Goal: Task Accomplishment & Management: Use online tool/utility

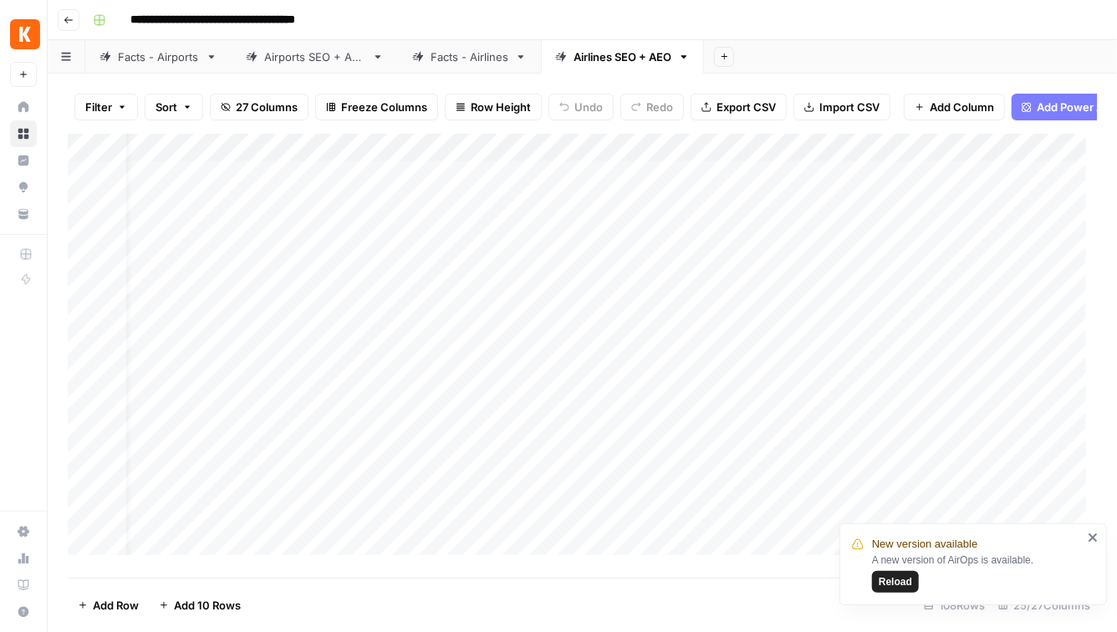
scroll to position [0, 31]
click at [898, 581] on span "Reload" at bounding box center [894, 581] width 33 height 15
click at [159, 64] on div "Facts - Airports" at bounding box center [158, 56] width 81 height 17
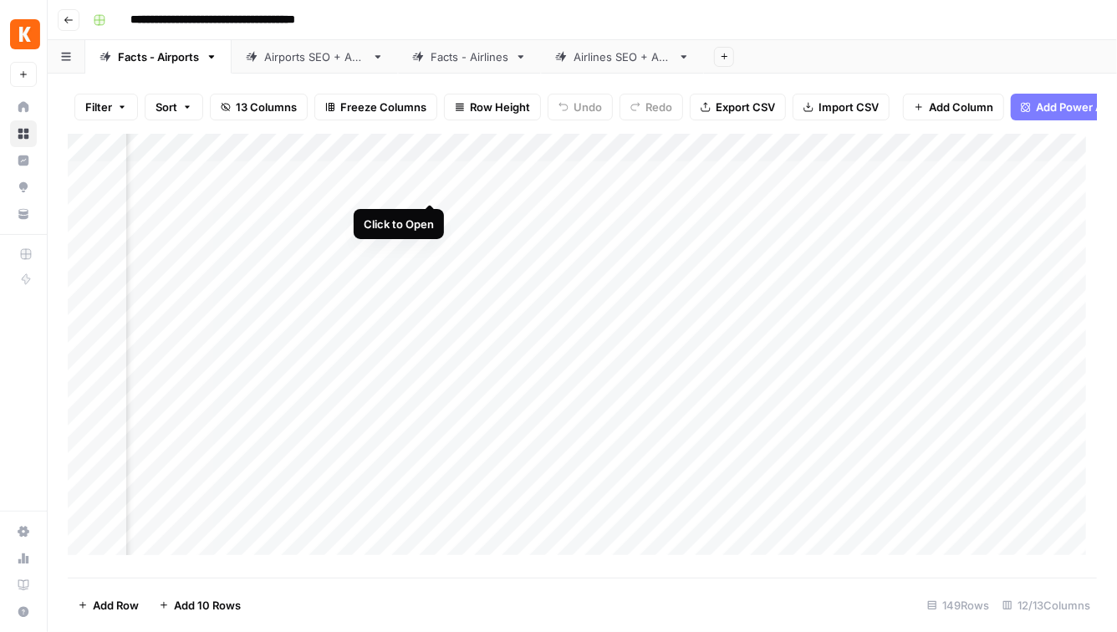
click at [429, 186] on div "Add Column" at bounding box center [582, 350] width 1029 height 433
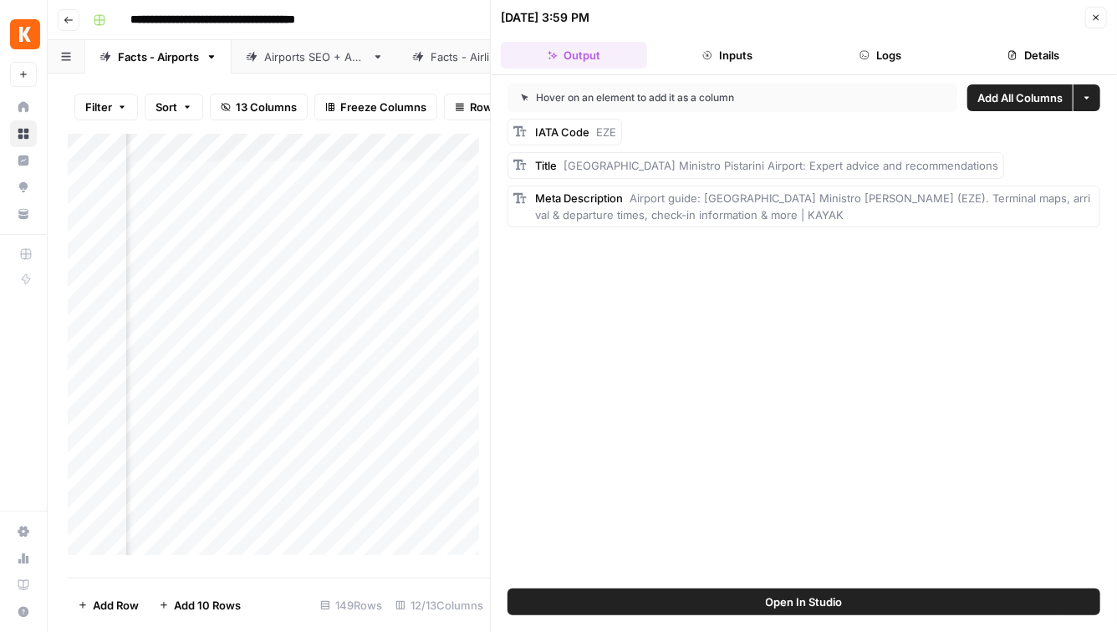
click at [810, 601] on span "Open In Studio" at bounding box center [804, 601] width 77 height 17
click at [1097, 18] on icon "button" at bounding box center [1096, 18] width 10 height 10
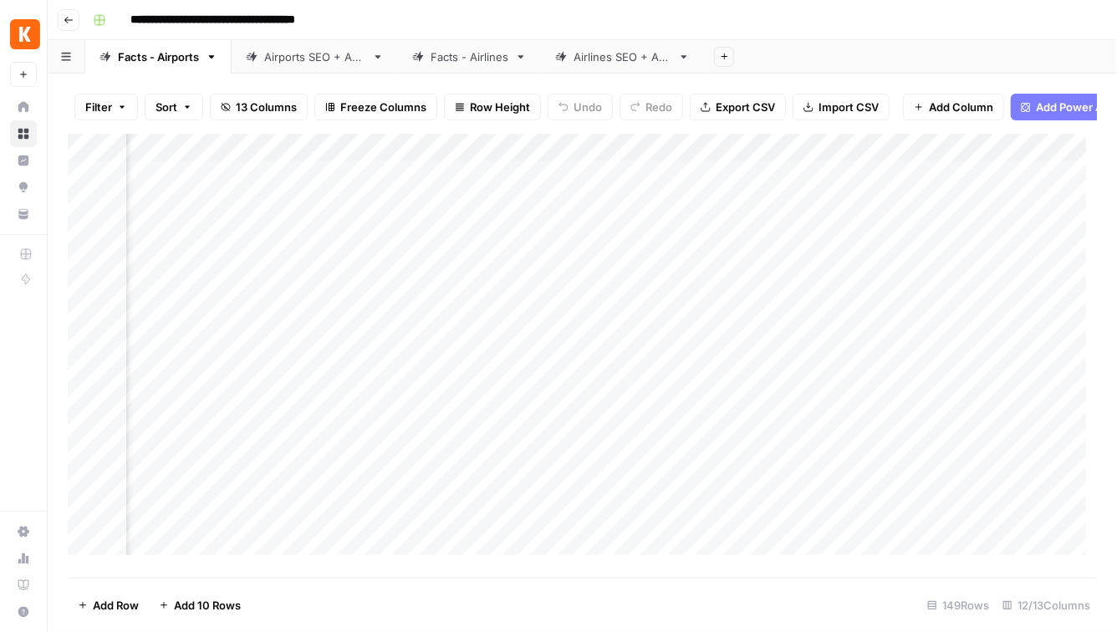
click at [702, 186] on div "Add Column" at bounding box center [582, 350] width 1029 height 433
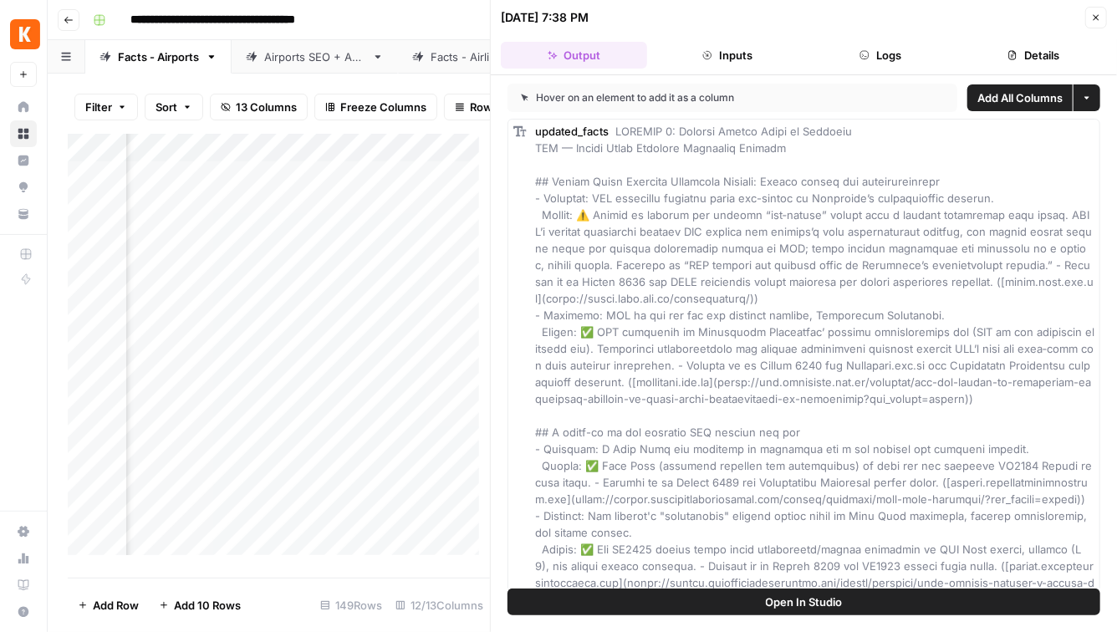
click at [904, 53] on button "Logs" at bounding box center [880, 55] width 146 height 27
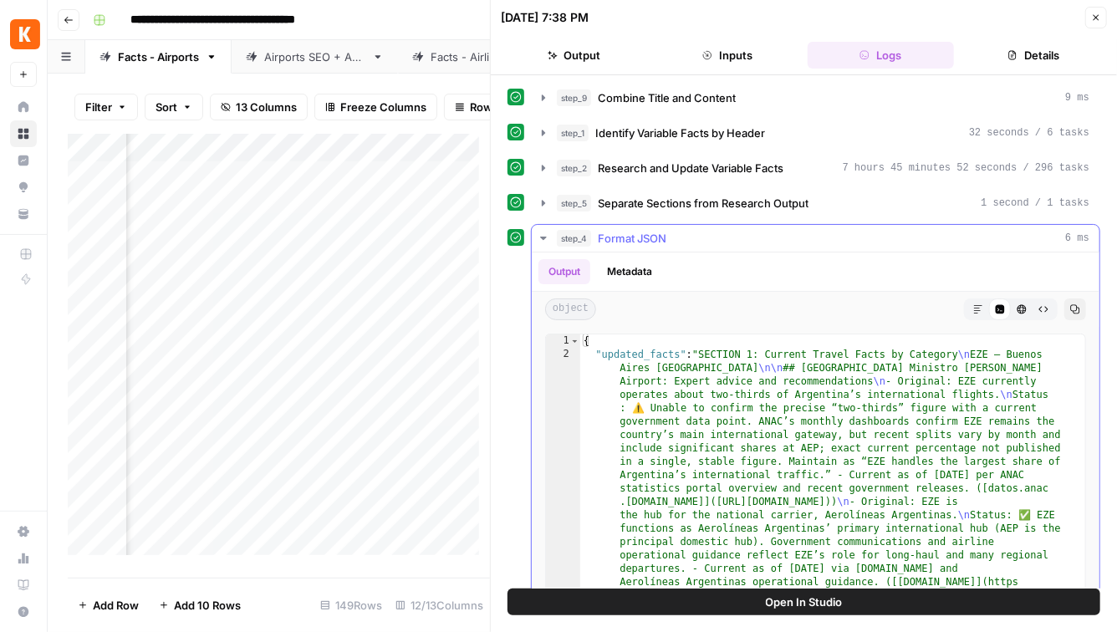
click at [577, 274] on button "Output" at bounding box center [564, 271] width 52 height 25
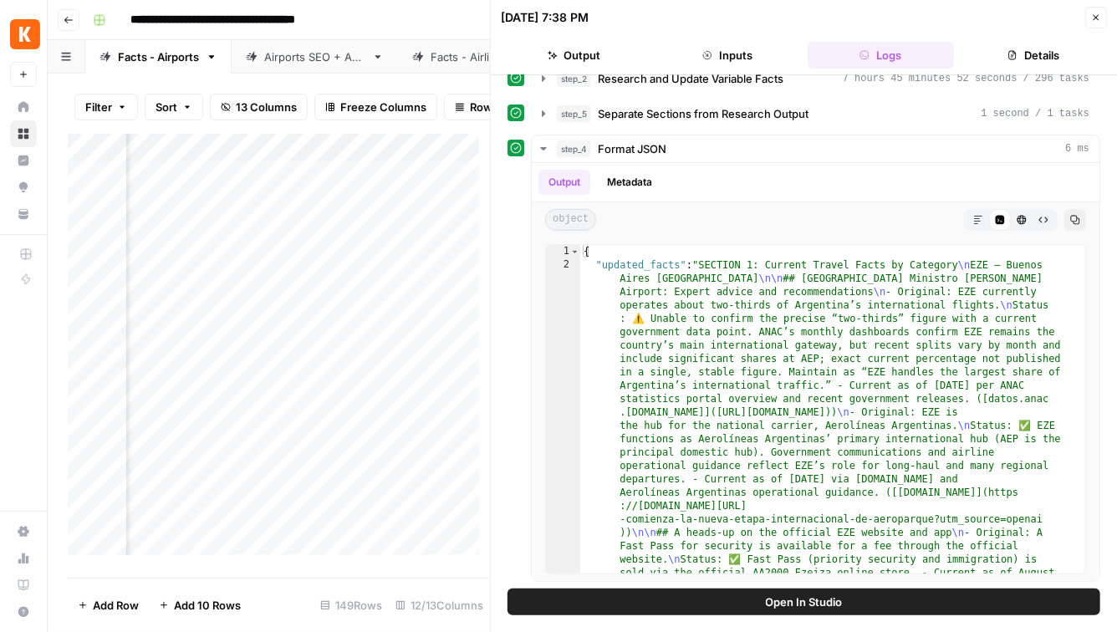
click at [1092, 18] on icon "button" at bounding box center [1096, 18] width 10 height 10
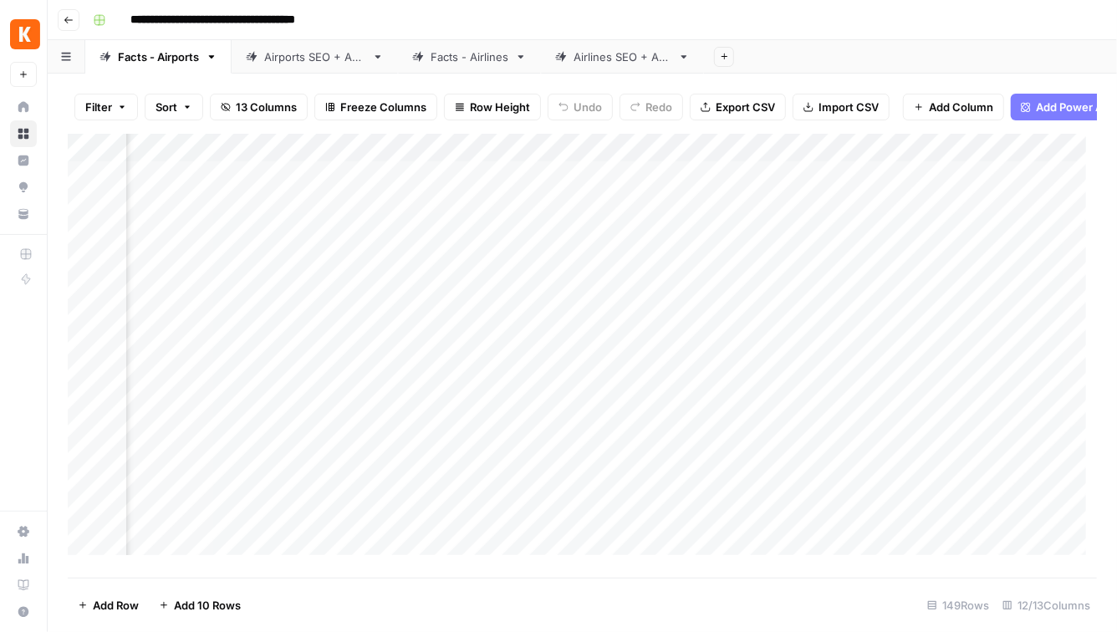
click at [705, 187] on div "Add Column" at bounding box center [582, 350] width 1029 height 433
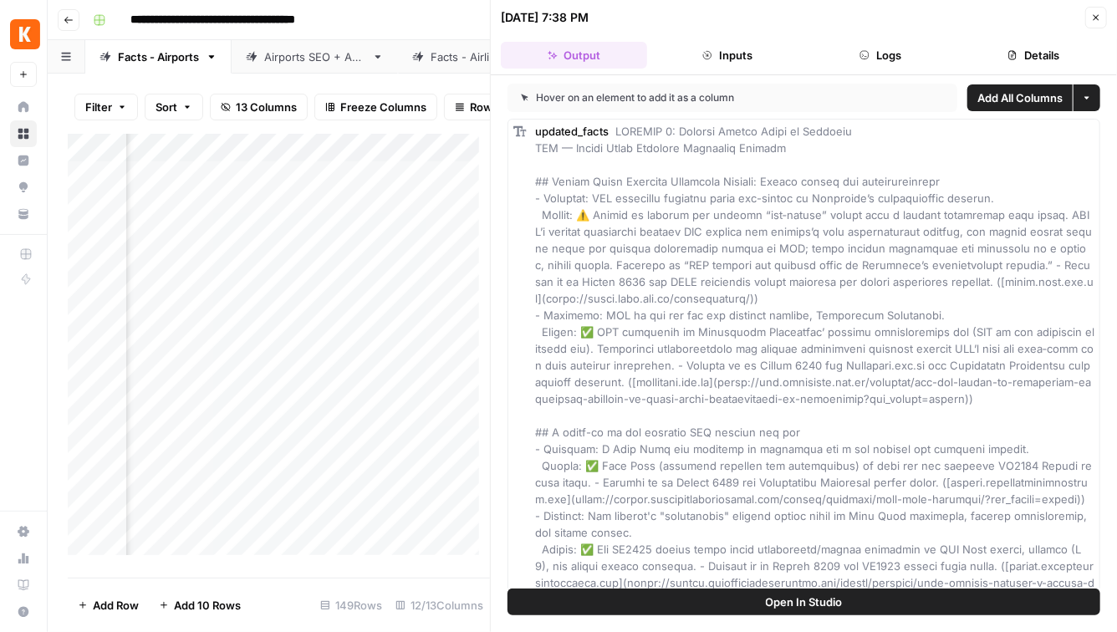
click at [855, 608] on button "Open In Studio" at bounding box center [803, 601] width 593 height 27
click at [1091, 18] on icon "button" at bounding box center [1096, 18] width 10 height 10
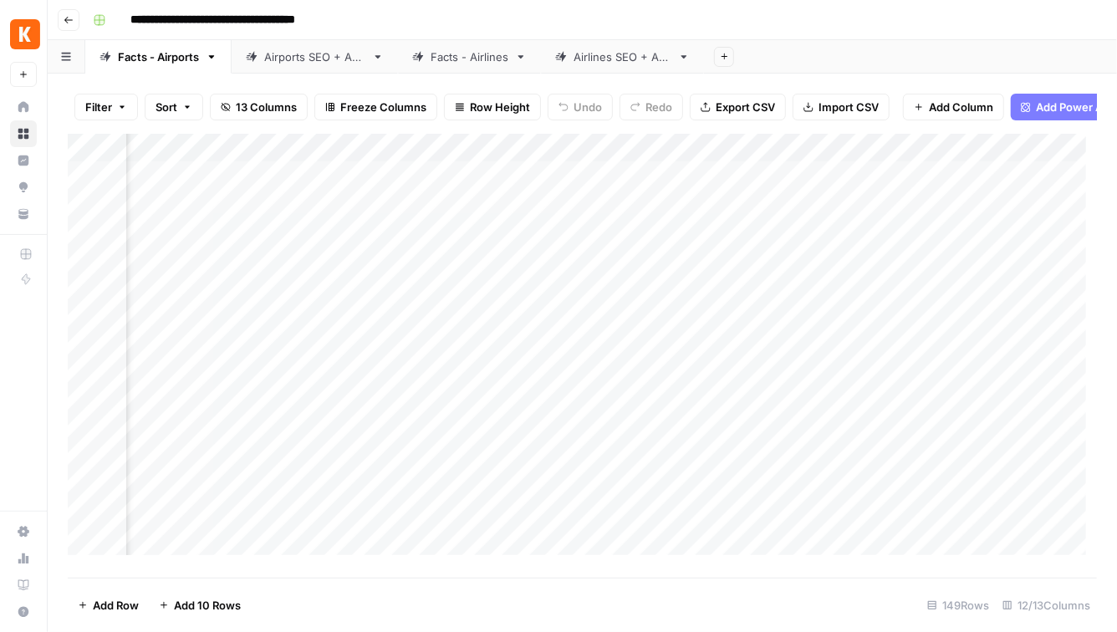
scroll to position [0, 568]
click at [330, 186] on div "Add Column" at bounding box center [582, 350] width 1029 height 433
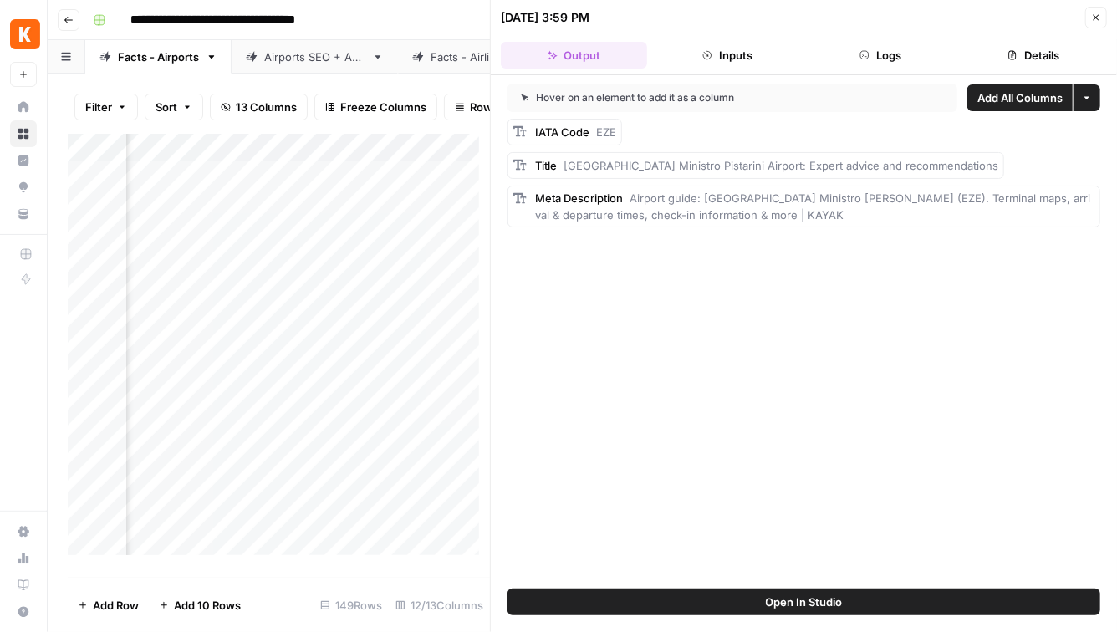
click at [820, 593] on span "Open In Studio" at bounding box center [804, 601] width 77 height 17
drag, startPoint x: 492, startPoint y: 253, endPoint x: 766, endPoint y: 287, distance: 276.2
click at [1091, 20] on icon "button" at bounding box center [1096, 18] width 10 height 10
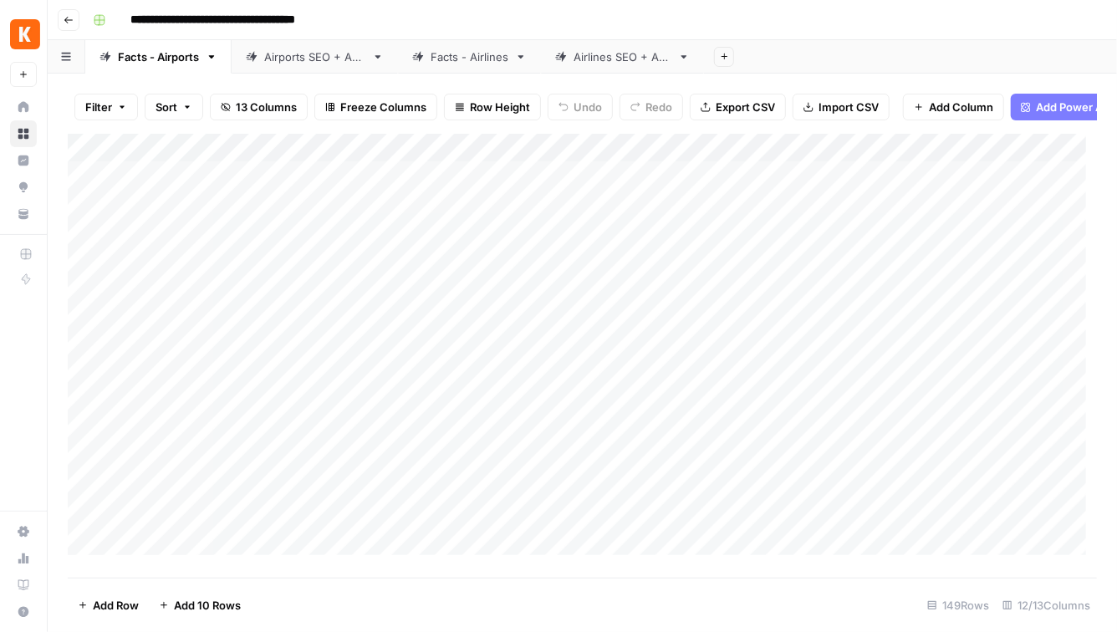
click at [315, 57] on div "Airports SEO + AEO" at bounding box center [314, 56] width 101 height 17
click at [470, 67] on link "Facts - Airlines" at bounding box center [469, 56] width 143 height 33
click at [343, 190] on div "Add Column" at bounding box center [582, 350] width 1029 height 433
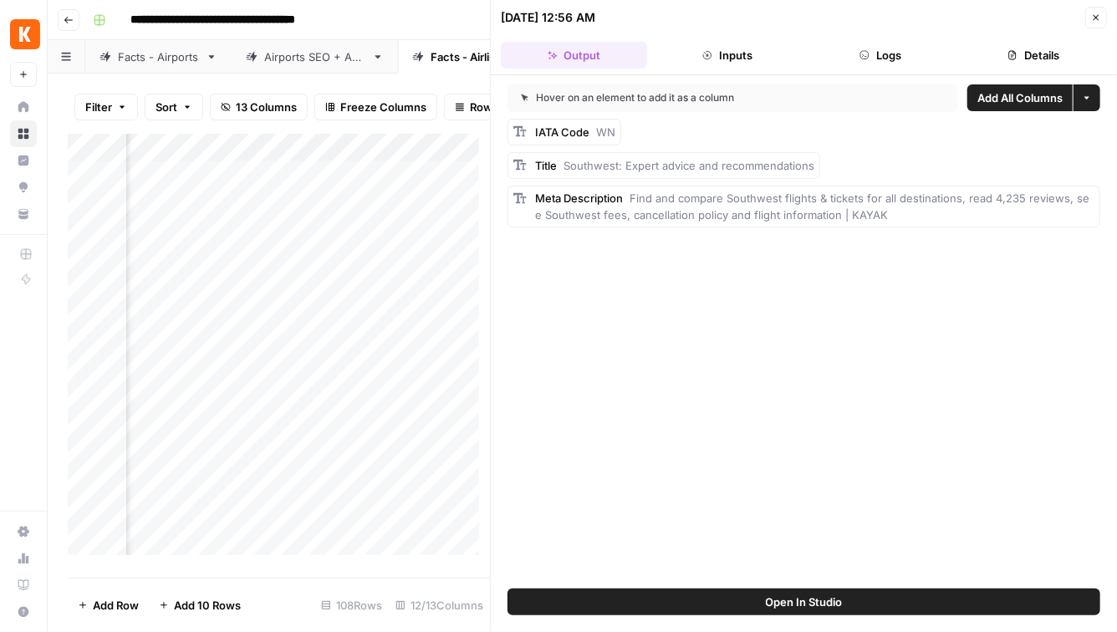
click at [835, 606] on span "Open In Studio" at bounding box center [804, 601] width 77 height 17
drag, startPoint x: 487, startPoint y: 201, endPoint x: 864, endPoint y: 219, distance: 377.4
click at [1101, 20] on button "Close" at bounding box center [1096, 18] width 22 height 22
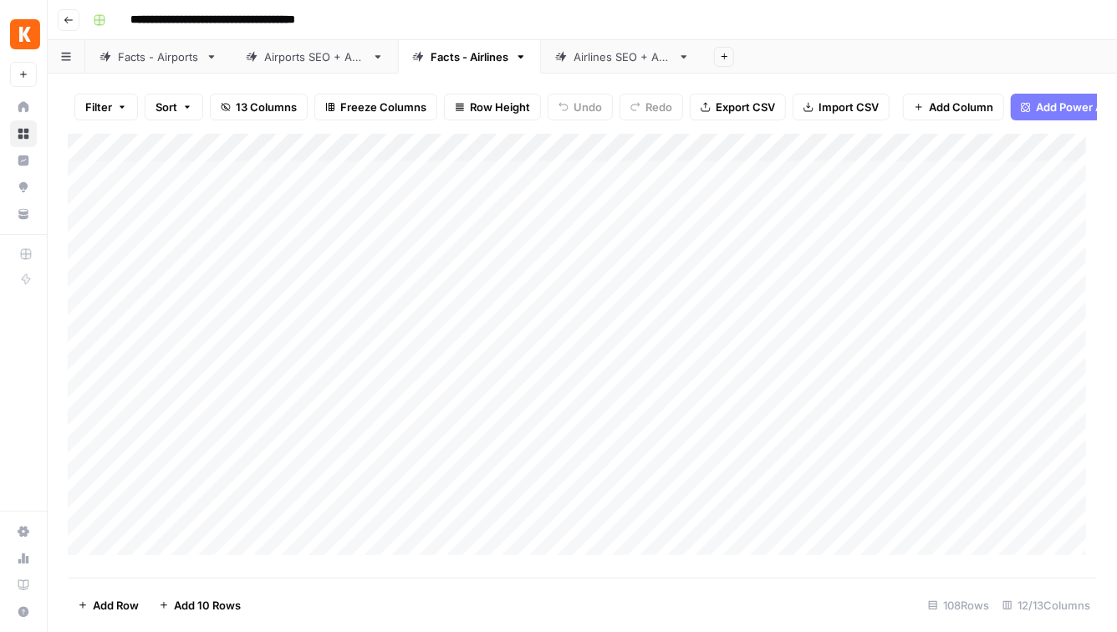
click at [295, 61] on div "Airports SEO + AEO" at bounding box center [314, 56] width 101 height 17
click at [410, 188] on div "Add Column" at bounding box center [582, 350] width 1029 height 433
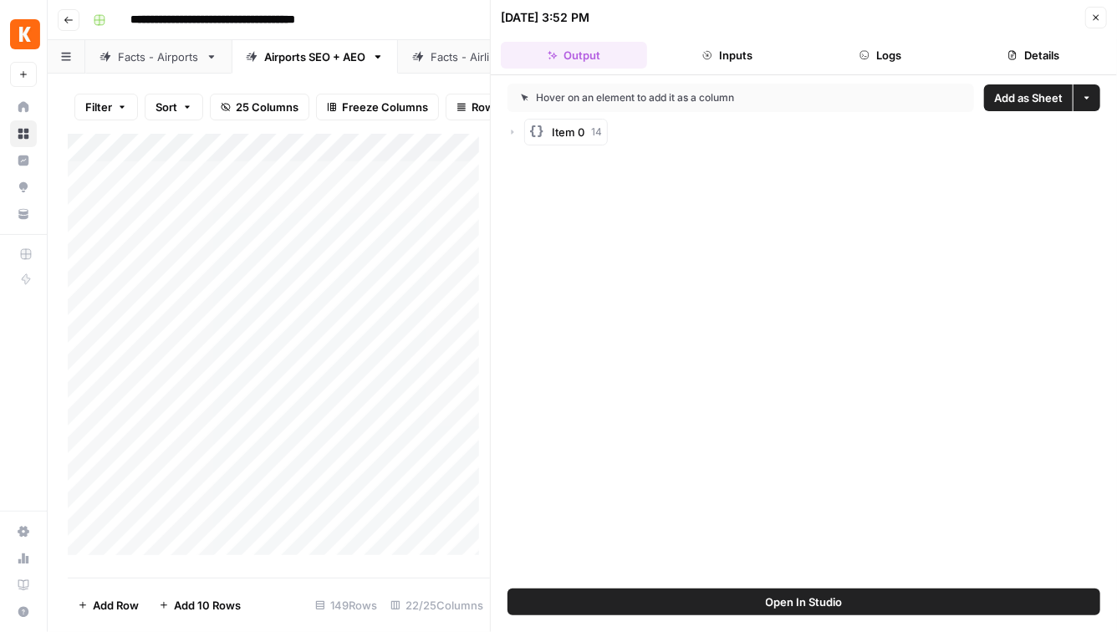
click at [815, 608] on span "Open In Studio" at bounding box center [804, 601] width 77 height 17
click at [1089, 22] on button "Close" at bounding box center [1096, 18] width 22 height 22
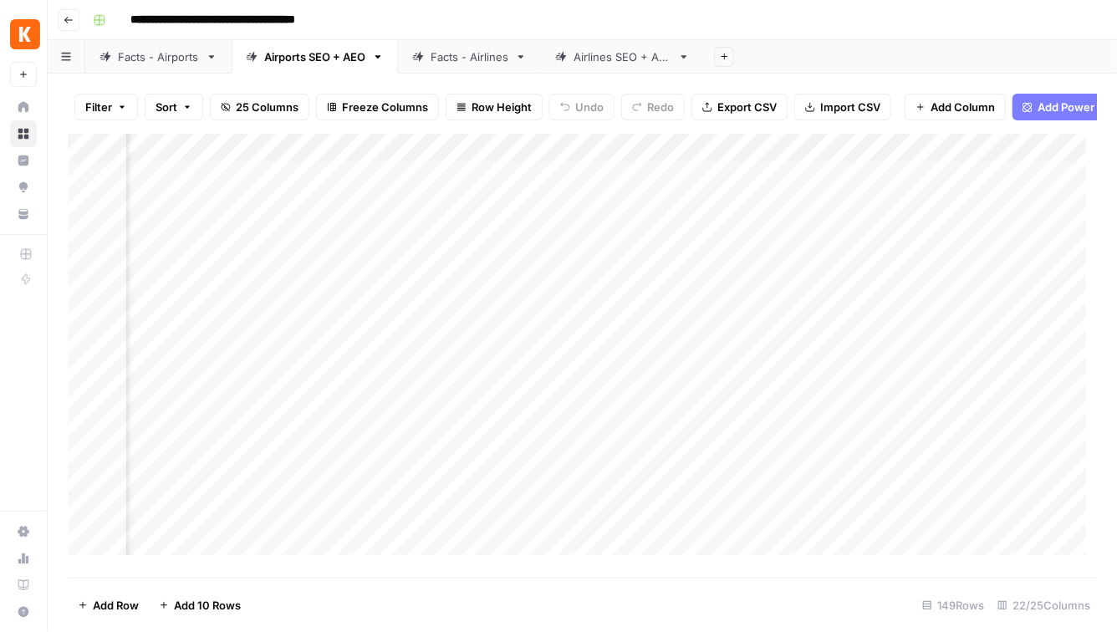
scroll to position [0, 1256]
click at [652, 186] on div "Add Column" at bounding box center [582, 350] width 1029 height 433
click at [674, 185] on div "Add Column" at bounding box center [582, 350] width 1029 height 433
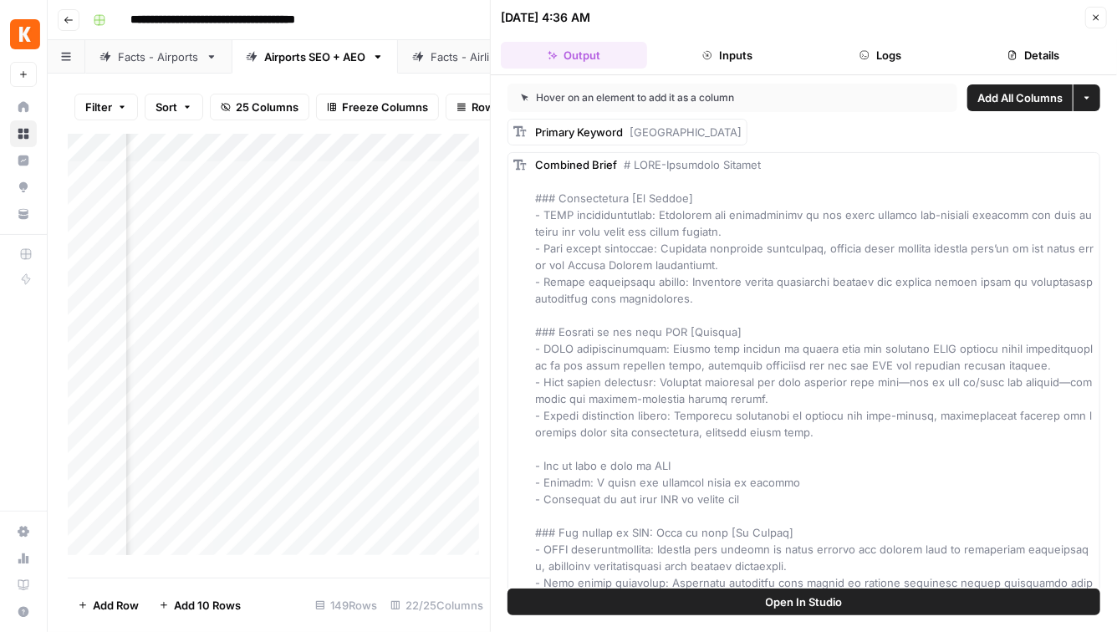
click at [914, 597] on button "Open In Studio" at bounding box center [803, 601] width 593 height 27
drag, startPoint x: 491, startPoint y: 232, endPoint x: 880, endPoint y: 252, distance: 389.2
click at [1094, 16] on icon "button" at bounding box center [1096, 18] width 6 height 6
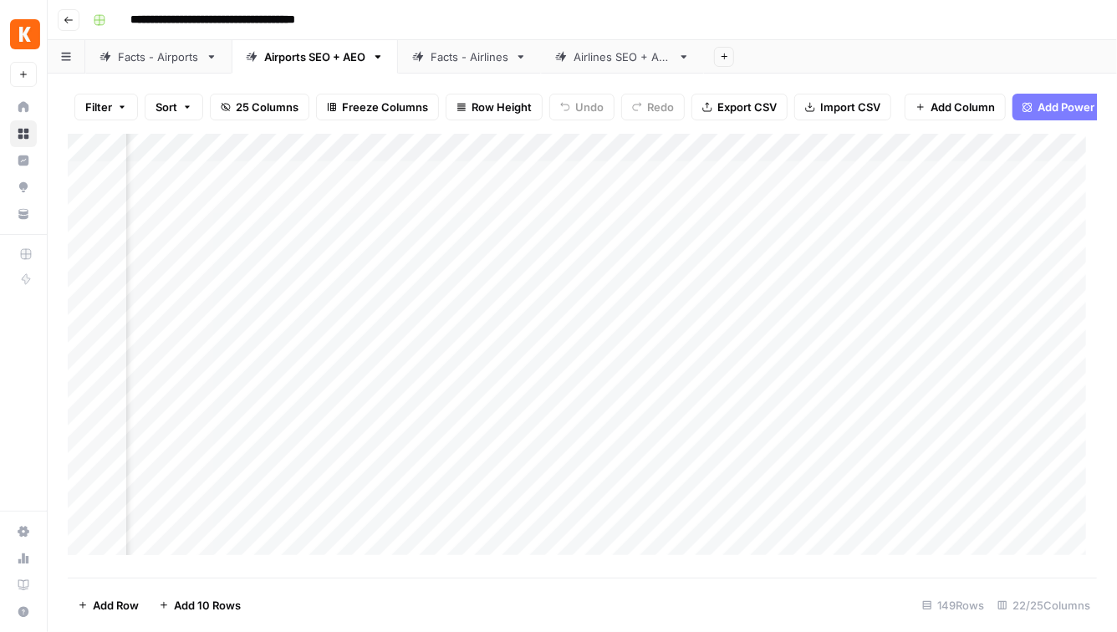
click at [573, 64] on link "Airlines SEO + AEO" at bounding box center [622, 56] width 163 height 33
click at [329, 212] on div "Add Column" at bounding box center [582, 350] width 1029 height 433
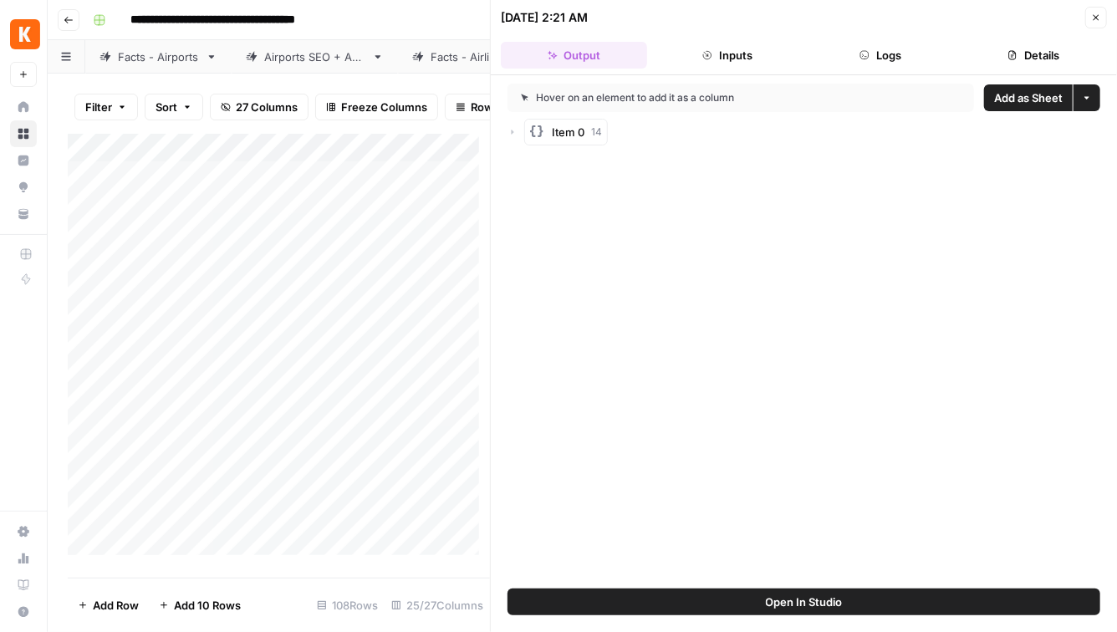
click at [761, 593] on button "Open In Studio" at bounding box center [803, 601] width 593 height 27
click at [376, 211] on div "Add Column" at bounding box center [279, 350] width 422 height 433
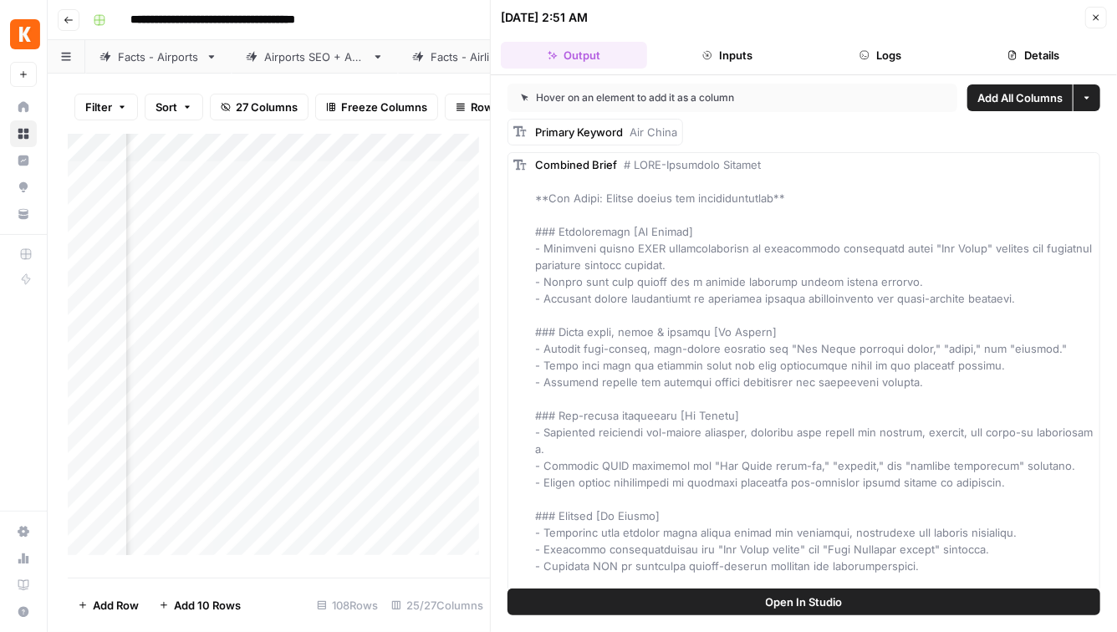
click at [712, 602] on button "Open In Studio" at bounding box center [803, 601] width 593 height 27
click at [1098, 17] on icon "button" at bounding box center [1096, 18] width 10 height 10
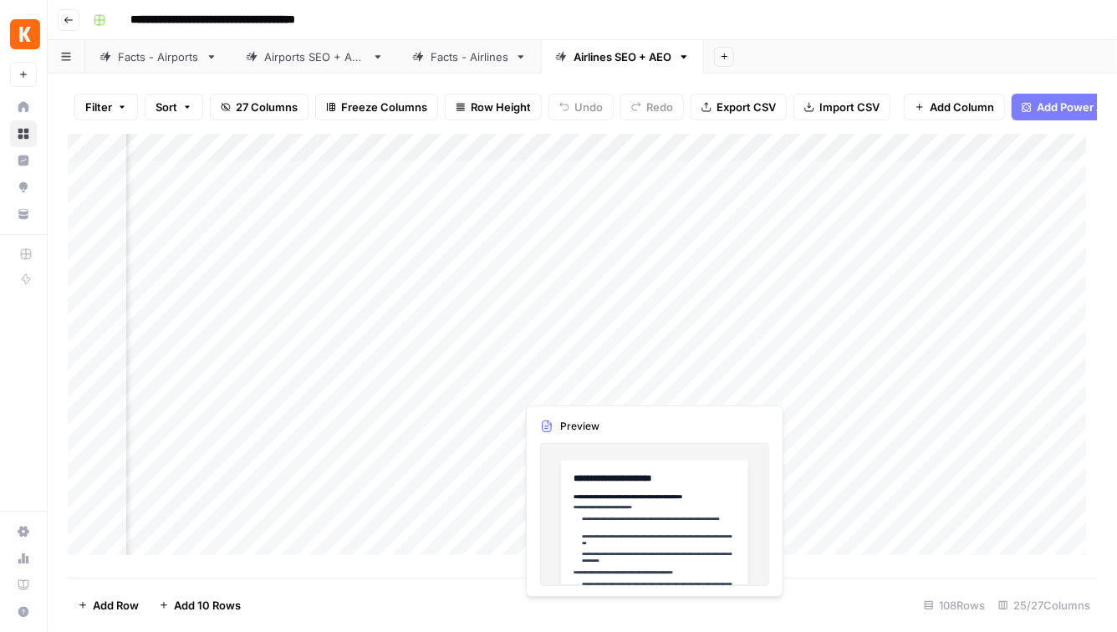
scroll to position [0, 1394]
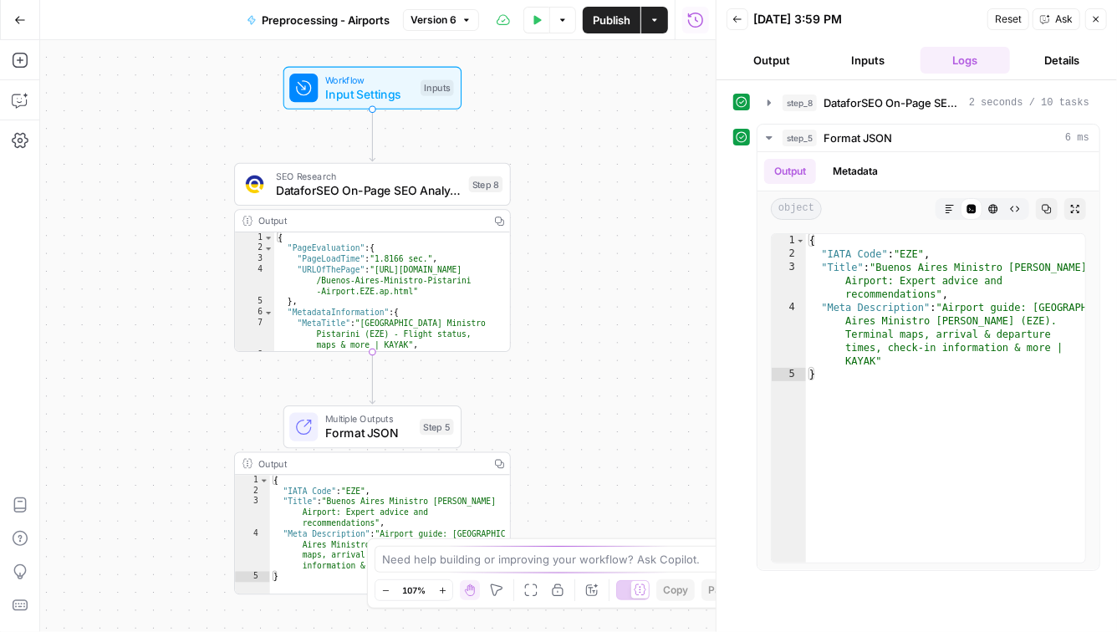
click at [774, 61] on button "Output" at bounding box center [771, 60] width 90 height 27
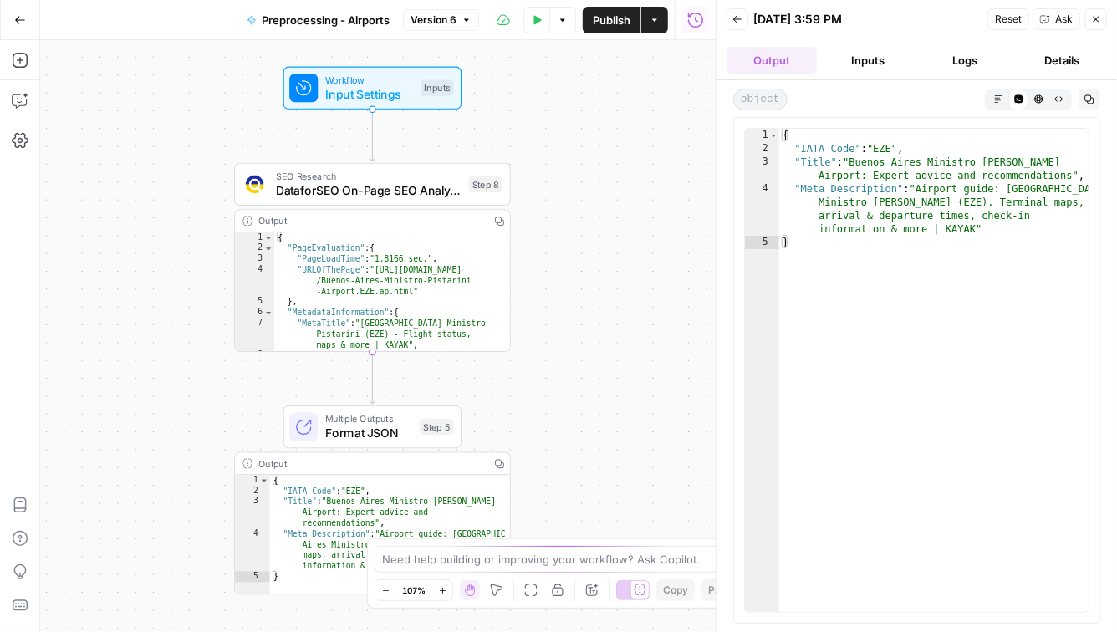
click at [851, 59] on button "Inputs" at bounding box center [868, 60] width 90 height 27
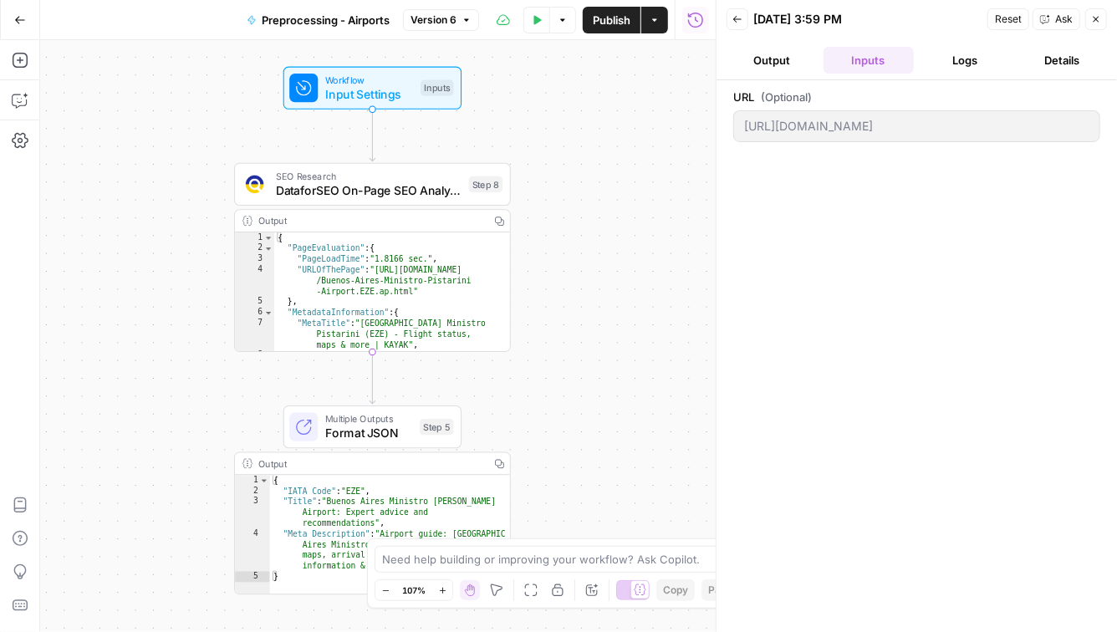
scroll to position [0, 75]
click at [1099, 135] on div "https://www.kayak.com/Buenos-Aires-Ministro-Pistarini-Airport.EZE.ap.html" at bounding box center [916, 126] width 367 height 32
click at [837, 167] on div "URL (Optional) https://www.kayak.com/Buenos-Aires-Ministro-Pistarini-Airport.EZ…" at bounding box center [916, 356] width 367 height 535
click at [788, 61] on button "Output" at bounding box center [771, 60] width 90 height 27
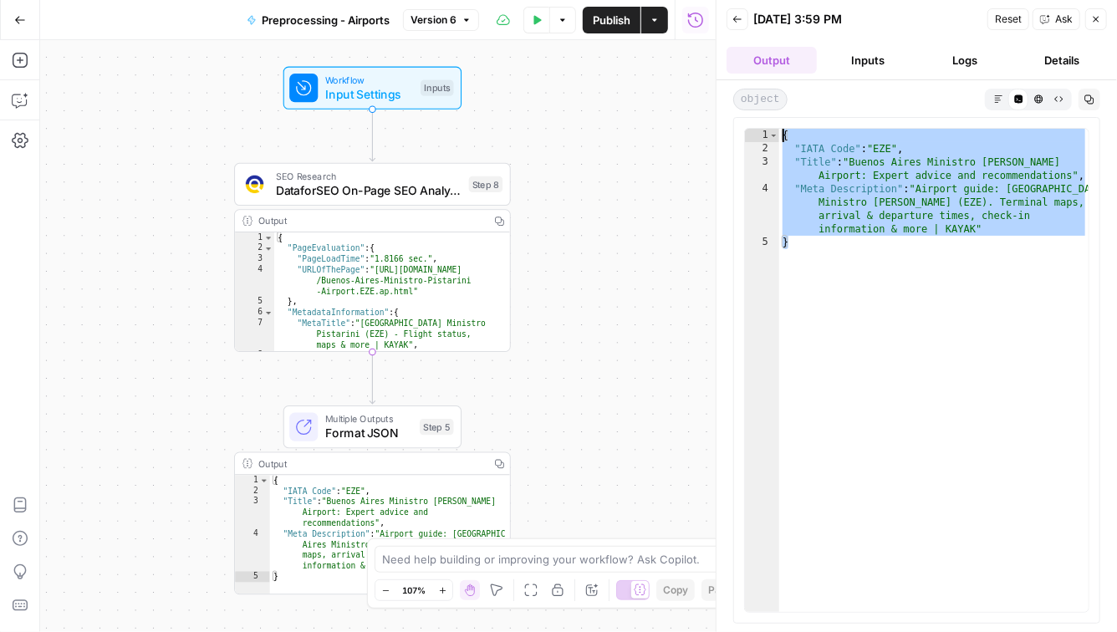
drag, startPoint x: 801, startPoint y: 275, endPoint x: 751, endPoint y: 125, distance: 157.8
click at [751, 125] on div "* 1 2 3 4 5 { "IATA Code" : "EZE" , "Title" : "Buenos Aires Ministro Pistarini …" at bounding box center [916, 370] width 367 height 506
type textarea "**********"
click at [887, 62] on button "Inputs" at bounding box center [868, 60] width 90 height 27
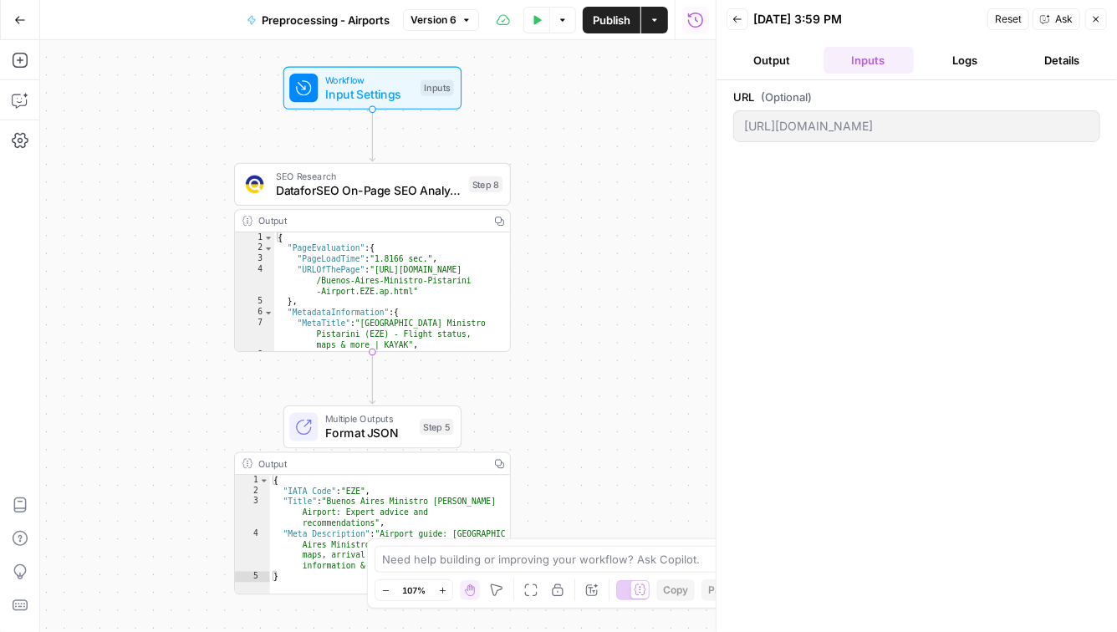
click at [968, 53] on button "Logs" at bounding box center [965, 60] width 90 height 27
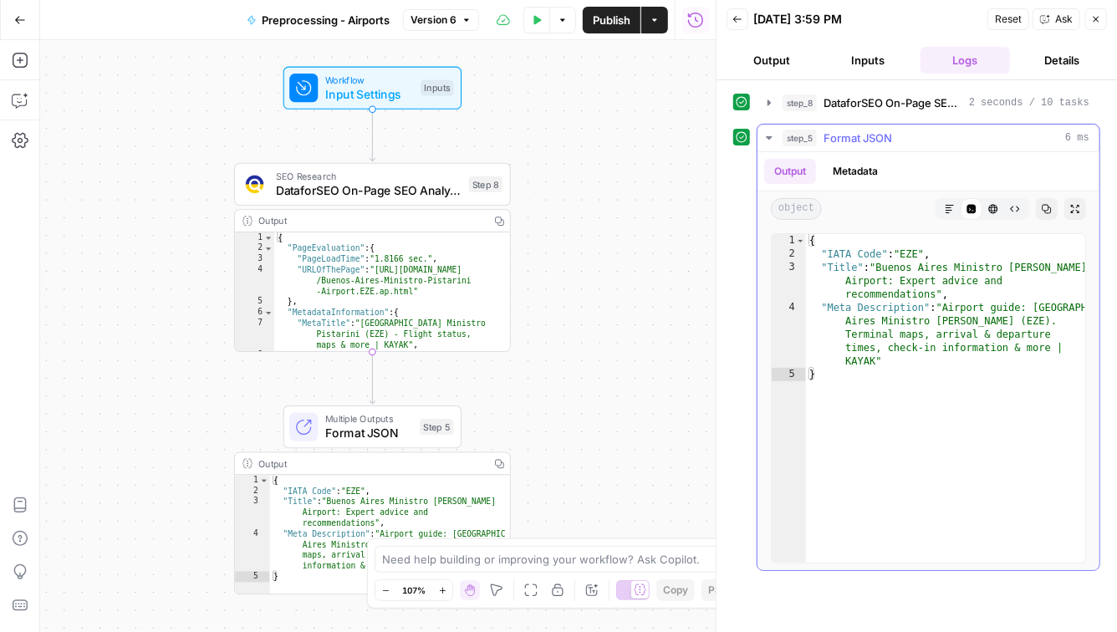
click at [843, 168] on button "Metadata" at bounding box center [854, 171] width 65 height 25
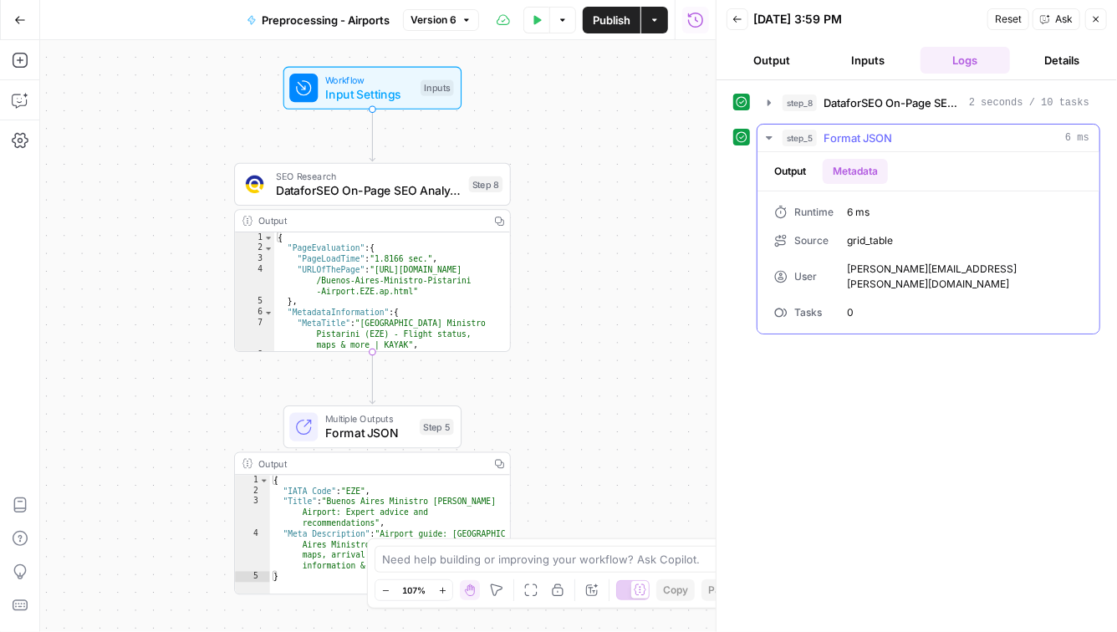
click at [789, 168] on button "Output" at bounding box center [790, 171] width 52 height 25
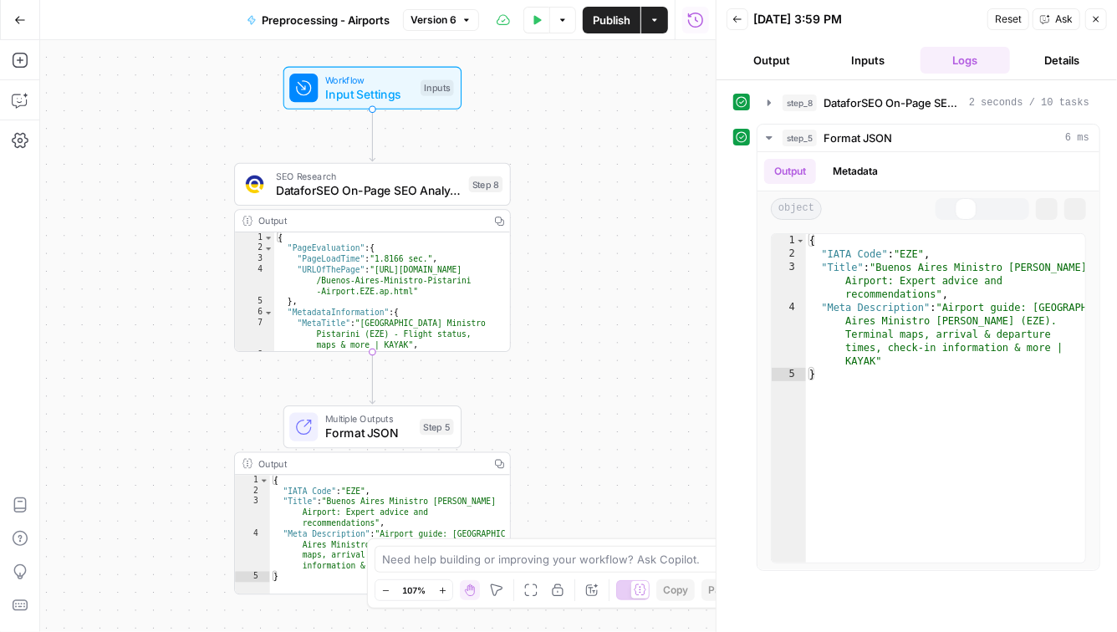
click at [1056, 60] on button "Details" at bounding box center [1061, 60] width 90 height 27
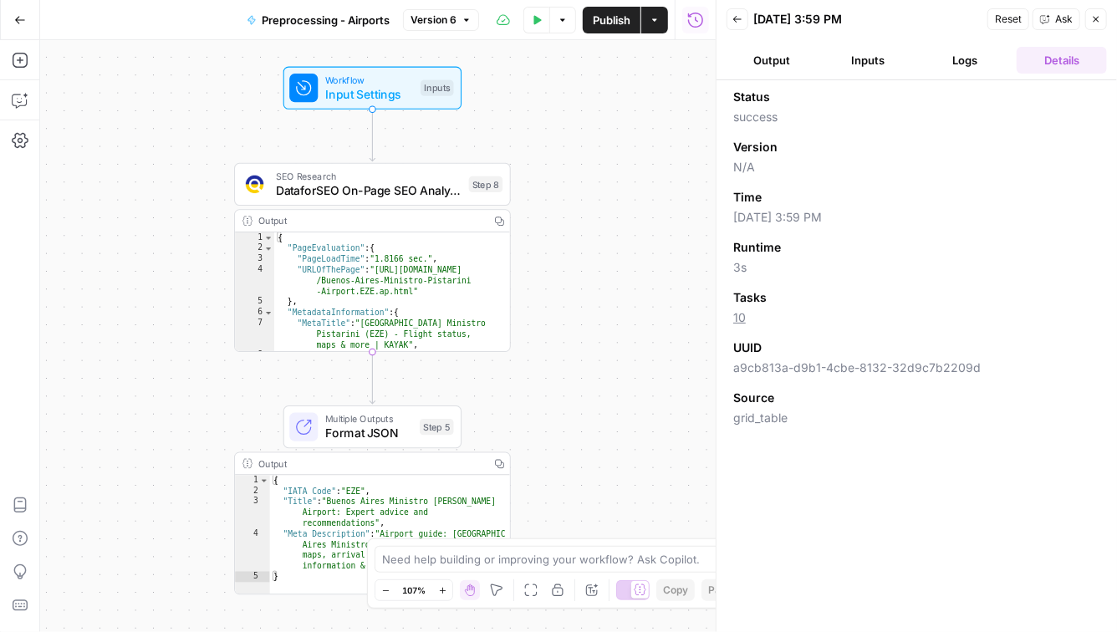
click at [374, 191] on span "DataforSEO On-Page SEO Analysis" at bounding box center [369, 190] width 186 height 18
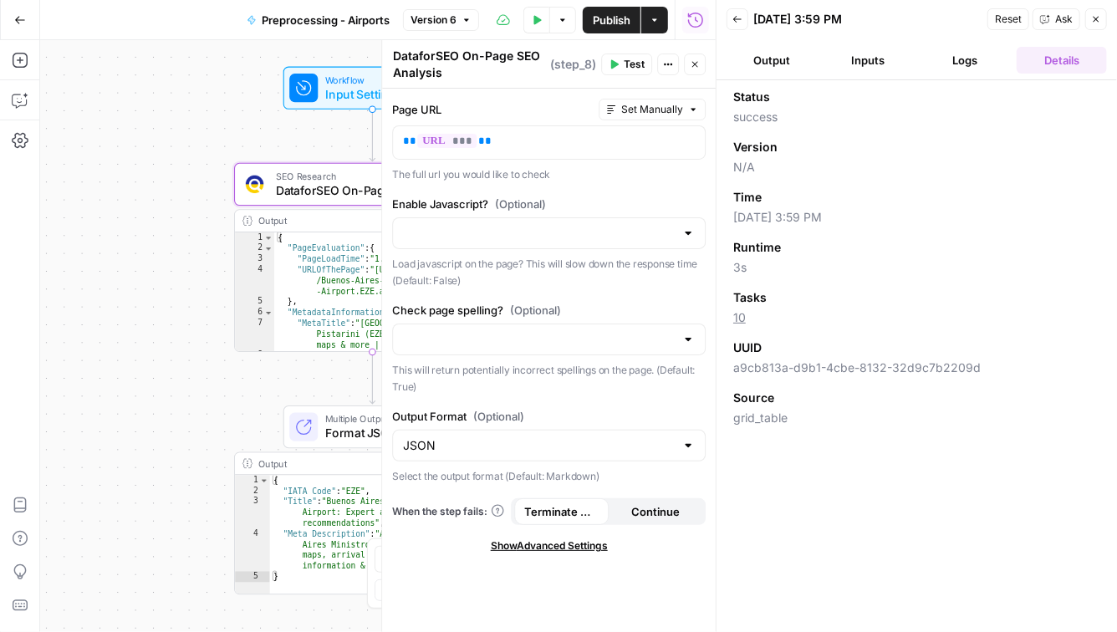
click at [1097, 18] on icon "button" at bounding box center [1096, 19] width 10 height 10
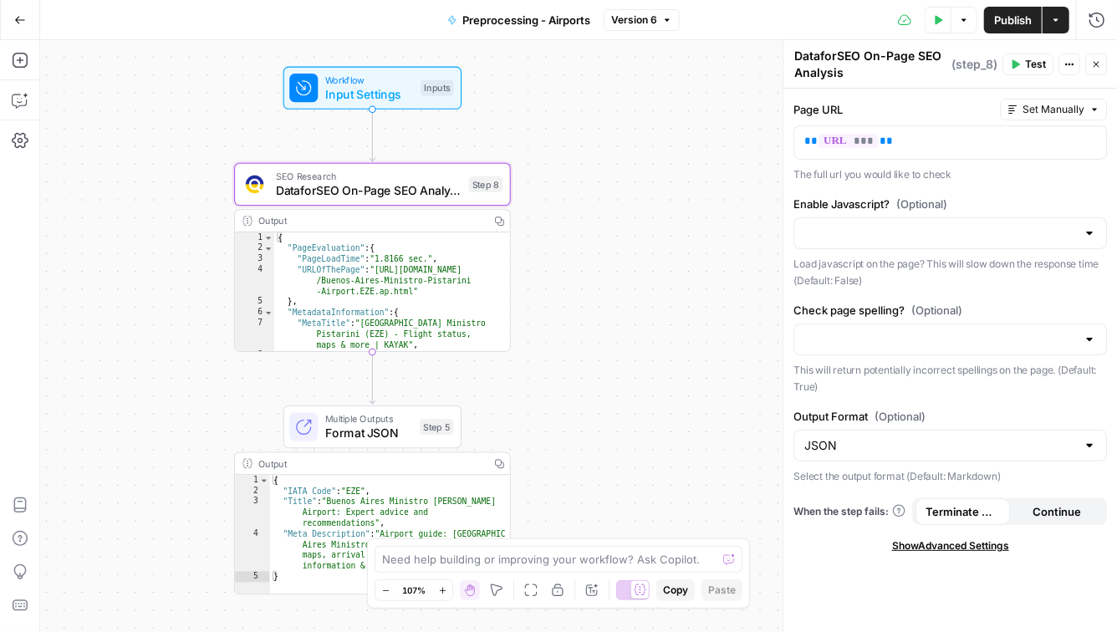
type textarea "**********"
click at [431, 258] on div "{ "PageEvaluation" : { "PageLoadTime" : "1.8166 sec." , "URLOfThePage" : "https…" at bounding box center [386, 324] width 224 height 185
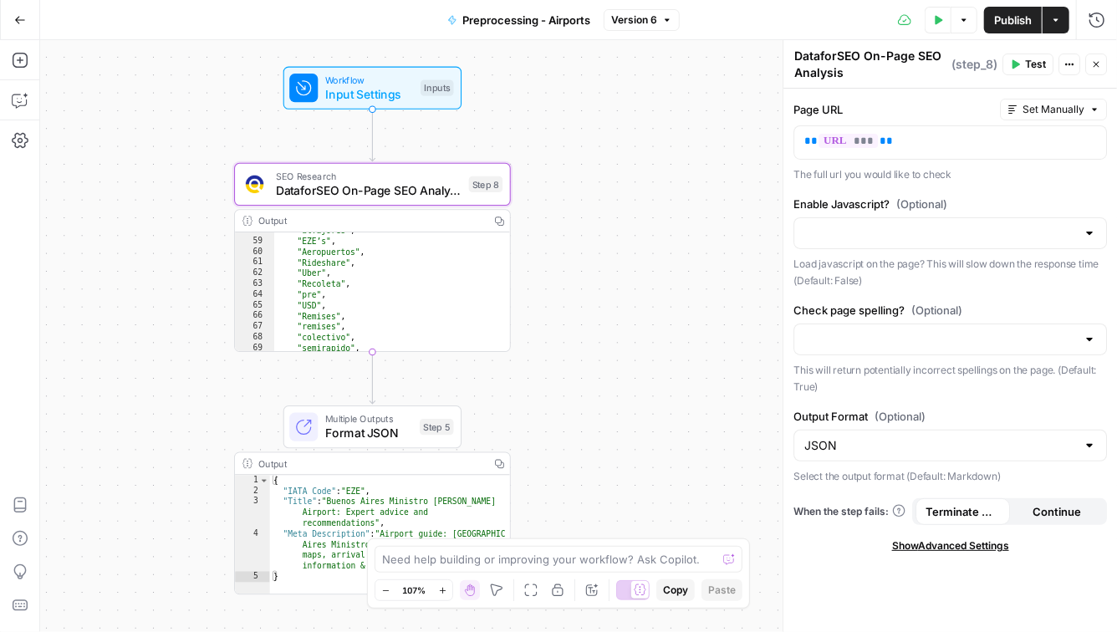
scroll to position [991, 0]
click at [502, 225] on button "Copy" at bounding box center [499, 221] width 22 height 22
click at [498, 222] on icon "button" at bounding box center [499, 221] width 10 height 10
drag, startPoint x: 862, startPoint y: 72, endPoint x: 794, endPoint y: 52, distance: 70.6
click at [794, 52] on textarea "DataforSEO On-Page SEO Analysis" at bounding box center [870, 64] width 153 height 33
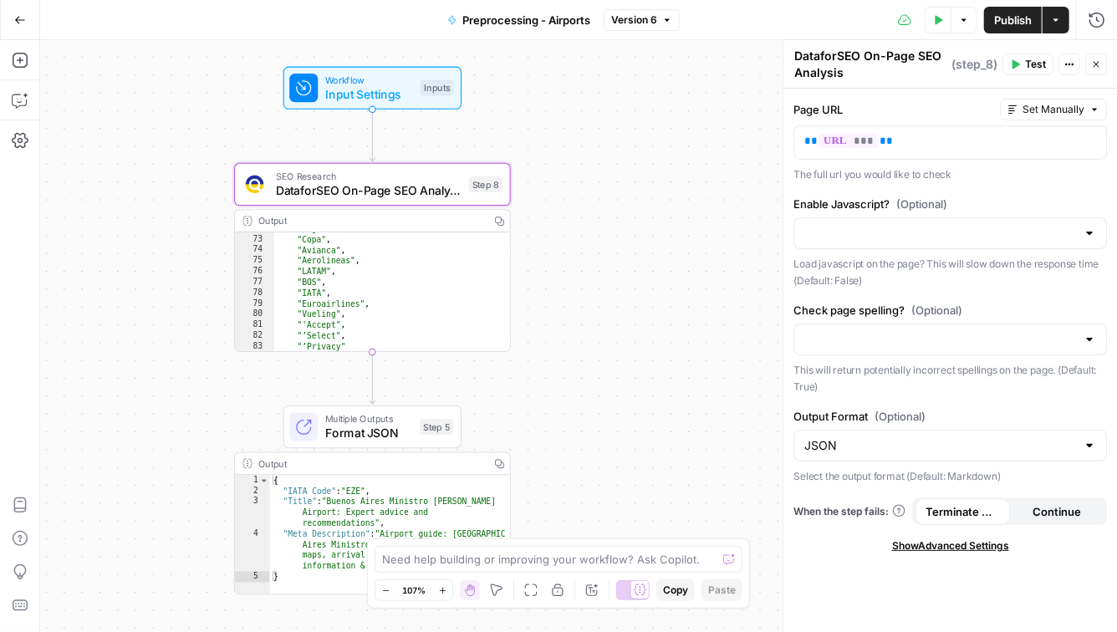
click at [698, 186] on div "**********" at bounding box center [578, 336] width 1076 height 592
click at [1061, 24] on div "Close" at bounding box center [1086, 31] width 50 height 30
click at [1054, 20] on icon "button" at bounding box center [1056, 20] width 10 height 10
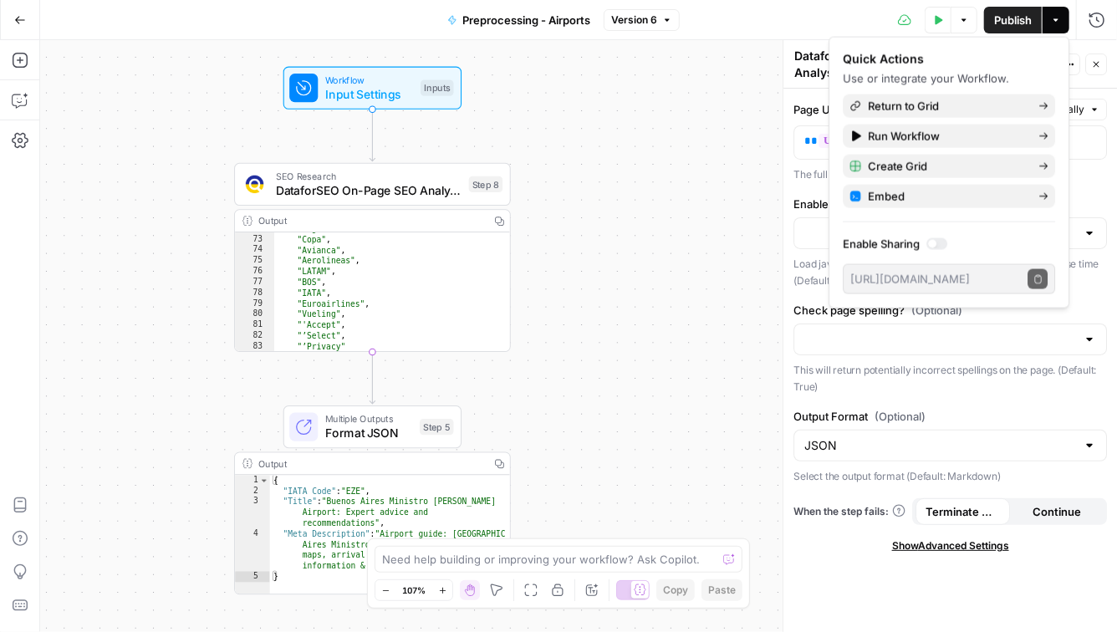
click at [1054, 20] on icon "button" at bounding box center [1056, 20] width 10 height 10
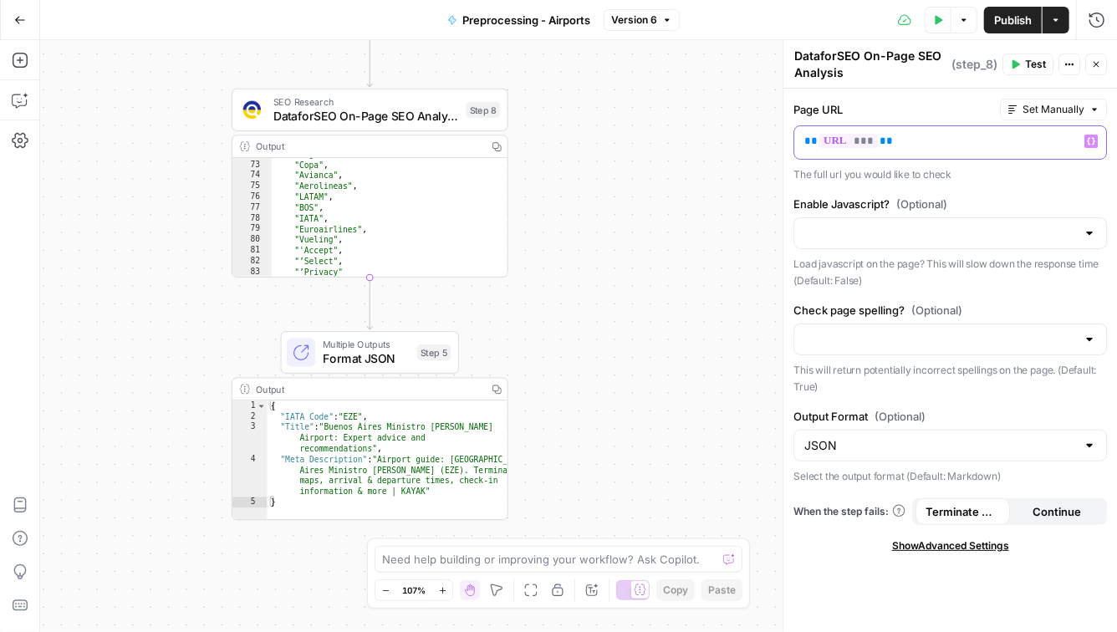
drag, startPoint x: 900, startPoint y: 146, endPoint x: 784, endPoint y: 146, distance: 116.2
click at [784, 146] on div "DataforSEO On-Page SEO Analysis DataforSEO On-Page SEO Analysis ( step_8 ) Test…" at bounding box center [949, 336] width 334 height 592
copy p "** *** **"
drag, startPoint x: 867, startPoint y: 412, endPoint x: 796, endPoint y: 413, distance: 71.0
click at [796, 413] on label "Output Format (Optional)" at bounding box center [949, 416] width 313 height 17
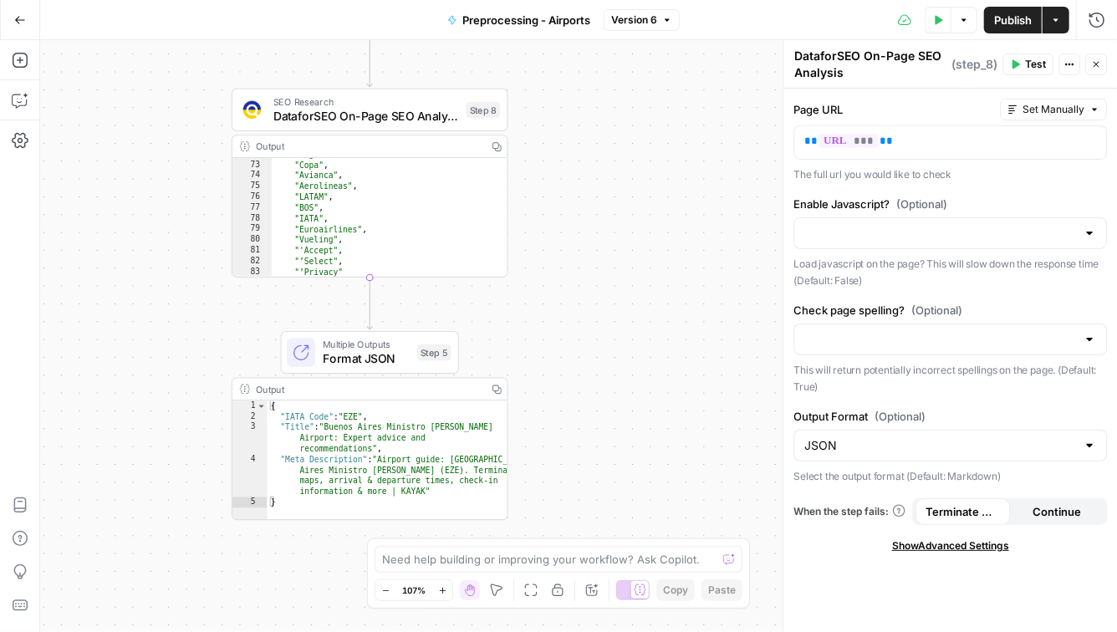
copy label "Output Format"
click at [836, 569] on div "Page URL Set Manually ** *** ** The full url you would like to check Enable Jav…" at bounding box center [949, 360] width 333 height 543
drag, startPoint x: 981, startPoint y: 196, endPoint x: 797, endPoint y: 202, distance: 184.0
click at [797, 203] on label "Enable Javascript? (Optional)" at bounding box center [949, 204] width 313 height 17
click at [797, 202] on label "Enable Javascript? (Optional)" at bounding box center [949, 204] width 313 height 17
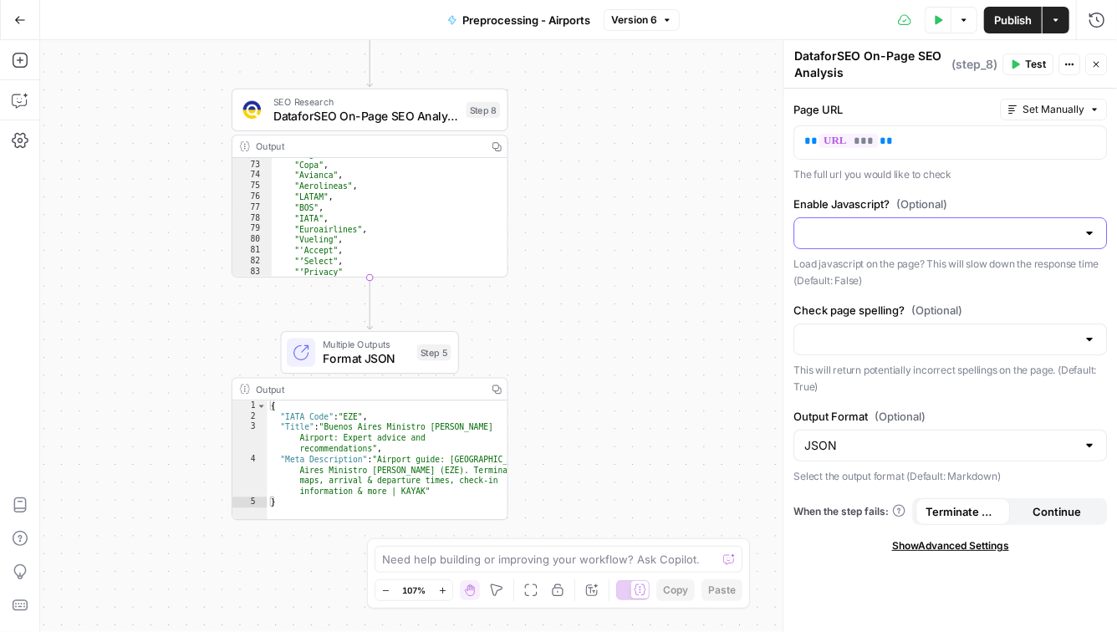
click at [804, 225] on input "Enable Javascript? (Optional)" at bounding box center [940, 233] width 272 height 17
click at [793, 202] on label "Enable Javascript? (Optional)" at bounding box center [949, 204] width 313 height 17
click at [804, 225] on input "Enable Javascript? (Optional)" at bounding box center [940, 233] width 272 height 17
click at [795, 201] on label "Enable Javascript? (Optional)" at bounding box center [949, 204] width 313 height 17
click at [804, 225] on input "Enable Javascript? (Optional)" at bounding box center [940, 233] width 272 height 17
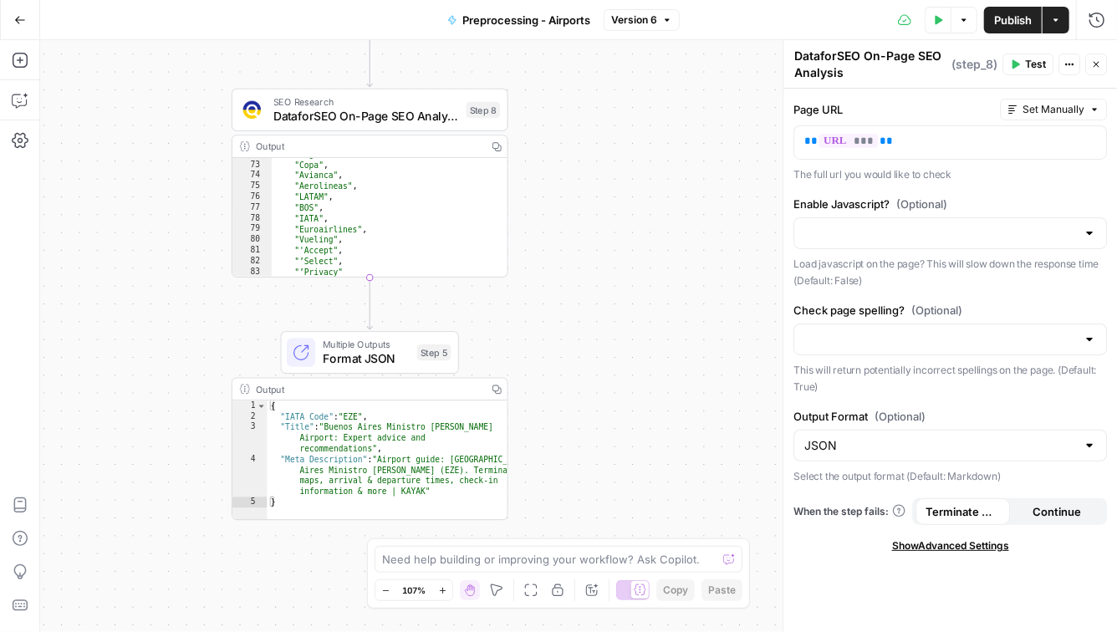
drag, startPoint x: 795, startPoint y: 201, endPoint x: 948, endPoint y: 202, distance: 152.9
click at [948, 202] on label "Enable Javascript? (Optional)" at bounding box center [949, 204] width 313 height 17
copy label "Enable Javascript? (Optional)"
click at [947, 202] on span "(Optional)" at bounding box center [921, 204] width 51 height 17
click at [948, 225] on input "Enable Javascript? (Optional)" at bounding box center [940, 233] width 272 height 17
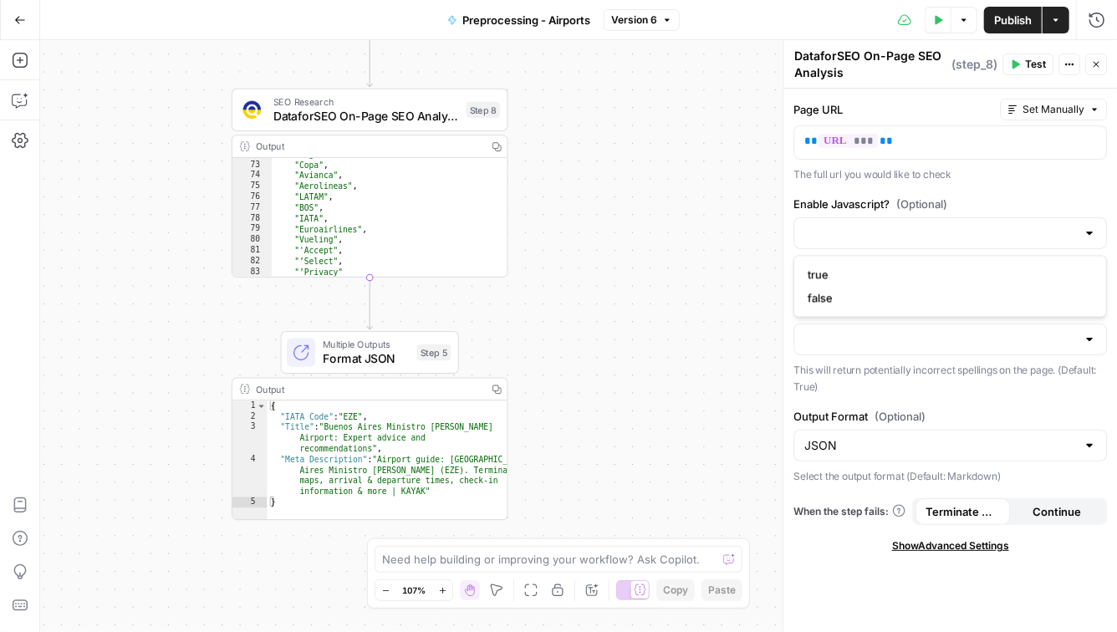
click at [803, 384] on p "This will return potentially incorrect spellings on the page. (Default: True)" at bounding box center [949, 378] width 313 height 33
drag, startPoint x: 973, startPoint y: 310, endPoint x: 795, endPoint y: 313, distance: 178.0
click at [796, 313] on label "Check page spelling? (Optional)" at bounding box center [949, 310] width 313 height 17
copy label "Check page spelling?"
click at [857, 334] on input "Check page spelling? (Optional)" at bounding box center [940, 339] width 272 height 17
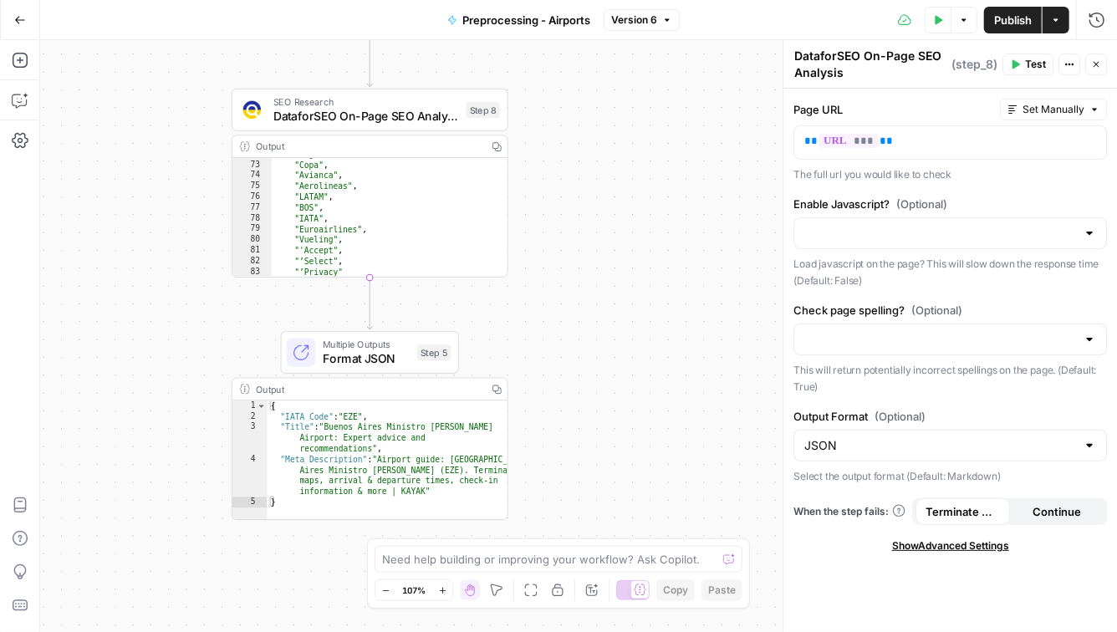
click at [995, 311] on label "Check page spelling? (Optional)" at bounding box center [949, 310] width 313 height 17
click at [995, 331] on input "Check page spelling? (Optional)" at bounding box center [940, 339] width 272 height 17
click at [830, 494] on div "Page URL Set Manually ** *** ** The full url you would like to check Enable Jav…" at bounding box center [949, 360] width 333 height 543
click at [929, 453] on div "JSON" at bounding box center [949, 446] width 313 height 32
type input "JSON"
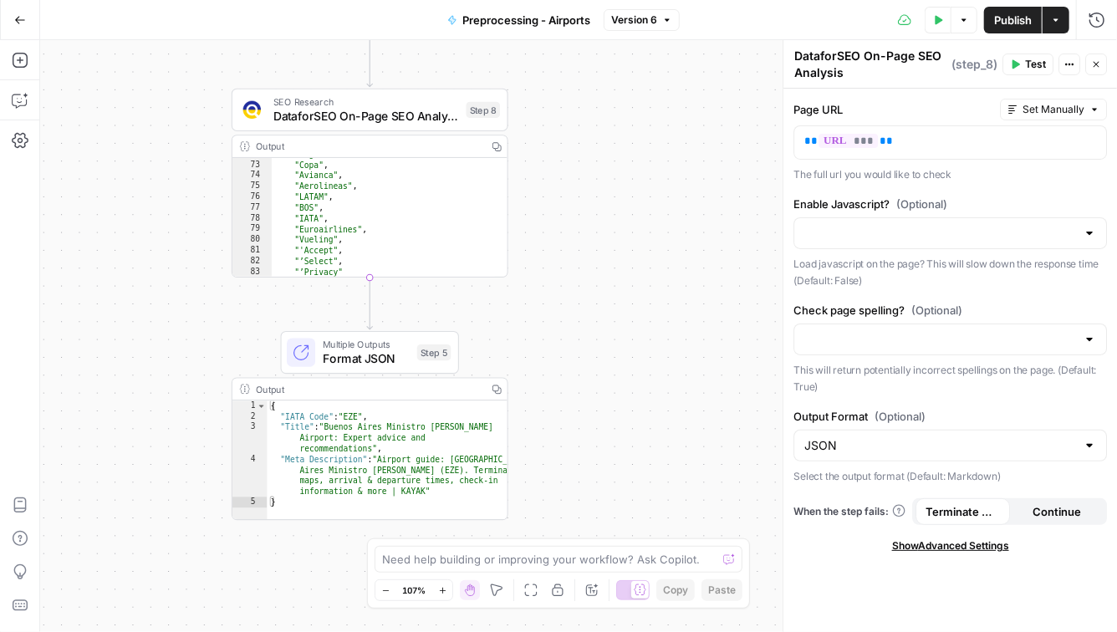
drag, startPoint x: 955, startPoint y: 413, endPoint x: 797, endPoint y: 415, distance: 158.0
click at [797, 415] on label "Output Format (Optional)" at bounding box center [949, 416] width 313 height 17
click at [804, 437] on input "JSON" at bounding box center [940, 445] width 272 height 17
drag, startPoint x: 793, startPoint y: 413, endPoint x: 925, endPoint y: 414, distance: 132.1
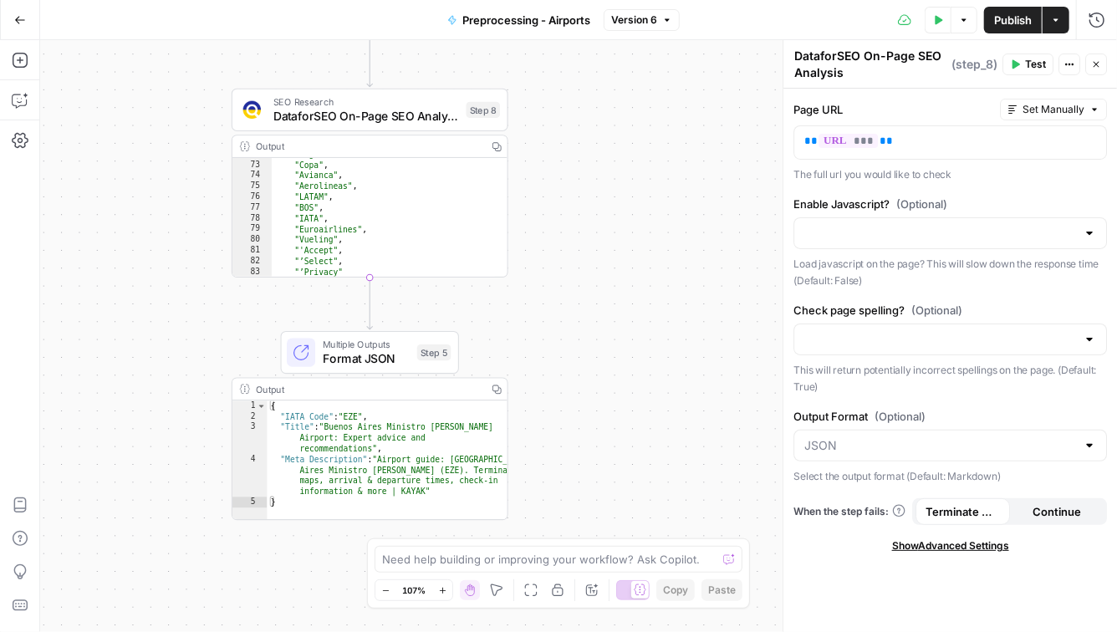
click at [925, 414] on label "Output Format (Optional)" at bounding box center [949, 416] width 313 height 17
copy label "Output Format (Optional)"
click at [859, 608] on div "Page URL Set Manually ** *** ** The full url you would like to check Enable Jav…" at bounding box center [949, 360] width 333 height 543
click at [395, 354] on span "Format JSON" at bounding box center [367, 358] width 88 height 18
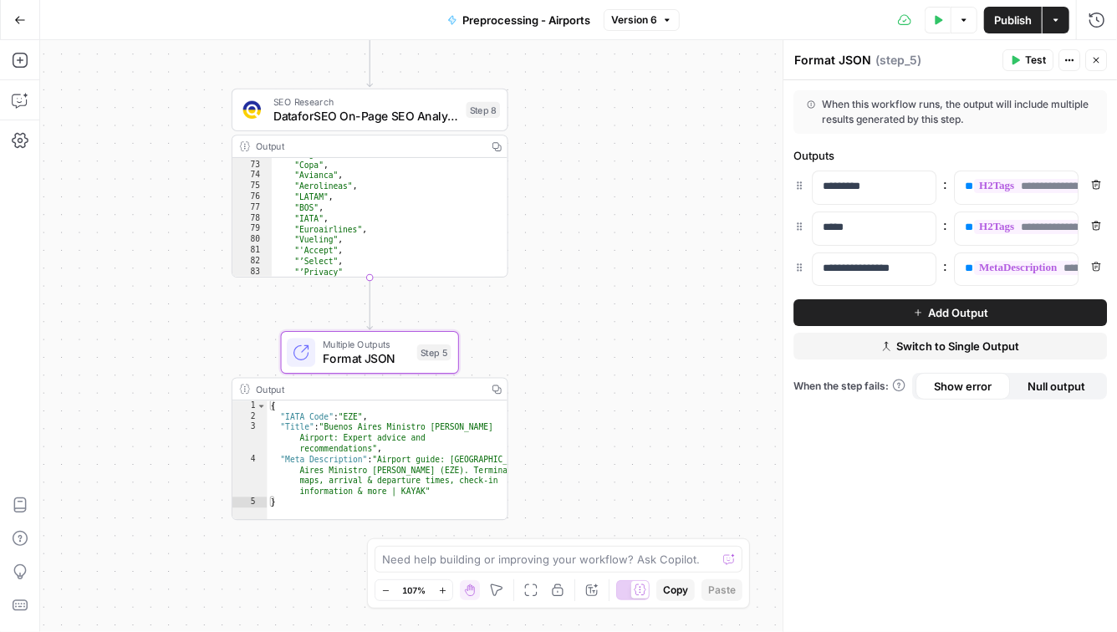
drag, startPoint x: 868, startPoint y: 61, endPoint x: 795, endPoint y: 60, distance: 73.6
click at [795, 60] on textarea "Format JSON" at bounding box center [832, 60] width 77 height 17
type textarea "**********"
click at [445, 458] on div "{ "IATA Code" : "EZE" , "Title" : "Buenos Aires Ministro Pistarini Airport: Exp…" at bounding box center [387, 471] width 241 height 142
click at [501, 387] on icon "button" at bounding box center [496, 388] width 9 height 9
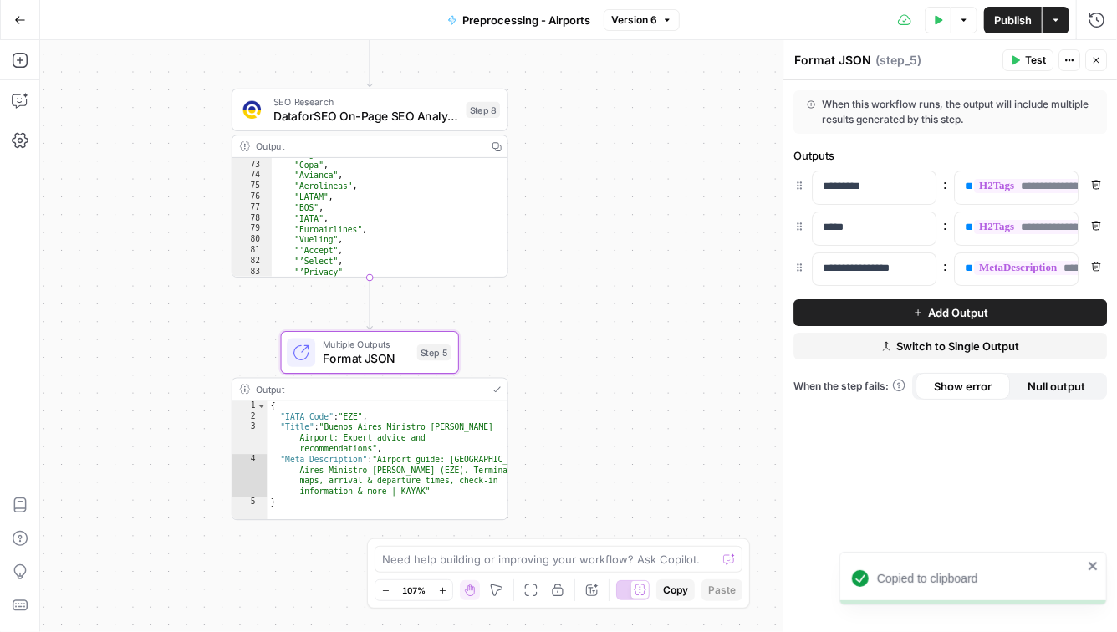
click at [608, 392] on div "**********" at bounding box center [578, 336] width 1076 height 592
click at [496, 389] on icon "button" at bounding box center [496, 390] width 10 height 10
drag, startPoint x: 885, startPoint y: 190, endPoint x: 774, endPoint y: 190, distance: 111.2
click at [774, 190] on body "**********" at bounding box center [558, 316] width 1117 height 632
drag, startPoint x: 897, startPoint y: 186, endPoint x: 823, endPoint y: 180, distance: 73.9
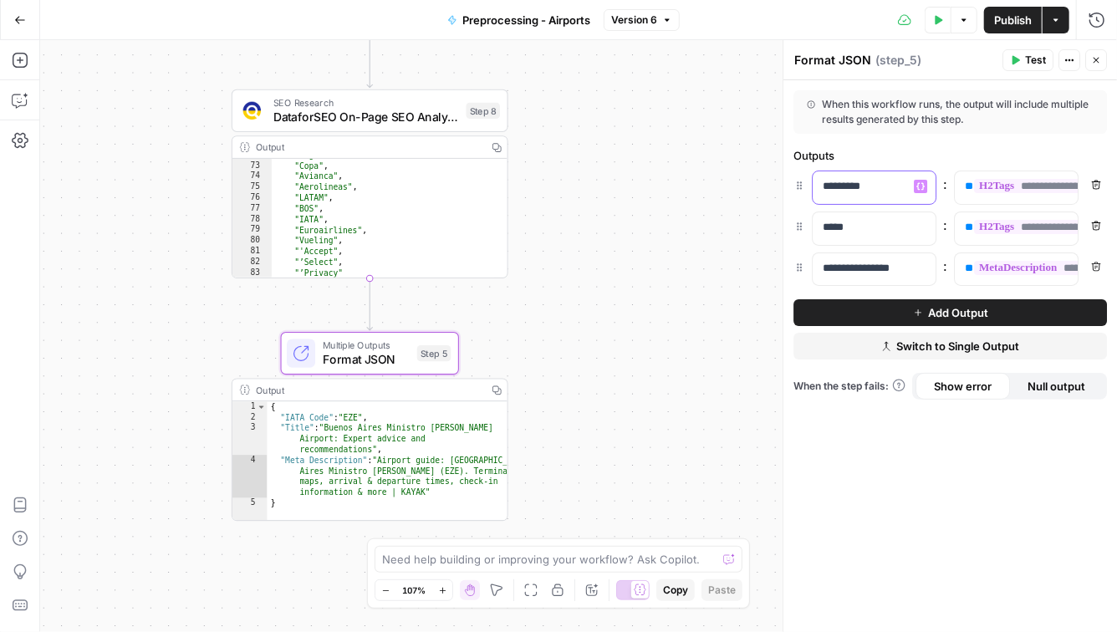
click at [823, 180] on p "*********" at bounding box center [860, 186] width 76 height 17
copy p "*********"
click at [874, 232] on p "*****" at bounding box center [873, 227] width 103 height 17
drag, startPoint x: 896, startPoint y: 226, endPoint x: 729, endPoint y: 226, distance: 167.2
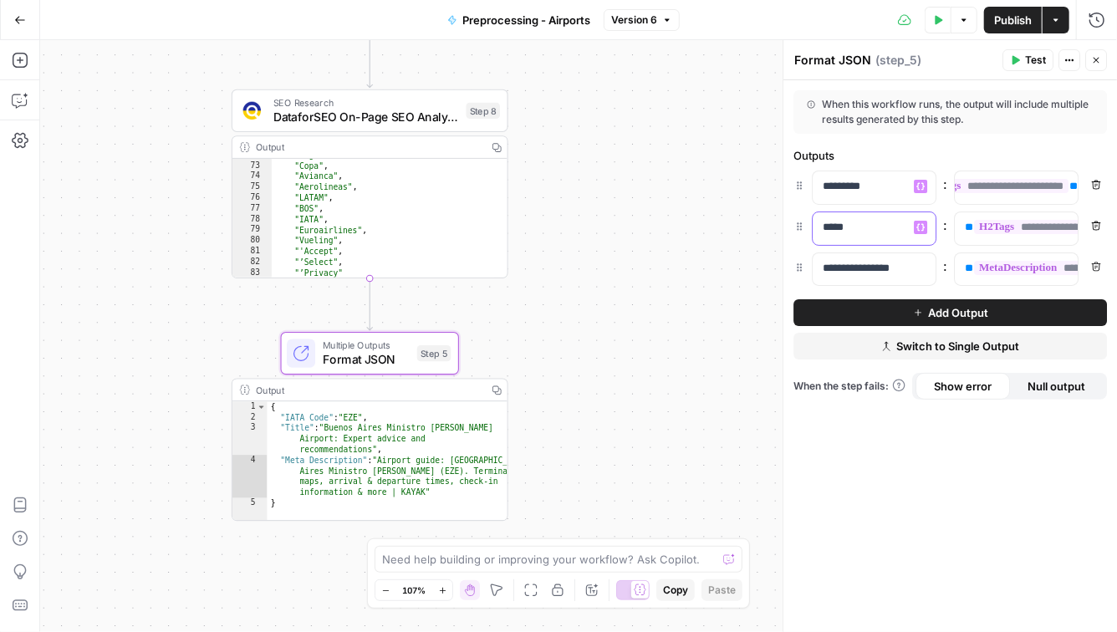
click at [729, 226] on body "**********" at bounding box center [558, 316] width 1117 height 632
drag, startPoint x: 858, startPoint y: 231, endPoint x: 821, endPoint y: 231, distance: 36.8
click at [821, 231] on div "*****" at bounding box center [860, 228] width 96 height 33
copy p "*****"
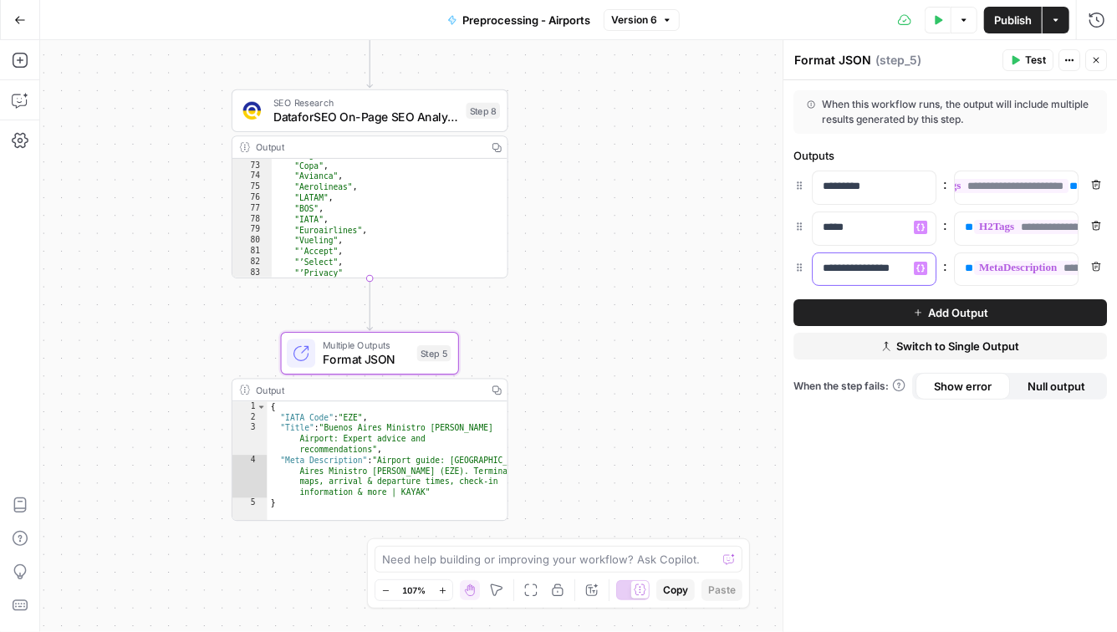
drag, startPoint x: 912, startPoint y: 268, endPoint x: 795, endPoint y: 268, distance: 117.0
click at [795, 268] on div "**********" at bounding box center [949, 269] width 313 height 34
copy p "**********"
click at [983, 532] on div "**********" at bounding box center [949, 356] width 333 height 552
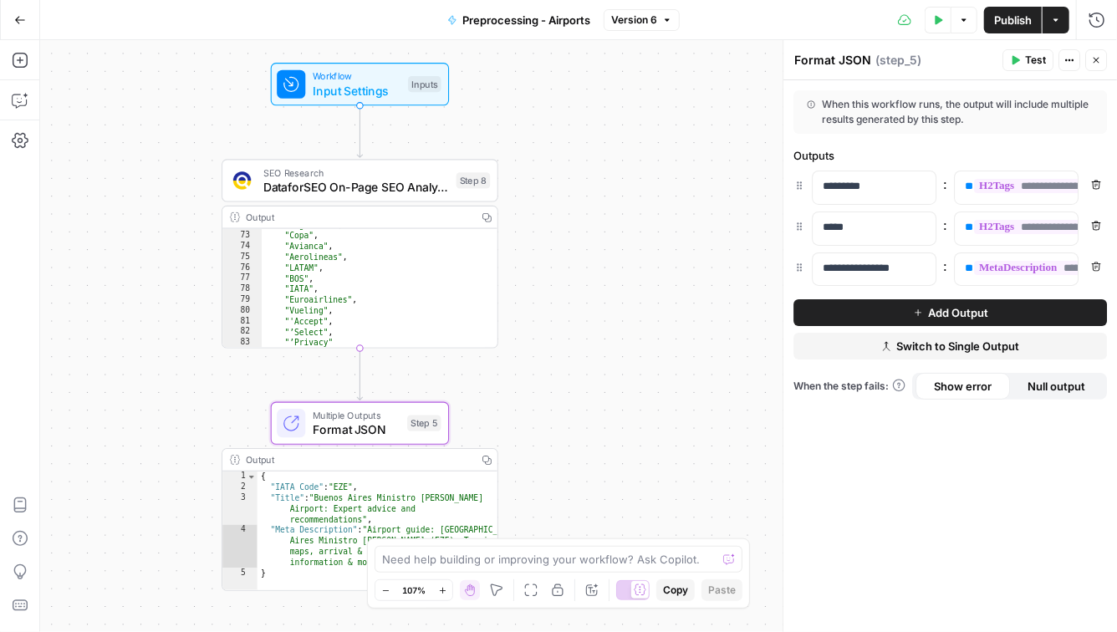
click at [14, 23] on icon "button" at bounding box center [20, 20] width 12 height 12
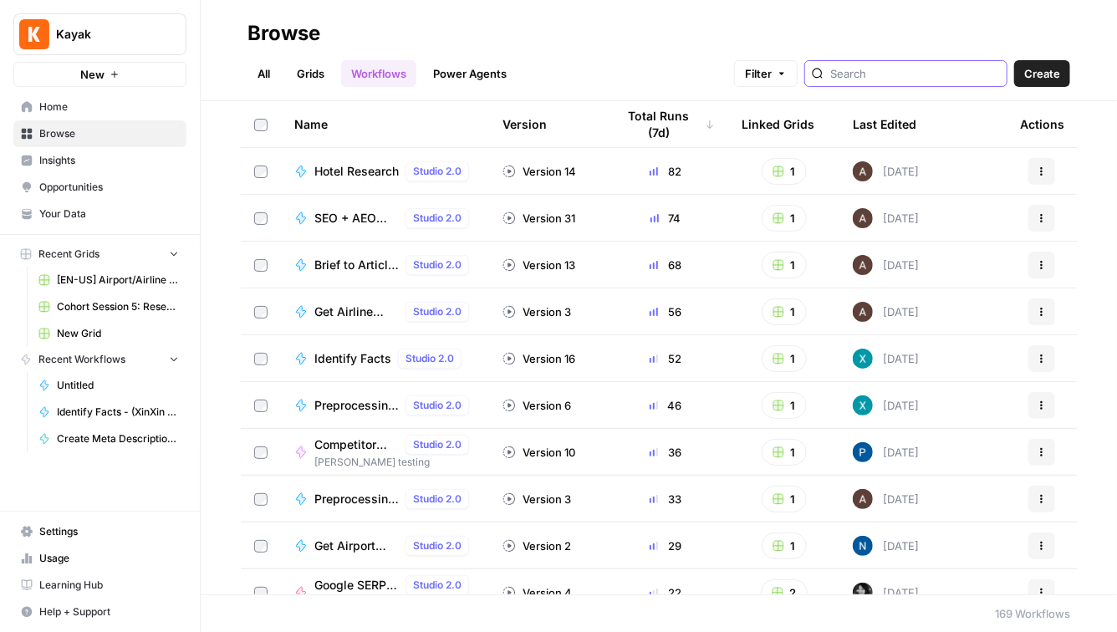
click at [883, 81] on input "search" at bounding box center [915, 73] width 170 height 17
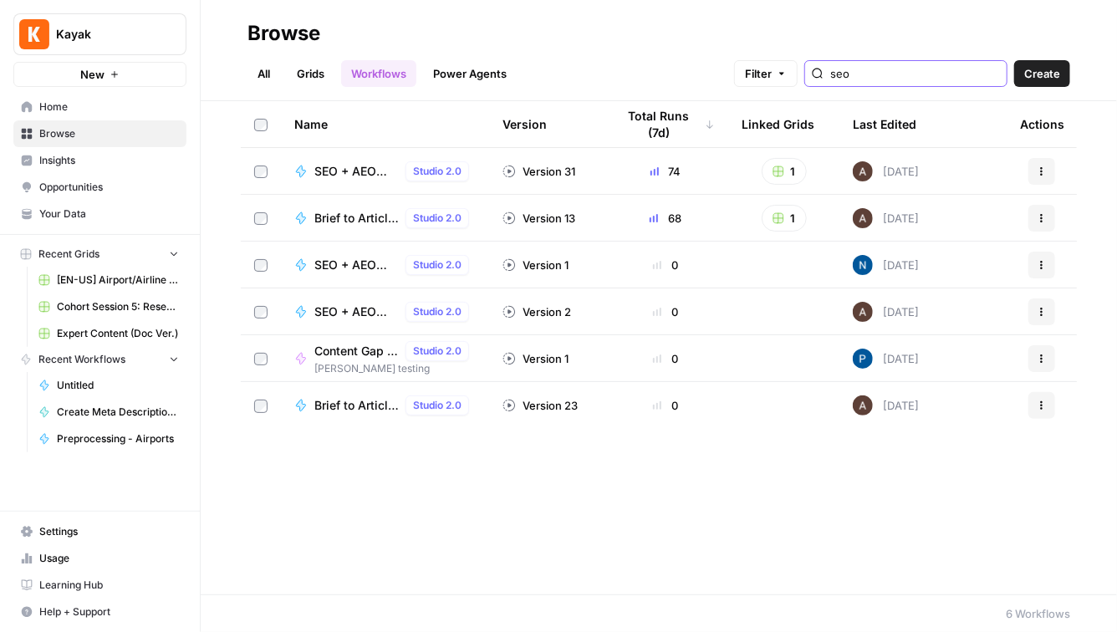
type input "seo"
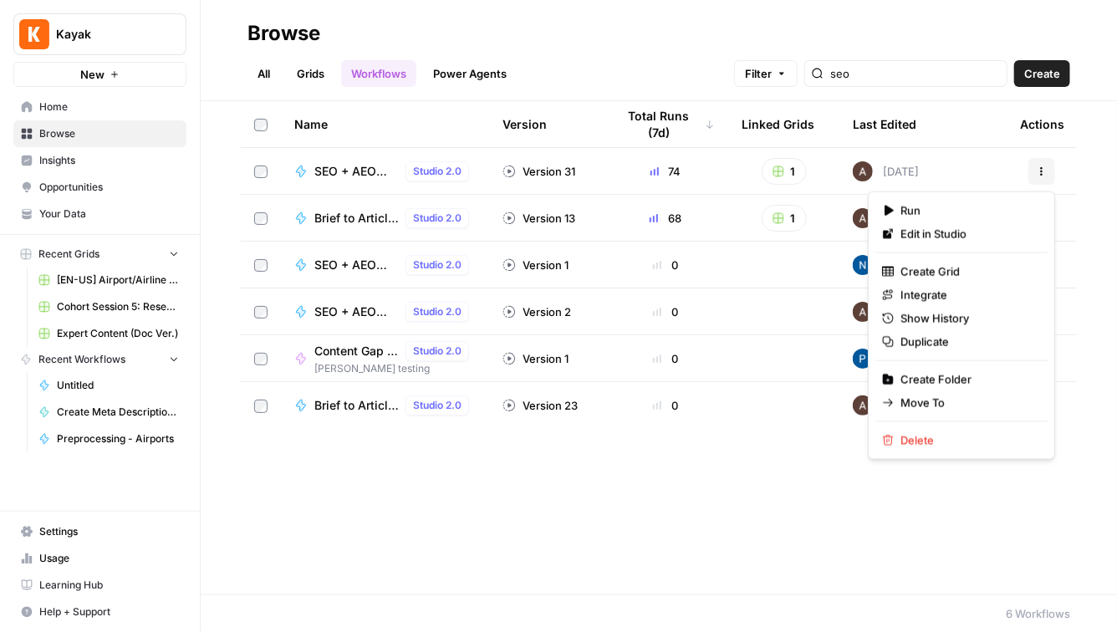
click at [1041, 173] on icon "button" at bounding box center [1042, 174] width 3 height 3
click at [952, 347] on span "Duplicate" at bounding box center [967, 341] width 134 height 17
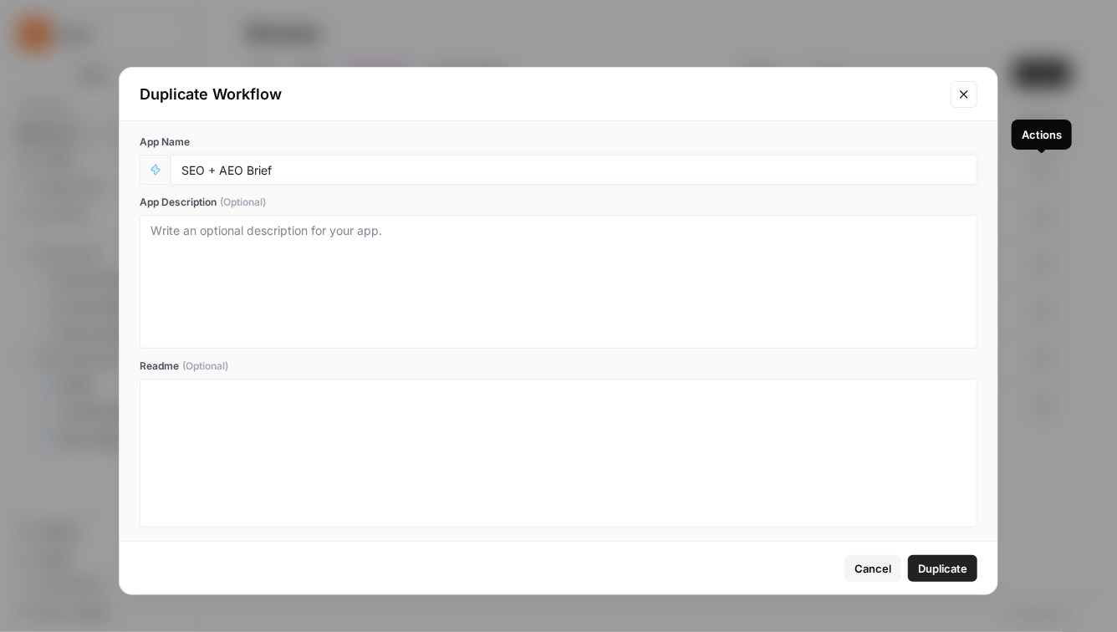
click at [415, 170] on input "SEO + AEO Brief" at bounding box center [573, 169] width 785 height 15
type input "SEO + AEO Brief (Doc Ver.)"
click at [948, 569] on span "Duplicate" at bounding box center [942, 568] width 49 height 17
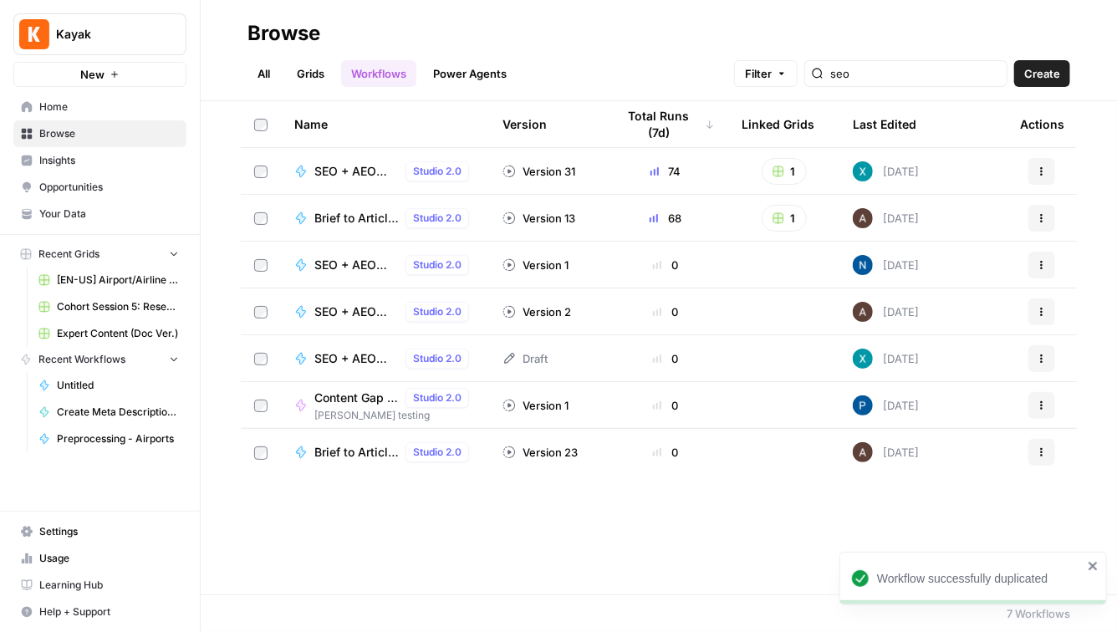
click at [1045, 362] on icon "button" at bounding box center [1041, 359] width 10 height 10
click at [968, 459] on span "Move To" at bounding box center [967, 458] width 134 height 17
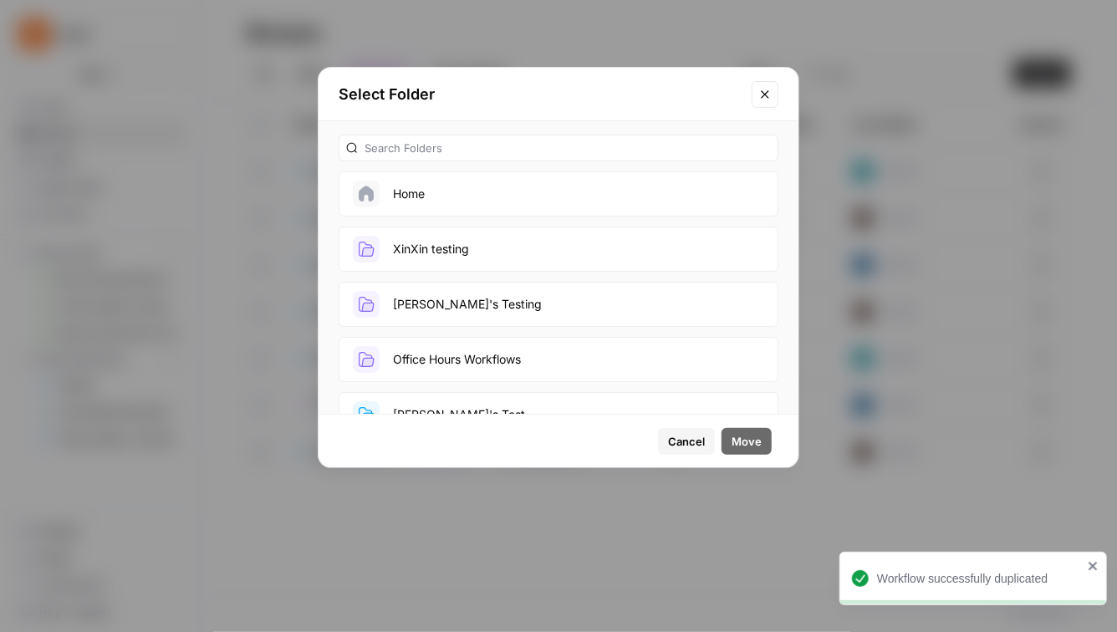
click at [544, 248] on button "XinXin testing" at bounding box center [558, 248] width 440 height 45
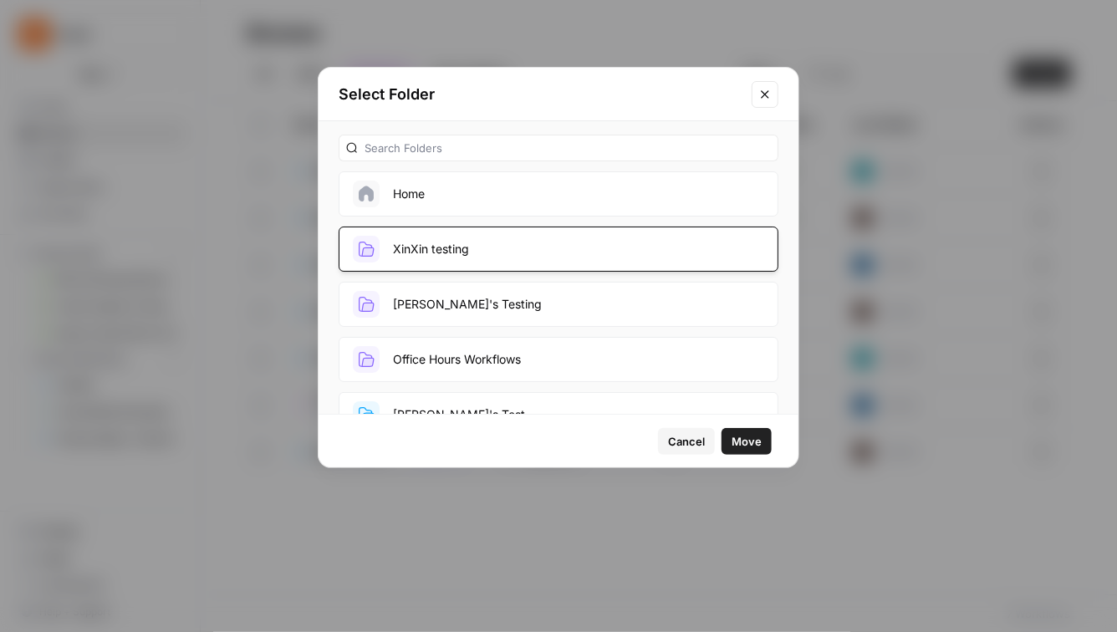
click at [747, 441] on span "Move" at bounding box center [746, 441] width 30 height 17
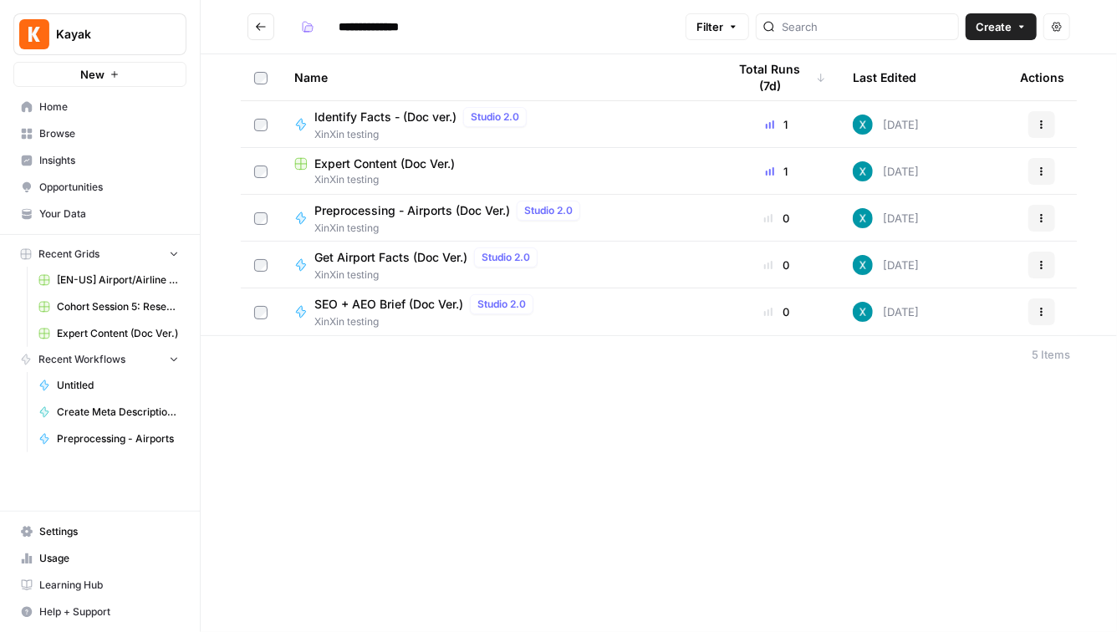
click at [624, 326] on div "SEO + AEO Brief (Doc Ver.) Studio 2.0 XinXin testing" at bounding box center [497, 311] width 406 height 35
click at [624, 326] on div "**********" at bounding box center [659, 316] width 916 height 632
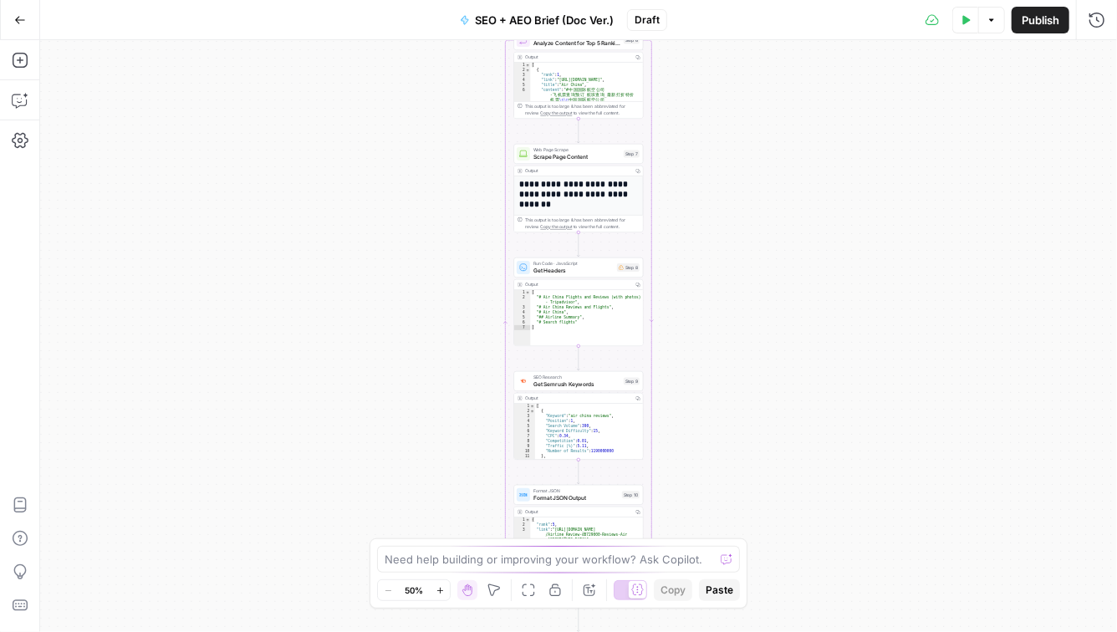
click at [21, 15] on icon "button" at bounding box center [20, 20] width 12 height 12
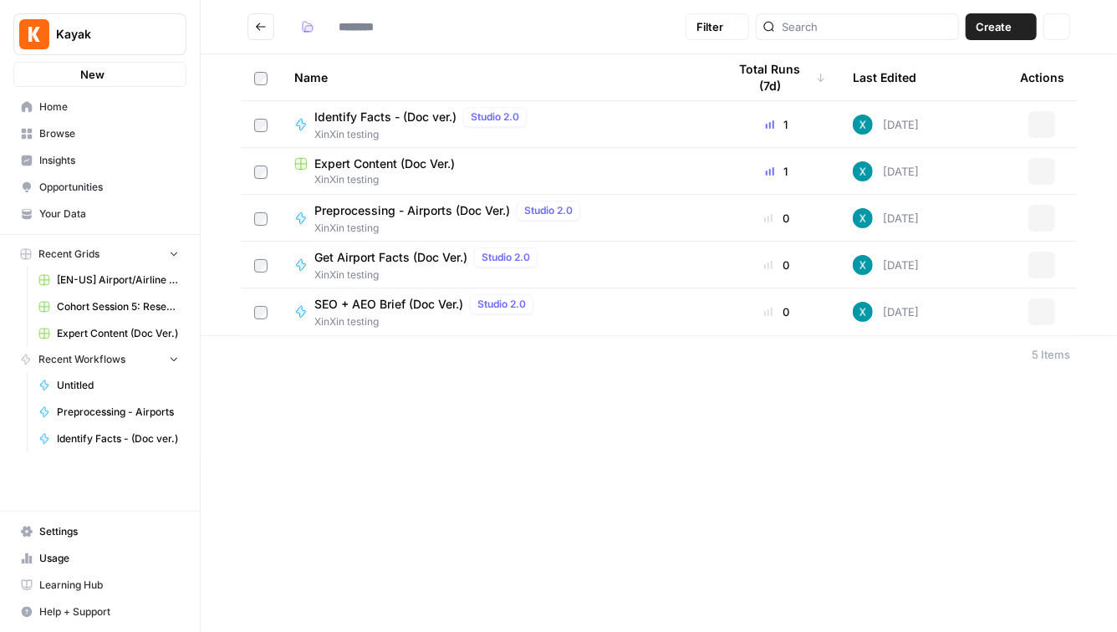
type input "**********"
click at [900, 33] on input "search" at bounding box center [866, 26] width 170 height 17
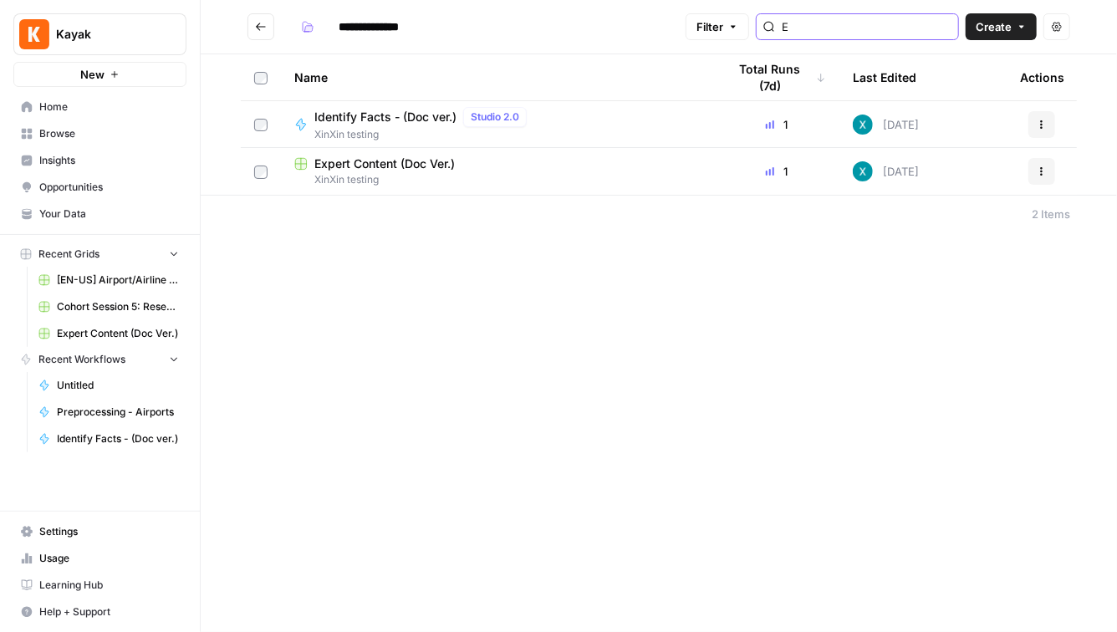
type input "E"
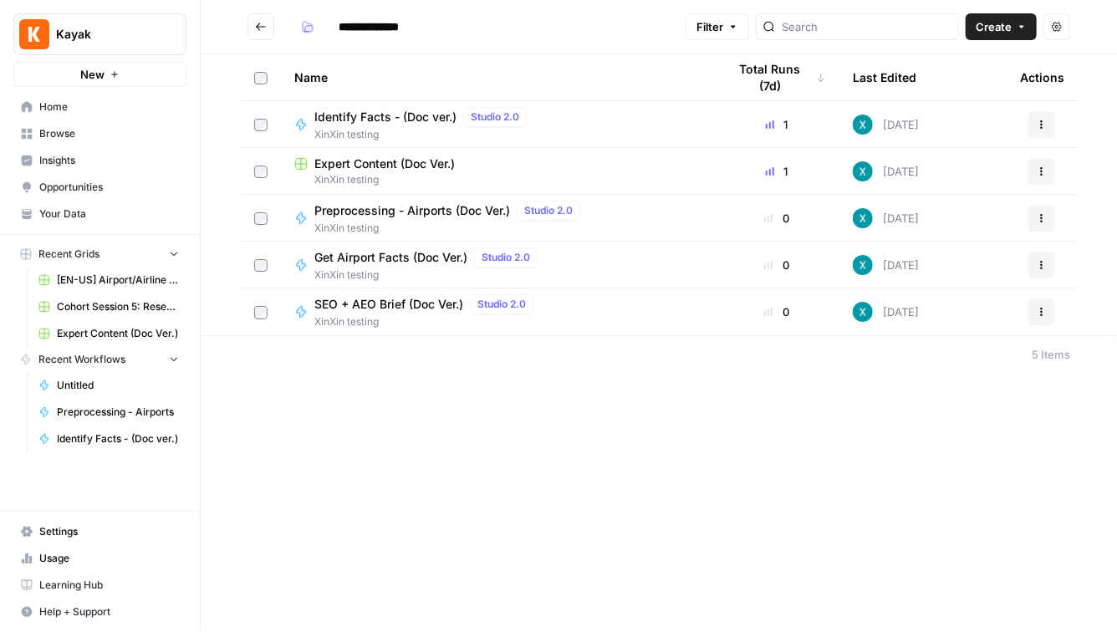
click at [258, 34] on button "Go back" at bounding box center [260, 26] width 27 height 27
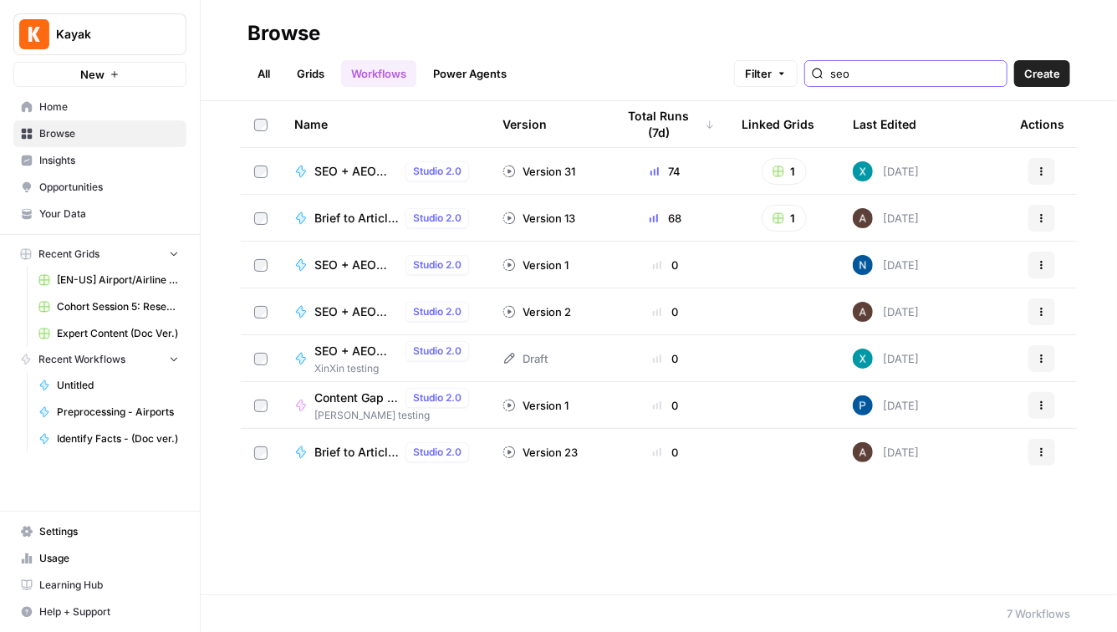
drag, startPoint x: 915, startPoint y: 74, endPoint x: 710, endPoint y: 69, distance: 205.7
click at [710, 71] on div "All Grids Workflows Power Agents Filter seo Create" at bounding box center [658, 67] width 822 height 40
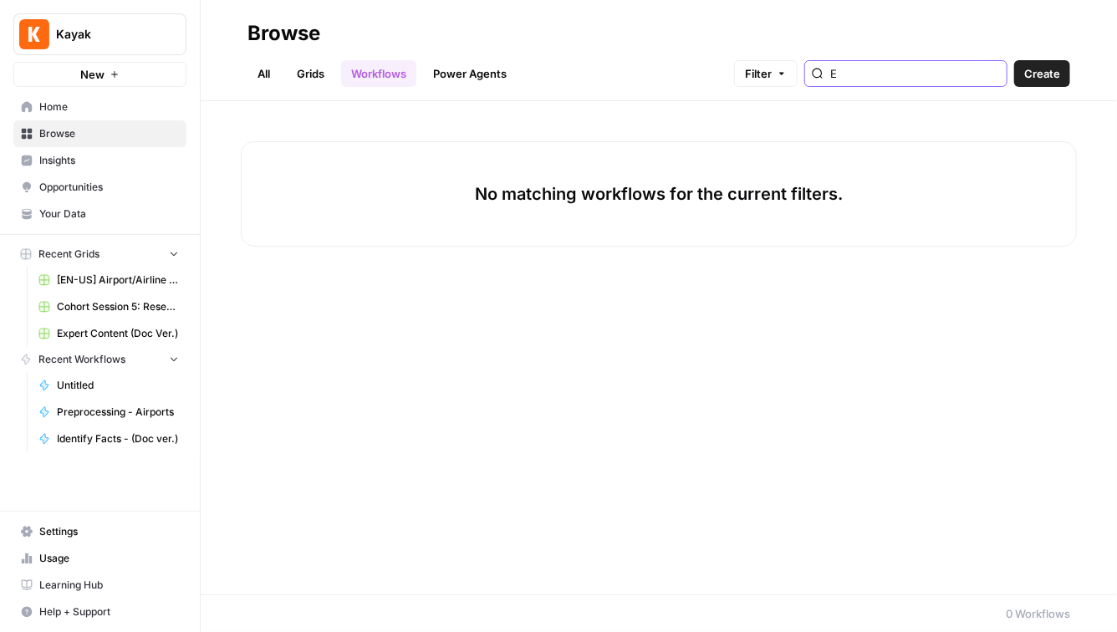
type input "E"
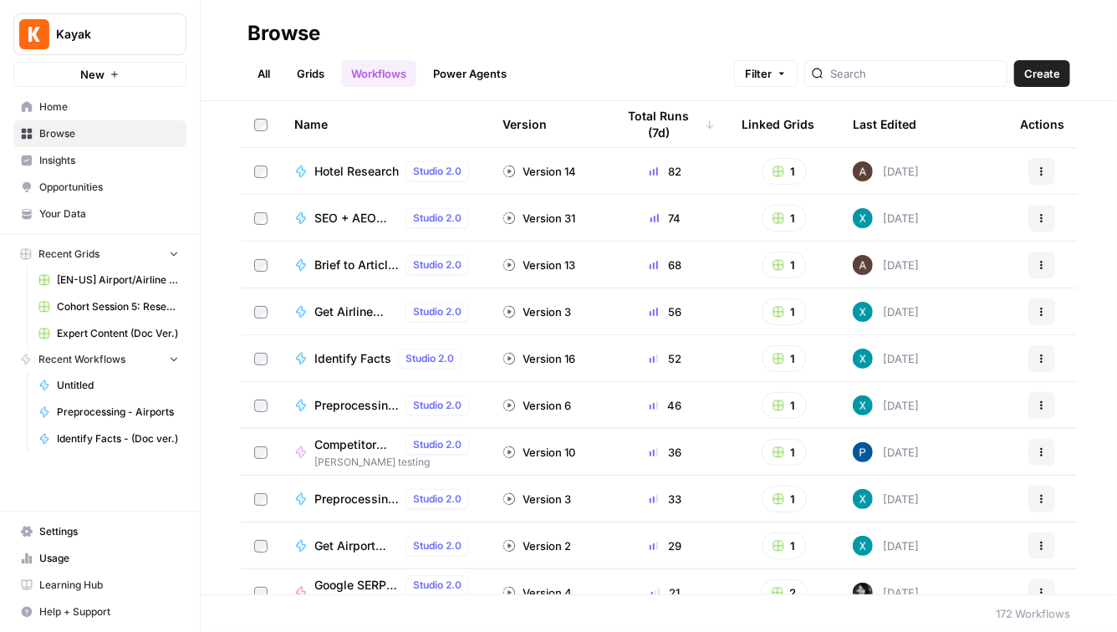
click at [308, 87] on header "Browse All Grids Workflows Power Agents Filter Create" at bounding box center [659, 50] width 916 height 101
click at [304, 76] on link "Grids" at bounding box center [311, 73] width 48 height 27
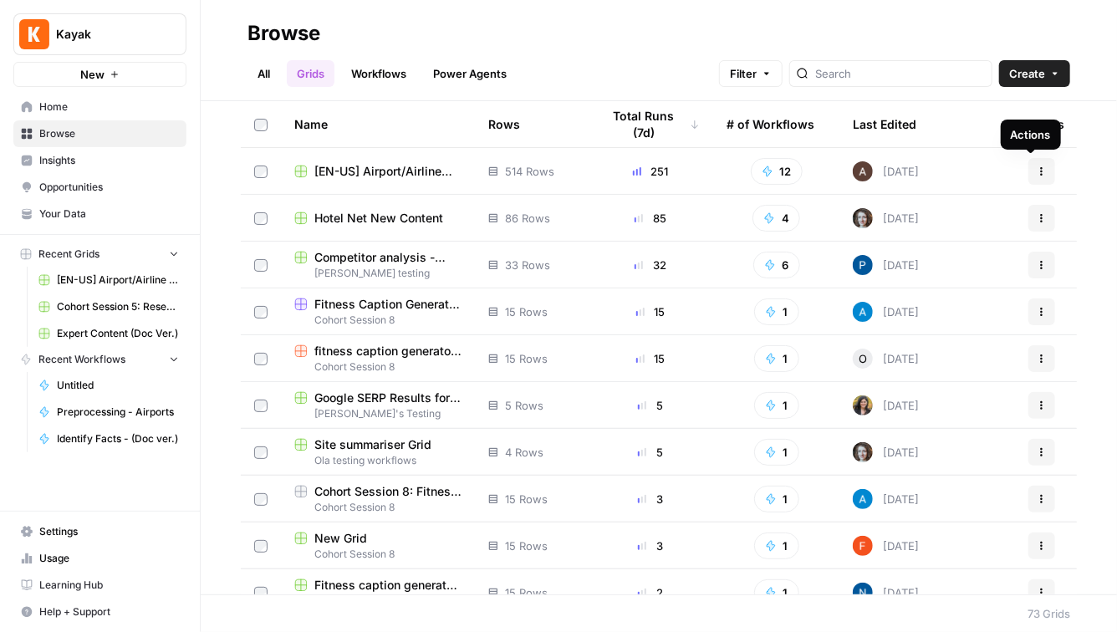
click at [1039, 173] on button "Actions" at bounding box center [1041, 171] width 27 height 27
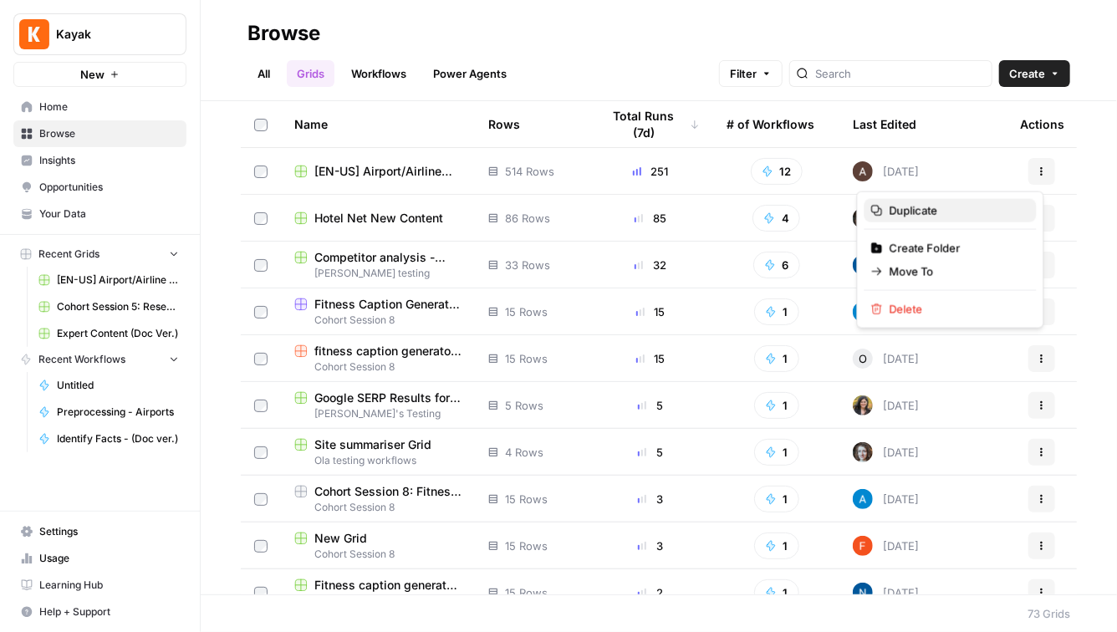
click at [971, 220] on button "Duplicate" at bounding box center [950, 210] width 172 height 23
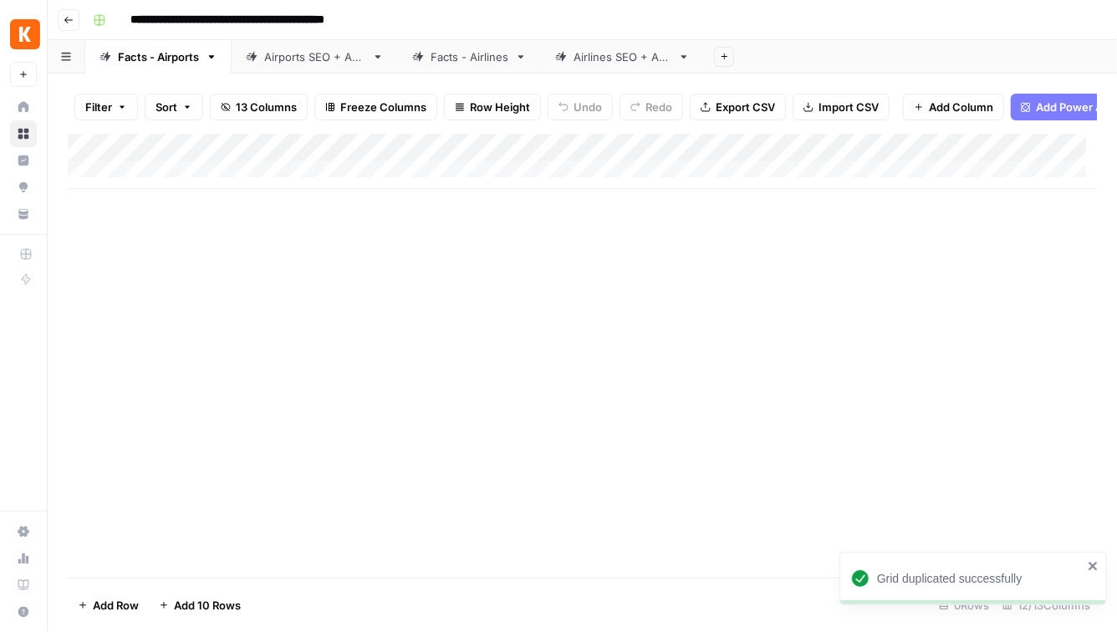
click at [321, 62] on div "Airports SEO + AEO" at bounding box center [314, 56] width 101 height 17
click at [494, 63] on div "Facts - Airlines" at bounding box center [469, 56] width 78 height 17
click at [617, 64] on link "Airlines SEO + AEO" at bounding box center [622, 56] width 163 height 33
click at [66, 15] on icon "button" at bounding box center [69, 20] width 10 height 10
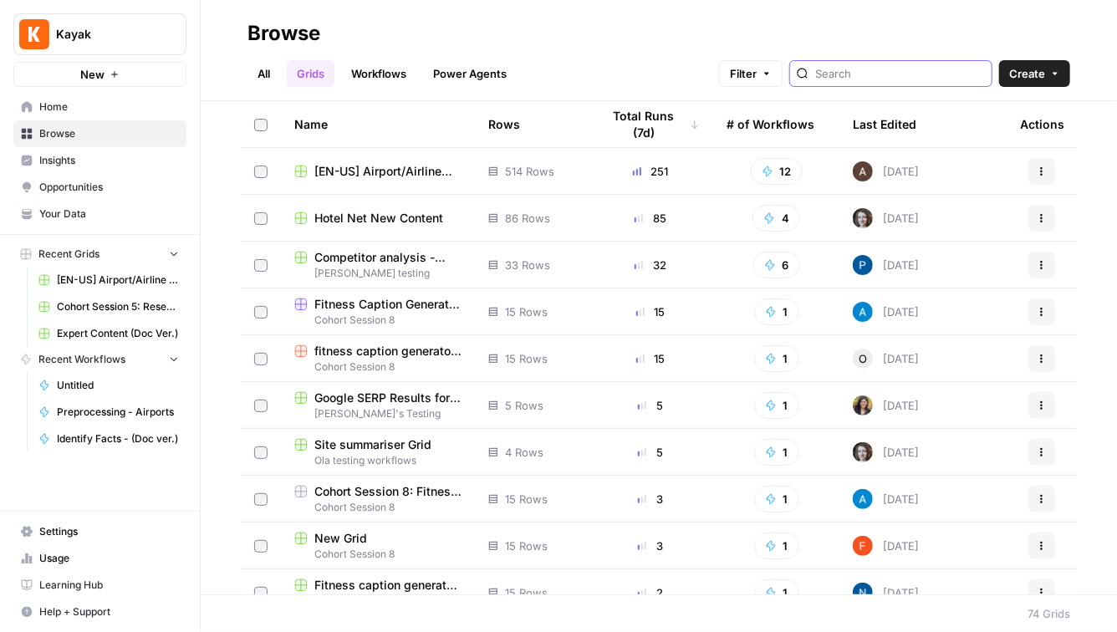
click at [927, 69] on input "search" at bounding box center [900, 73] width 170 height 17
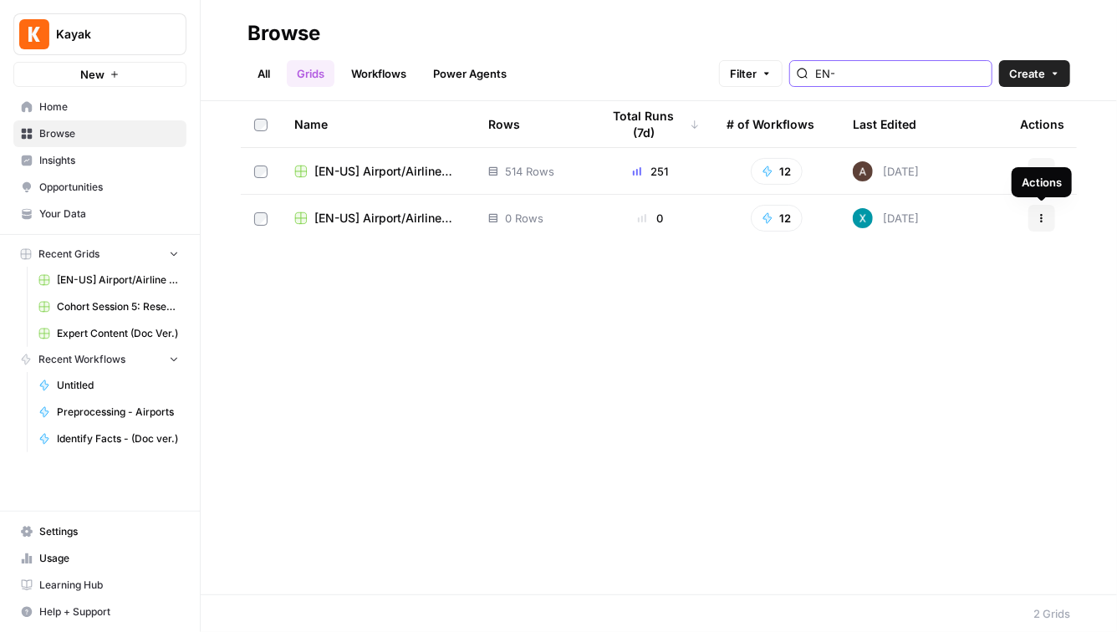
type input "EN-"
click at [1041, 216] on icon "button" at bounding box center [1041, 218] width 10 height 10
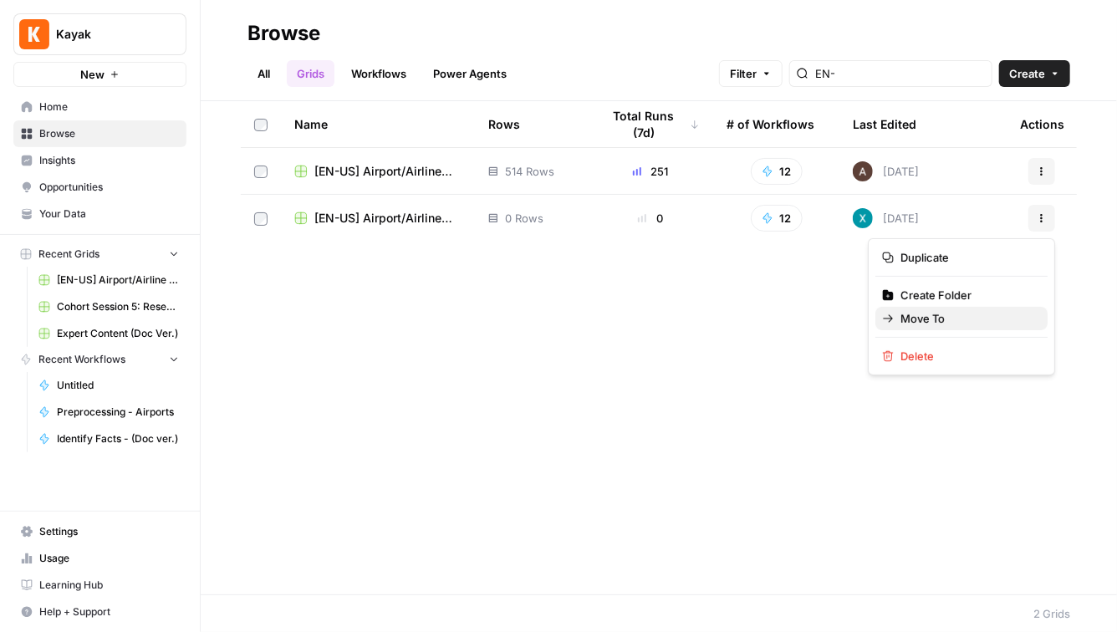
click at [943, 323] on span "Move To" at bounding box center [967, 318] width 134 height 17
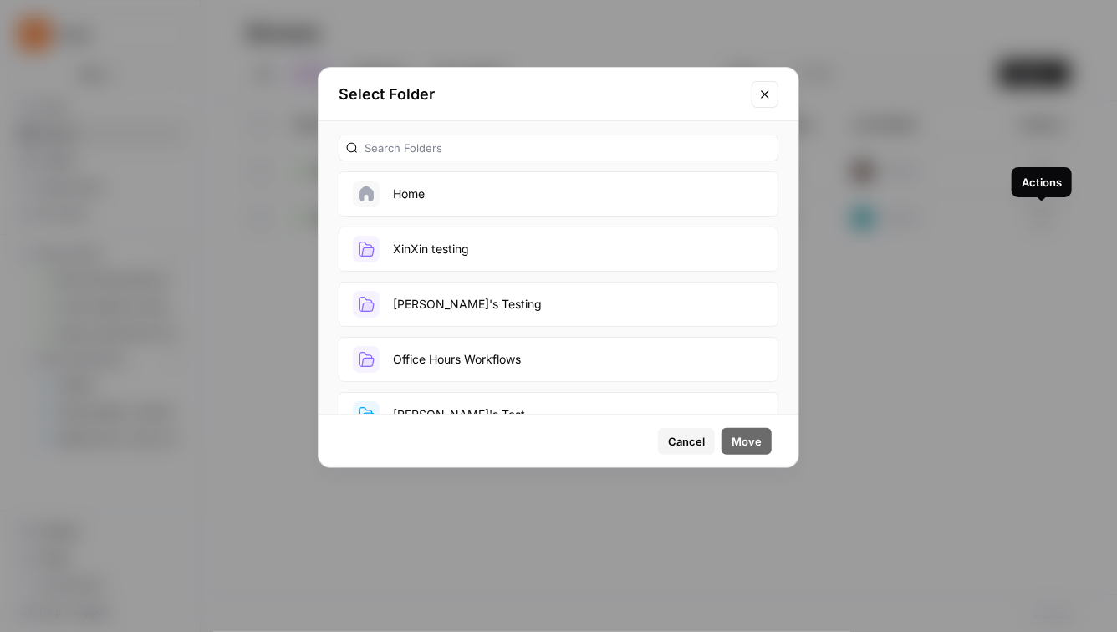
click at [596, 266] on button "XinXin testing" at bounding box center [558, 248] width 440 height 45
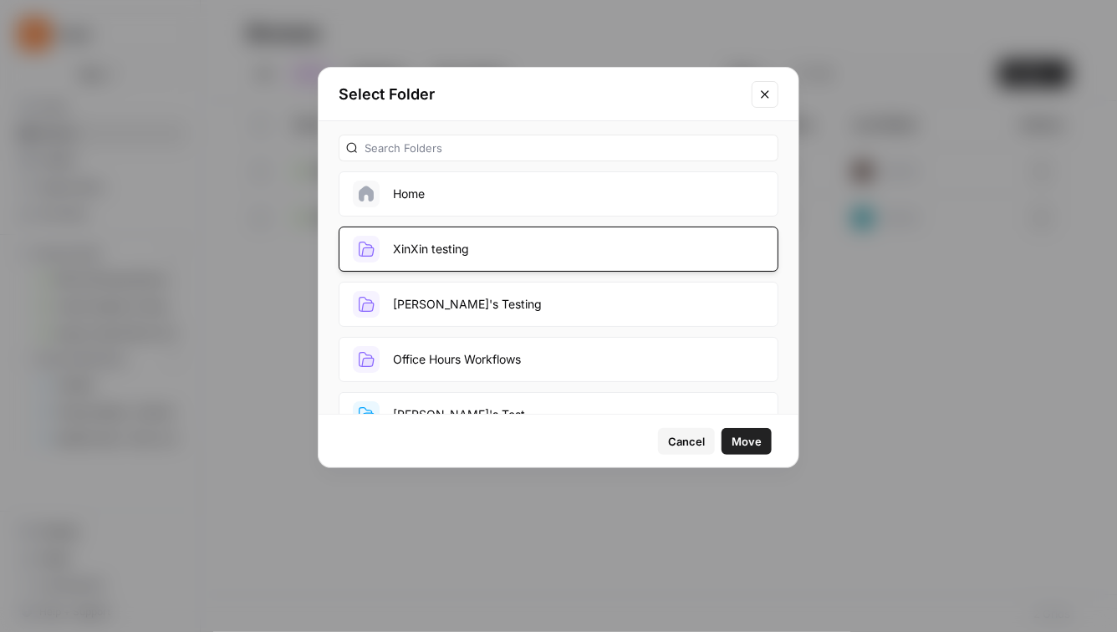
click at [743, 428] on button "Move" at bounding box center [746, 441] width 50 height 27
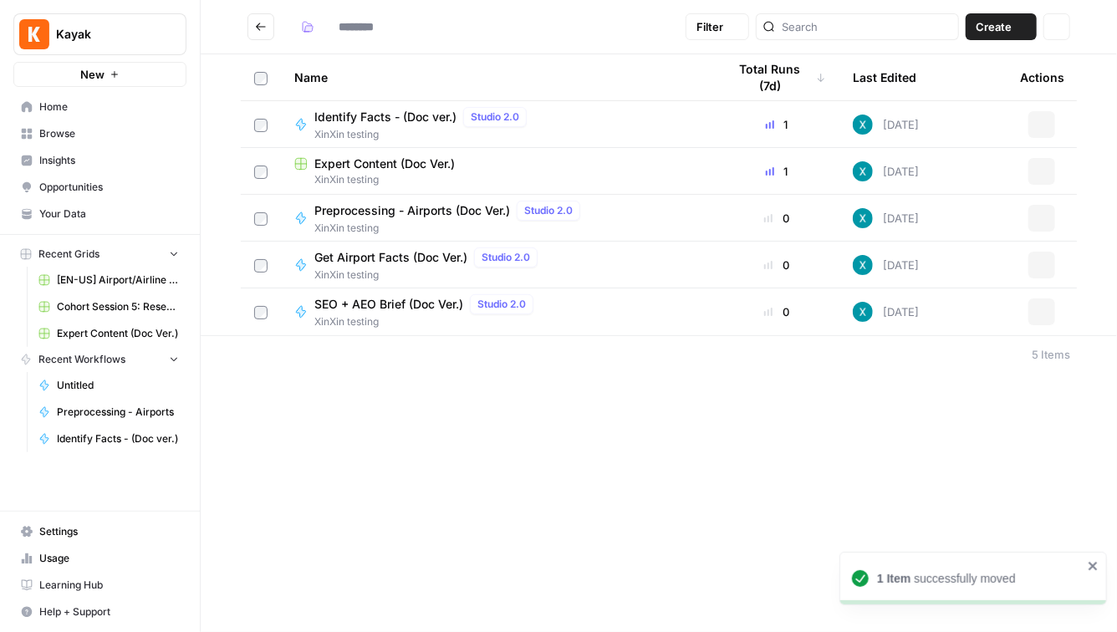
type input "**********"
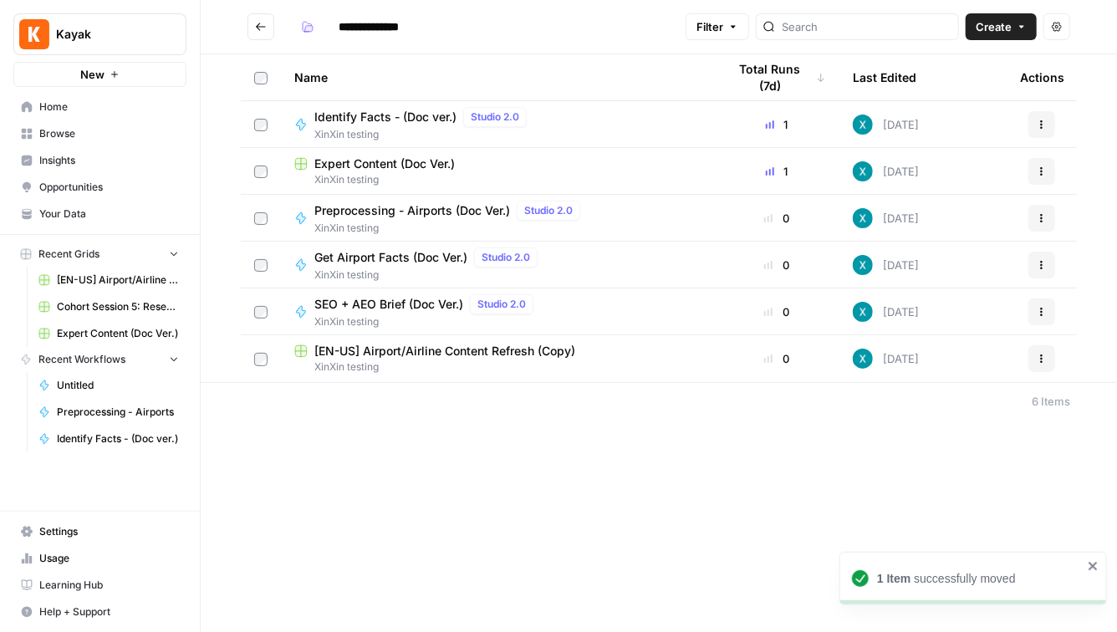
click at [252, 28] on button "Go back" at bounding box center [260, 26] width 27 height 27
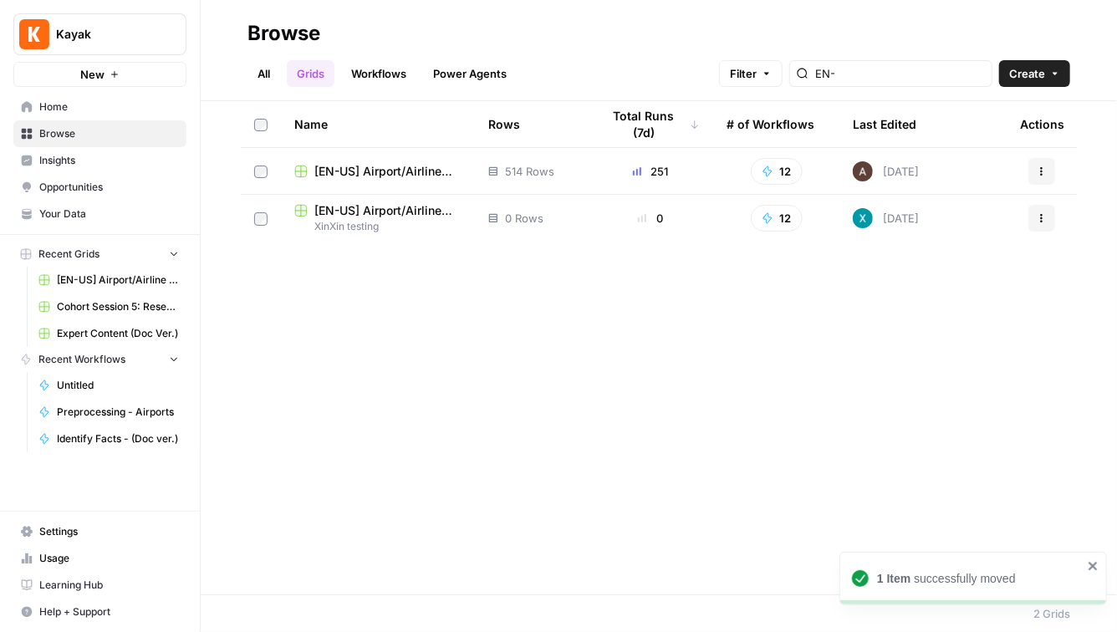
click at [365, 74] on link "Workflows" at bounding box center [378, 73] width 75 height 27
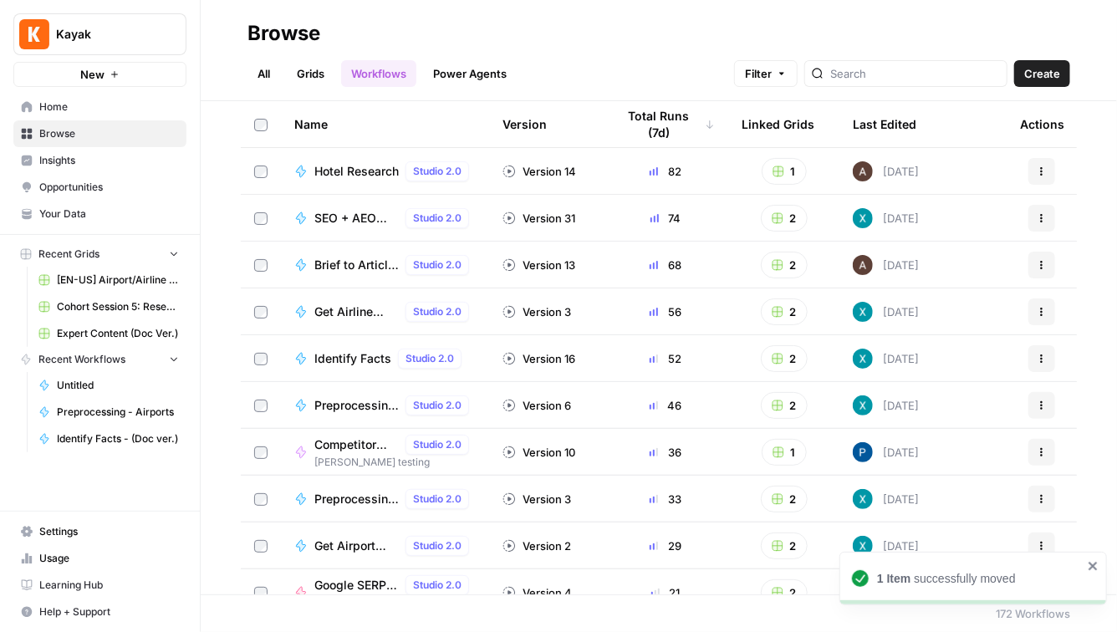
click at [261, 69] on link "All" at bounding box center [263, 73] width 33 height 27
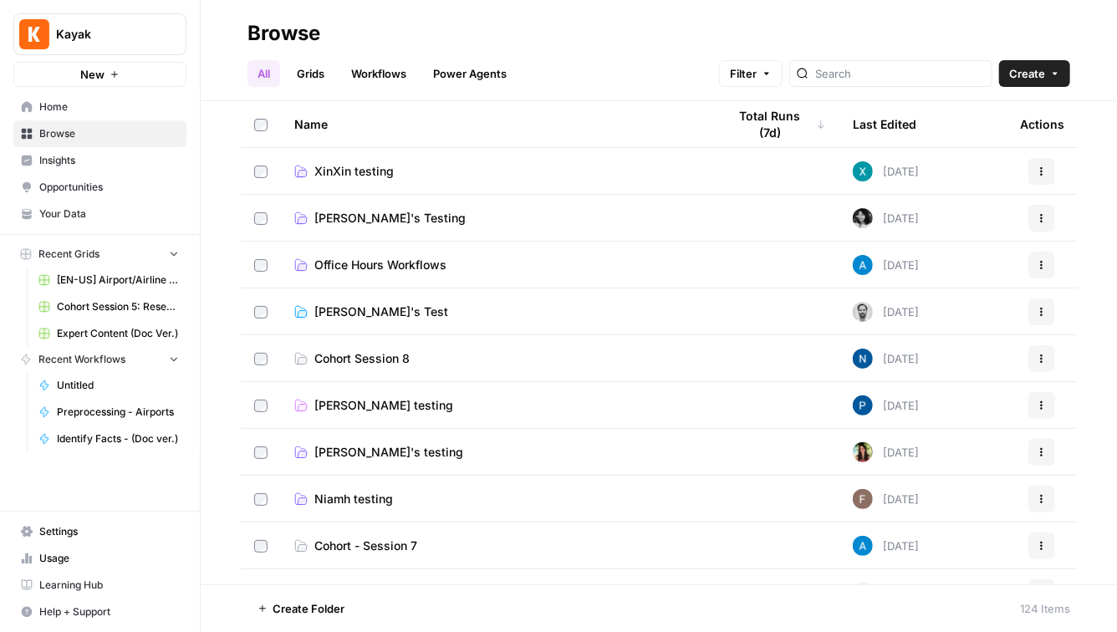
click at [440, 183] on td "XinXin testing" at bounding box center [497, 171] width 433 height 46
click at [344, 172] on span "XinXin testing" at bounding box center [353, 171] width 79 height 17
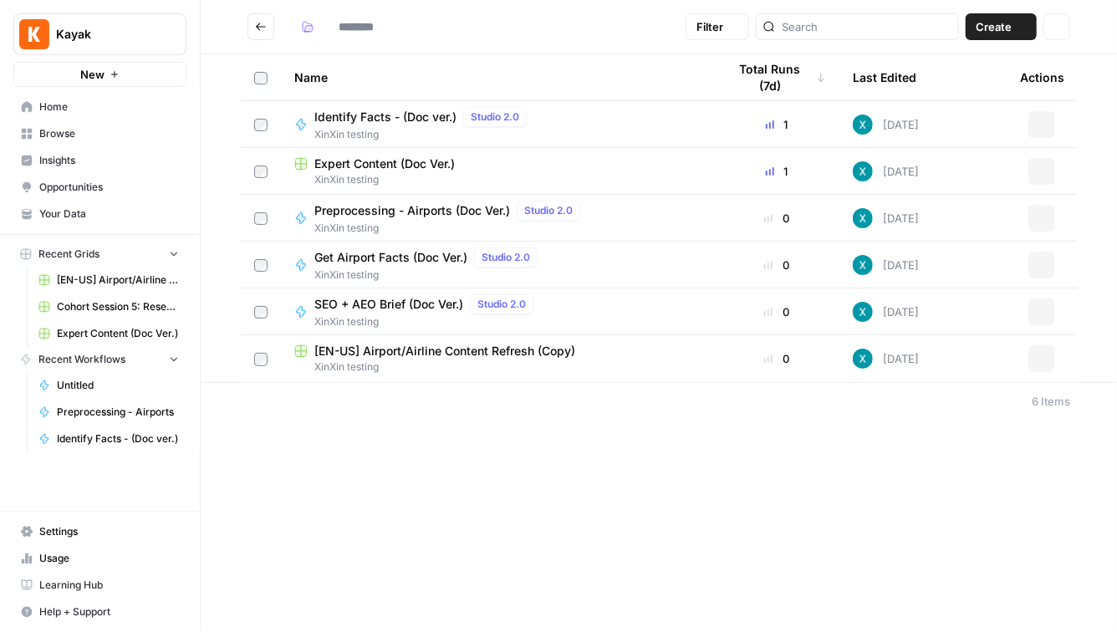
click at [344, 172] on span "XinXin testing" at bounding box center [497, 179] width 406 height 15
click at [400, 314] on span "XinXin testing" at bounding box center [427, 321] width 226 height 15
type input "**********"
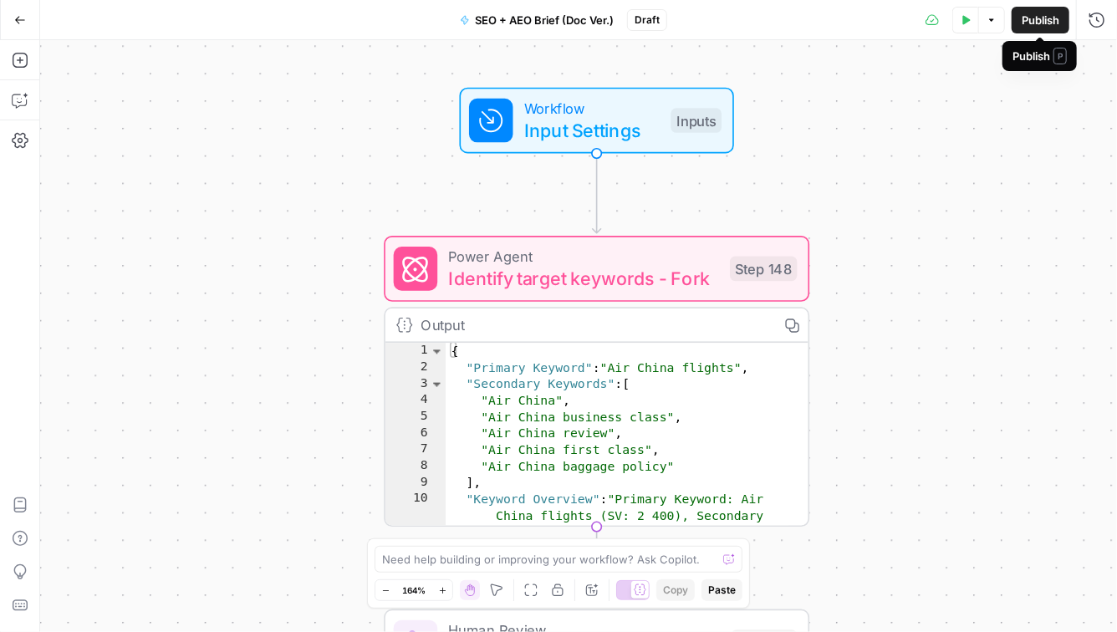
click at [1025, 23] on span "Publish" at bounding box center [1040, 20] width 38 height 17
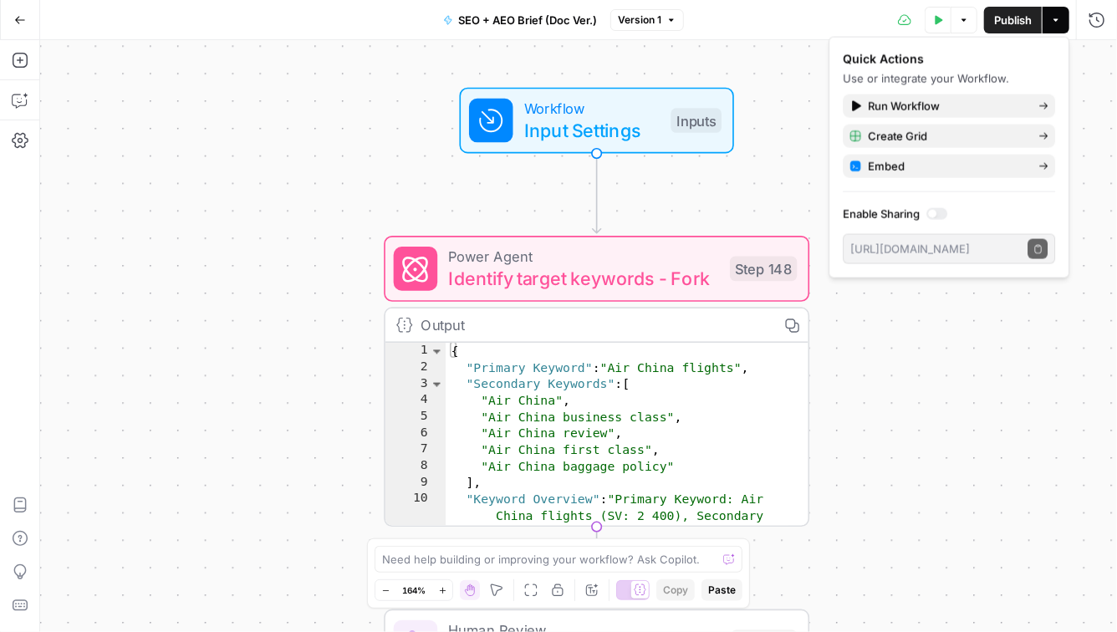
click at [962, 23] on icon "button" at bounding box center [964, 20] width 10 height 10
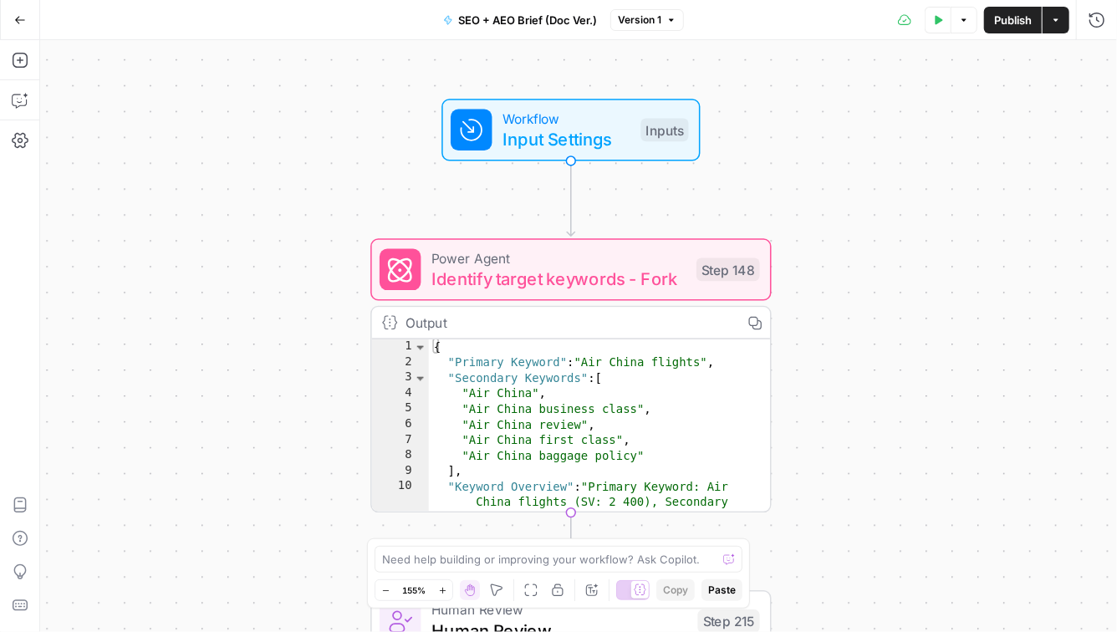
drag, startPoint x: 869, startPoint y: 272, endPoint x: 857, endPoint y: 256, distance: 20.2
click at [857, 256] on div "Workflow Input Settings Inputs Power Agent Identify target keywords - Fork Step…" at bounding box center [578, 336] width 1076 height 592
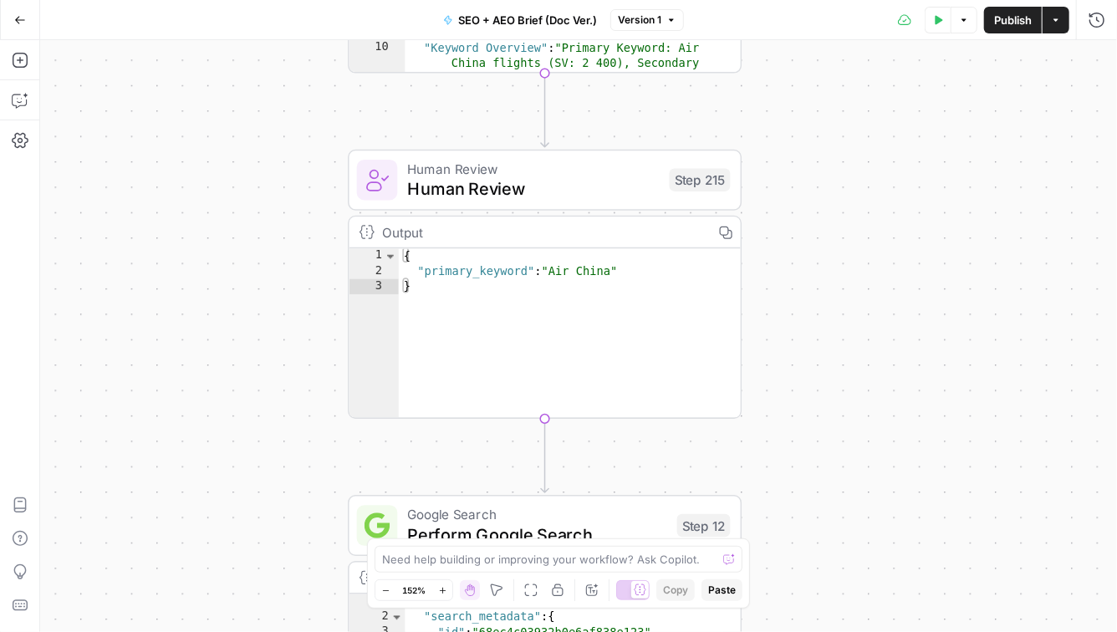
drag, startPoint x: 807, startPoint y: 564, endPoint x: 780, endPoint y: 97, distance: 468.0
click at [779, 97] on div "Workflow Input Settings Inputs Power Agent Identify target keywords - Fork Step…" at bounding box center [578, 336] width 1076 height 592
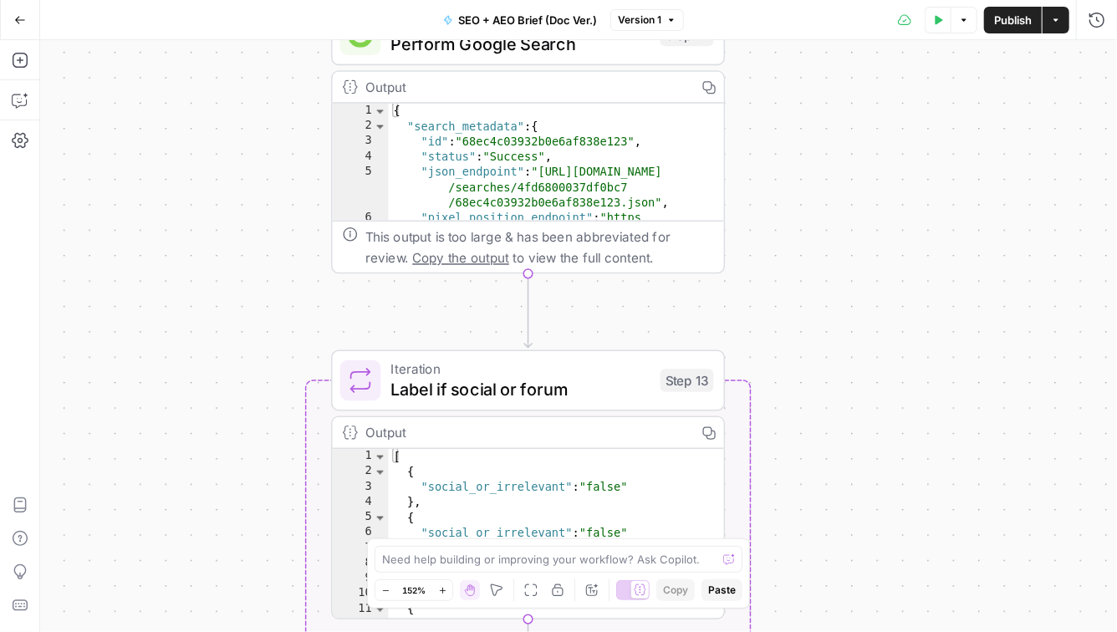
drag, startPoint x: 801, startPoint y: 607, endPoint x: 781, endPoint y: 145, distance: 462.6
click at [781, 143] on div "Workflow Input Settings Inputs Power Agent Identify target keywords - Fork Step…" at bounding box center [578, 336] width 1076 height 592
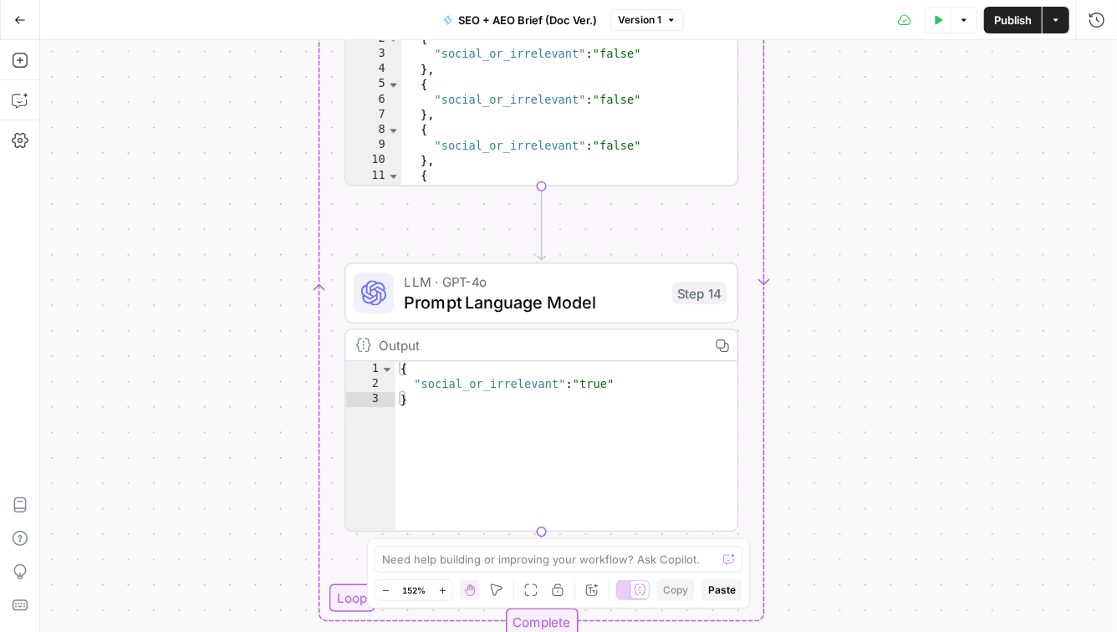
drag, startPoint x: 784, startPoint y: 546, endPoint x: 797, endPoint y: 113, distance: 433.1
click at [797, 113] on div "Workflow Input Settings Inputs Power Agent Identify target keywords - Fork Step…" at bounding box center [578, 336] width 1076 height 592
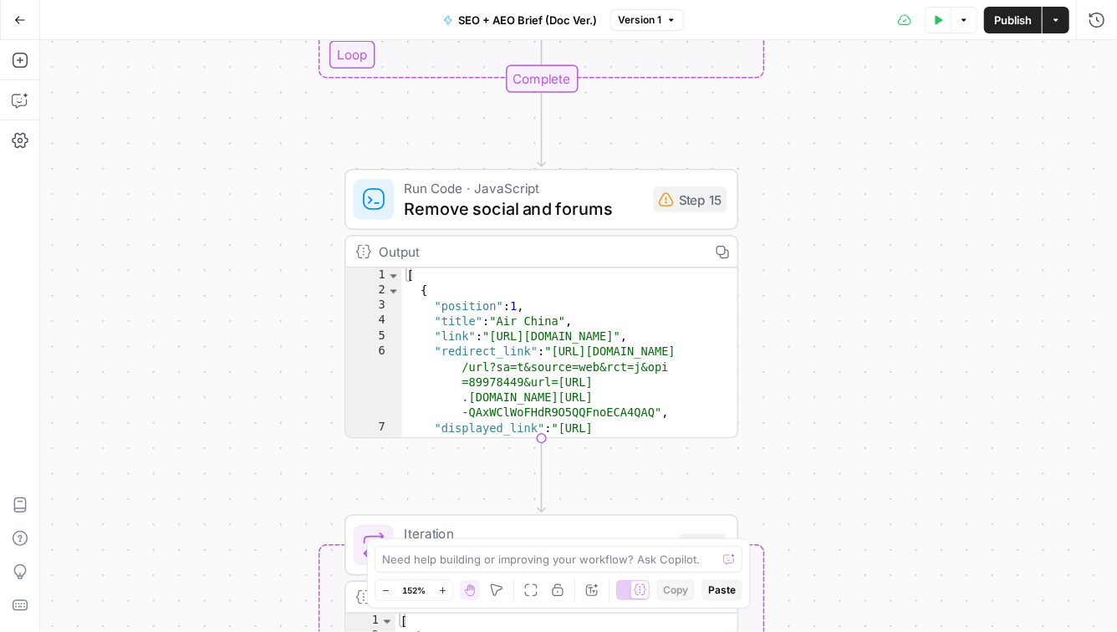
click at [908, 186] on div "Workflow Input Settings Inputs Power Agent Identify target keywords - Fork Step…" at bounding box center [578, 336] width 1076 height 592
type textarea "*"
click at [713, 272] on div "[ { "position" : 1 , "title" : "Air China" , "link" : "https://www.airchina.com…" at bounding box center [561, 391] width 318 height 247
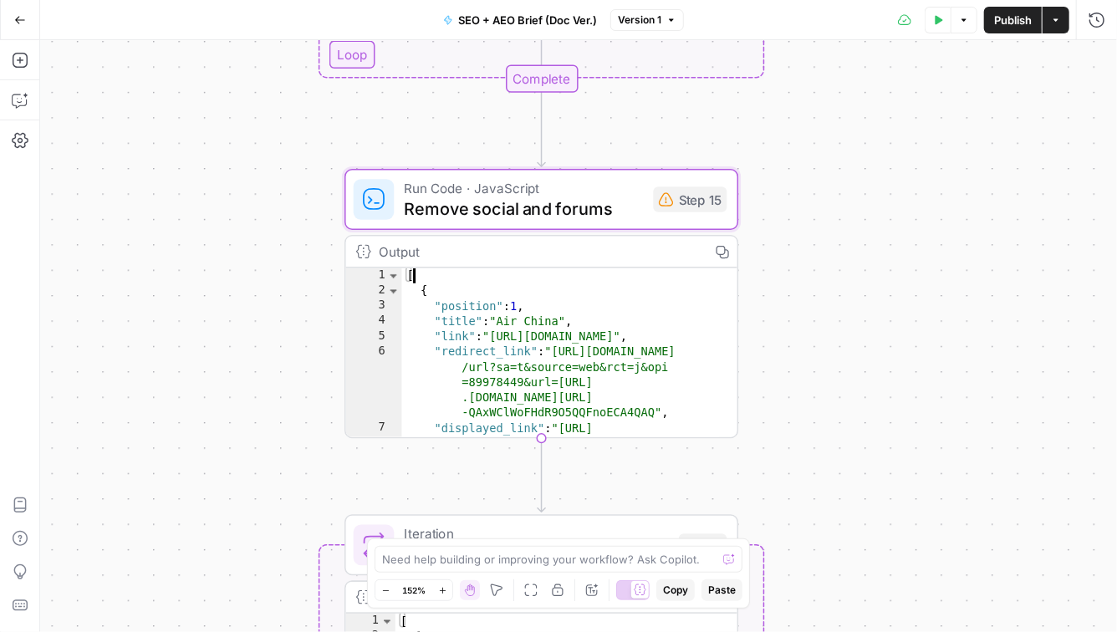
click at [896, 301] on div "Workflow Input Settings Inputs Power Agent Identify target keywords - Fork Step…" at bounding box center [578, 336] width 1076 height 592
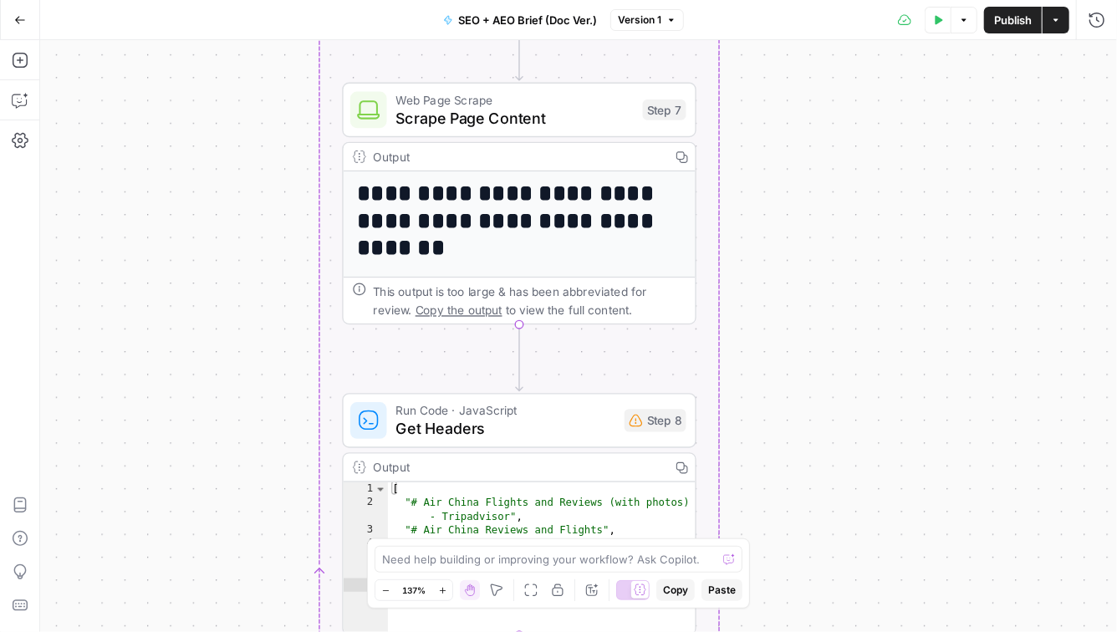
drag, startPoint x: 895, startPoint y: 325, endPoint x: 852, endPoint y: 336, distance: 44.8
click at [852, 336] on div "Workflow Input Settings Inputs Power Agent Identify target keywords - Fork Step…" at bounding box center [578, 336] width 1076 height 592
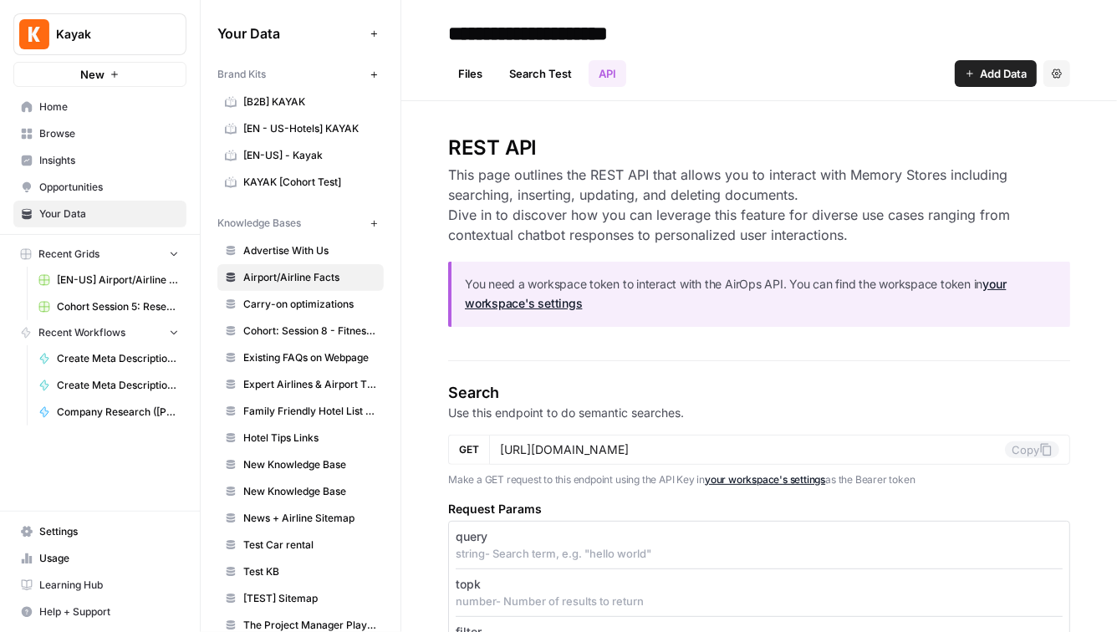
scroll to position [50, 0]
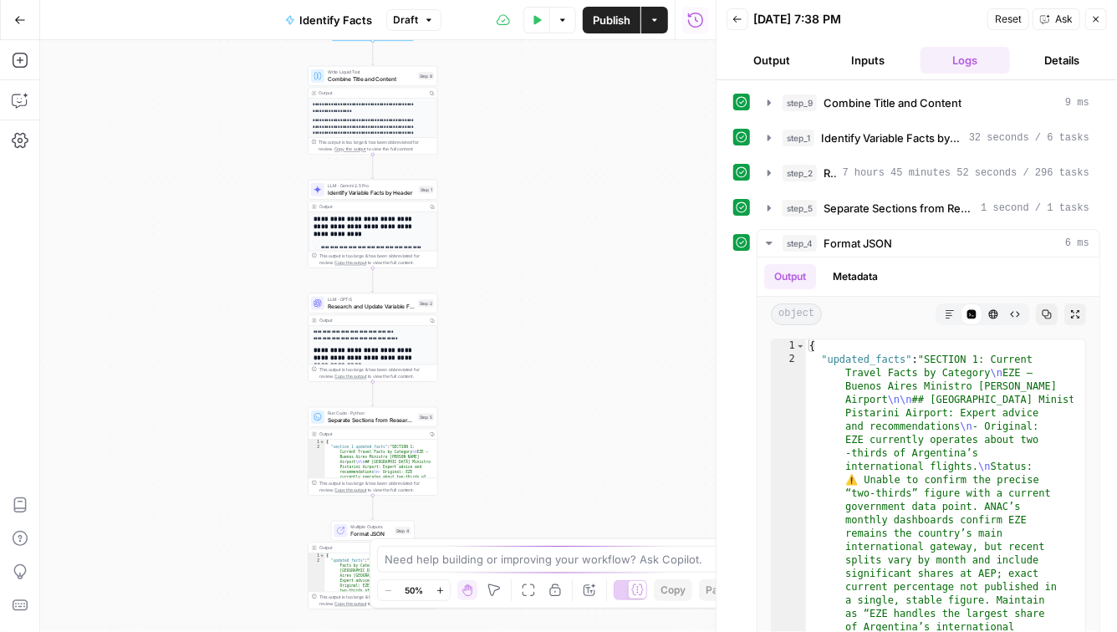
type textarea "*"
click at [353, 531] on span "Format JSON" at bounding box center [370, 533] width 41 height 8
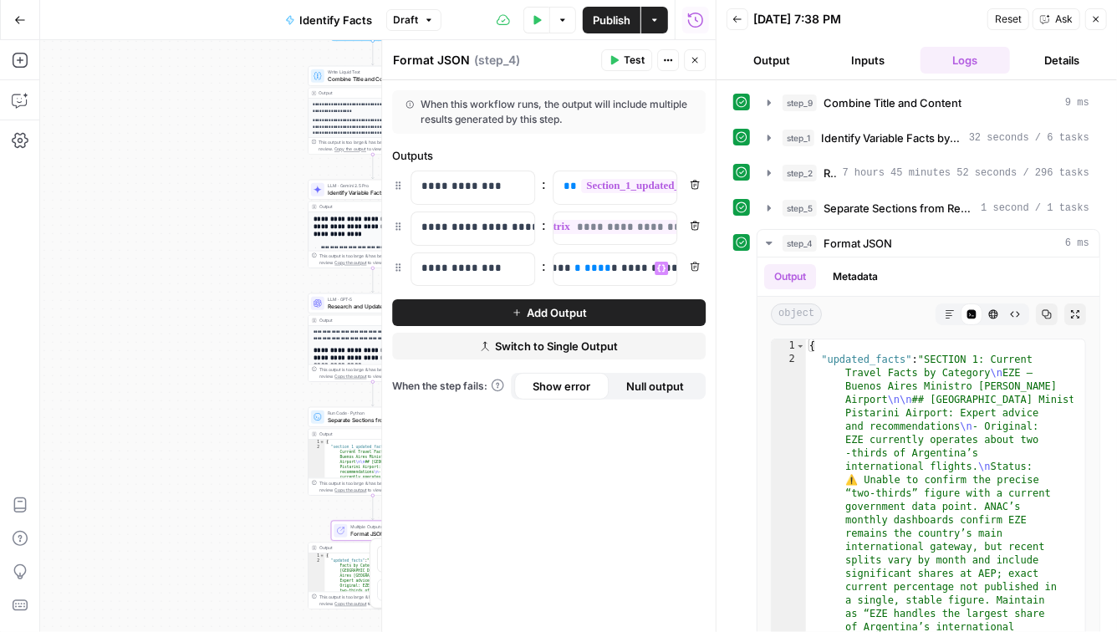
scroll to position [0, 49]
click at [665, 270] on button "Variables Menu" at bounding box center [660, 268] width 13 height 13
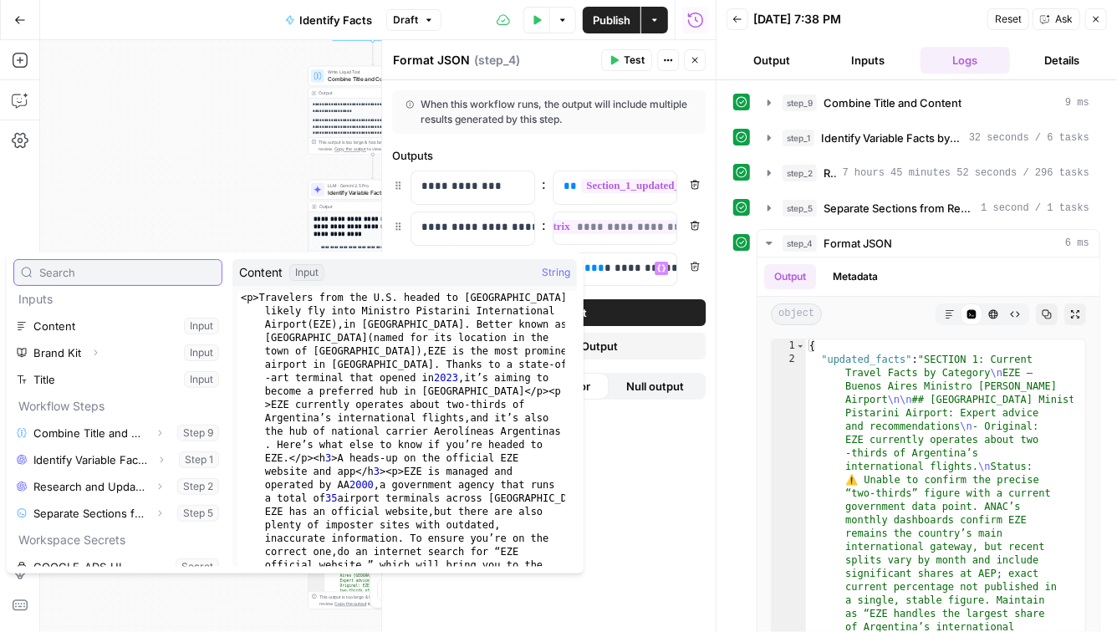
scroll to position [0, 0]
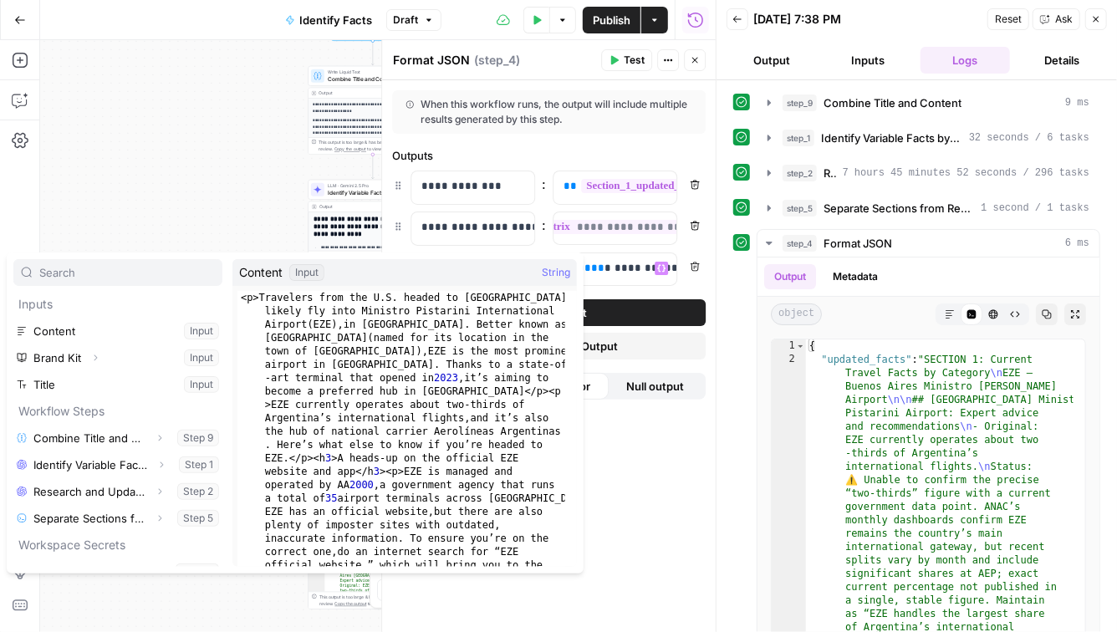
click at [140, 187] on div "**********" at bounding box center [377, 336] width 675 height 592
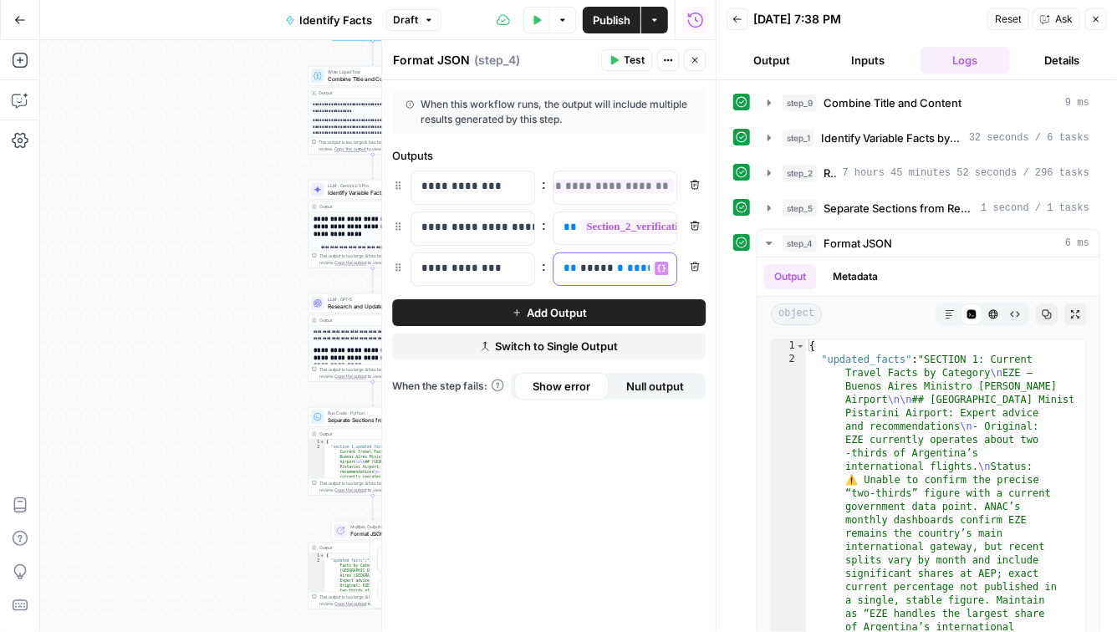
scroll to position [0, 75]
drag, startPoint x: 562, startPoint y: 269, endPoint x: 816, endPoint y: 272, distance: 253.3
click at [816, 272] on body "**********" at bounding box center [558, 316] width 1117 height 632
copy p "**********"
click at [582, 493] on div "**********" at bounding box center [548, 356] width 333 height 552
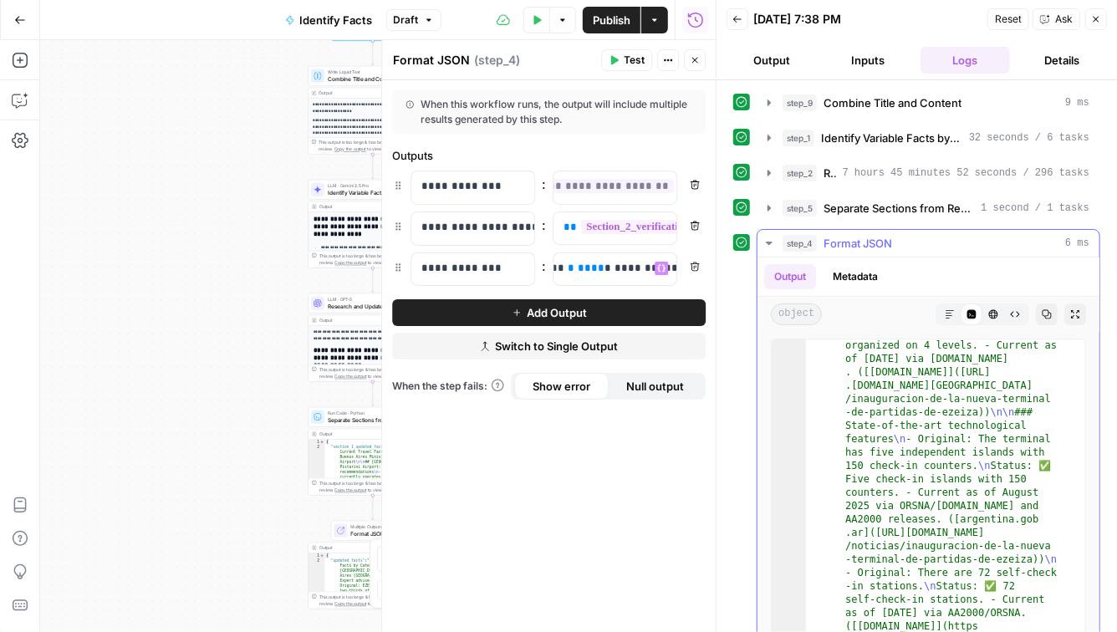
scroll to position [2500, 0]
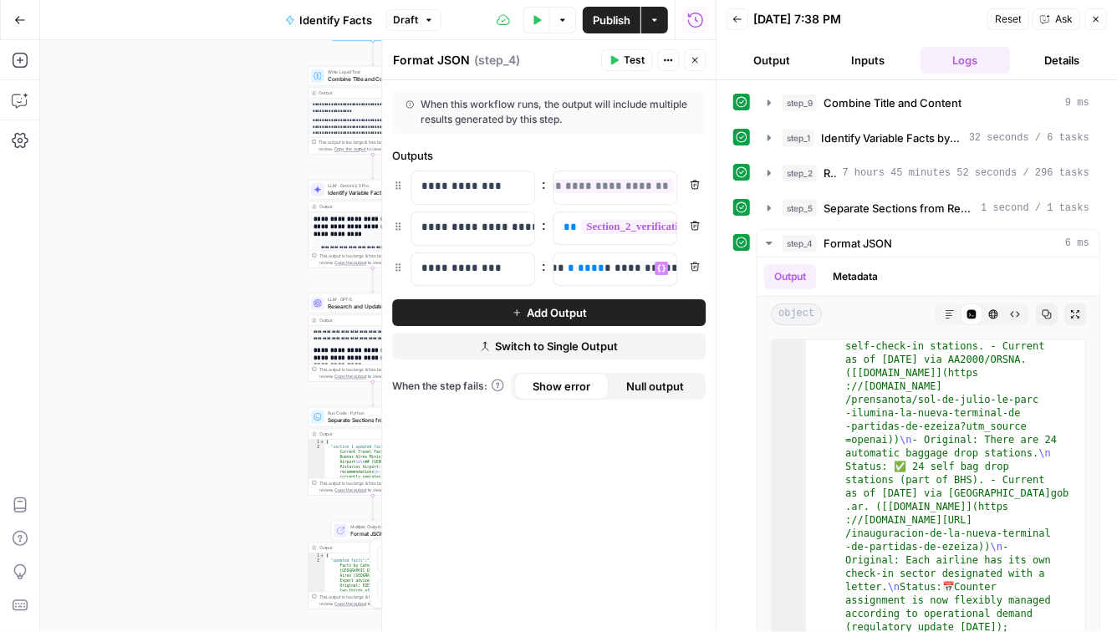
click at [180, 92] on div "**********" at bounding box center [377, 336] width 675 height 592
click at [19, 33] on button "Go Back" at bounding box center [20, 20] width 30 height 30
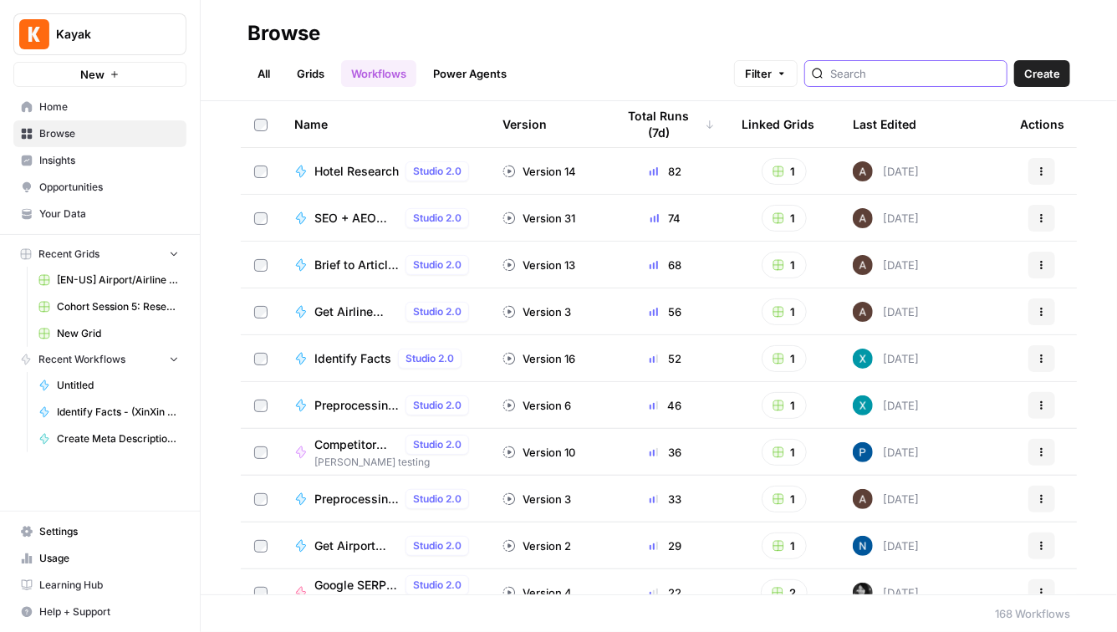
click at [934, 69] on input "search" at bounding box center [915, 73] width 170 height 17
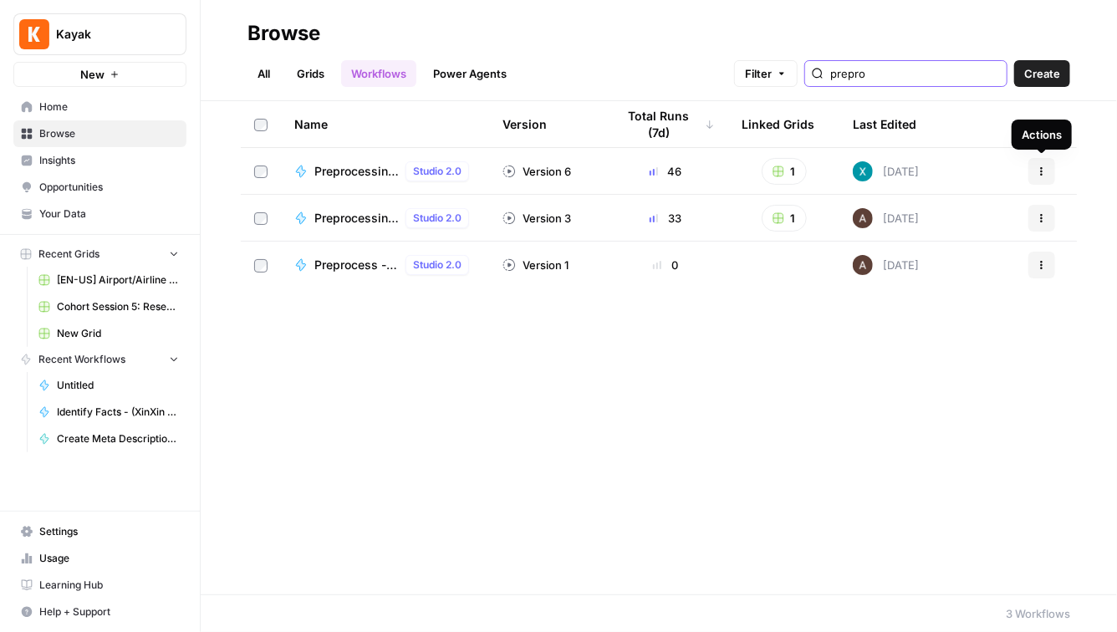
type input "prepro"
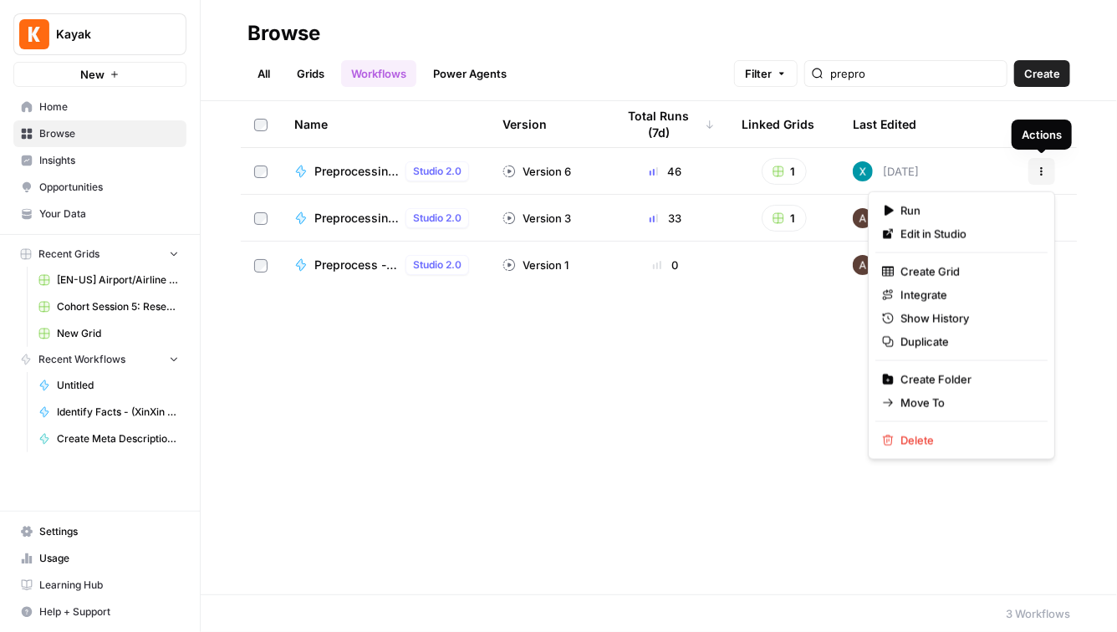
click at [1040, 172] on icon "button" at bounding box center [1041, 171] width 10 height 10
click at [956, 340] on span "Duplicate" at bounding box center [967, 341] width 134 height 17
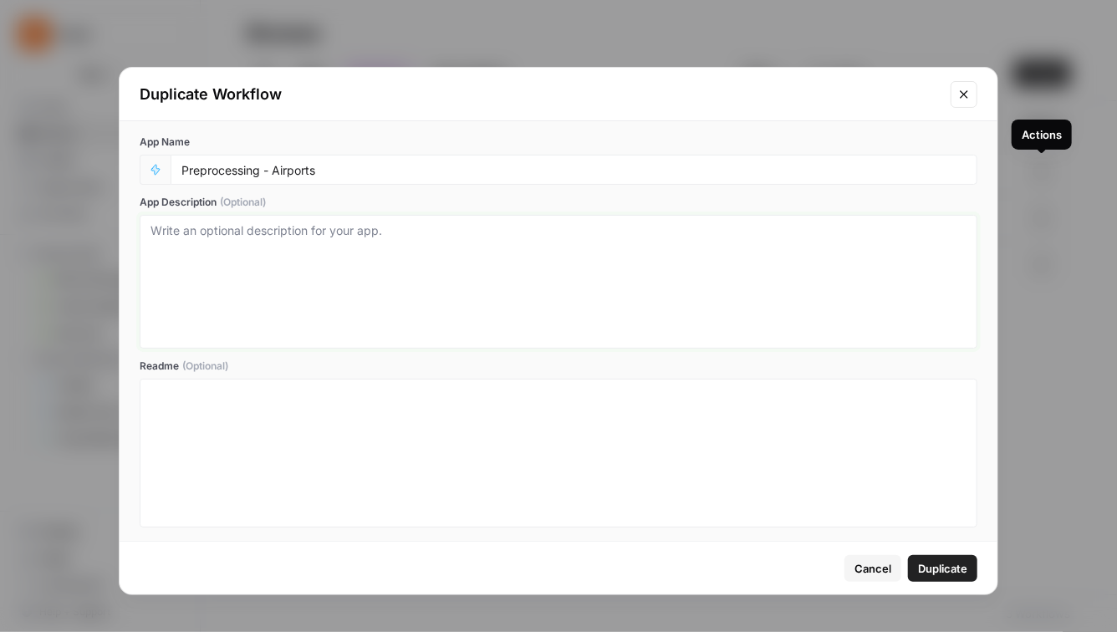
click at [255, 271] on textarea "App Description (Optional)" at bounding box center [558, 281] width 816 height 119
click at [943, 570] on span "Duplicate" at bounding box center [942, 568] width 49 height 17
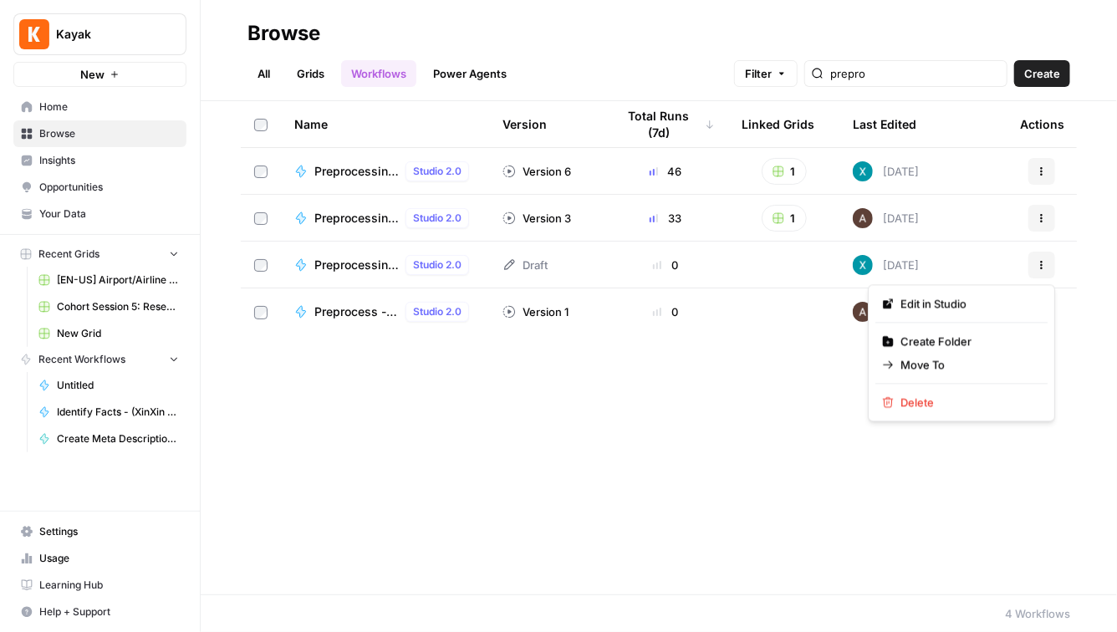
click at [1045, 267] on icon "button" at bounding box center [1041, 265] width 10 height 10
click at [1015, 307] on span "Edit in Studio" at bounding box center [967, 303] width 134 height 17
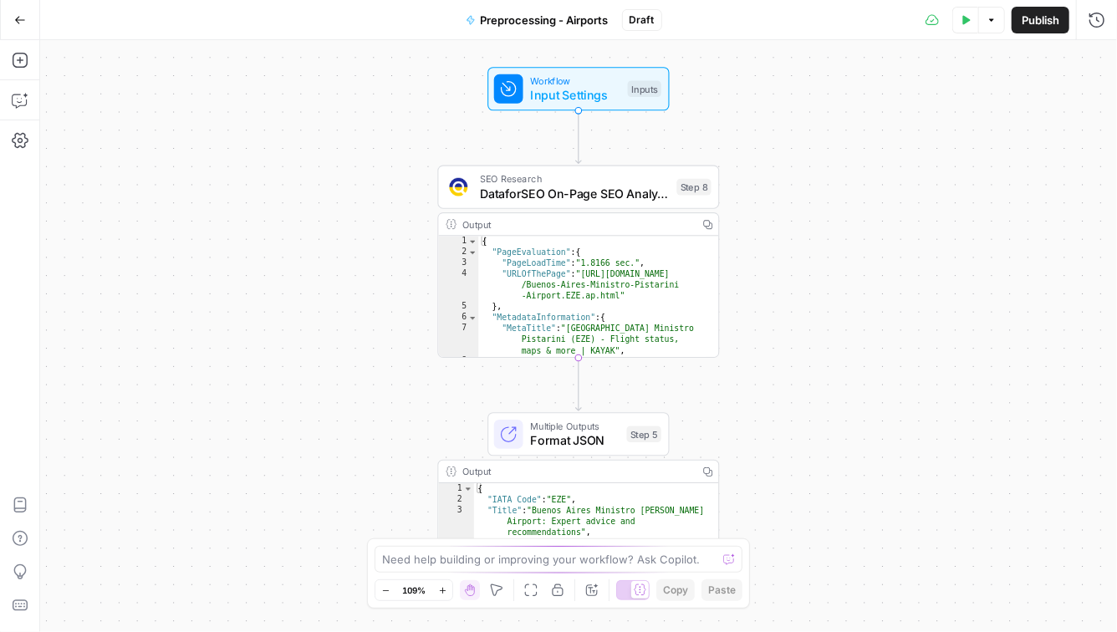
click at [22, 14] on icon "button" at bounding box center [20, 20] width 12 height 12
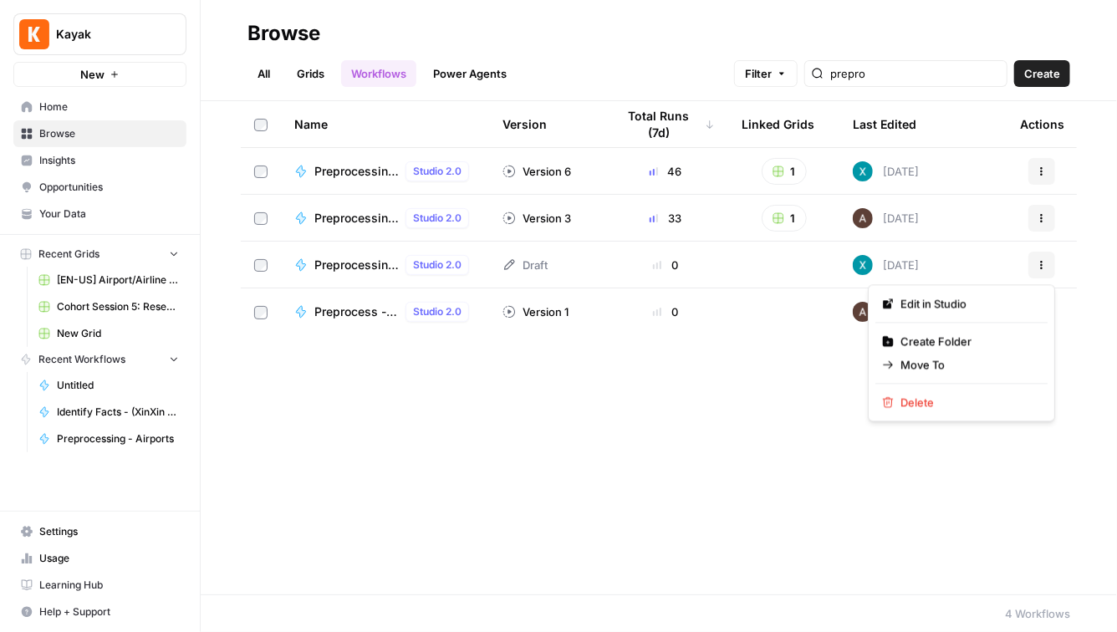
click at [1044, 269] on icon "button" at bounding box center [1041, 265] width 10 height 10
click at [986, 367] on span "Move To" at bounding box center [967, 364] width 134 height 17
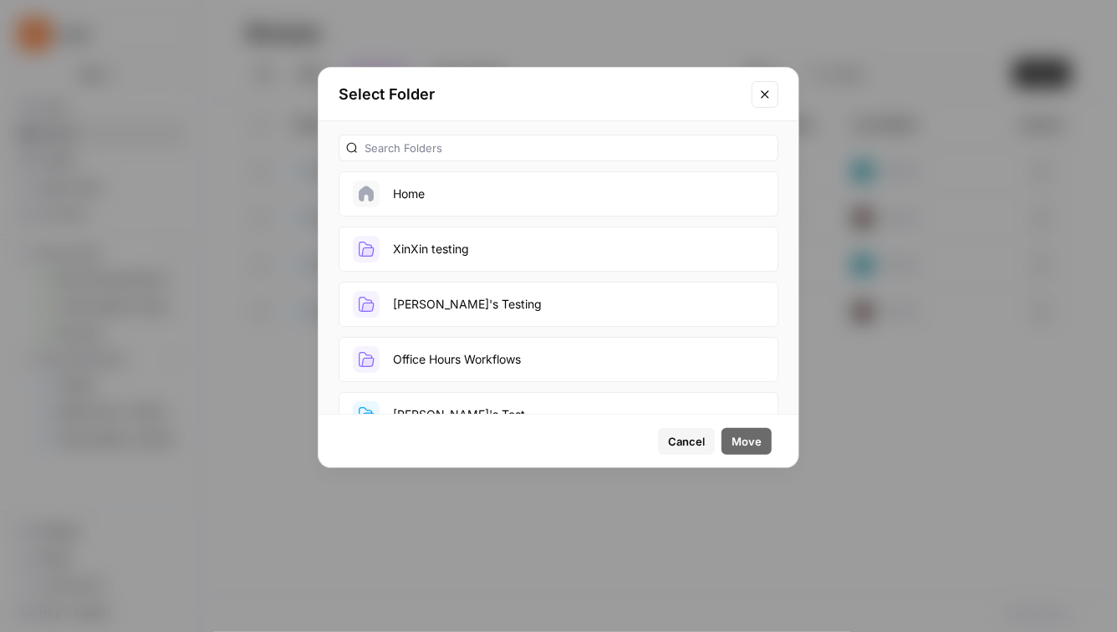
click at [491, 252] on button "XinXin testing" at bounding box center [558, 248] width 440 height 45
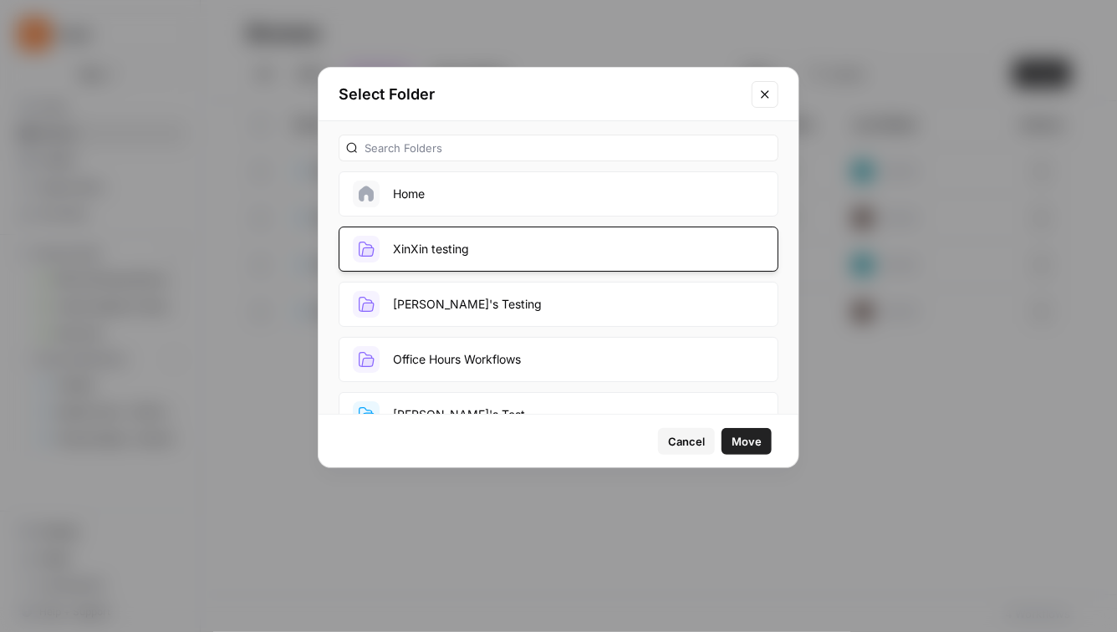
click at [754, 437] on span "Move" at bounding box center [746, 441] width 30 height 17
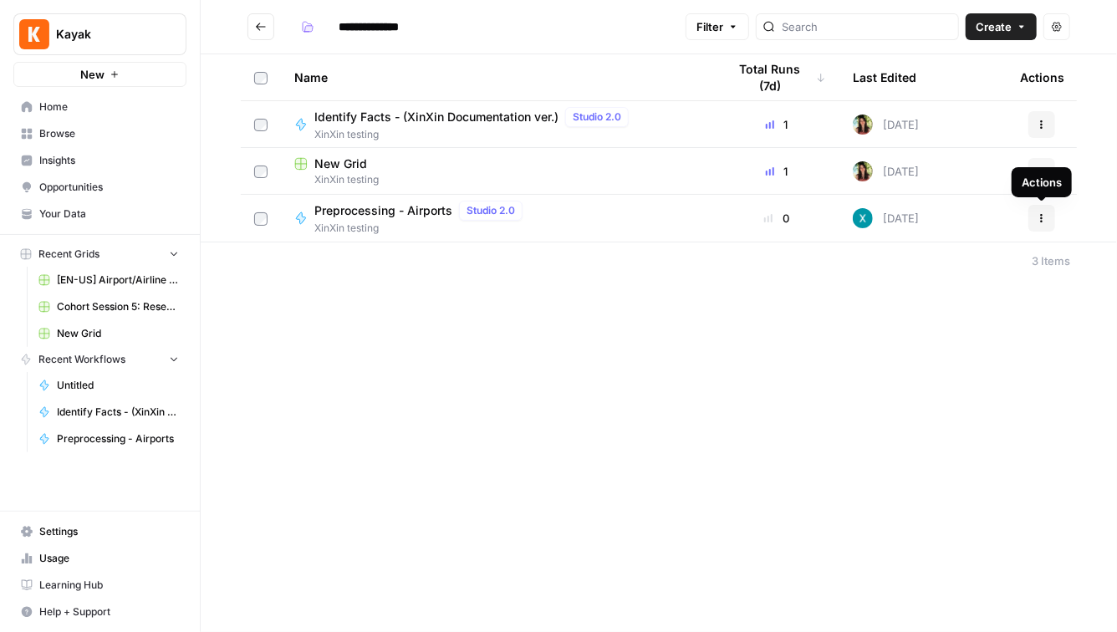
click at [1035, 218] on button "Actions" at bounding box center [1041, 218] width 27 height 27
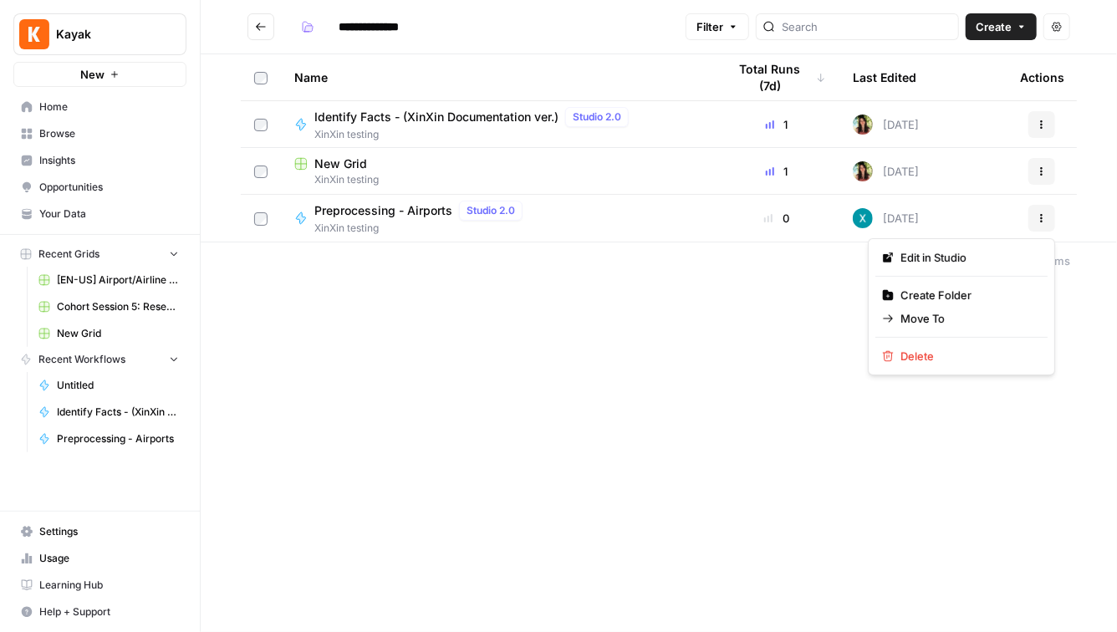
click at [374, 215] on span "Preprocessing - Airports" at bounding box center [383, 210] width 138 height 17
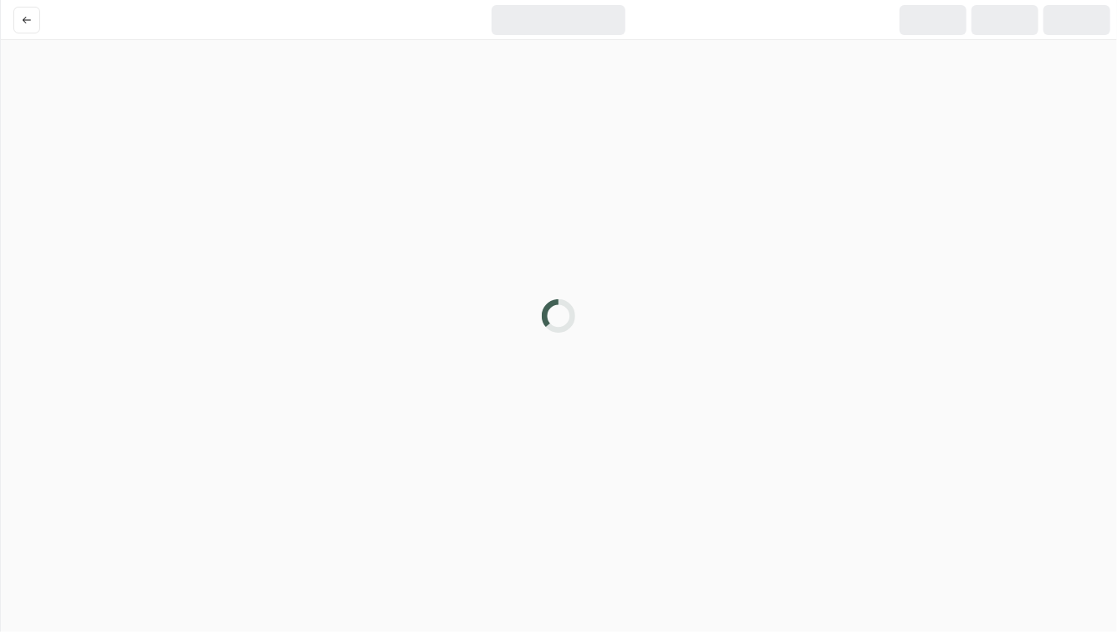
click at [374, 215] on div at bounding box center [558, 316] width 1117 height 632
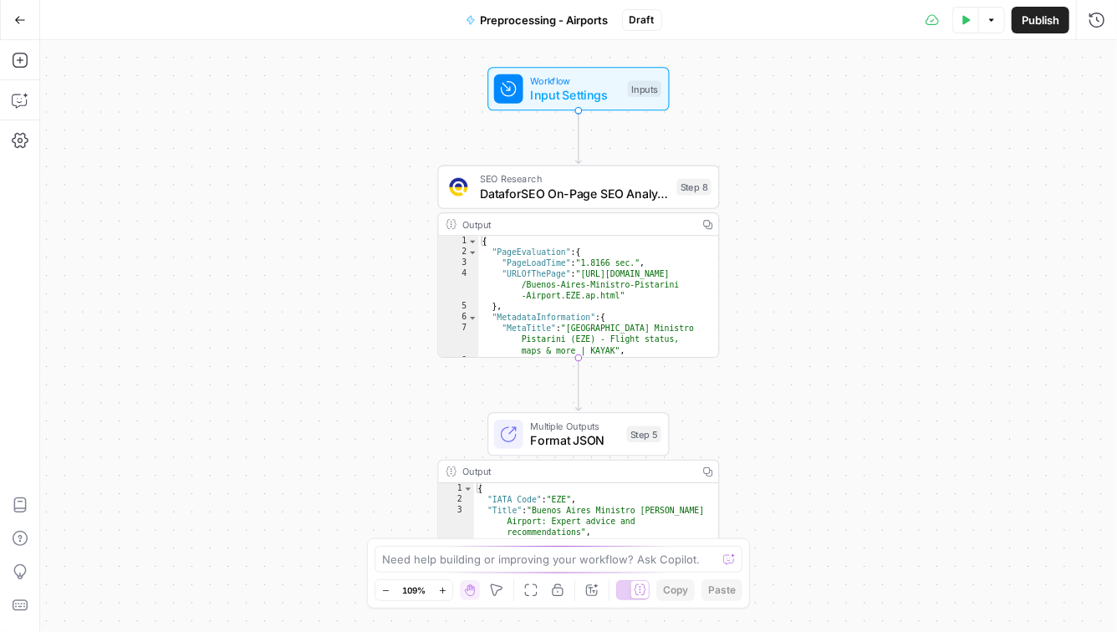
click at [593, 21] on span "Preprocessing - Airports" at bounding box center [545, 20] width 128 height 17
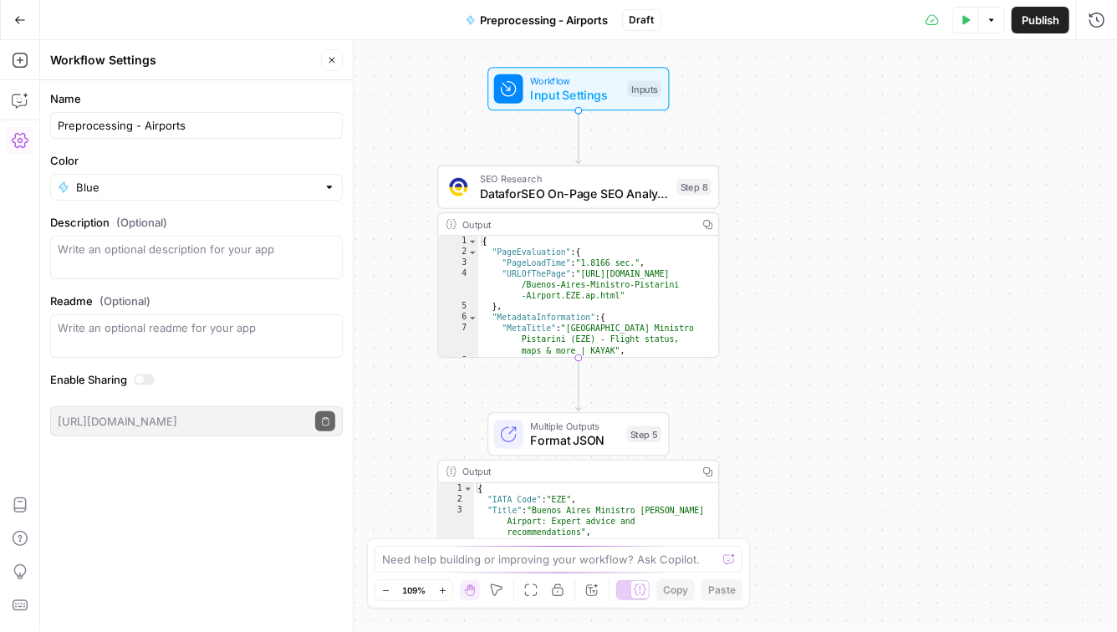
click at [187, 133] on div "Preprocessing - Airports" at bounding box center [196, 125] width 293 height 27
type input "Preprocessing - Airports (Doc Ver.)"
click at [337, 59] on button "Close" at bounding box center [332, 60] width 22 height 22
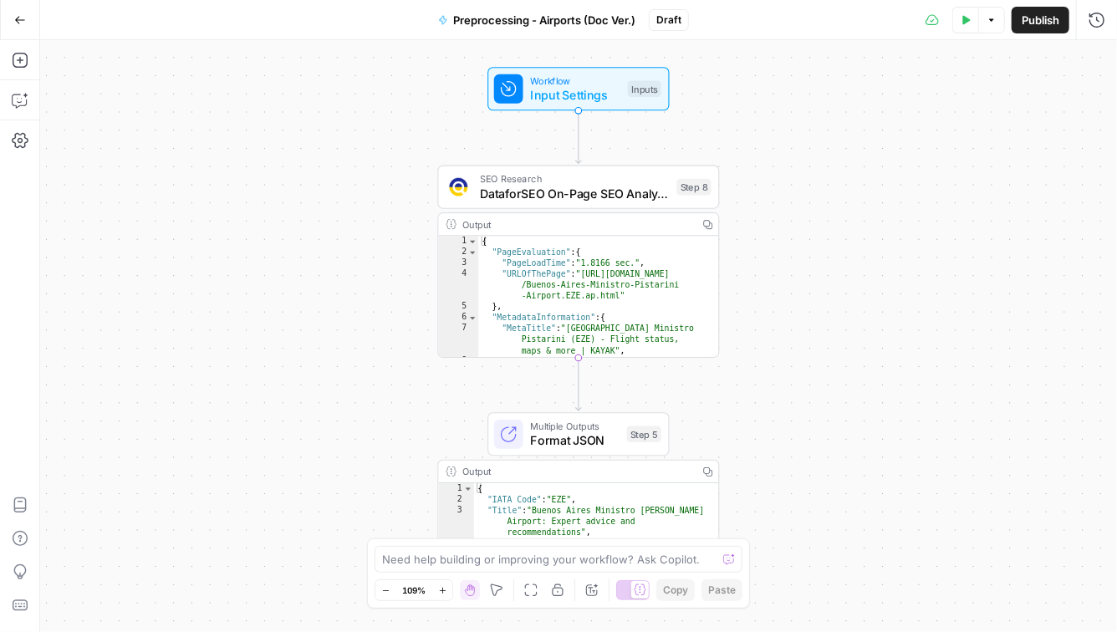
click at [1026, 28] on button "Publish" at bounding box center [1040, 20] width 58 height 27
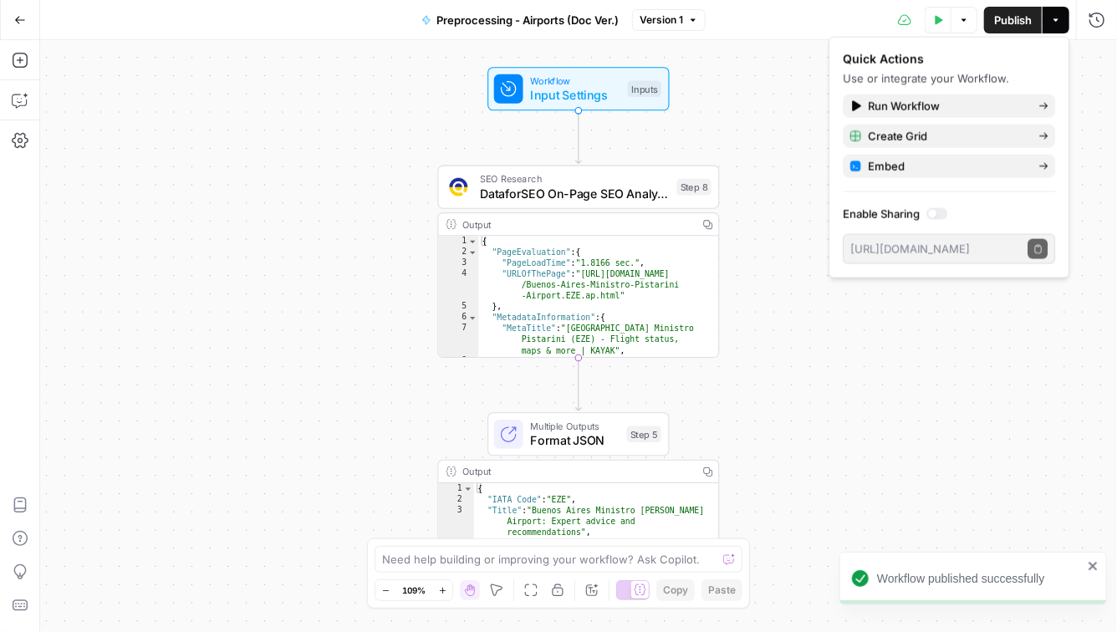
click at [18, 18] on icon "button" at bounding box center [20, 20] width 12 height 12
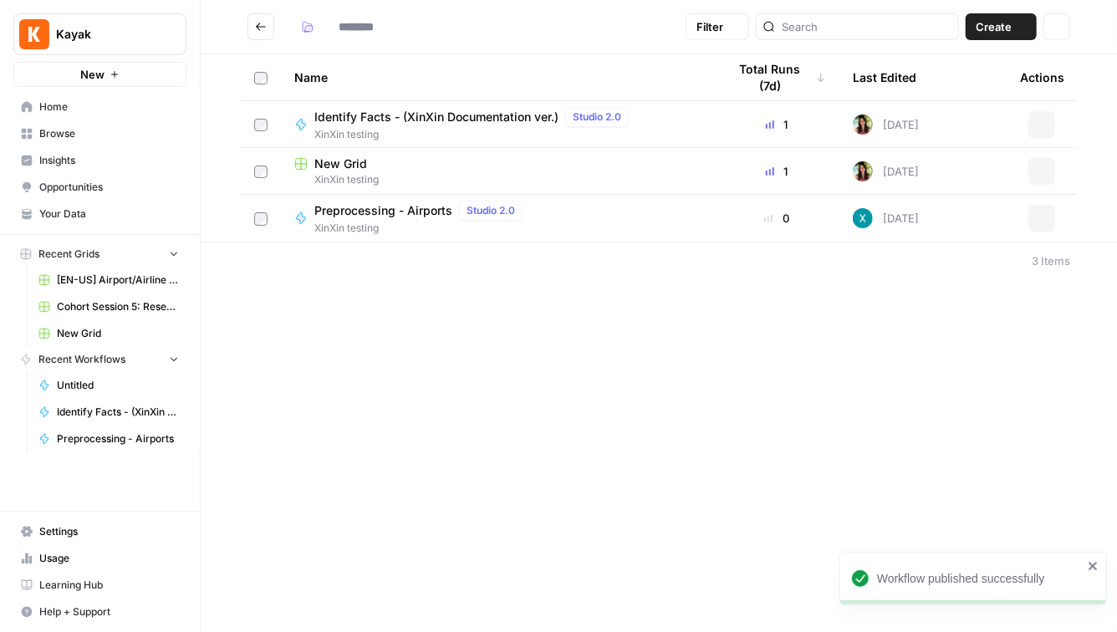
type input "**********"
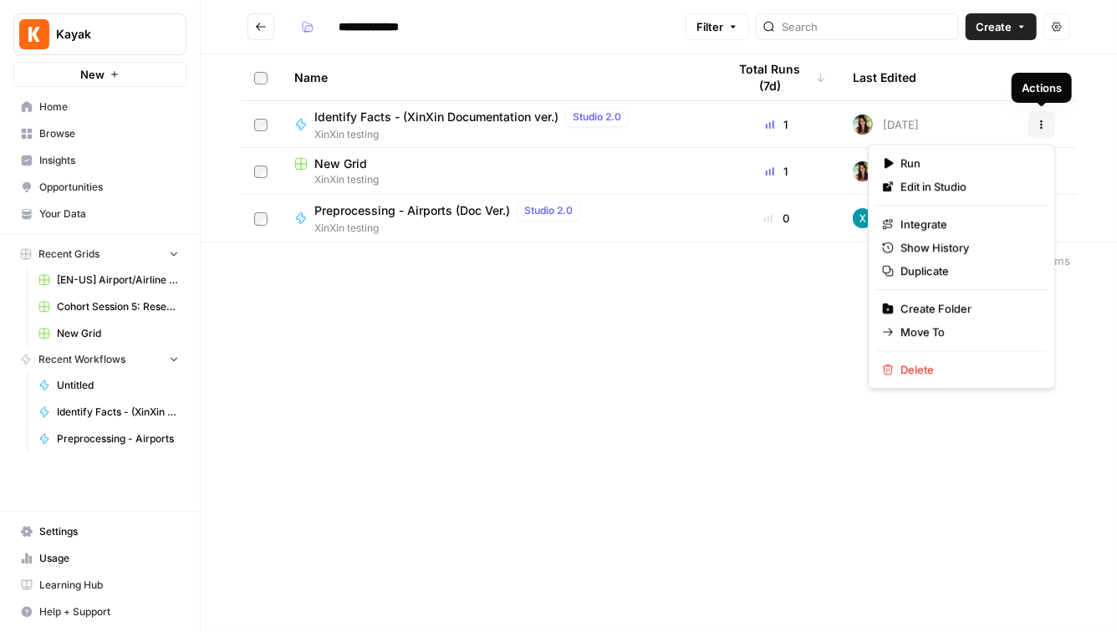
click at [1041, 128] on icon "button" at bounding box center [1041, 125] width 10 height 10
click at [939, 191] on span "Edit in Studio" at bounding box center [967, 186] width 134 height 17
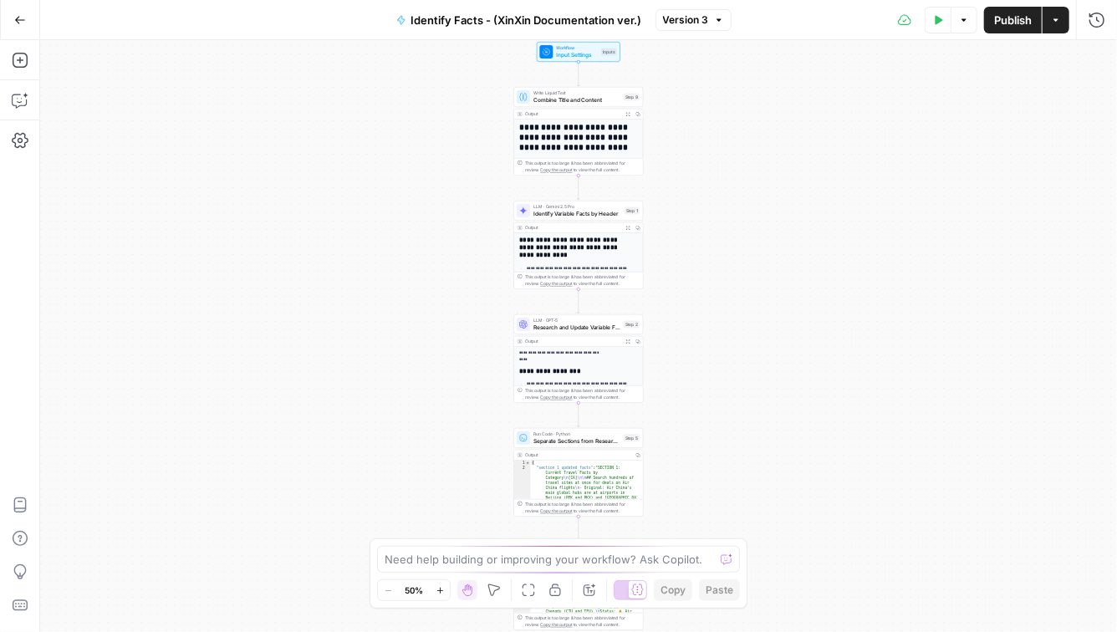
click at [622, 22] on span "Identify Facts - (XinXin Documentation ver.)" at bounding box center [526, 20] width 231 height 17
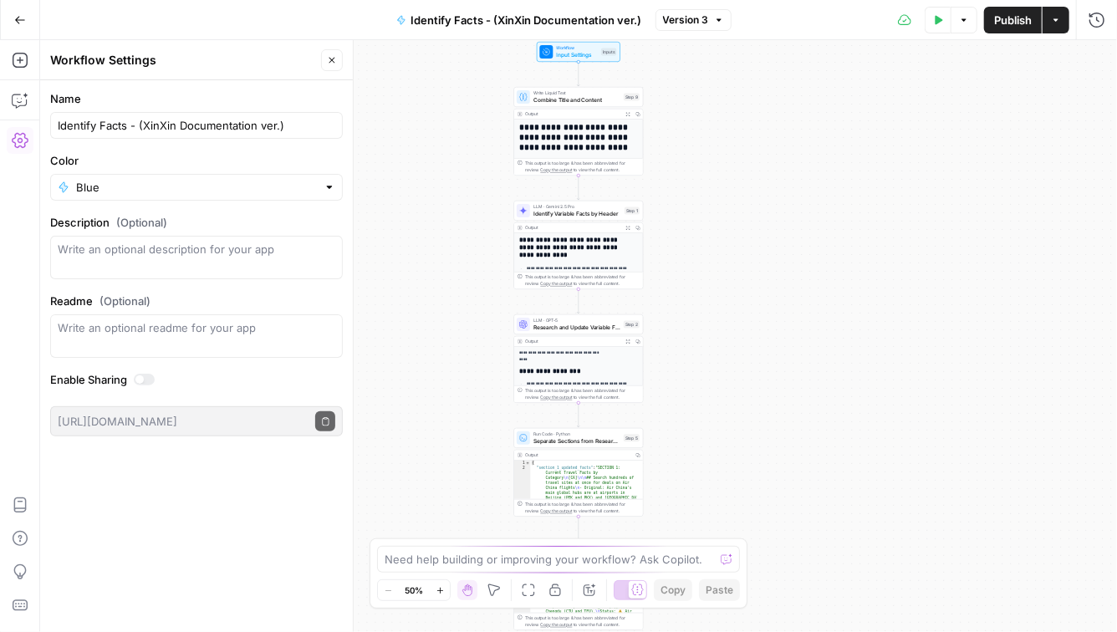
click at [206, 134] on div "Identify Facts - (XinXin Documentation ver.)" at bounding box center [196, 125] width 293 height 27
drag, startPoint x: 178, startPoint y: 124, endPoint x: 153, endPoint y: 124, distance: 25.1
click at [153, 124] on input "Identify Facts - (XinXin Documentation ver.)" at bounding box center [196, 125] width 277 height 17
click at [220, 126] on input "Identify Facts - (Documentation ver.)" at bounding box center [196, 125] width 277 height 17
type input "Identify Facts - (Doc ver.)"
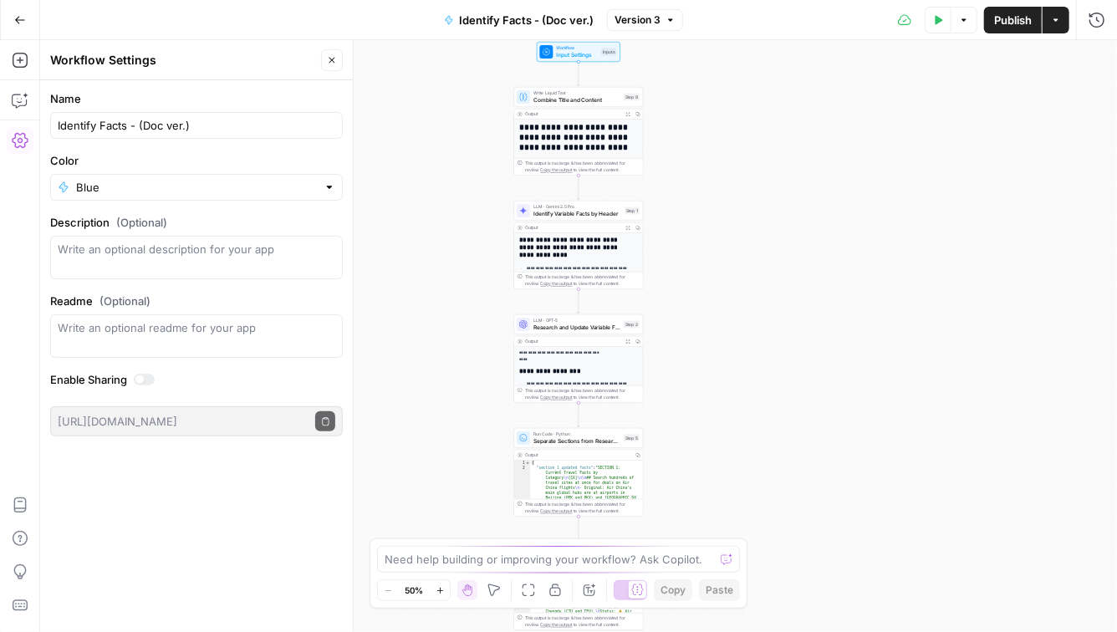
click at [919, 107] on div "**********" at bounding box center [578, 336] width 1076 height 592
click at [1001, 20] on span "Publish" at bounding box center [1013, 20] width 38 height 17
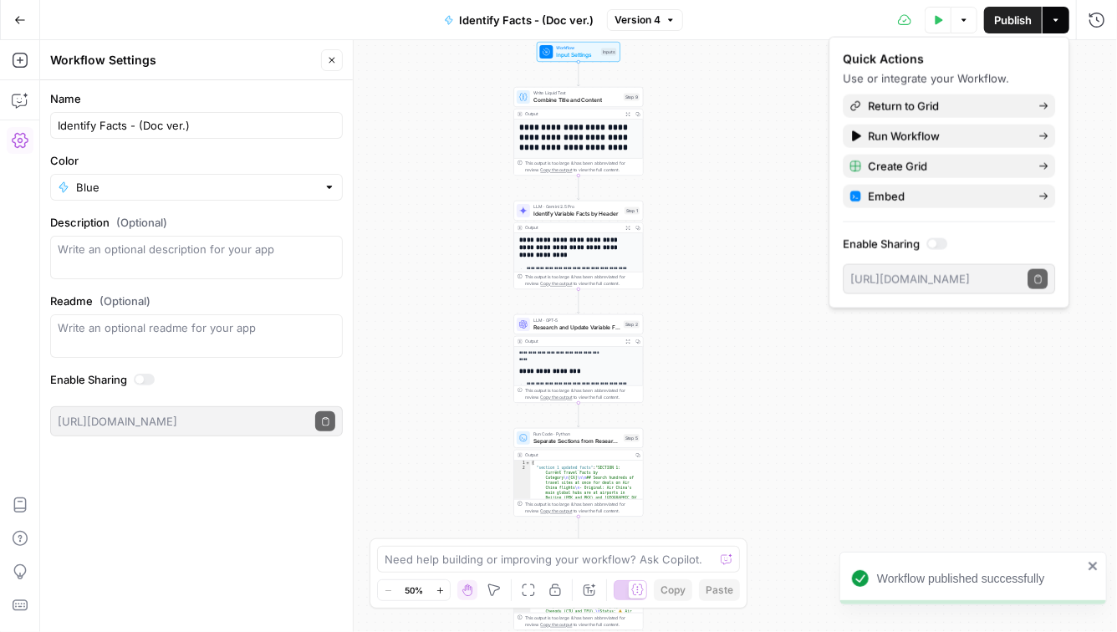
click at [26, 15] on button "Go Back" at bounding box center [20, 20] width 30 height 30
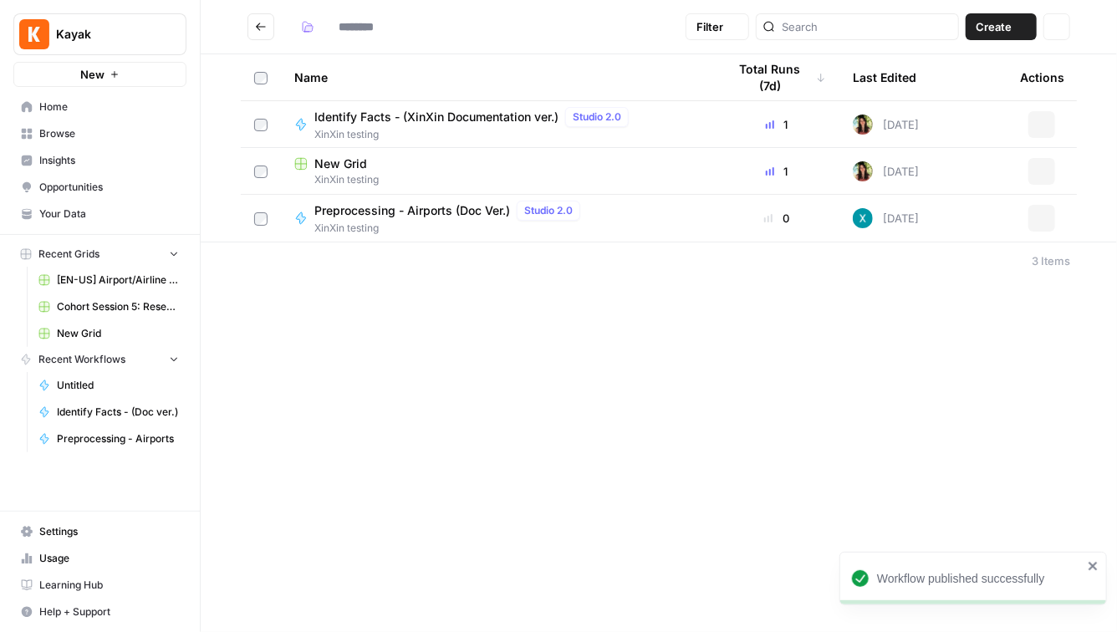
type input "**********"
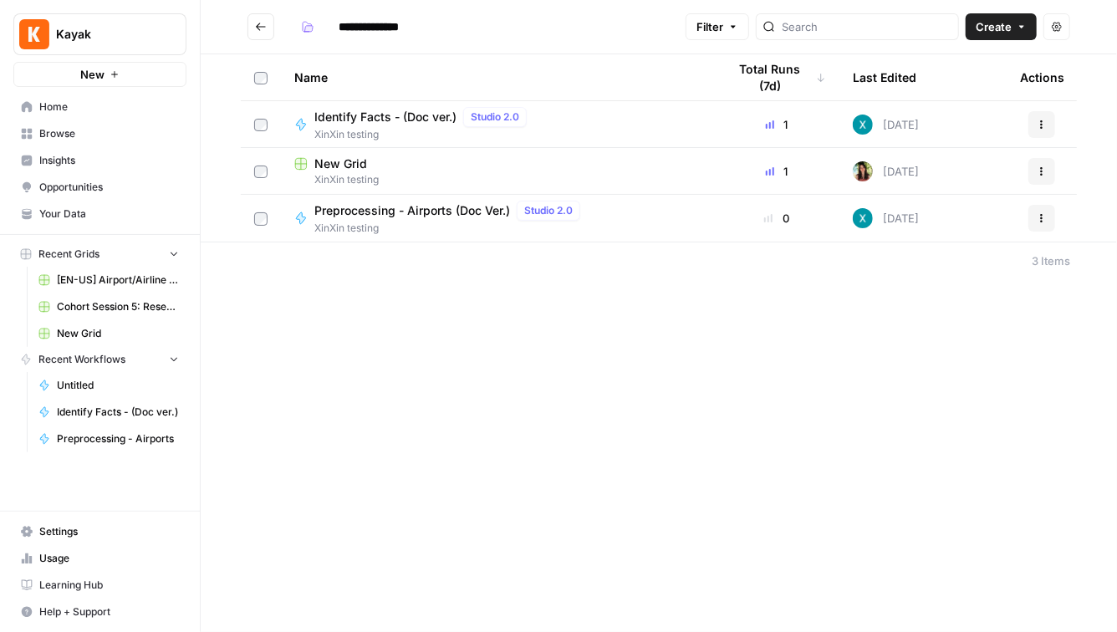
click at [1044, 172] on icon "button" at bounding box center [1041, 171] width 10 height 10
click at [412, 160] on div "New Grid" at bounding box center [497, 163] width 406 height 17
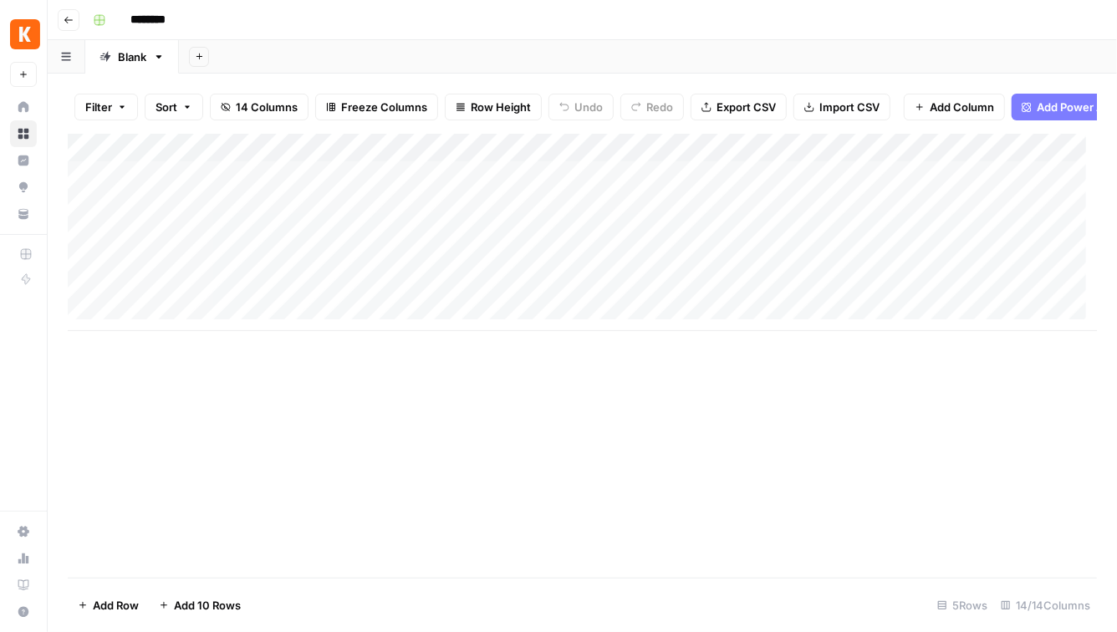
click at [168, 18] on input "********" at bounding box center [170, 20] width 94 height 27
drag, startPoint x: 186, startPoint y: 21, endPoint x: 101, endPoint y: 21, distance: 85.2
click at [101, 21] on div "********" at bounding box center [593, 20] width 1014 height 27
drag, startPoint x: 277, startPoint y: 19, endPoint x: 170, endPoint y: 16, distance: 106.2
click at [170, 16] on input "**********" at bounding box center [201, 20] width 156 height 27
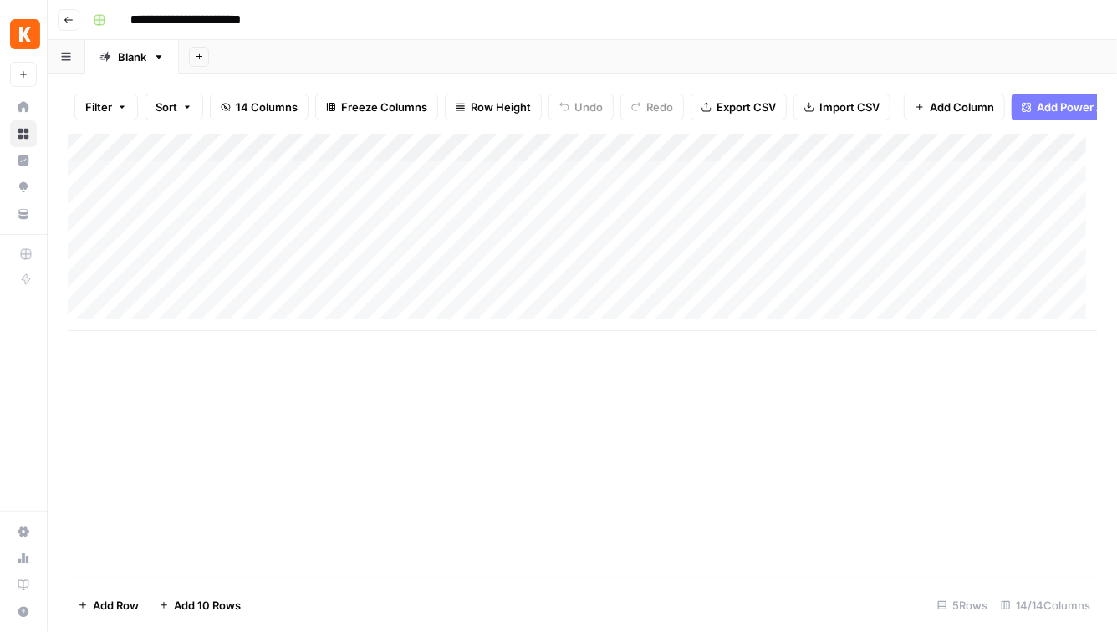
click at [170, 16] on input "**********" at bounding box center [201, 20] width 156 height 27
drag, startPoint x: 220, startPoint y: 18, endPoint x: 117, endPoint y: 18, distance: 102.8
click at [117, 18] on div "**********" at bounding box center [593, 20] width 1014 height 27
click at [210, 21] on input "**********" at bounding box center [201, 20] width 156 height 27
drag, startPoint x: 211, startPoint y: 21, endPoint x: 99, endPoint y: 19, distance: 111.2
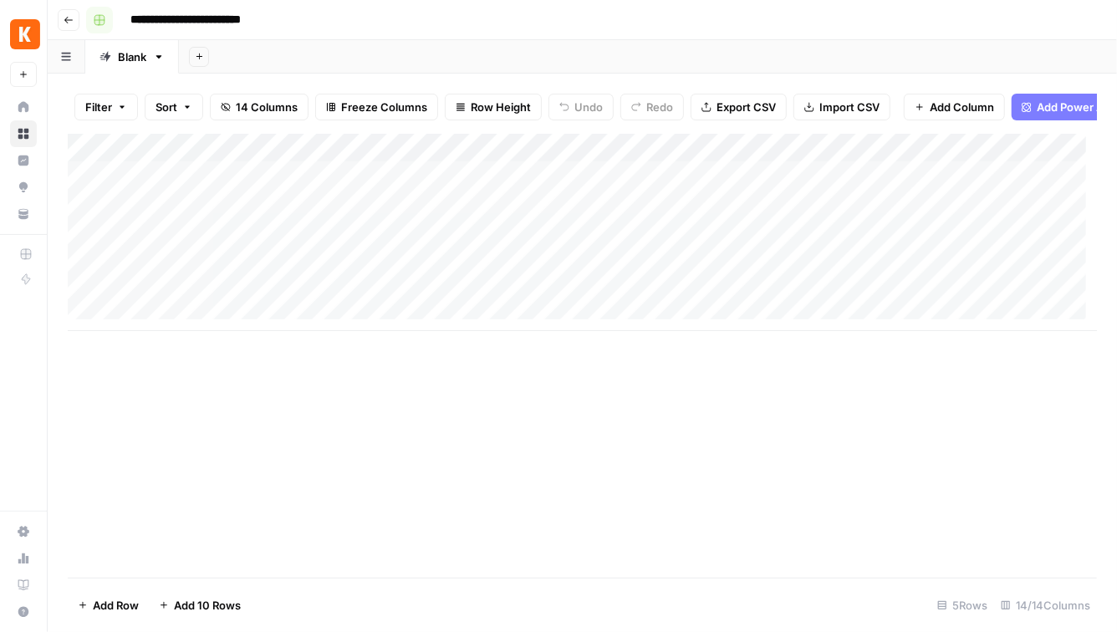
click at [99, 19] on div "**********" at bounding box center [593, 20] width 1014 height 27
click at [161, 59] on icon "button" at bounding box center [159, 57] width 12 height 12
type input "**********"
click at [217, 89] on span "Rename Sheet" at bounding box center [226, 88] width 80 height 17
click at [191, 64] on input "**********" at bounding box center [171, 57] width 107 height 22
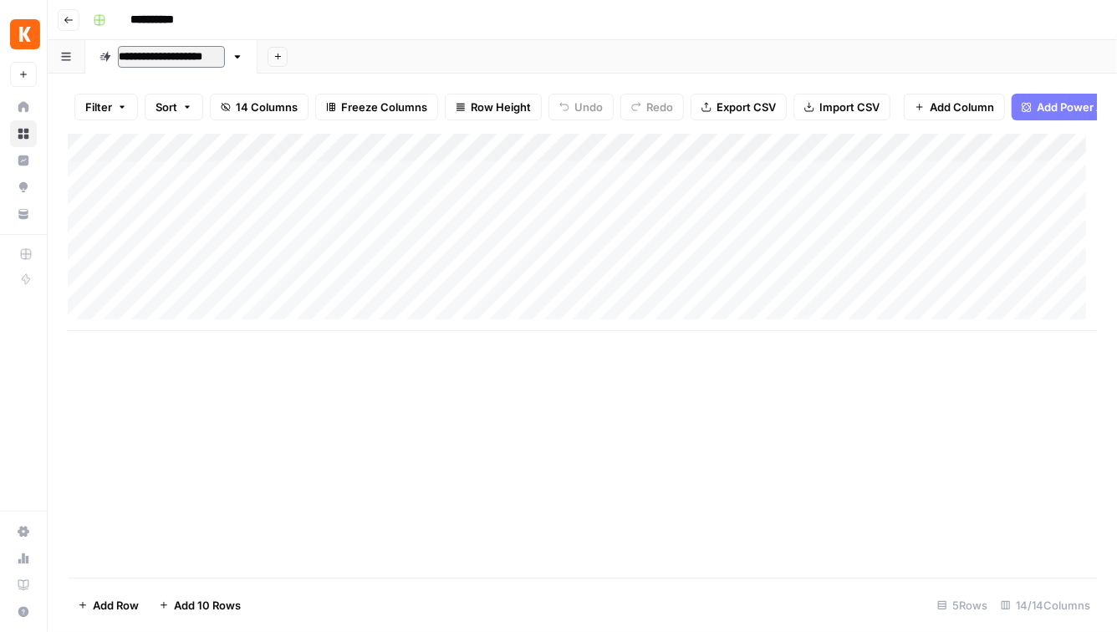
drag, startPoint x: 189, startPoint y: 60, endPoint x: 127, endPoint y: 60, distance: 61.8
click at [127, 60] on input "**********" at bounding box center [171, 57] width 107 height 22
click at [147, 57] on input "**********" at bounding box center [171, 57] width 107 height 22
type input "**********"
click at [129, 18] on input "**********" at bounding box center [170, 20] width 94 height 27
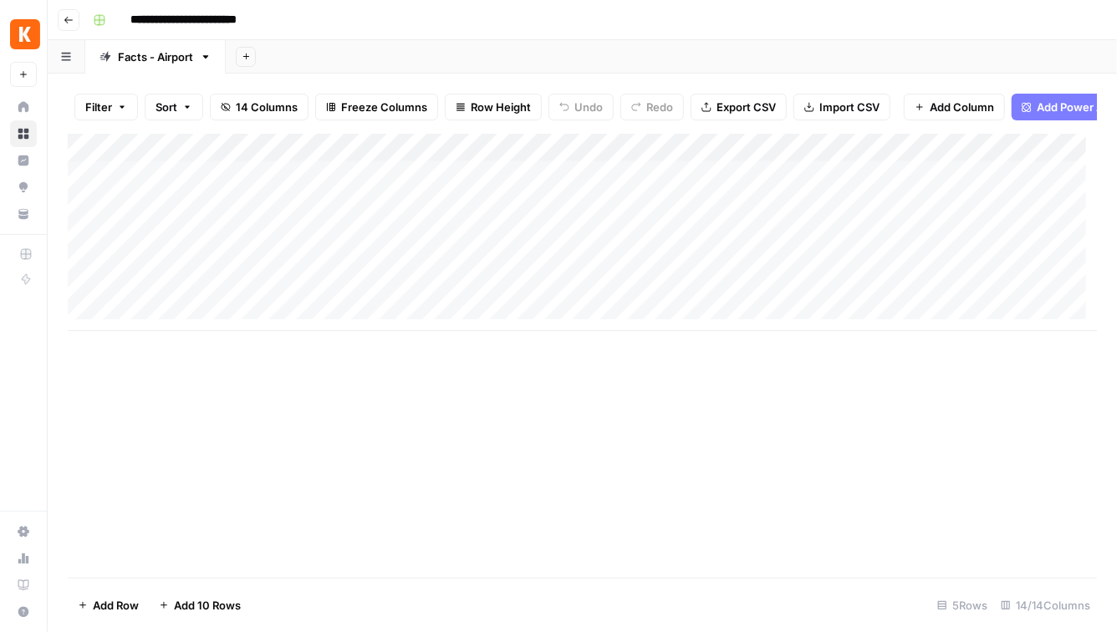
type input "**********"
click at [205, 425] on div "Add Column" at bounding box center [582, 356] width 1029 height 444
click at [66, 15] on icon "button" at bounding box center [69, 20] width 10 height 10
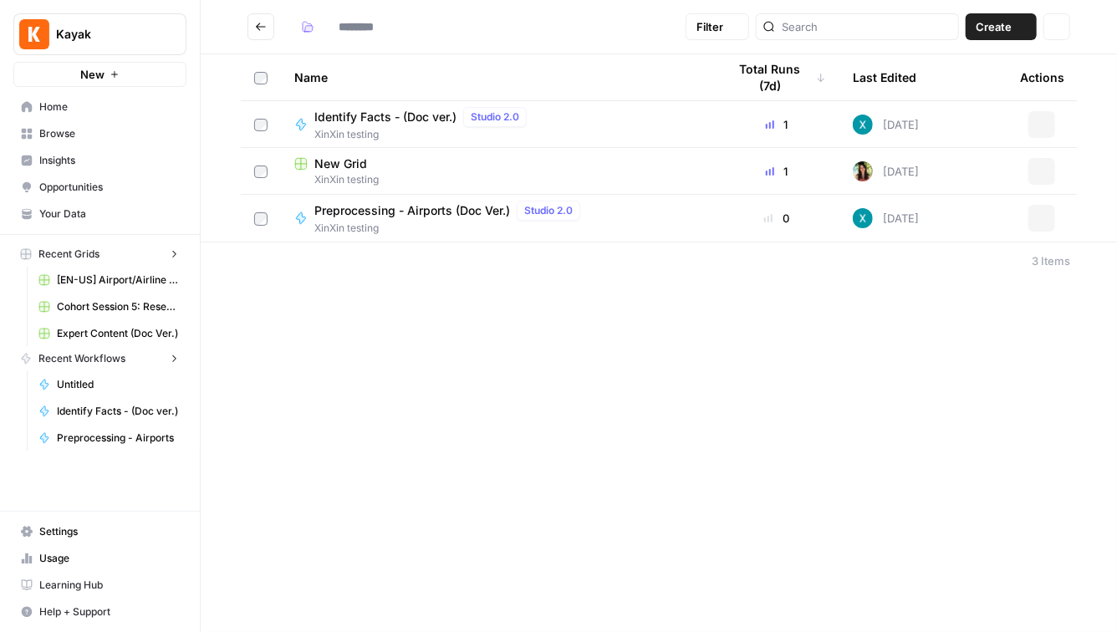
type input "**********"
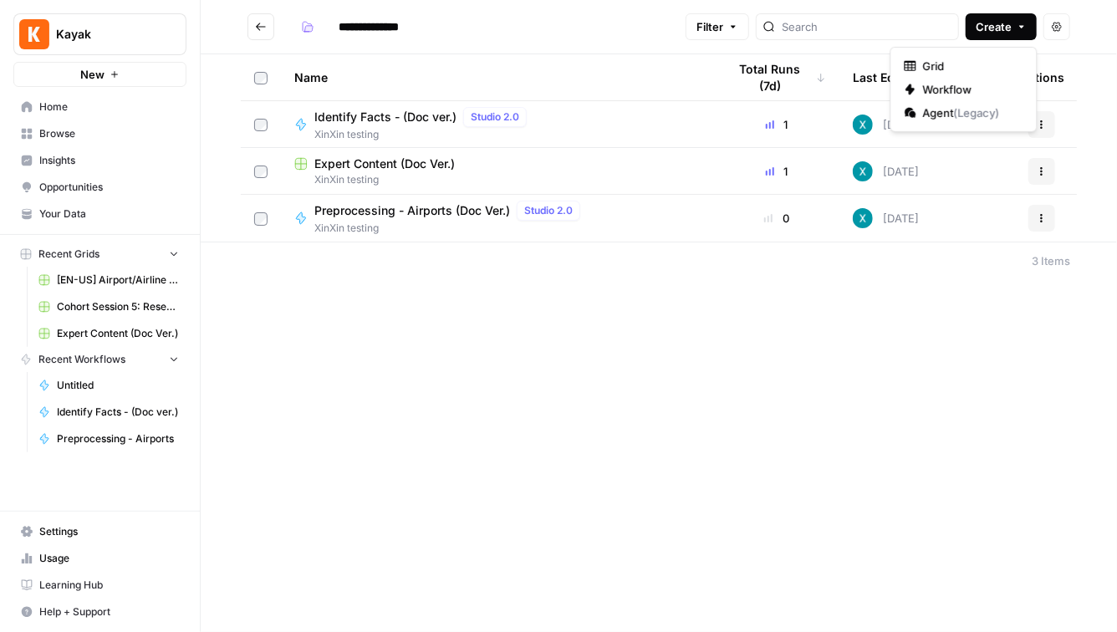
click at [1013, 28] on button "Create" at bounding box center [1000, 26] width 71 height 27
click at [724, 445] on div "**********" at bounding box center [659, 316] width 916 height 632
click at [121, 74] on button "New" at bounding box center [99, 74] width 173 height 25
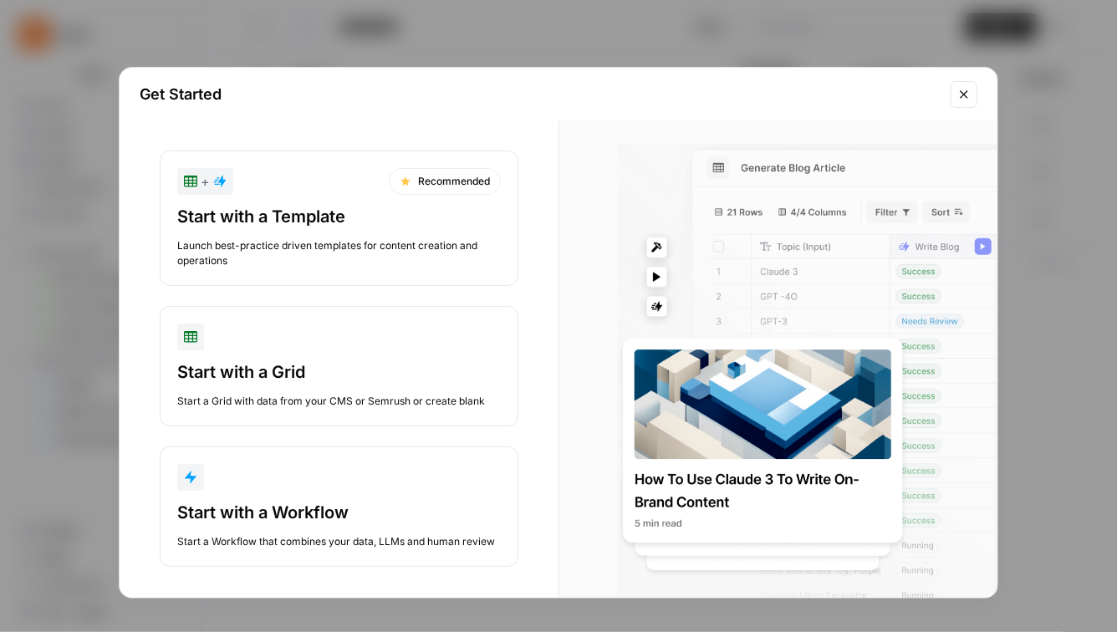
scroll to position [18, 0]
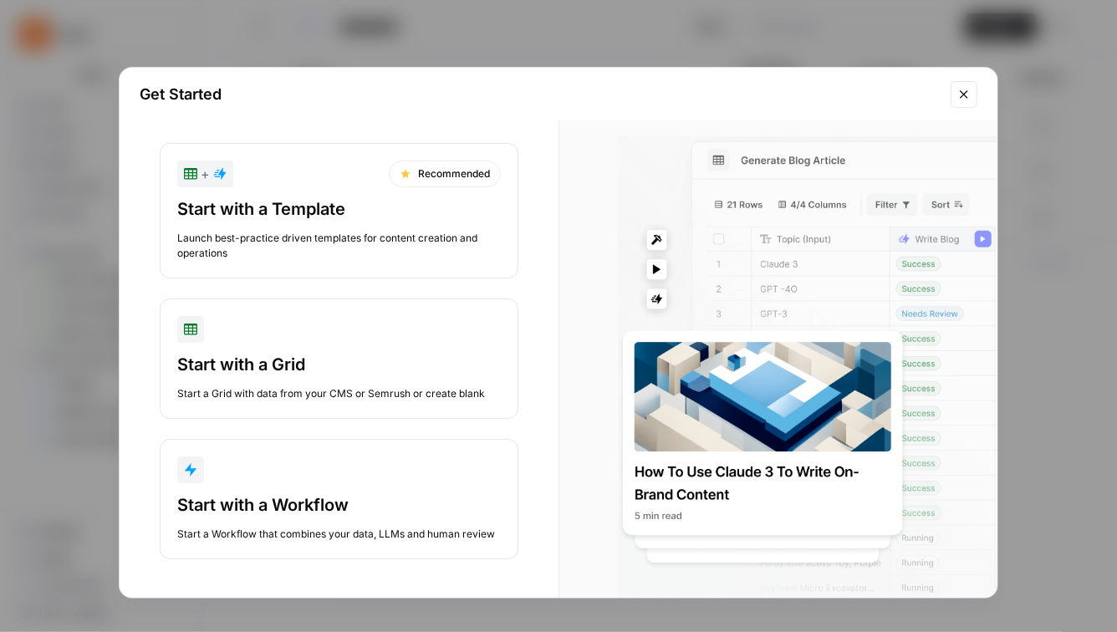
click at [962, 104] on button "Close modal" at bounding box center [963, 94] width 27 height 27
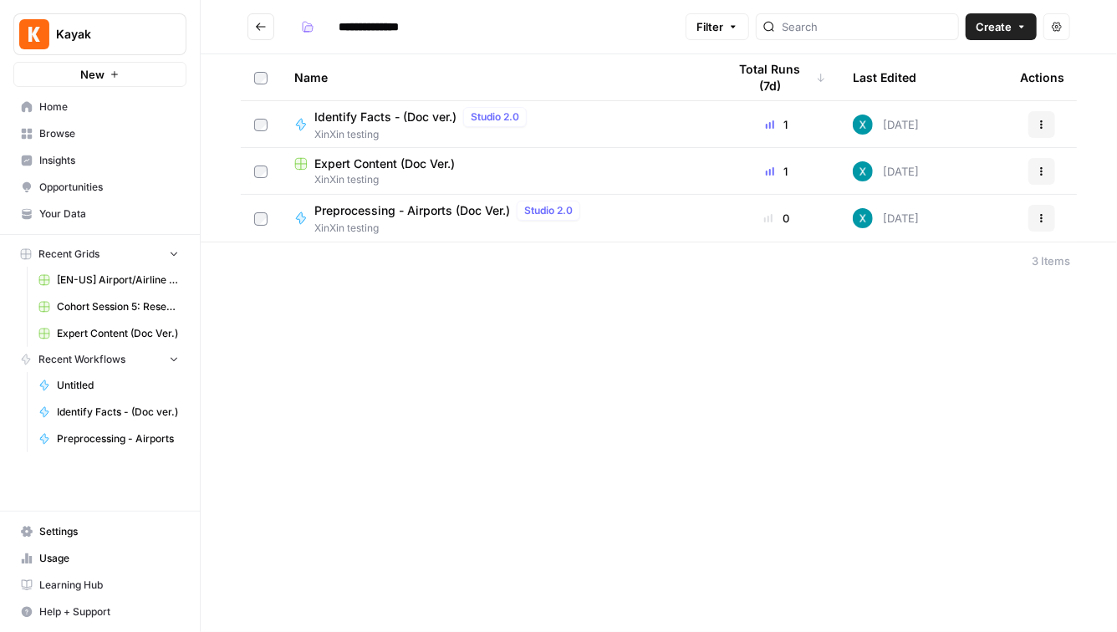
click at [1020, 27] on icon "button" at bounding box center [1021, 27] width 5 height 3
click at [626, 404] on div "**********" at bounding box center [659, 316] width 916 height 632
click at [271, 20] on button "Go back" at bounding box center [260, 26] width 27 height 27
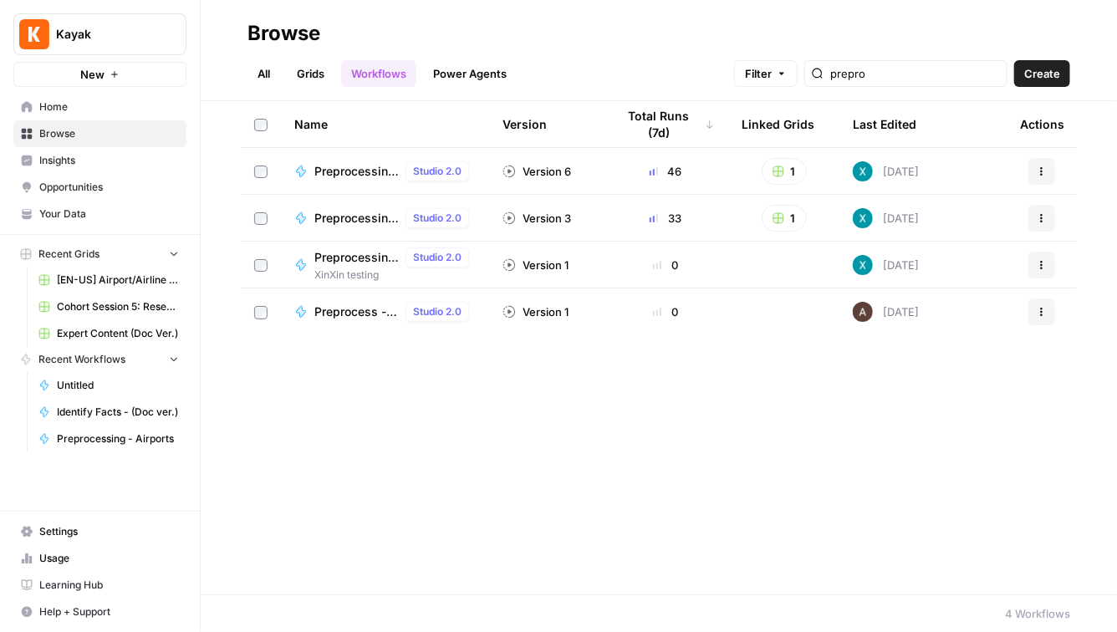
click at [1048, 69] on span "Create" at bounding box center [1042, 73] width 36 height 17
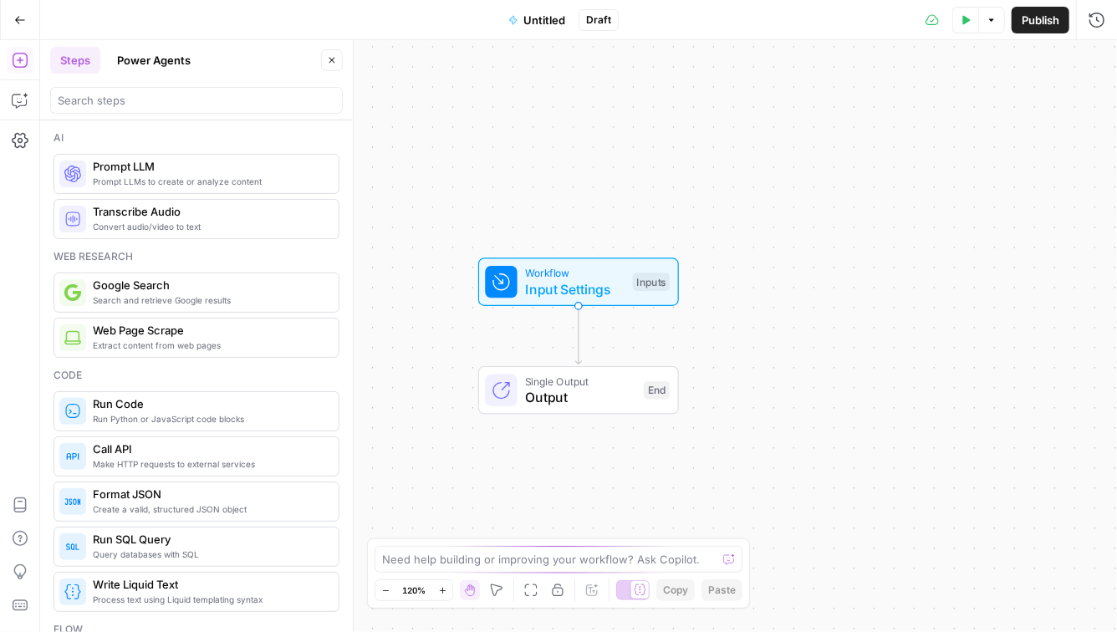
click at [17, 23] on icon "button" at bounding box center [20, 20] width 12 height 12
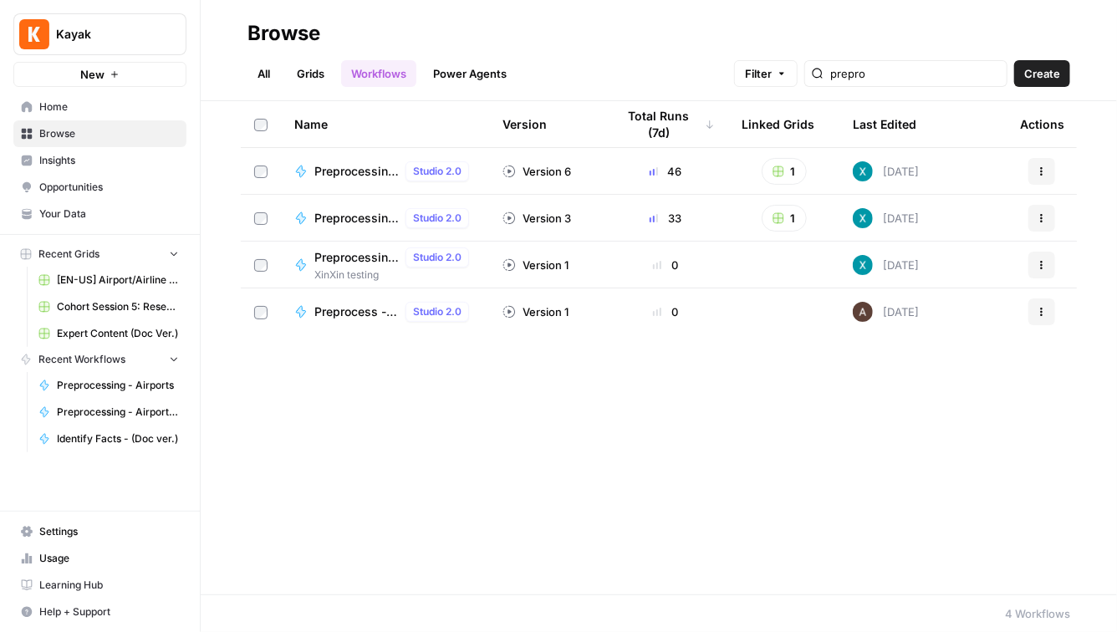
click at [297, 74] on link "Grids" at bounding box center [311, 73] width 48 height 27
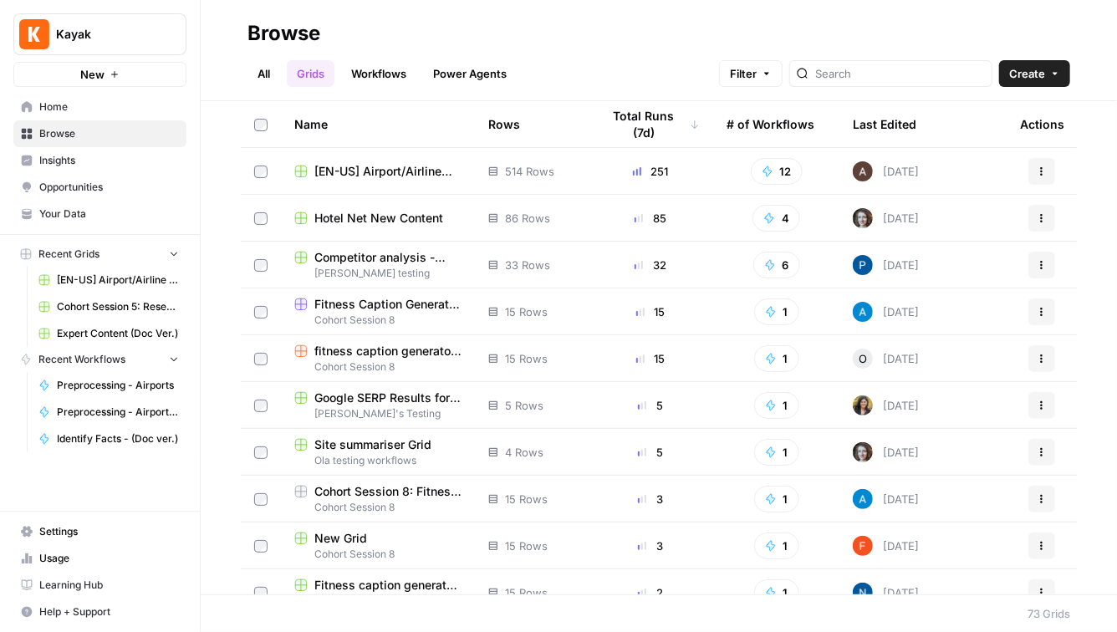
click at [367, 74] on link "Workflows" at bounding box center [378, 73] width 75 height 27
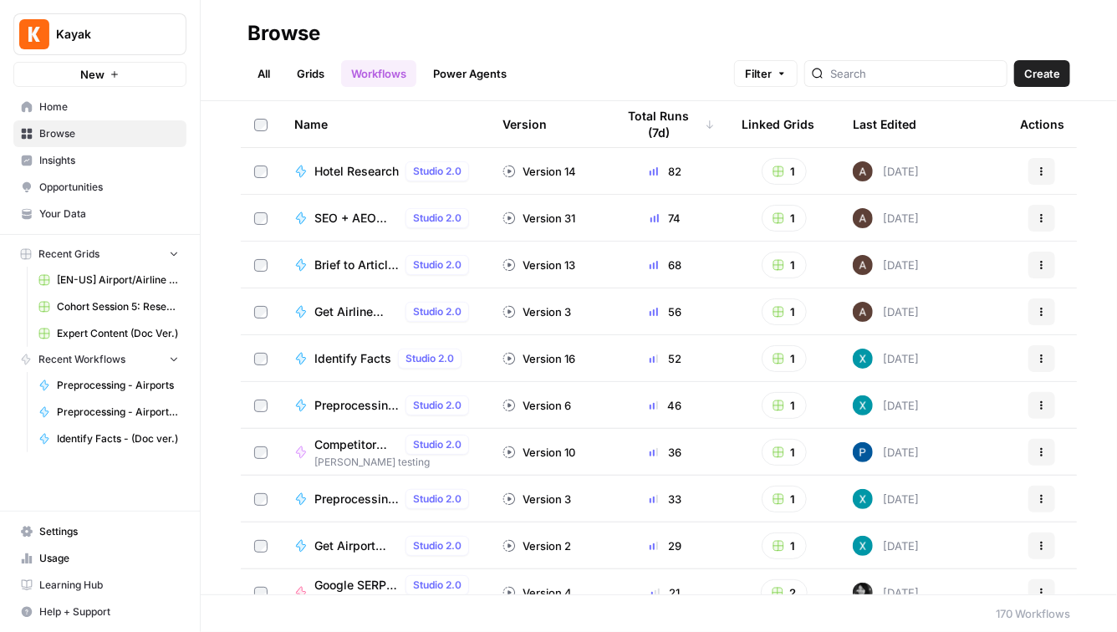
click at [450, 76] on link "Power Agents" at bounding box center [470, 73] width 94 height 27
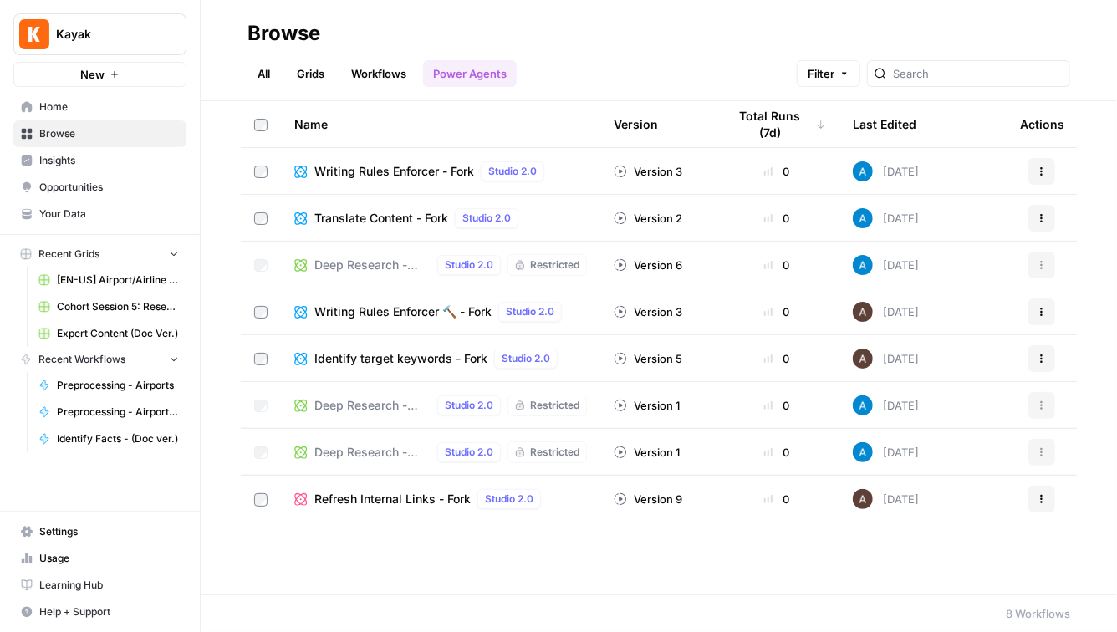
click at [385, 69] on link "Workflows" at bounding box center [378, 73] width 75 height 27
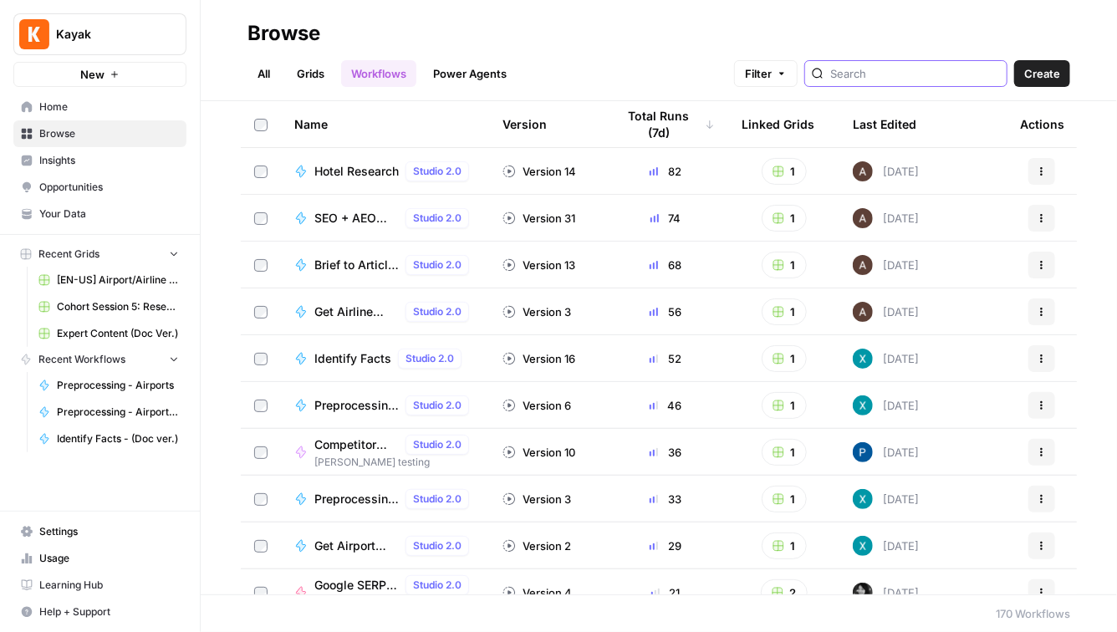
click at [920, 73] on input "search" at bounding box center [915, 73] width 170 height 17
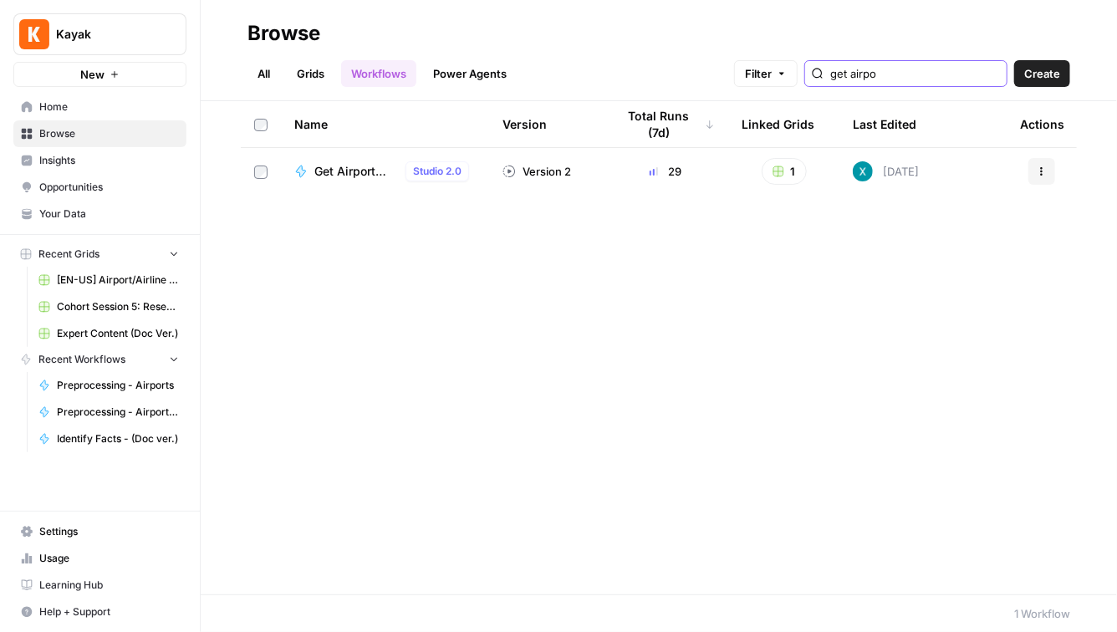
type input "get airpo"
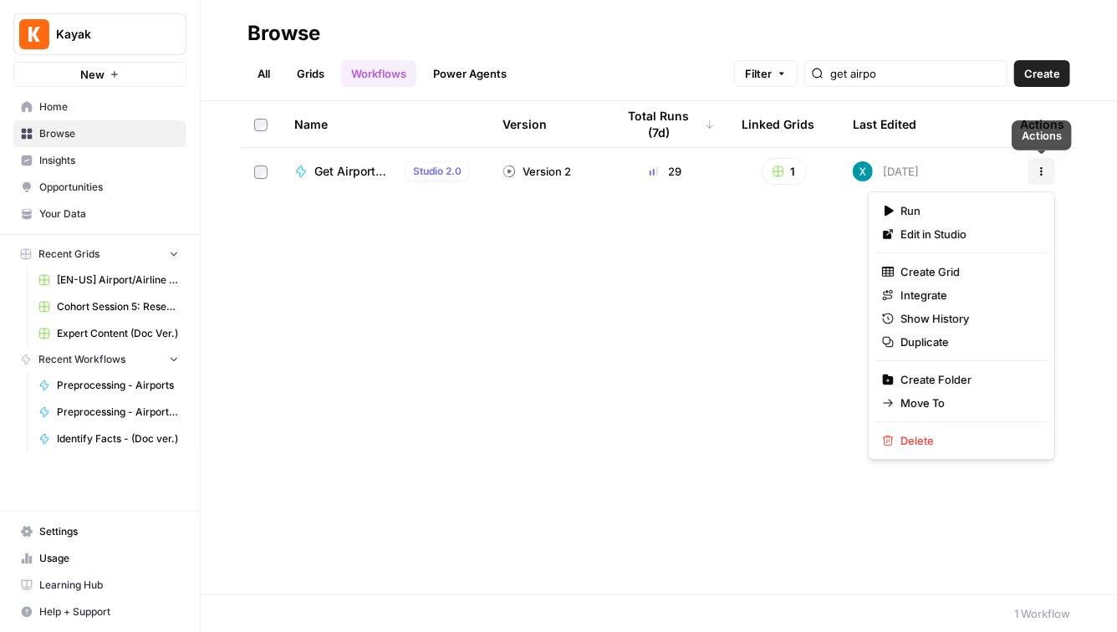
click at [1043, 170] on icon "button" at bounding box center [1041, 171] width 10 height 10
click at [955, 347] on span "Duplicate" at bounding box center [967, 341] width 134 height 17
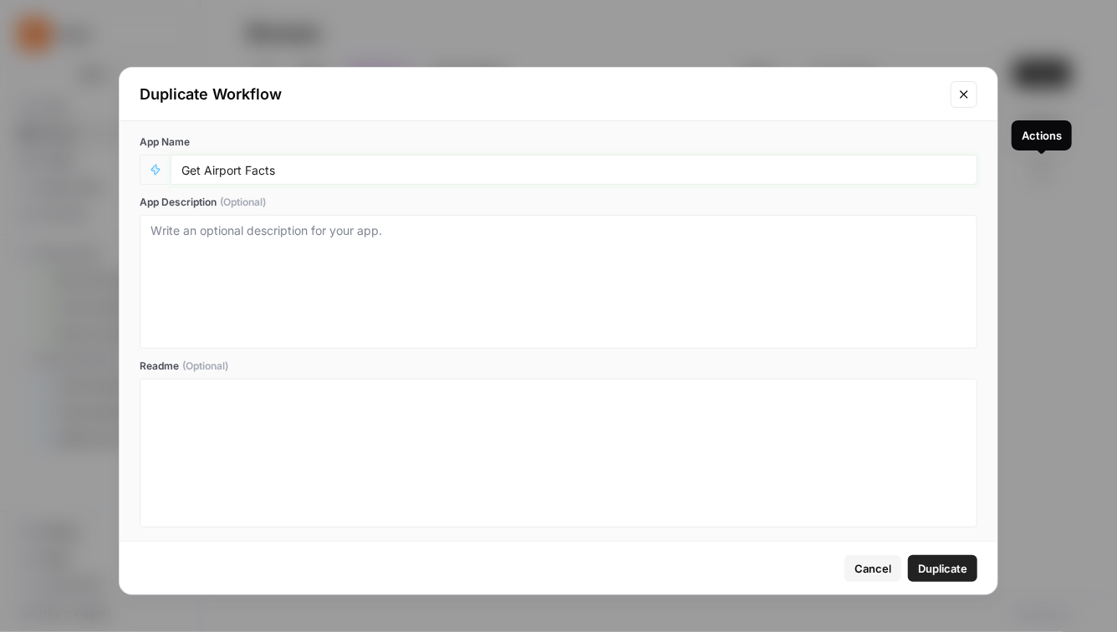
click at [343, 167] on input "Get Airport Facts" at bounding box center [573, 169] width 785 height 15
type input "Get Airport Facts (Doc Ver.)"
click at [968, 568] on button "Duplicate" at bounding box center [942, 568] width 69 height 27
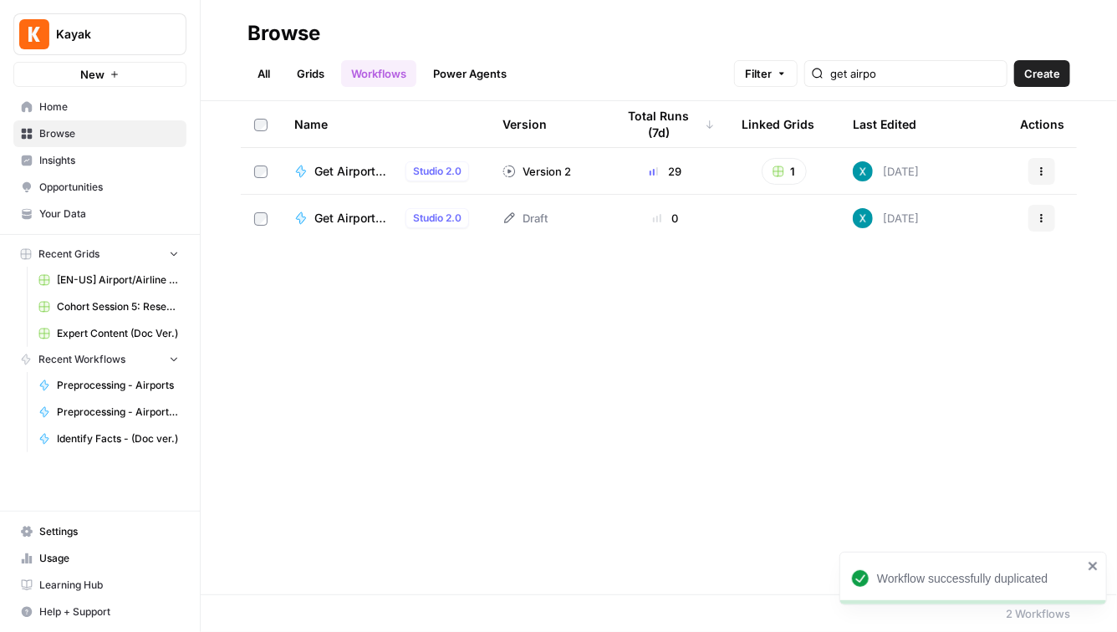
click at [1047, 218] on button "Actions" at bounding box center [1041, 218] width 27 height 27
click at [950, 313] on span "Move To" at bounding box center [967, 318] width 134 height 17
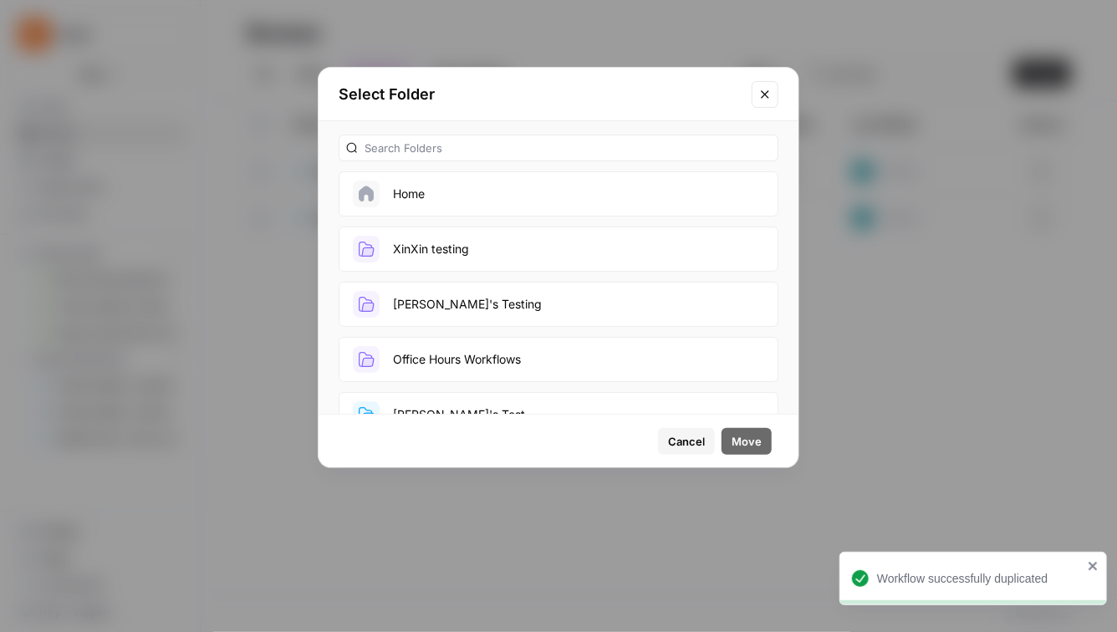
click at [559, 240] on button "XinXin testing" at bounding box center [558, 248] width 440 height 45
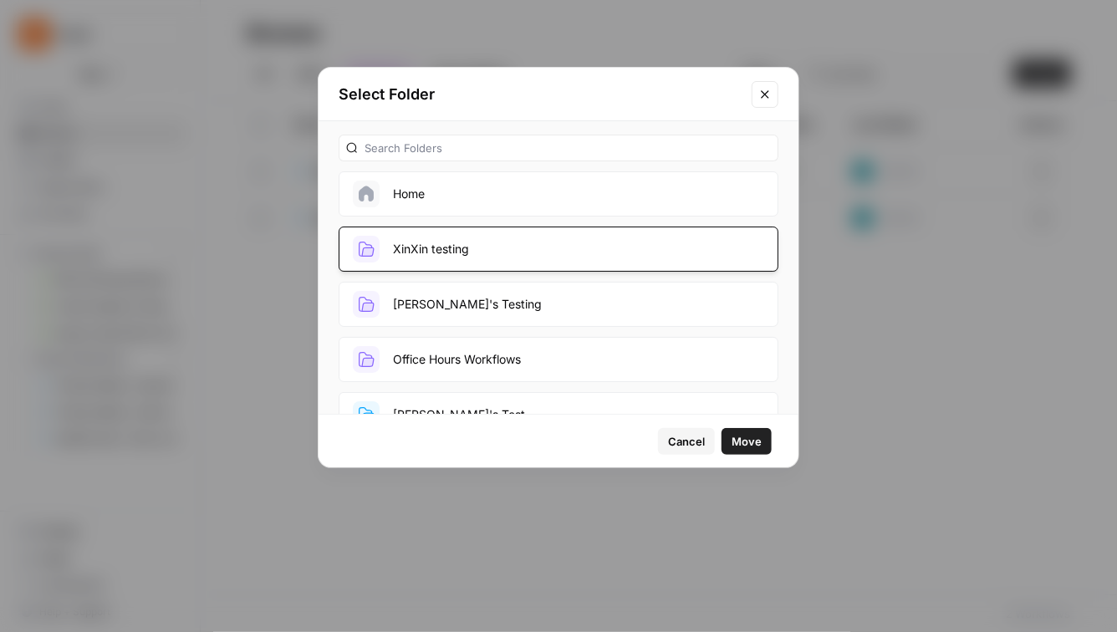
click at [746, 438] on span "Move" at bounding box center [746, 441] width 30 height 17
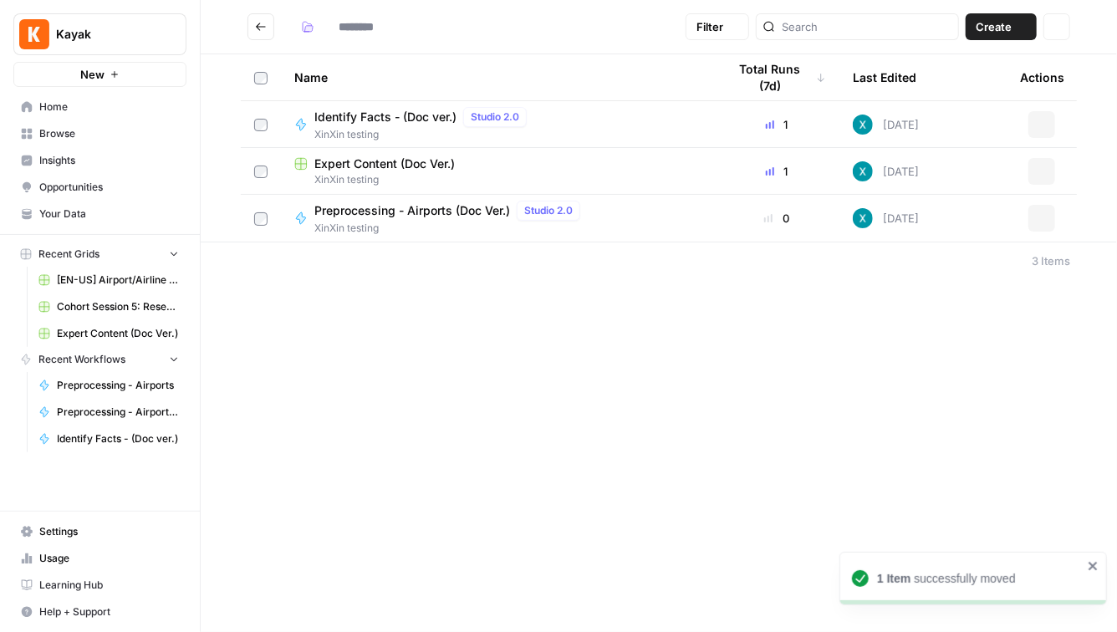
type input "**********"
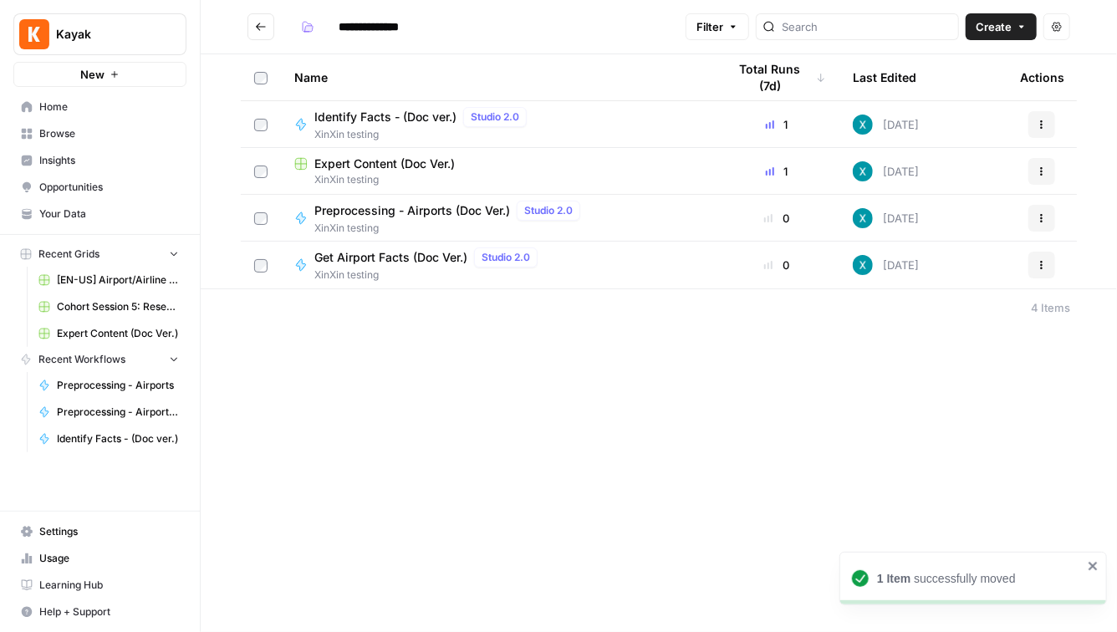
click at [386, 257] on span "Get Airport Facts (Doc Ver.)" at bounding box center [390, 257] width 153 height 17
click at [386, 257] on div "**********" at bounding box center [659, 316] width 916 height 632
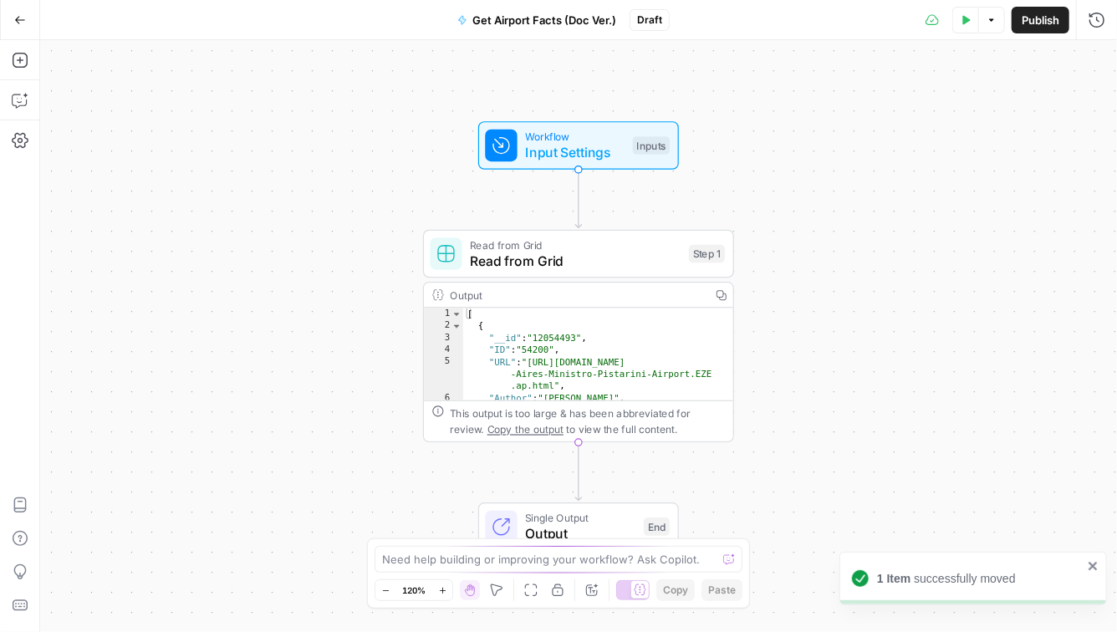
type textarea "**********"
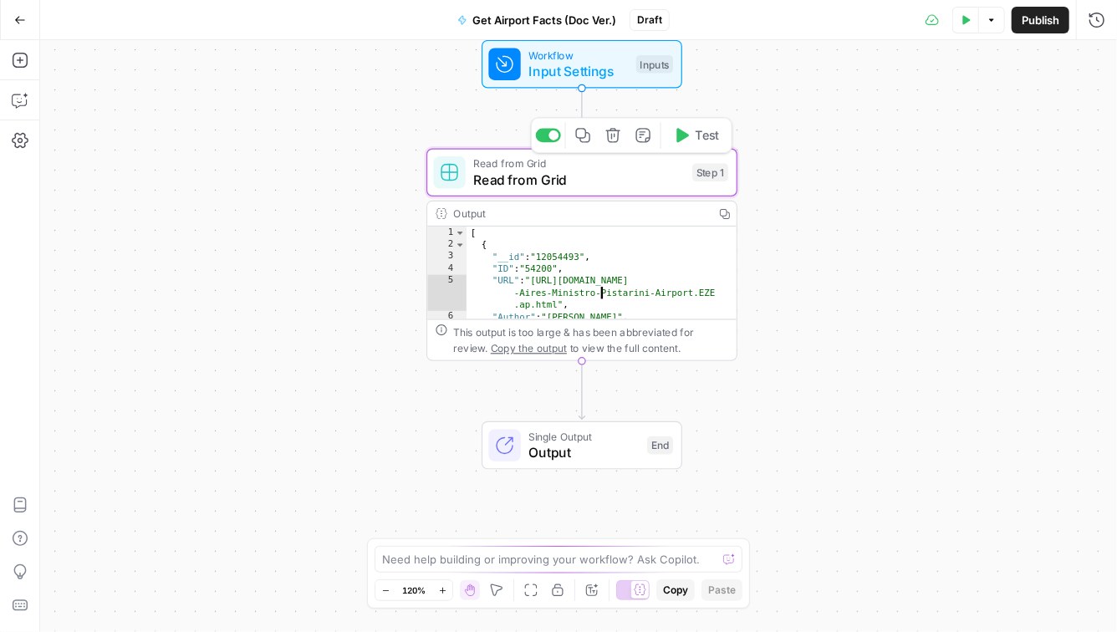
click at [617, 170] on span "Read from Grid" at bounding box center [578, 180] width 211 height 20
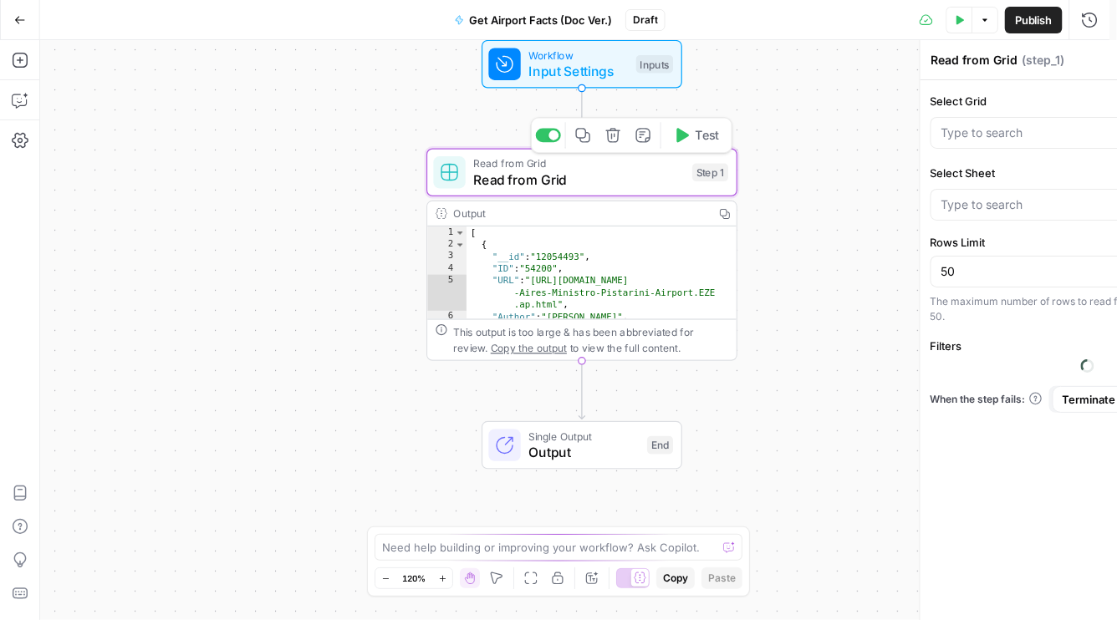
type input "[EN-US] Airport/Airline Content Refresh"
type input "Facts - Airports"
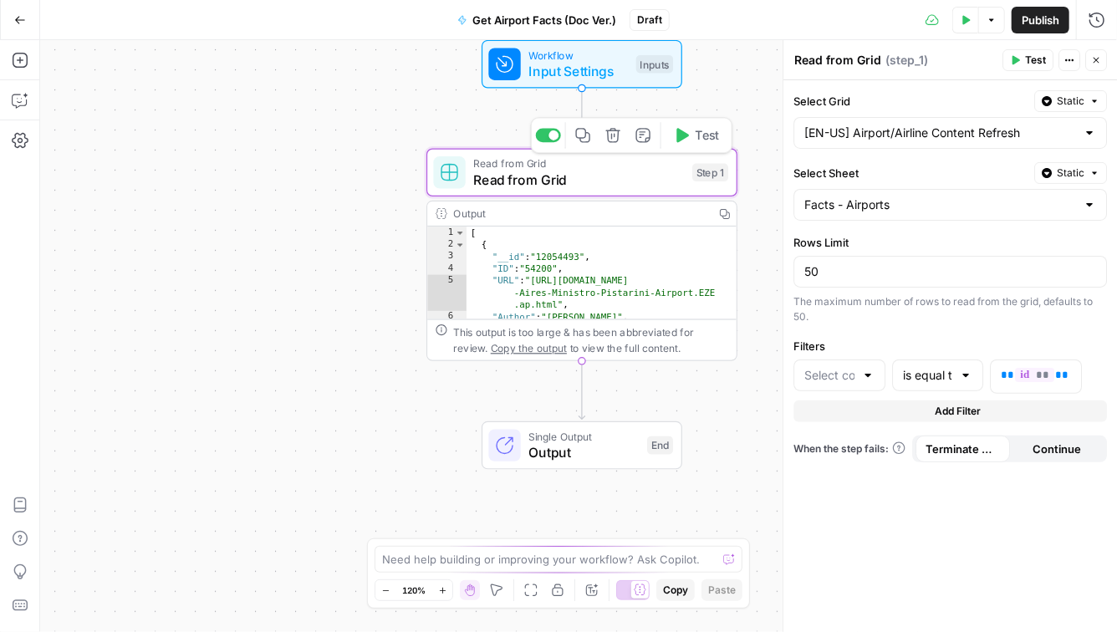
type input "ID"
click at [585, 141] on icon "button" at bounding box center [583, 135] width 14 height 14
drag, startPoint x: 858, startPoint y: 95, endPoint x: 792, endPoint y: 95, distance: 66.0
click at [793, 95] on label "Select Grid" at bounding box center [910, 101] width 234 height 17
copy label "Select Grid"
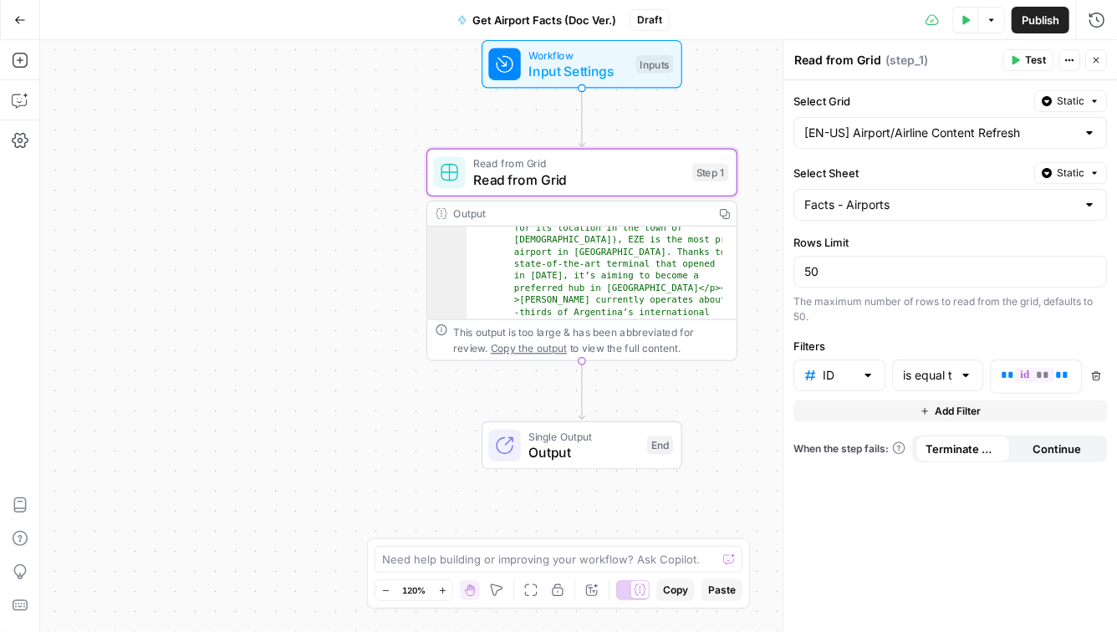
scroll to position [212, 0]
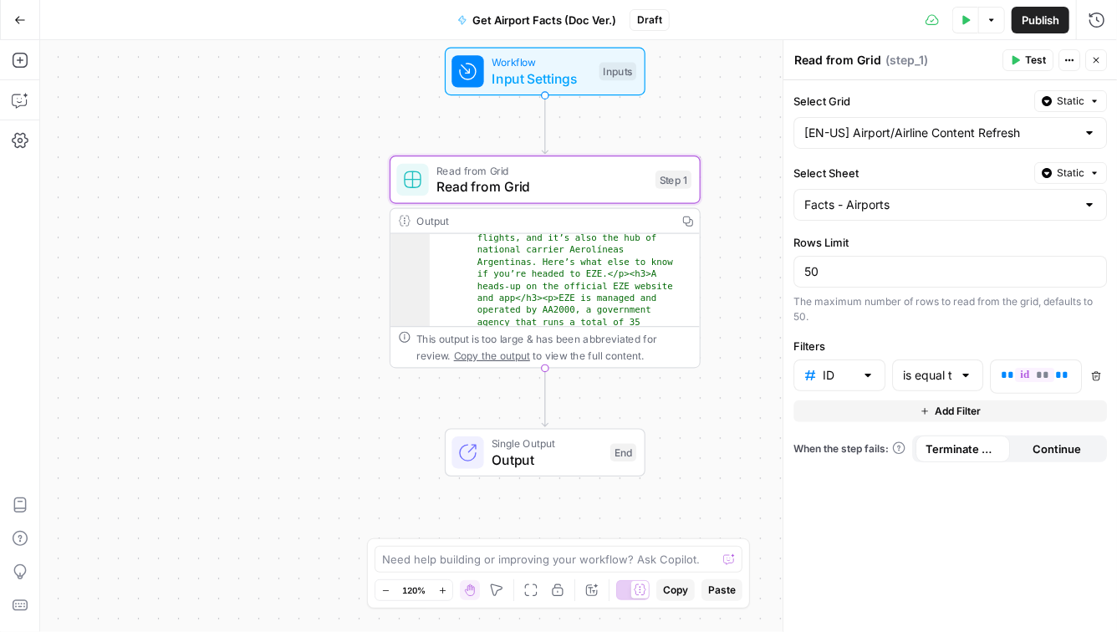
click at [512, 464] on span "Output" at bounding box center [546, 460] width 110 height 20
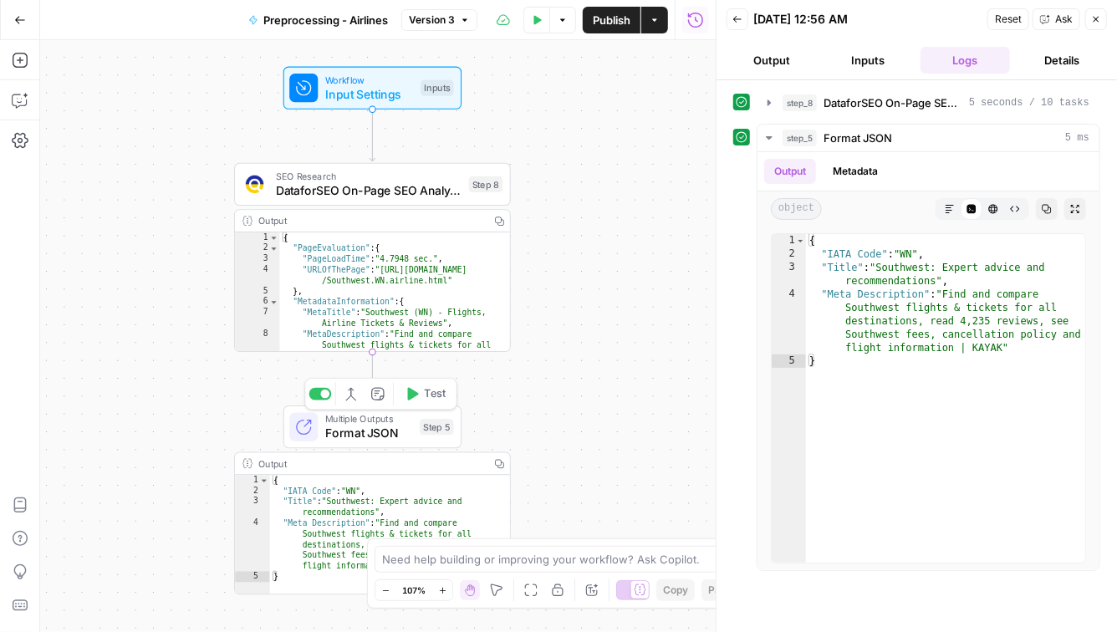
click at [374, 433] on span "Format JSON" at bounding box center [369, 434] width 88 height 18
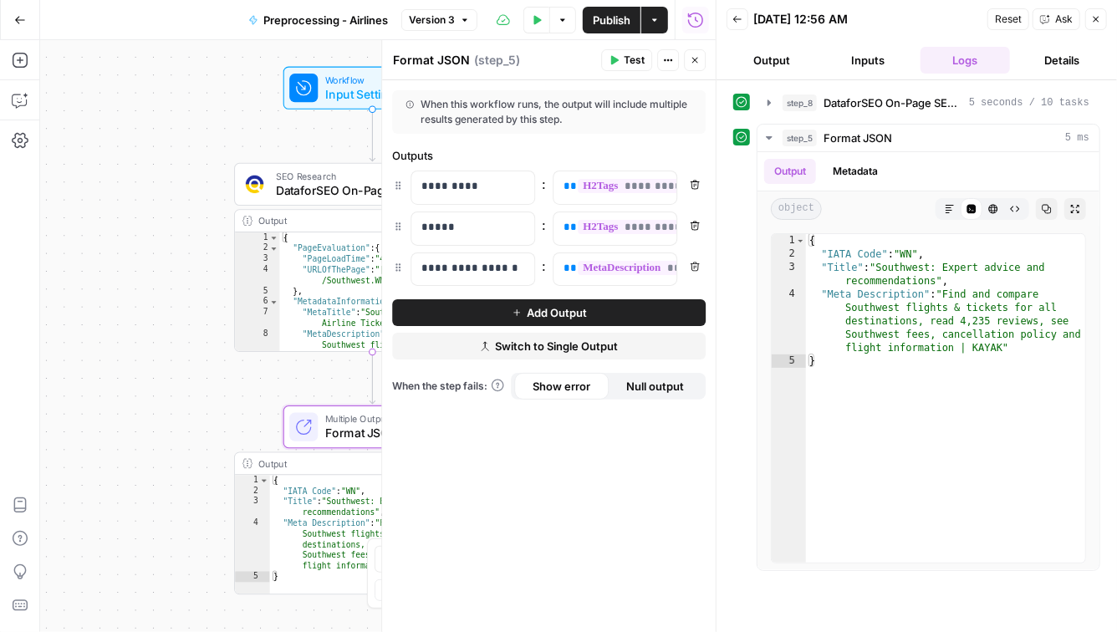
click at [192, 426] on div "Workflow Input Settings Inputs SEO Research DataforSEO On-Page SEO Analysis Ste…" at bounding box center [377, 336] width 675 height 592
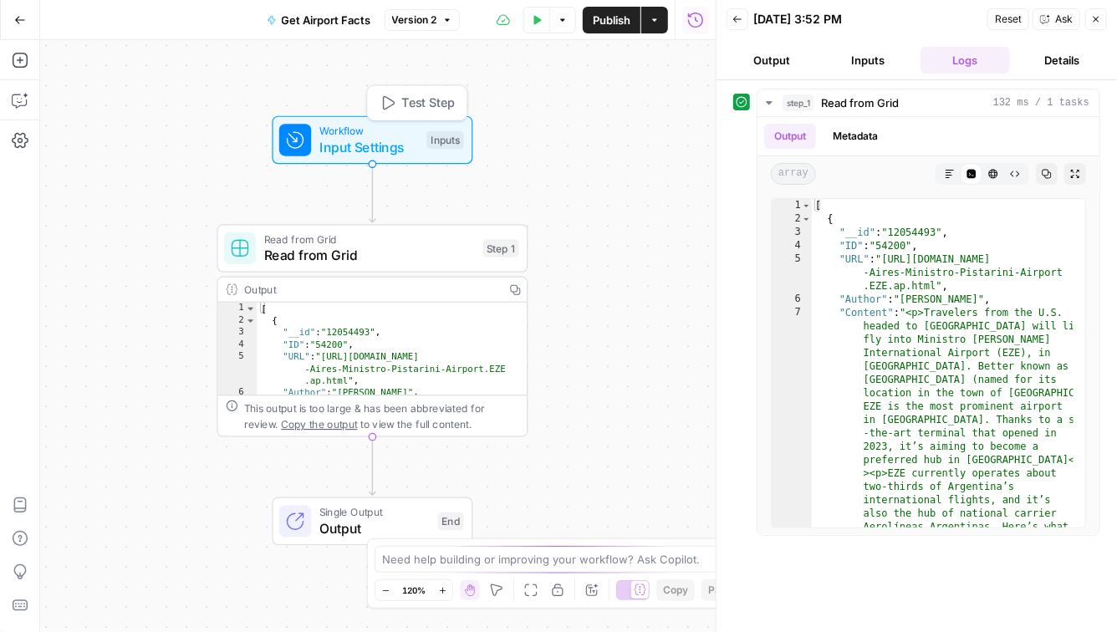
click at [369, 144] on span "Input Settings" at bounding box center [368, 147] width 99 height 20
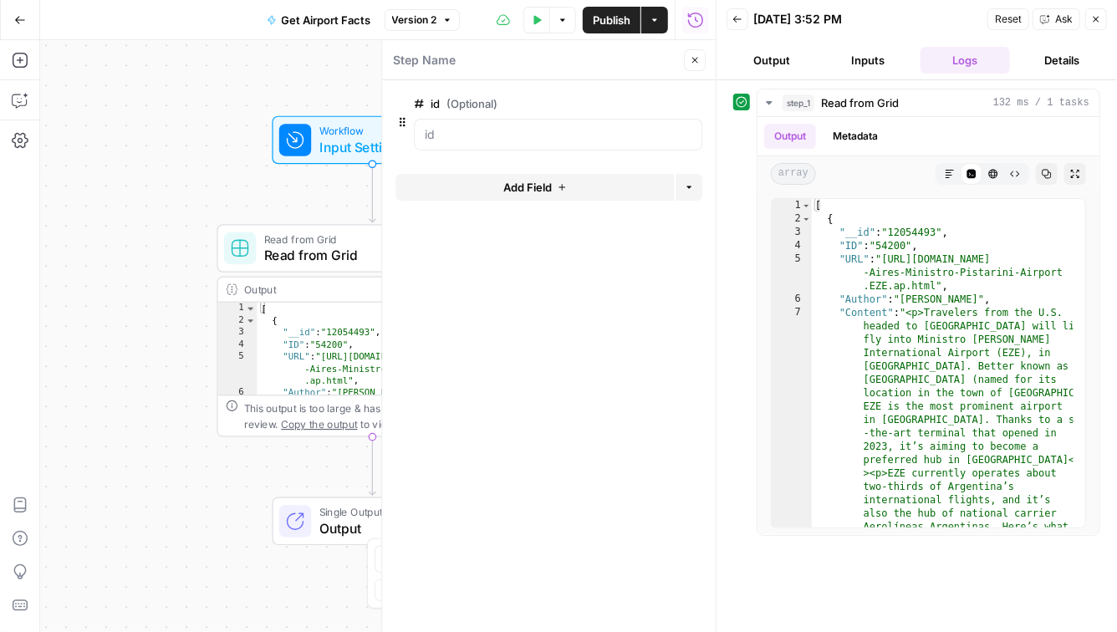
click at [702, 67] on button "Close" at bounding box center [695, 60] width 22 height 22
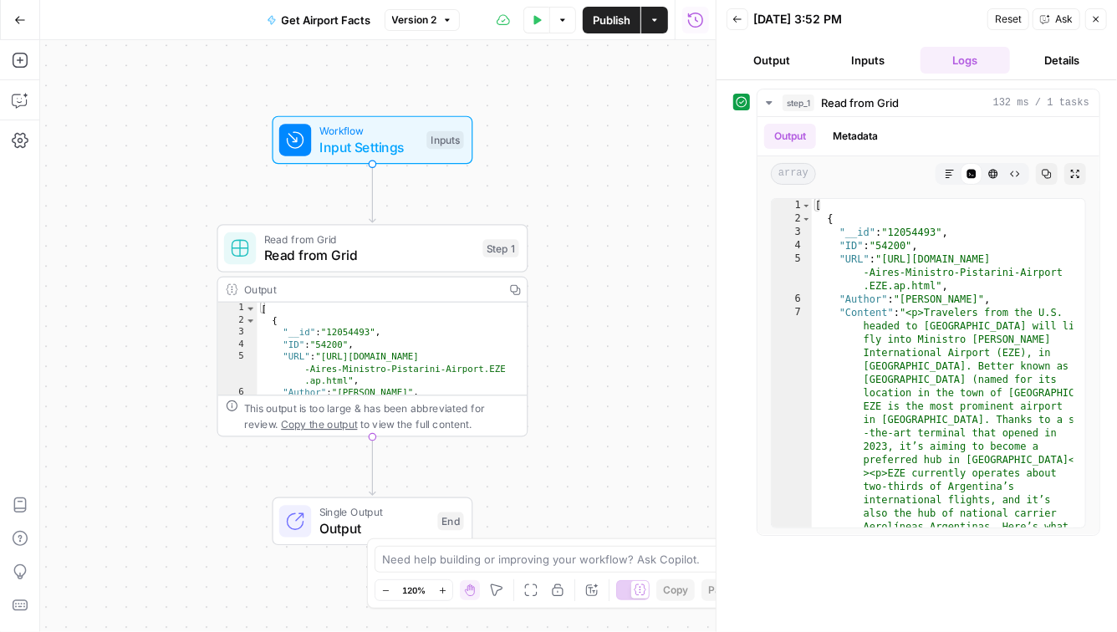
click at [873, 58] on button "Inputs" at bounding box center [868, 60] width 90 height 27
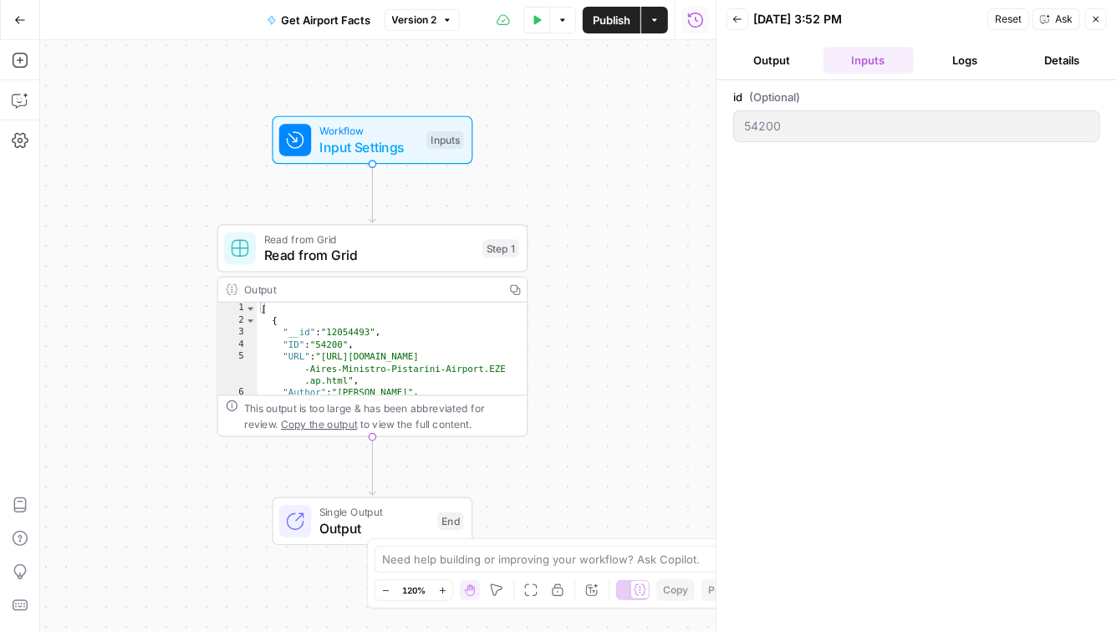
click at [786, 55] on button "Output" at bounding box center [771, 60] width 90 height 27
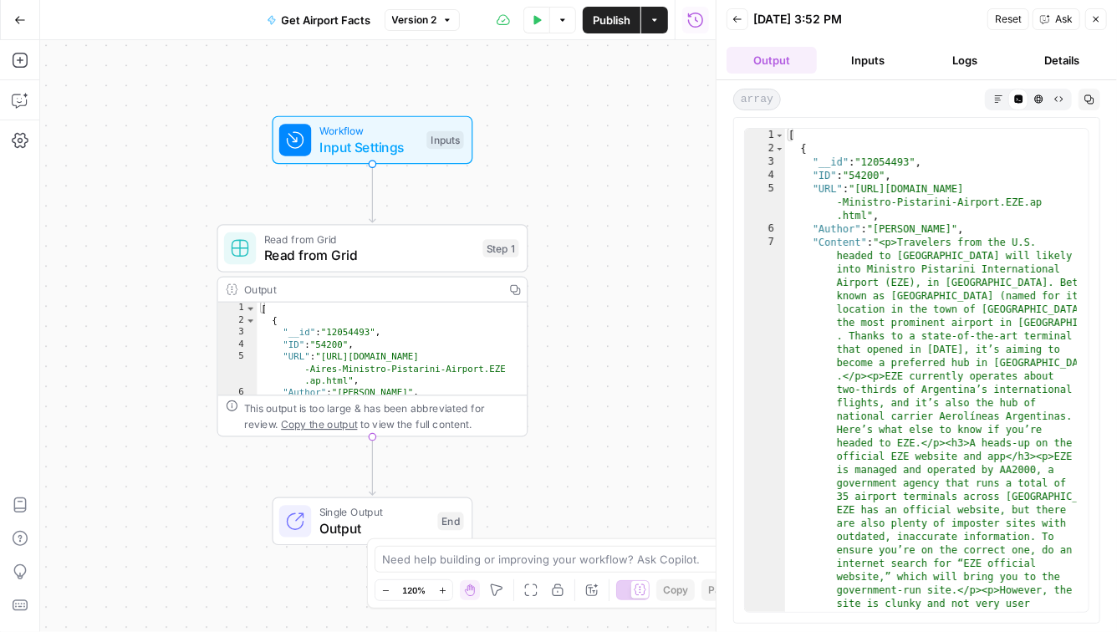
click at [970, 58] on button "Logs" at bounding box center [965, 60] width 90 height 27
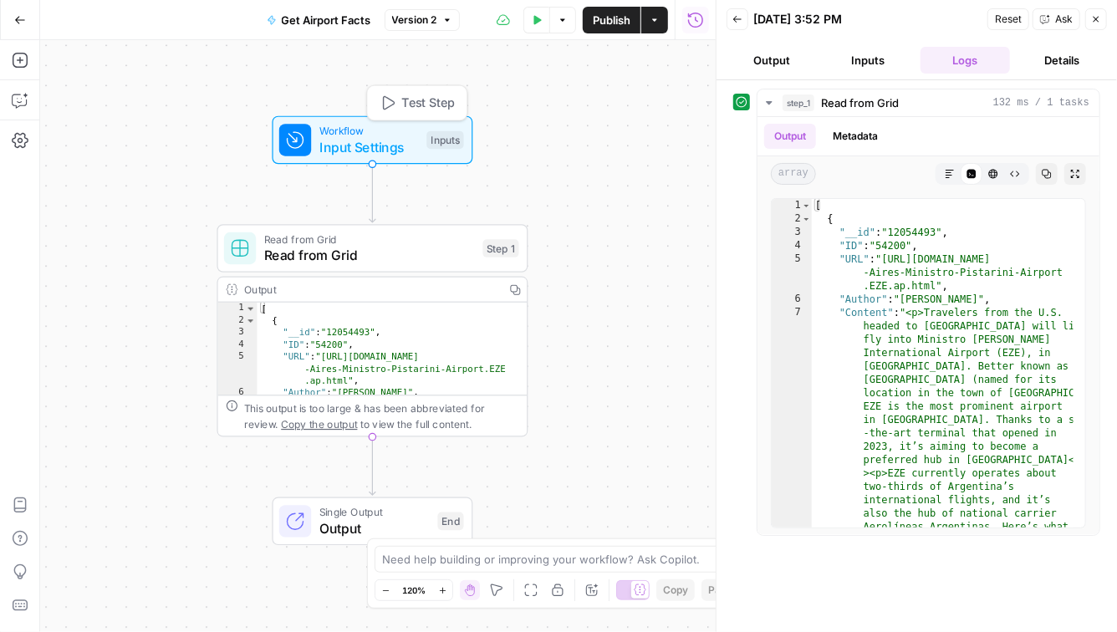
click at [390, 148] on span "Input Settings" at bounding box center [368, 147] width 99 height 20
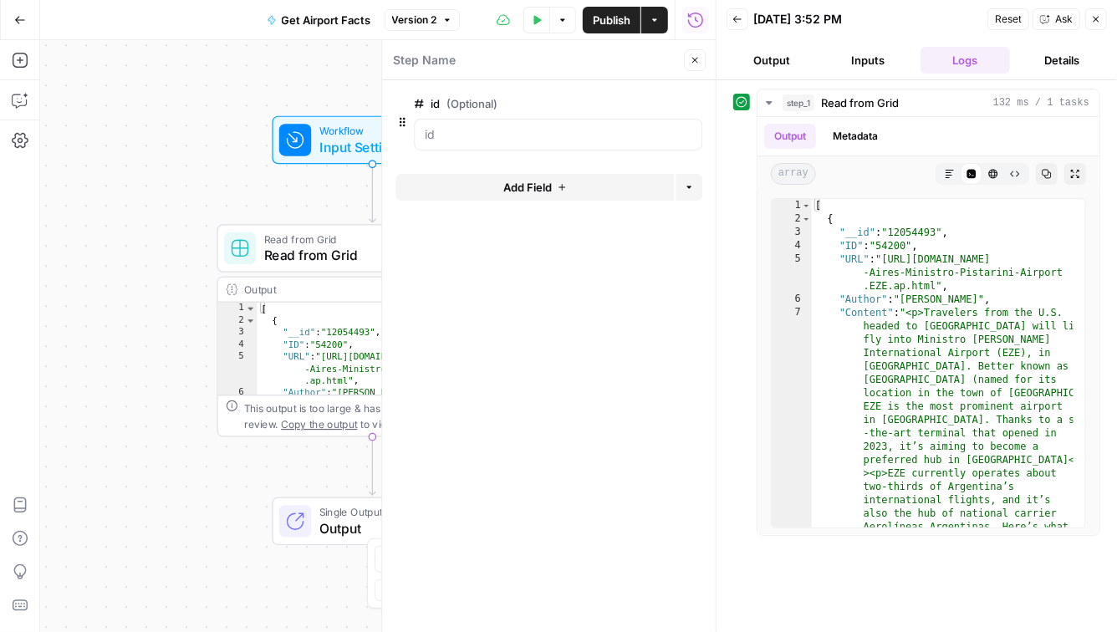
click at [1097, 21] on icon "button" at bounding box center [1096, 19] width 10 height 10
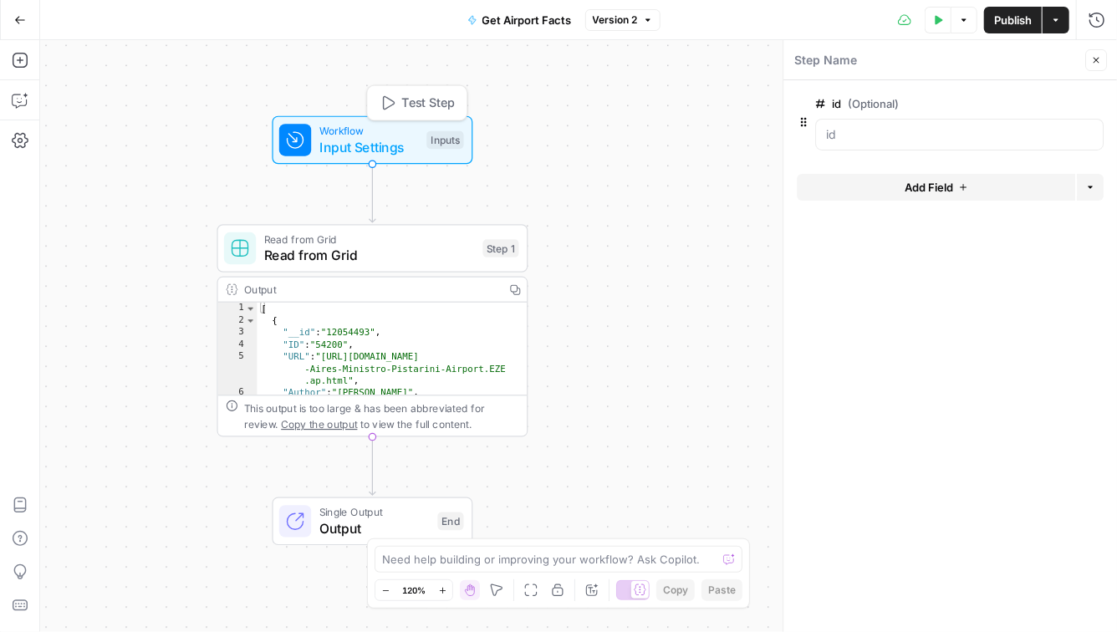
click at [379, 139] on span "Input Settings" at bounding box center [368, 147] width 99 height 20
click at [389, 248] on span "Read from Grid" at bounding box center [369, 256] width 211 height 20
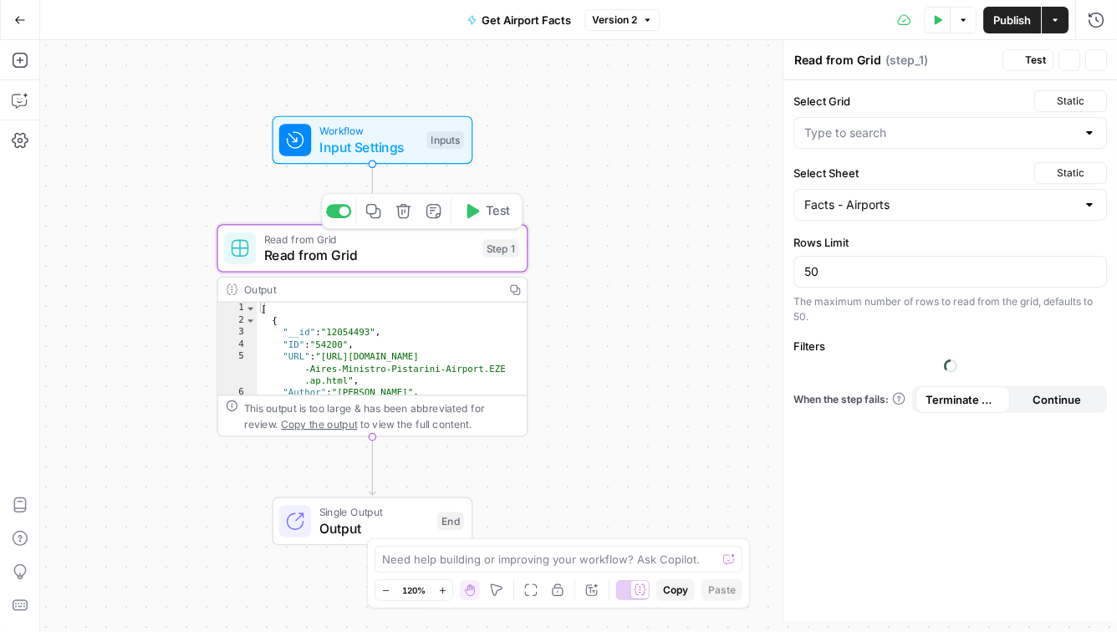
type input "[EN-US] Airport/Airline Content Refresh"
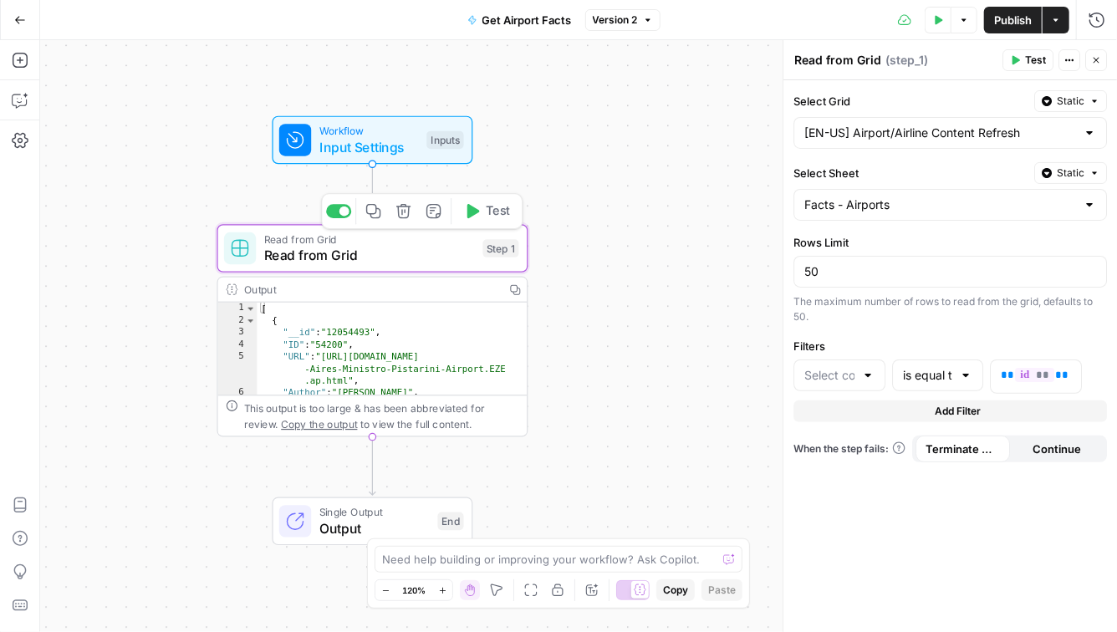
type input "ID"
click at [515, 292] on icon "button" at bounding box center [514, 289] width 11 height 11
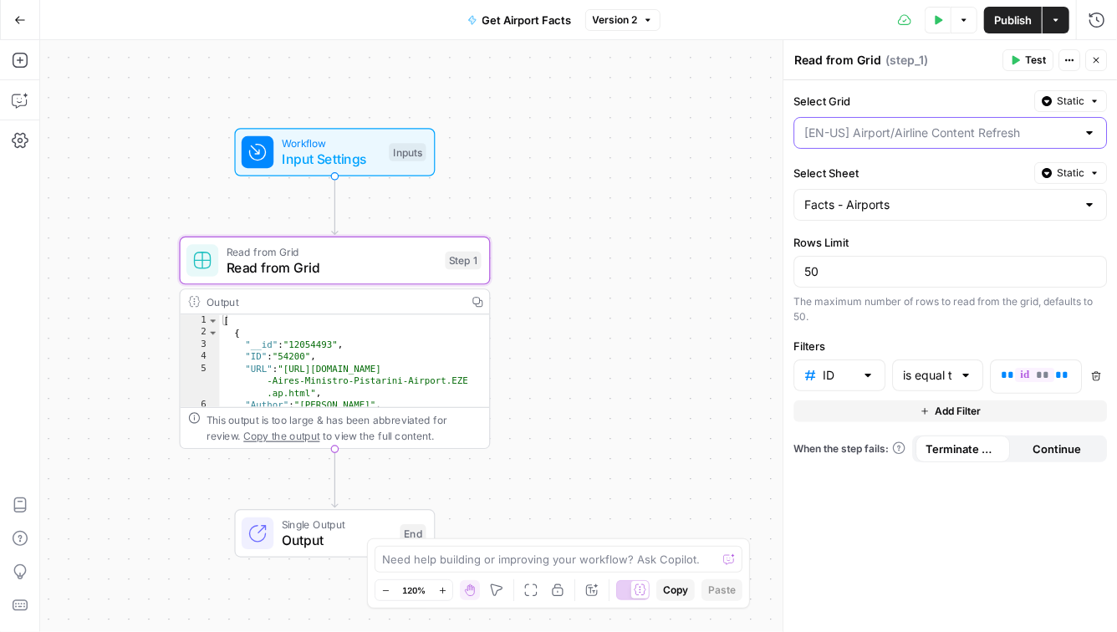
drag, startPoint x: 1033, startPoint y: 139, endPoint x: 808, endPoint y: 129, distance: 225.0
click at [808, 129] on input "Select Grid" at bounding box center [940, 133] width 272 height 17
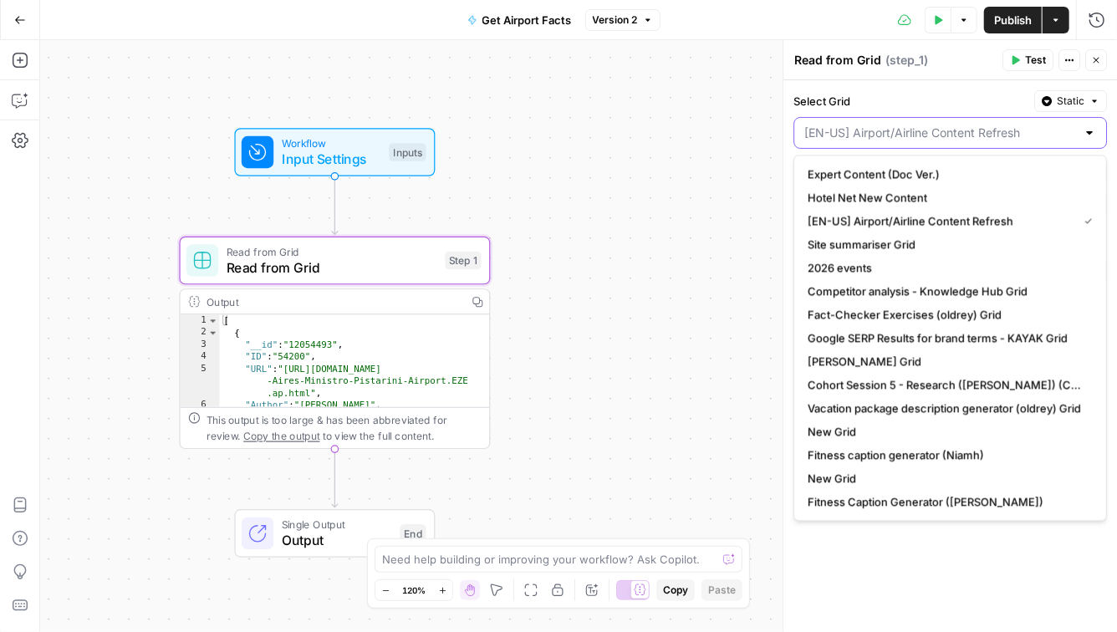
drag, startPoint x: 808, startPoint y: 127, endPoint x: 1025, endPoint y: 132, distance: 216.5
click at [1024, 132] on input "Select Grid" at bounding box center [940, 133] width 272 height 17
type input "[EN-US] Airport/Airline Content Refresh"
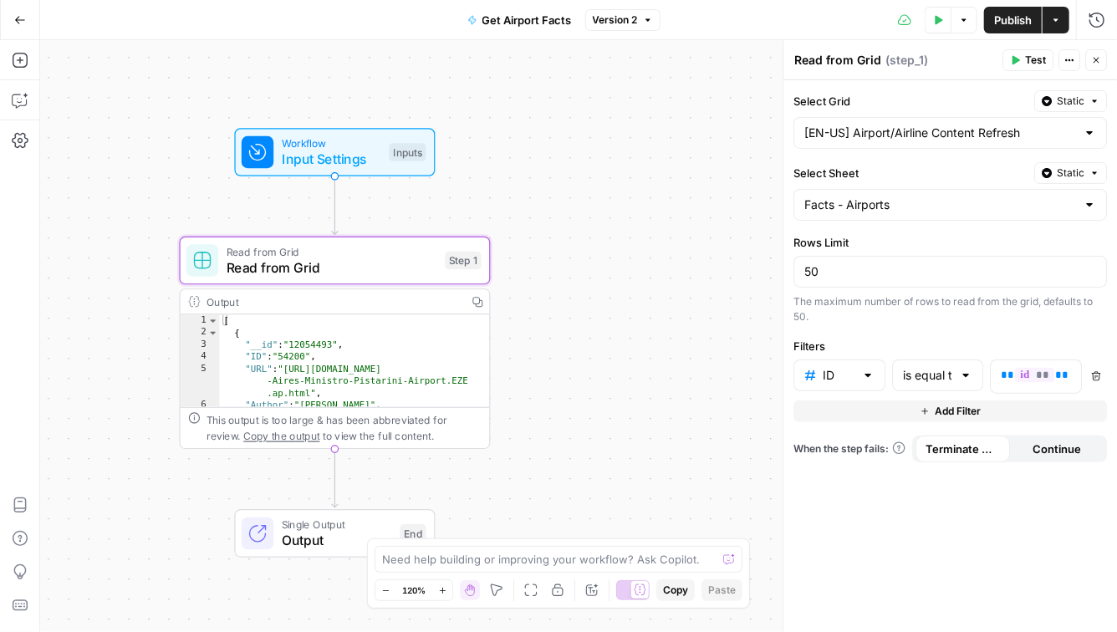
click at [964, 104] on label "Select Grid" at bounding box center [910, 101] width 234 height 17
click at [964, 125] on input "[EN-US] Airport/Airline Content Refresh" at bounding box center [940, 133] width 272 height 17
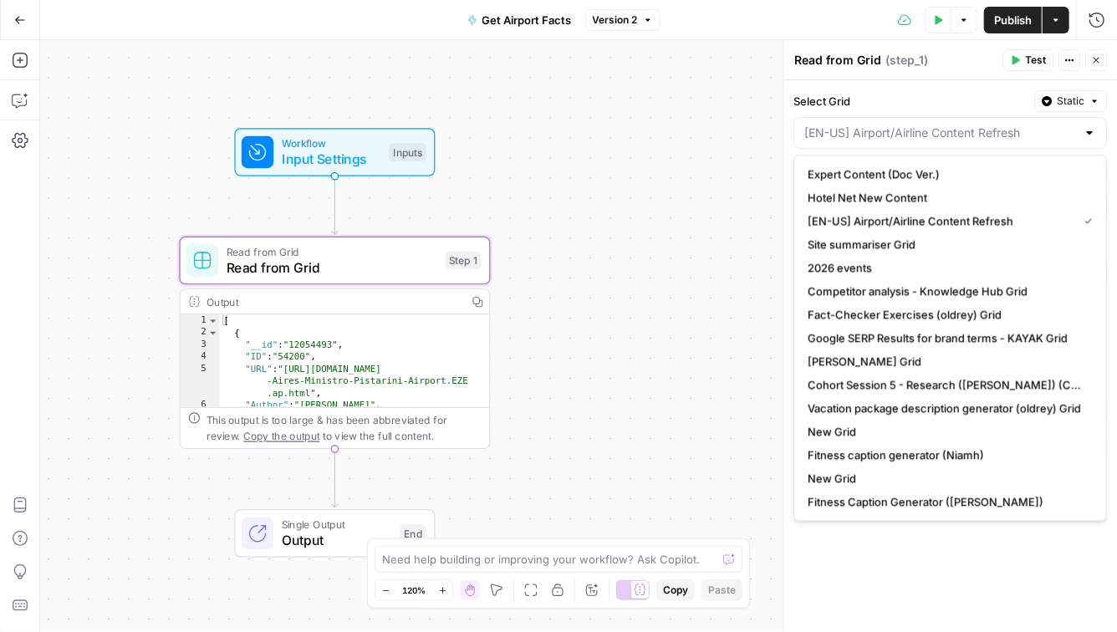
click at [629, 211] on div "Workflow Input Settings Inputs Read from Grid Read from Grid Step 1 Output Copy…" at bounding box center [578, 336] width 1076 height 592
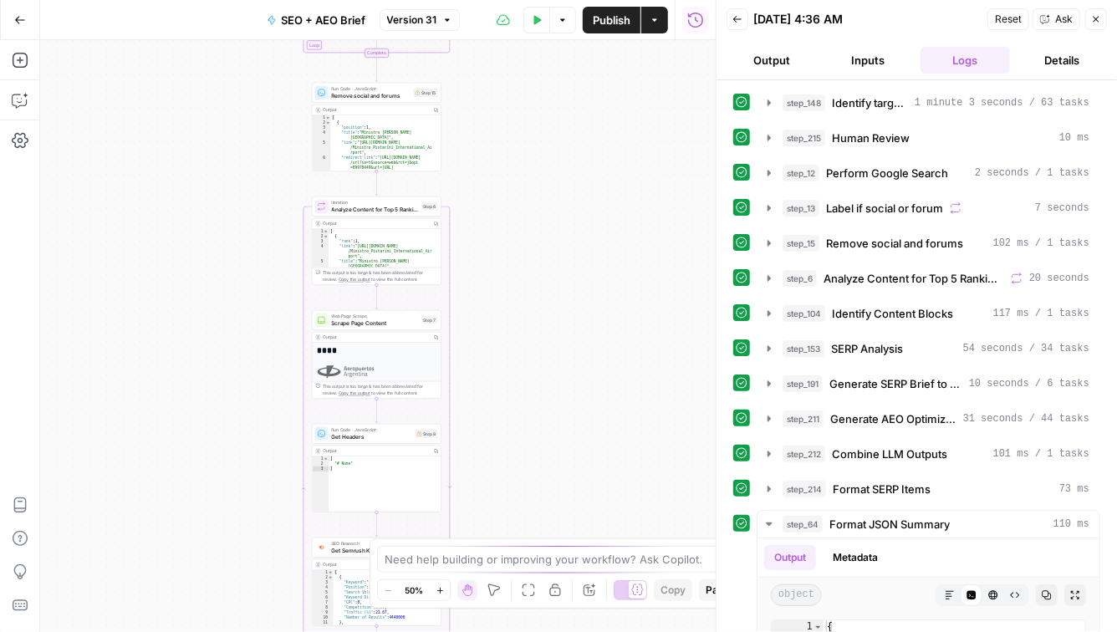
click at [318, 22] on span "SEO + AEO Brief" at bounding box center [324, 20] width 84 height 17
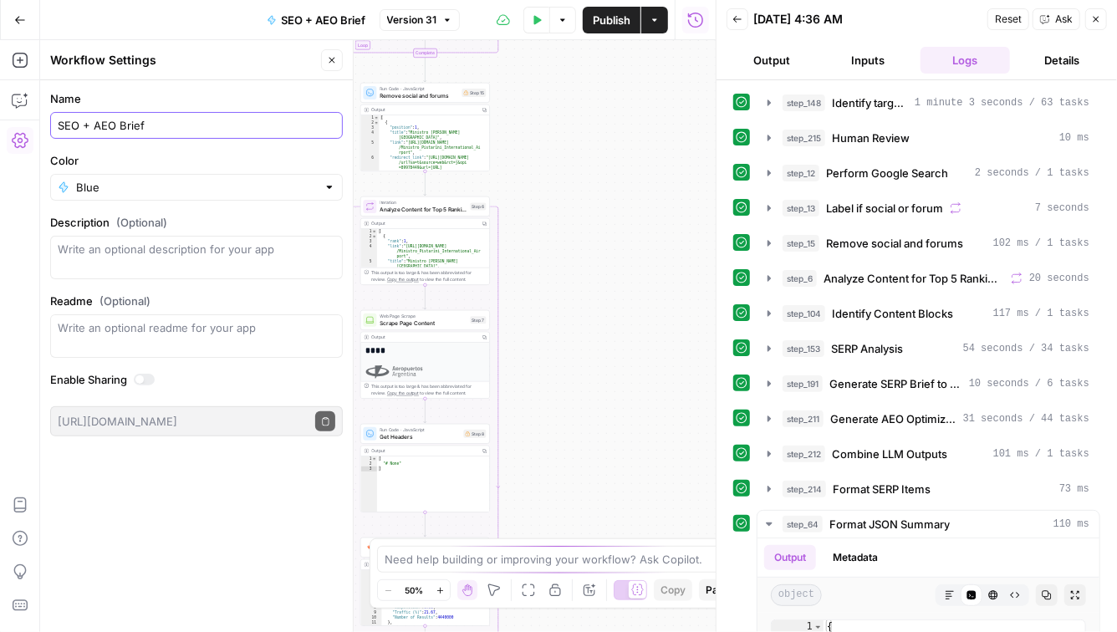
drag, startPoint x: 206, startPoint y: 132, endPoint x: 16, endPoint y: 132, distance: 189.7
click at [16, 132] on body "Kayak New Home Browse Insights Opportunities Your Data Recent Grids [EN-US] Air…" at bounding box center [558, 316] width 1117 height 632
drag, startPoint x: 164, startPoint y: 130, endPoint x: 59, endPoint y: 125, distance: 104.6
click at [59, 125] on input "SEO + AEO Brief" at bounding box center [196, 125] width 277 height 17
click at [609, 276] on div "Workflow Input Settings Inputs Power Agent Identify target keywords - Fork Step…" at bounding box center [377, 336] width 675 height 592
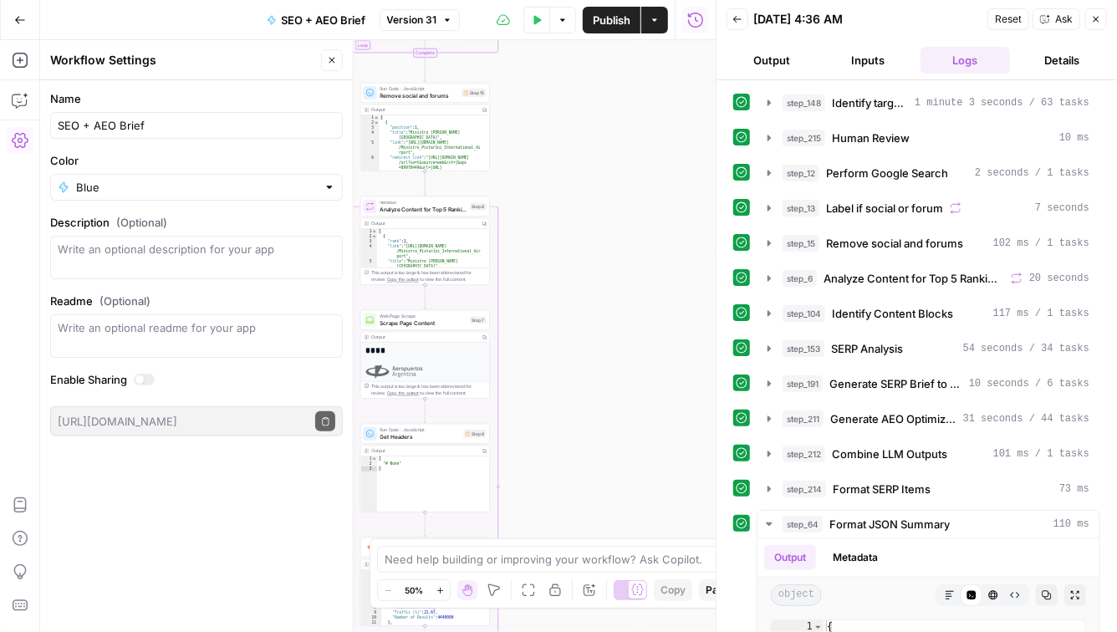
click at [338, 59] on button "Close" at bounding box center [332, 60] width 22 height 22
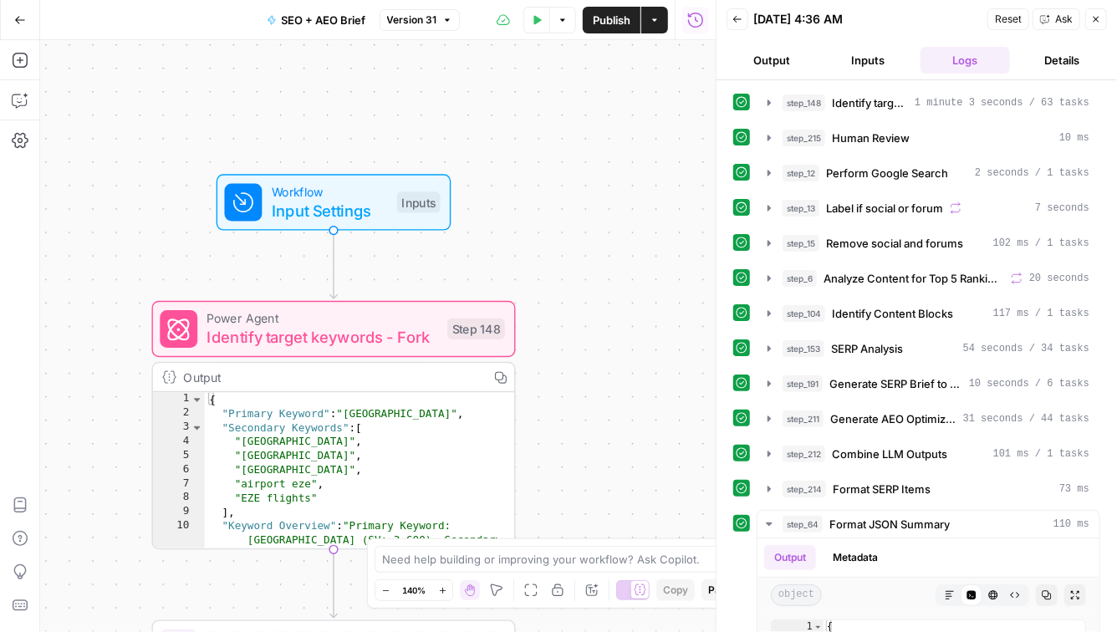
drag, startPoint x: 533, startPoint y: 317, endPoint x: 623, endPoint y: 535, distance: 236.1
click at [623, 536] on div "Workflow Input Settings Inputs Power Agent Identify target keywords - Fork Step…" at bounding box center [377, 336] width 675 height 592
click at [353, 207] on span "Input Settings" at bounding box center [330, 210] width 116 height 23
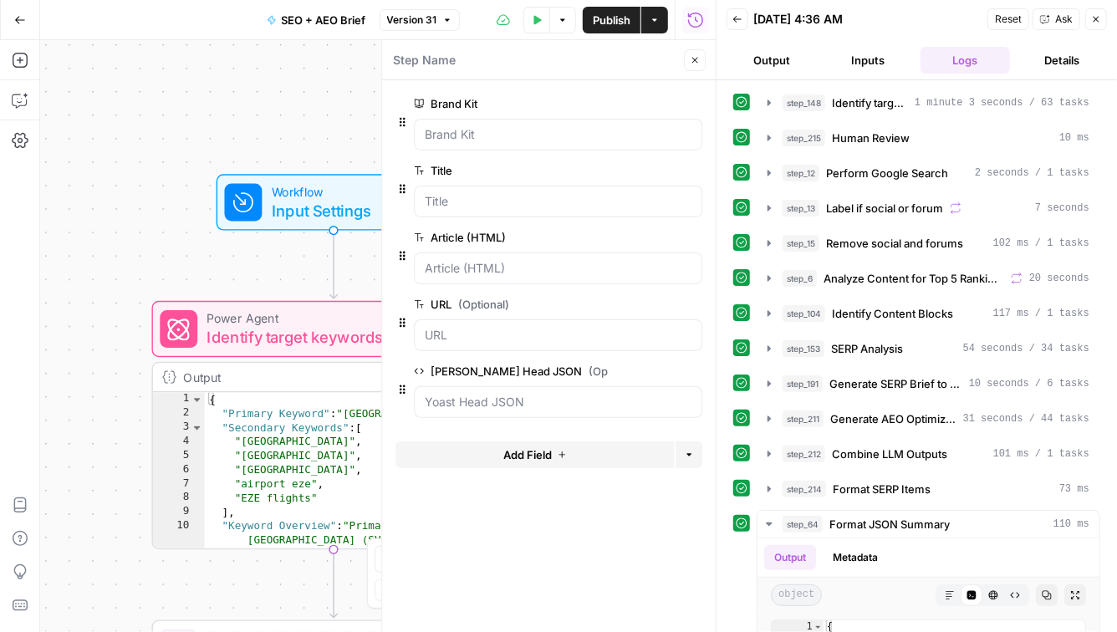
click at [1100, 23] on icon "button" at bounding box center [1096, 19] width 10 height 10
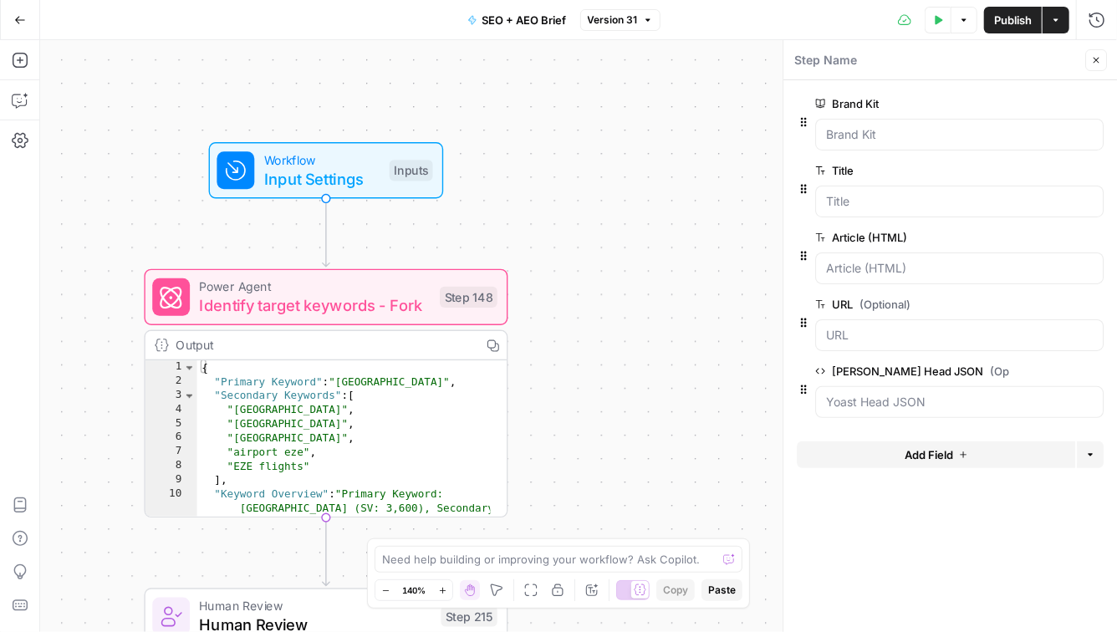
drag, startPoint x: 925, startPoint y: 303, endPoint x: 827, endPoint y: 302, distance: 97.8
click at [827, 302] on label "URL (Optional)" at bounding box center [912, 304] width 194 height 17
click at [934, 301] on label "URL (Optional)" at bounding box center [912, 304] width 194 height 17
click at [934, 327] on input "URL (Optional)" at bounding box center [959, 335] width 267 height 17
click at [1097, 64] on icon "button" at bounding box center [1096, 60] width 10 height 10
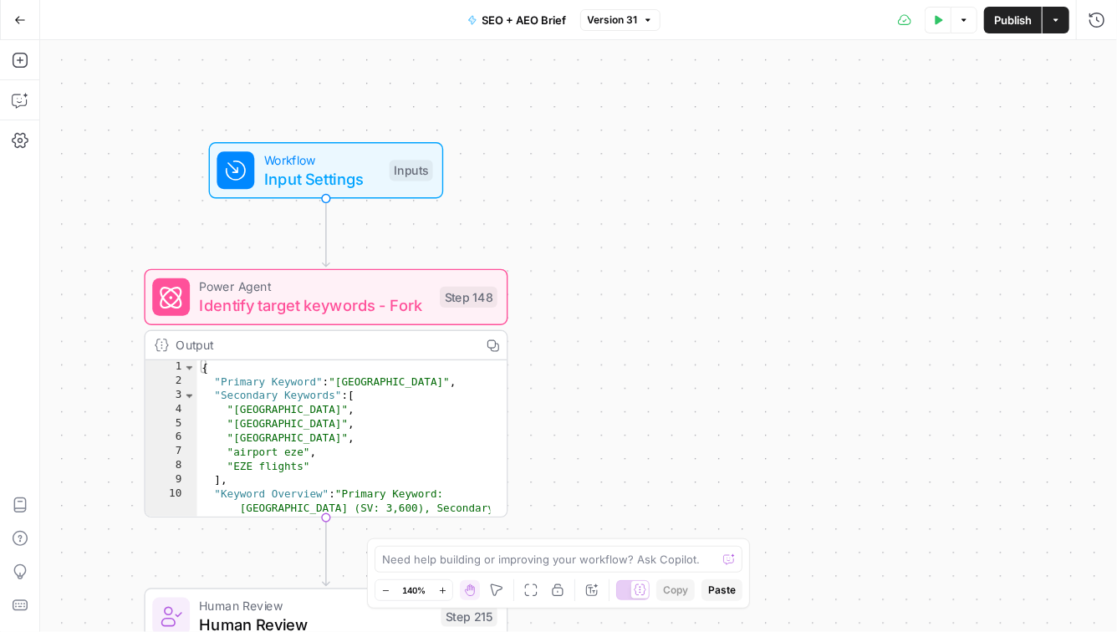
click at [335, 181] on span "Input Settings" at bounding box center [322, 178] width 116 height 23
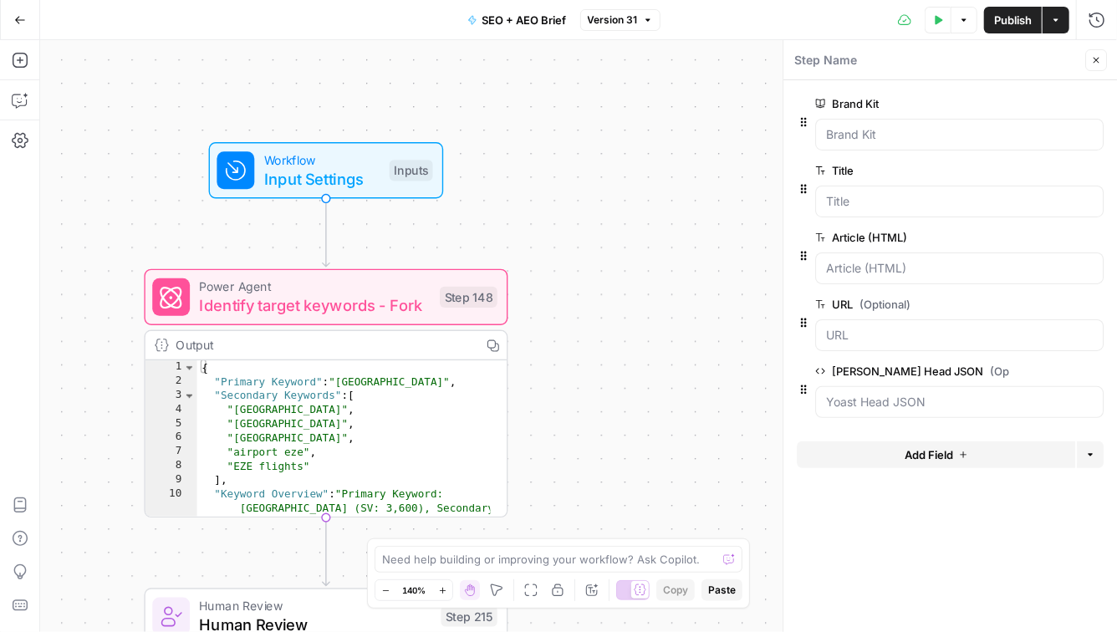
drag, startPoint x: 1092, startPoint y: 64, endPoint x: 1073, endPoint y: 64, distance: 18.4
click at [1092, 64] on icon "button" at bounding box center [1096, 60] width 10 height 10
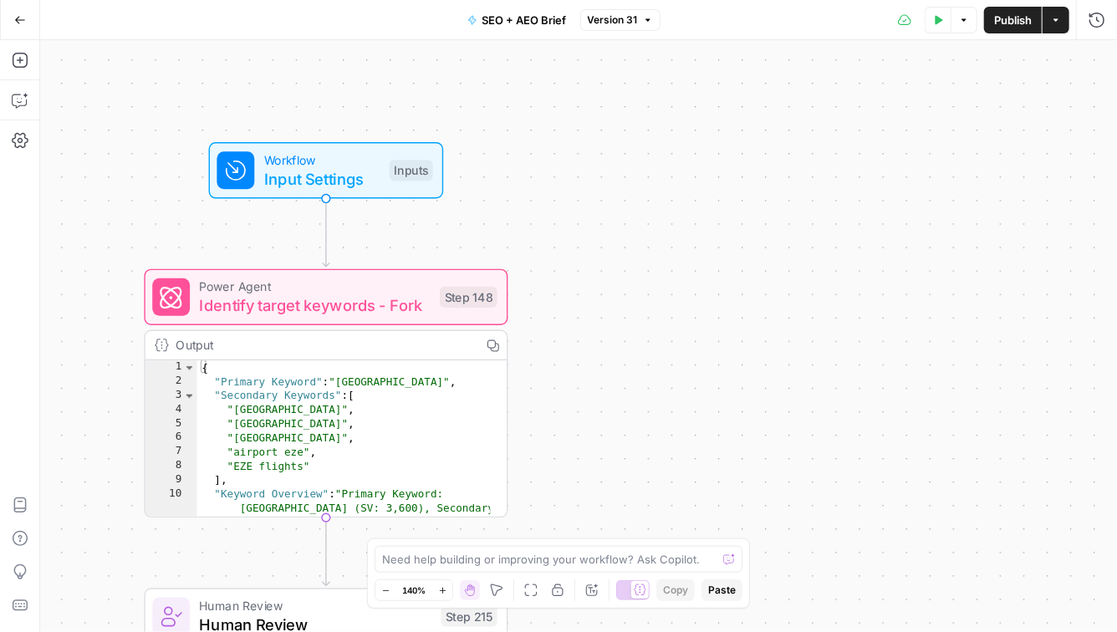
type textarea "**********"
click at [414, 427] on div "{ "Primary Keyword" : "Ezeiza airport" , "Secondary Keywords" : [ "EZE airport"…" at bounding box center [344, 495] width 294 height 271
click at [394, 350] on div "Output" at bounding box center [324, 345] width 296 height 18
click at [387, 297] on span "Identify target keywords - Fork" at bounding box center [314, 304] width 231 height 23
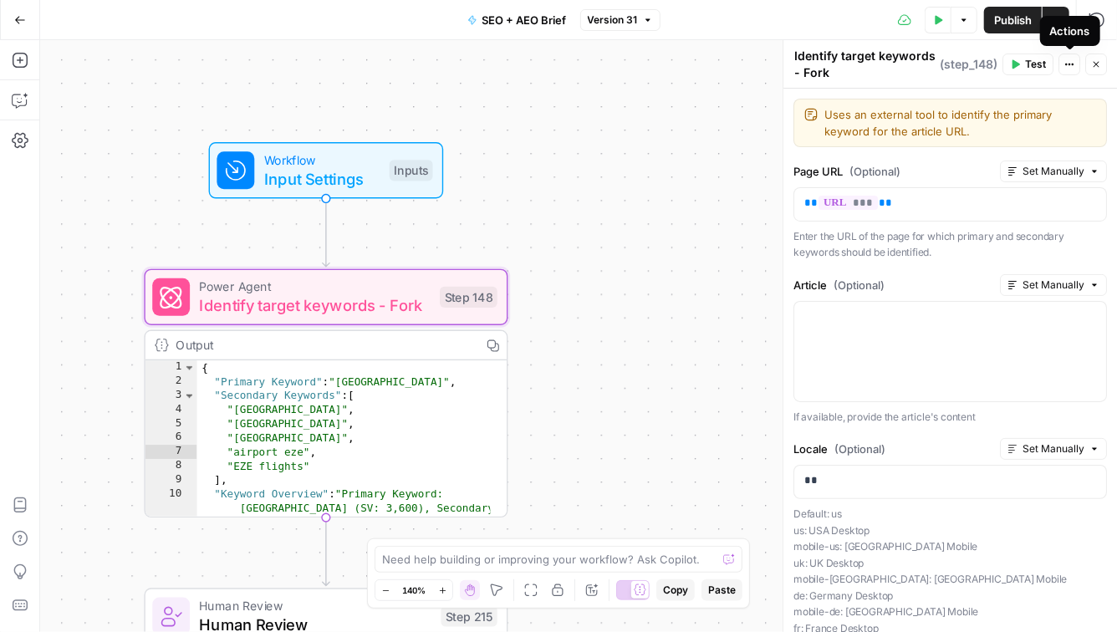
click at [1078, 67] on button "Actions" at bounding box center [1069, 64] width 22 height 22
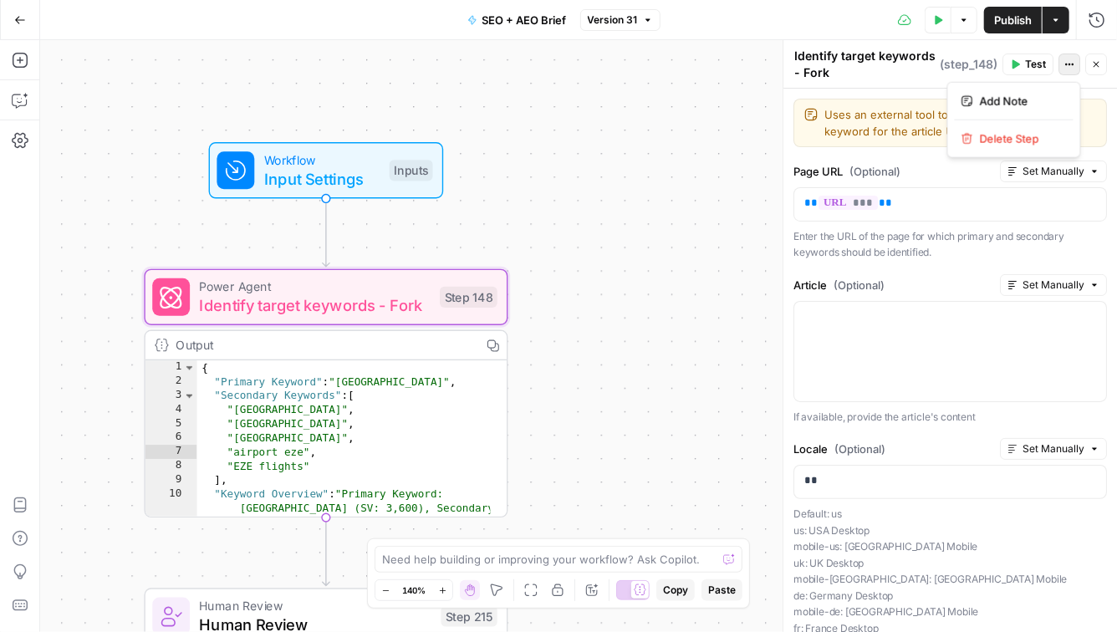
click at [1078, 67] on button "Actions" at bounding box center [1069, 64] width 22 height 22
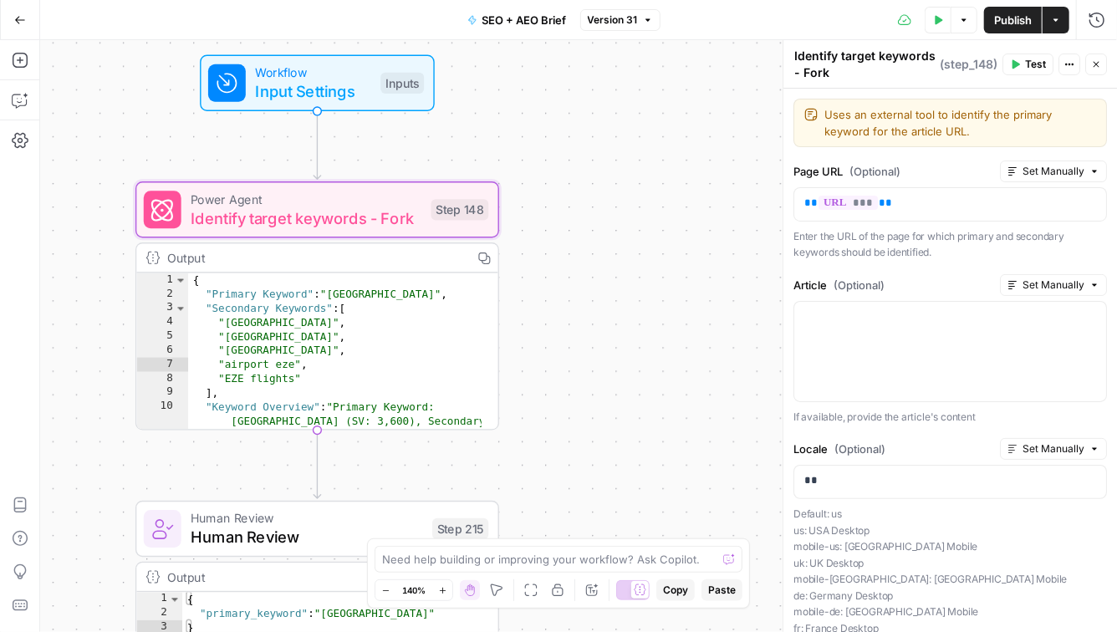
click at [548, 354] on div "**********" at bounding box center [578, 336] width 1076 height 592
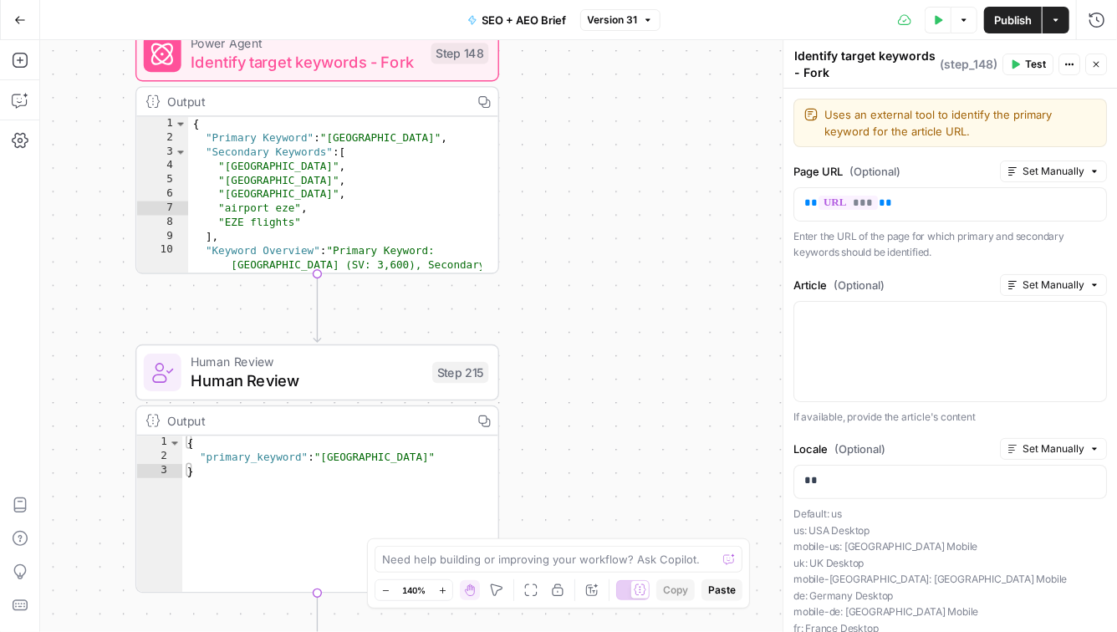
drag, startPoint x: 547, startPoint y: 435, endPoint x: 533, endPoint y: 45, distance: 389.7
click at [533, 45] on div "**********" at bounding box center [578, 336] width 1076 height 592
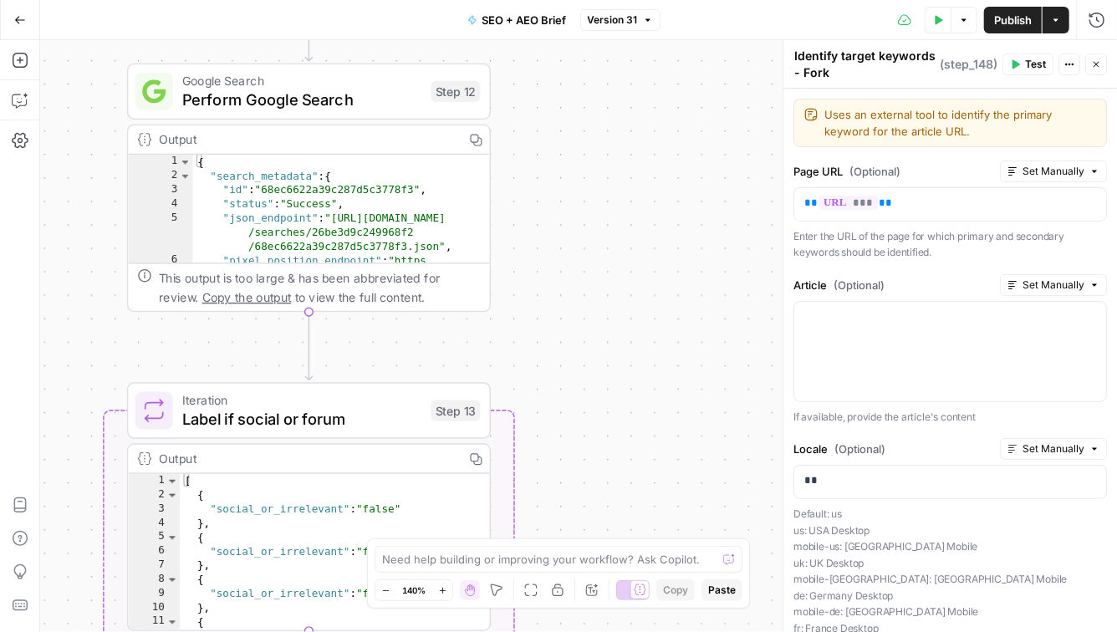
drag, startPoint x: 576, startPoint y: 331, endPoint x: 583, endPoint y: -48, distance: 378.7
click at [583, 0] on html "**********" at bounding box center [558, 316] width 1117 height 632
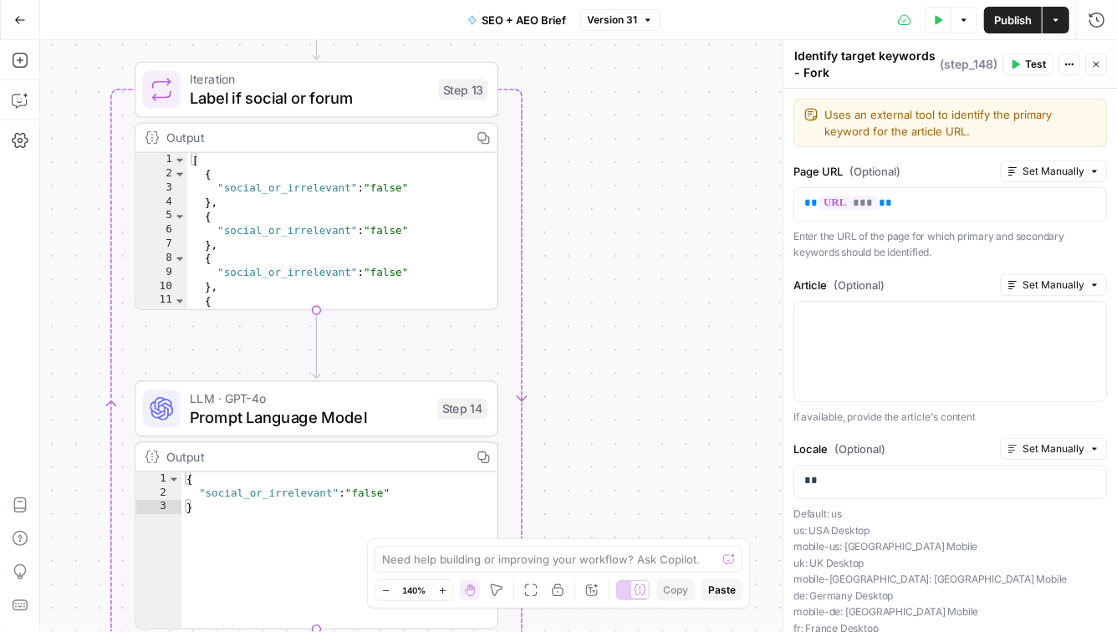
drag, startPoint x: 603, startPoint y: 400, endPoint x: 608, endPoint y: 90, distance: 309.3
click at [608, 90] on div "**********" at bounding box center [578, 336] width 1076 height 592
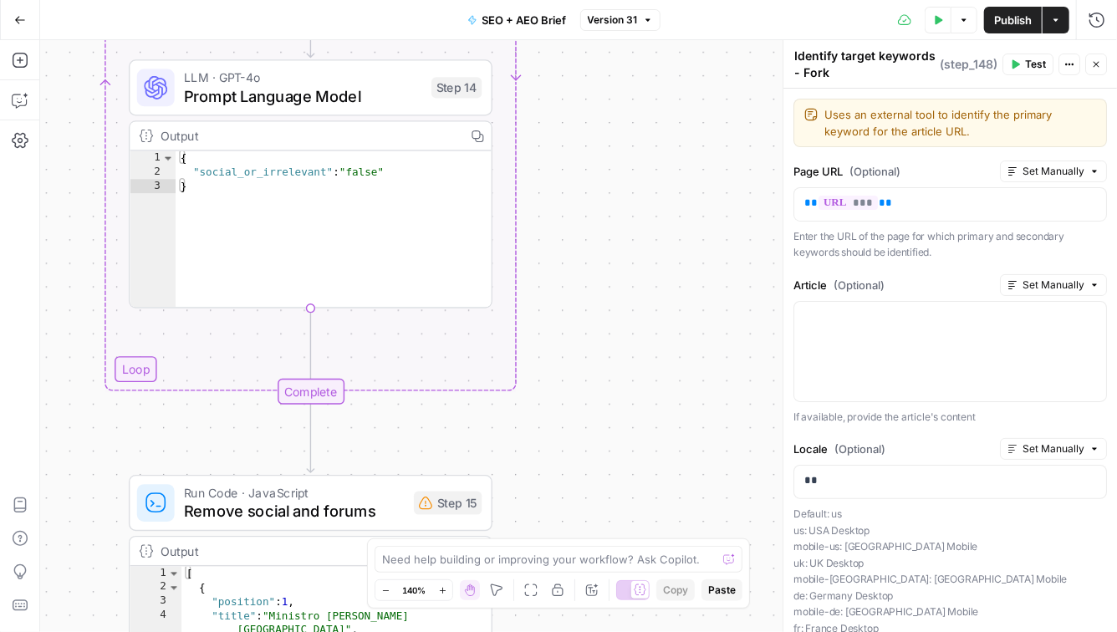
drag, startPoint x: 597, startPoint y: 391, endPoint x: 591, endPoint y: 68, distance: 323.5
click at [591, 68] on div "**********" at bounding box center [578, 336] width 1076 height 592
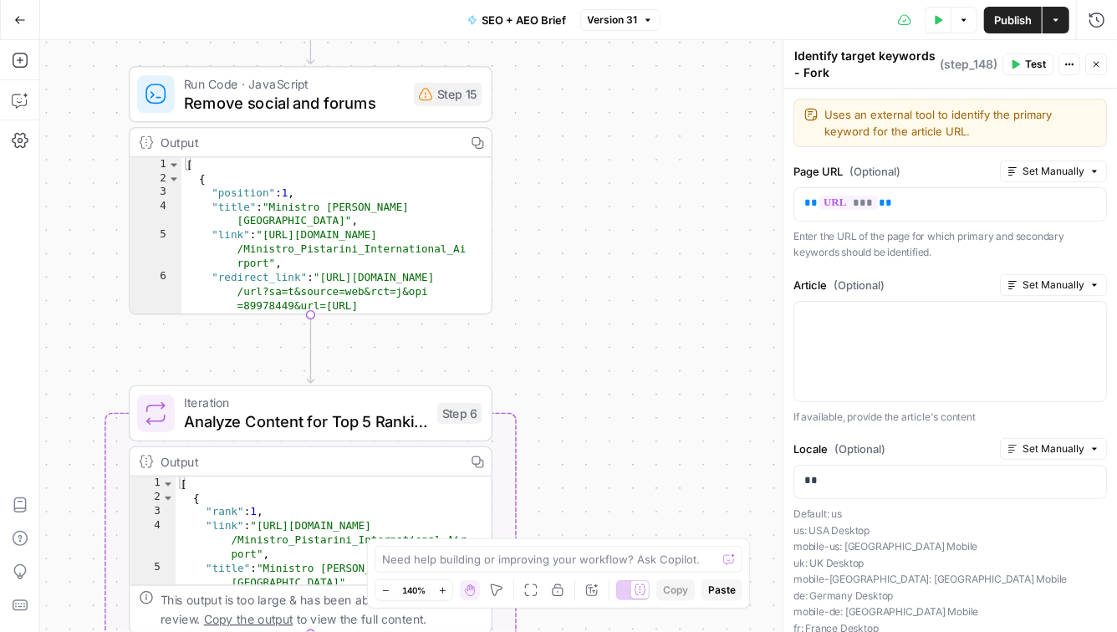
drag, startPoint x: 598, startPoint y: 363, endPoint x: 600, endPoint y: -90, distance: 453.0
click at [600, 0] on html "**********" at bounding box center [558, 316] width 1117 height 632
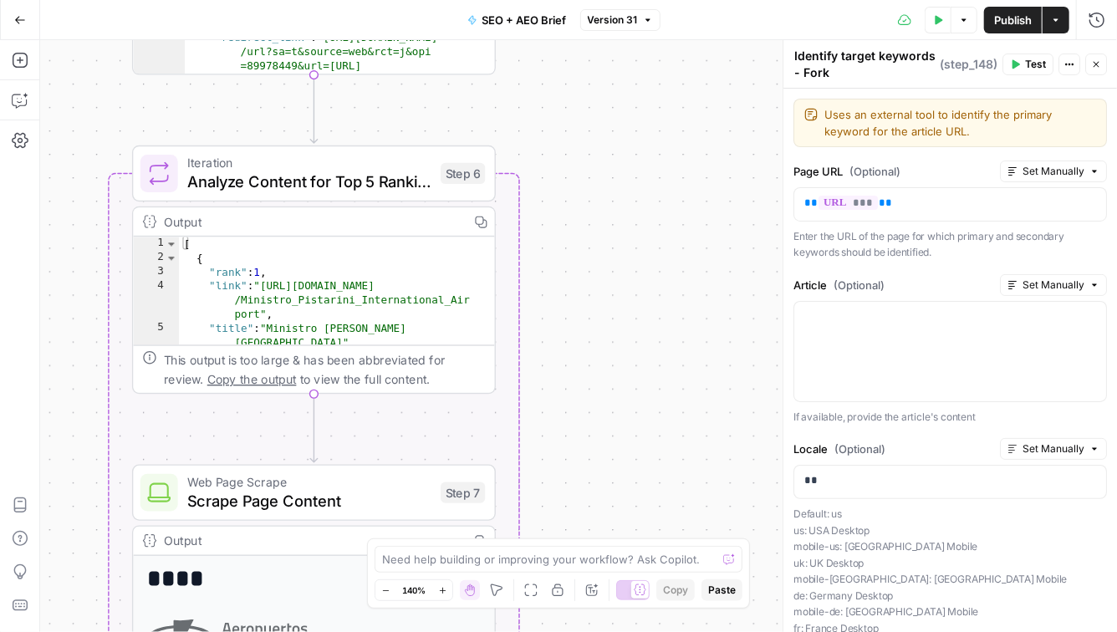
drag, startPoint x: 583, startPoint y: 314, endPoint x: 584, endPoint y: 121, distance: 193.1
click at [584, 121] on div "**********" at bounding box center [578, 336] width 1076 height 592
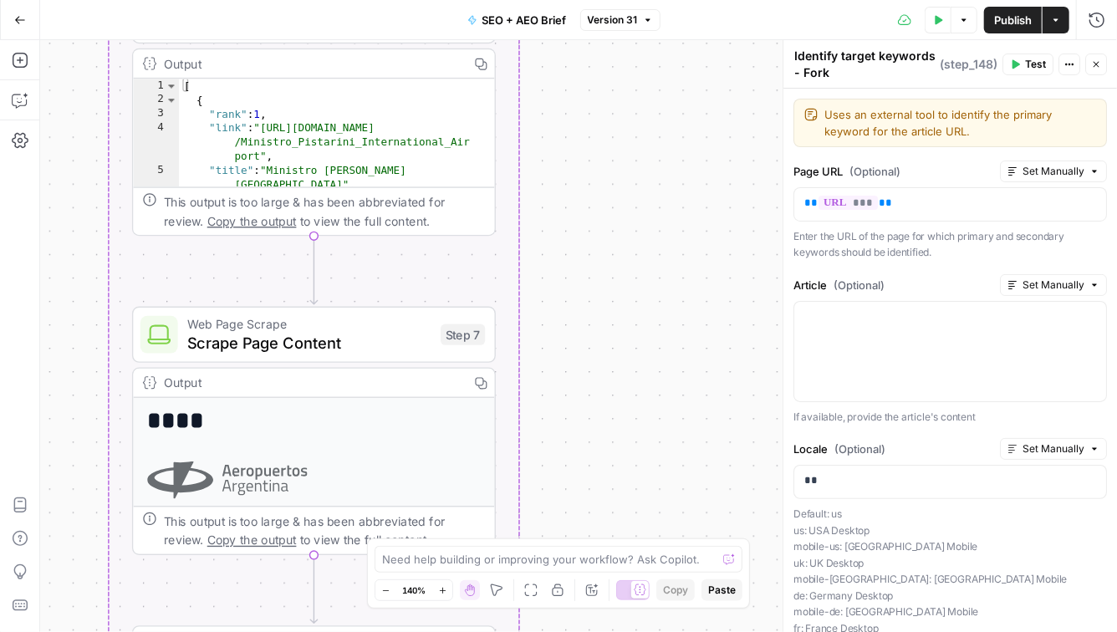
drag, startPoint x: 523, startPoint y: 472, endPoint x: 524, endPoint y: 187, distance: 285.0
click at [524, 187] on div "**********" at bounding box center [578, 336] width 1076 height 592
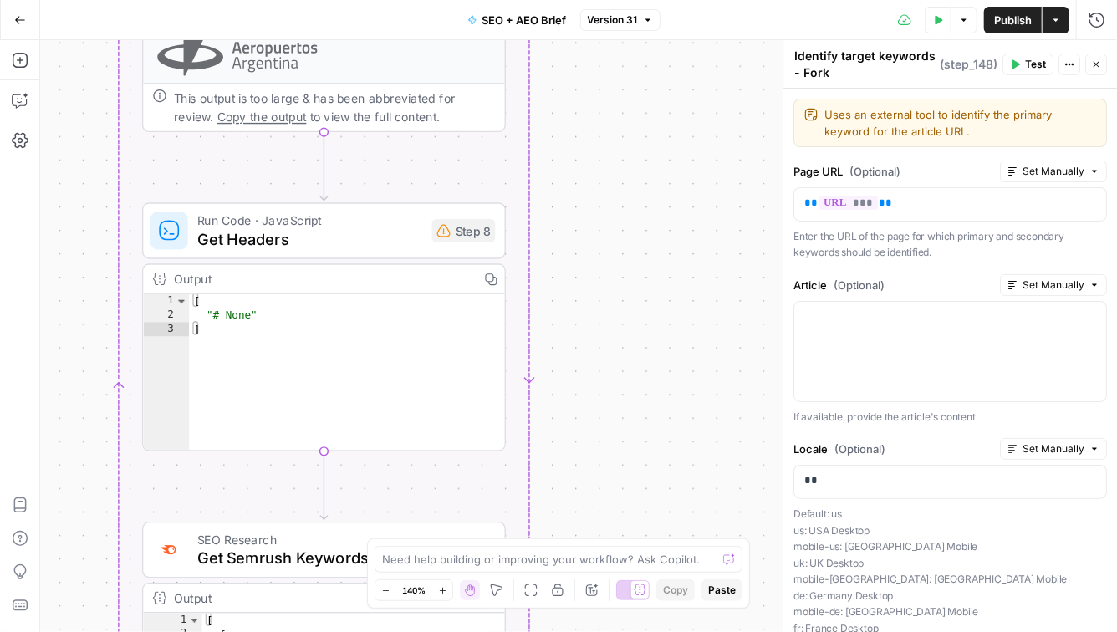
drag, startPoint x: 580, startPoint y: 412, endPoint x: 590, endPoint y: 48, distance: 364.5
click at [590, 48] on div "**********" at bounding box center [578, 336] width 1076 height 592
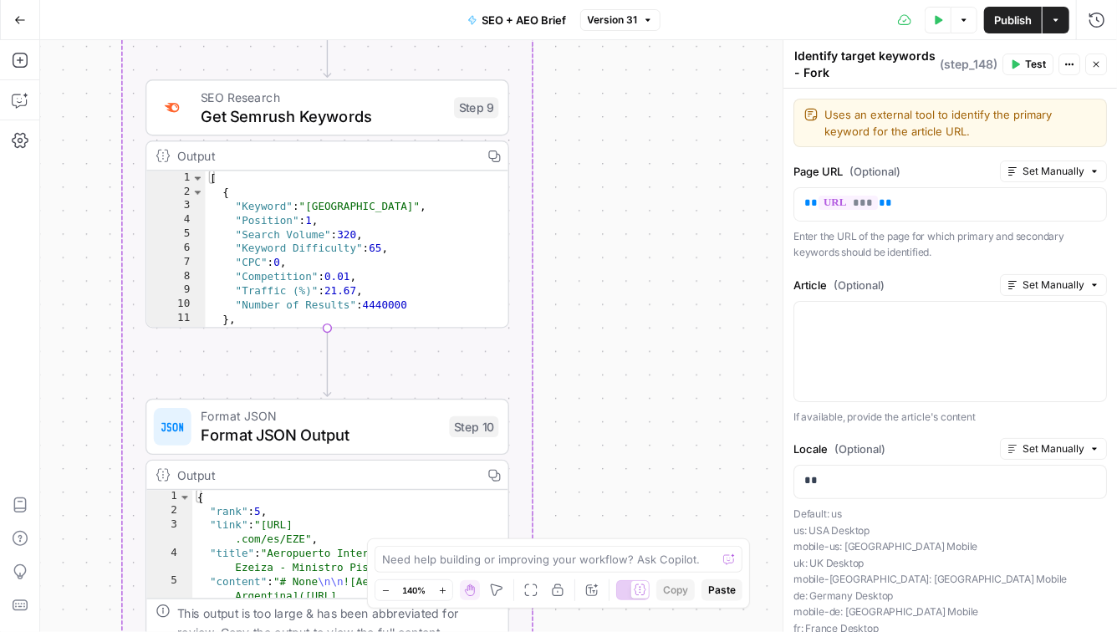
drag, startPoint x: 578, startPoint y: 405, endPoint x: 580, endPoint y: 3, distance: 402.9
click at [580, 3] on div "**********" at bounding box center [558, 316] width 1117 height 632
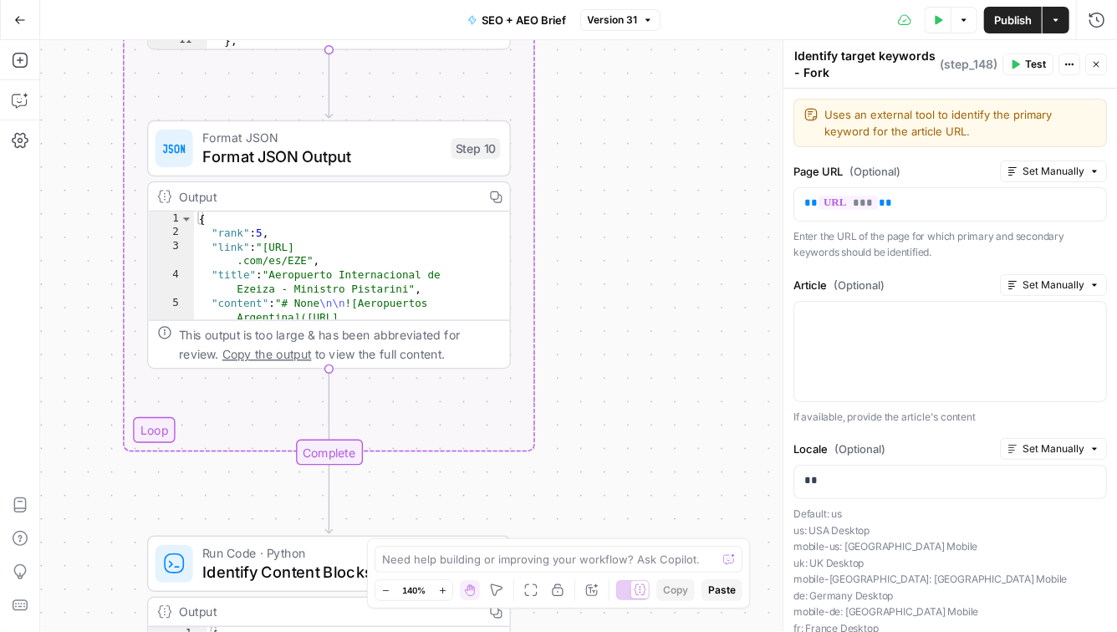
drag, startPoint x: 551, startPoint y: 377, endPoint x: 552, endPoint y: 126, distance: 250.7
click at [552, 126] on div "**********" at bounding box center [578, 336] width 1076 height 592
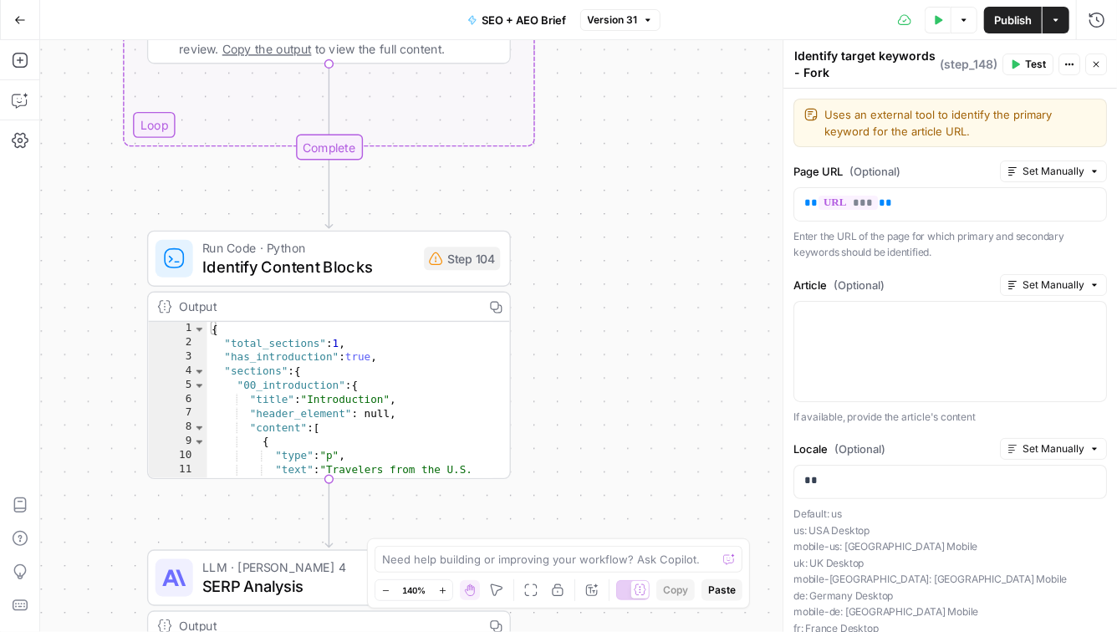
drag, startPoint x: 481, startPoint y: 517, endPoint x: 482, endPoint y: 61, distance: 456.3
click at [482, 61] on div "**********" at bounding box center [578, 336] width 1076 height 592
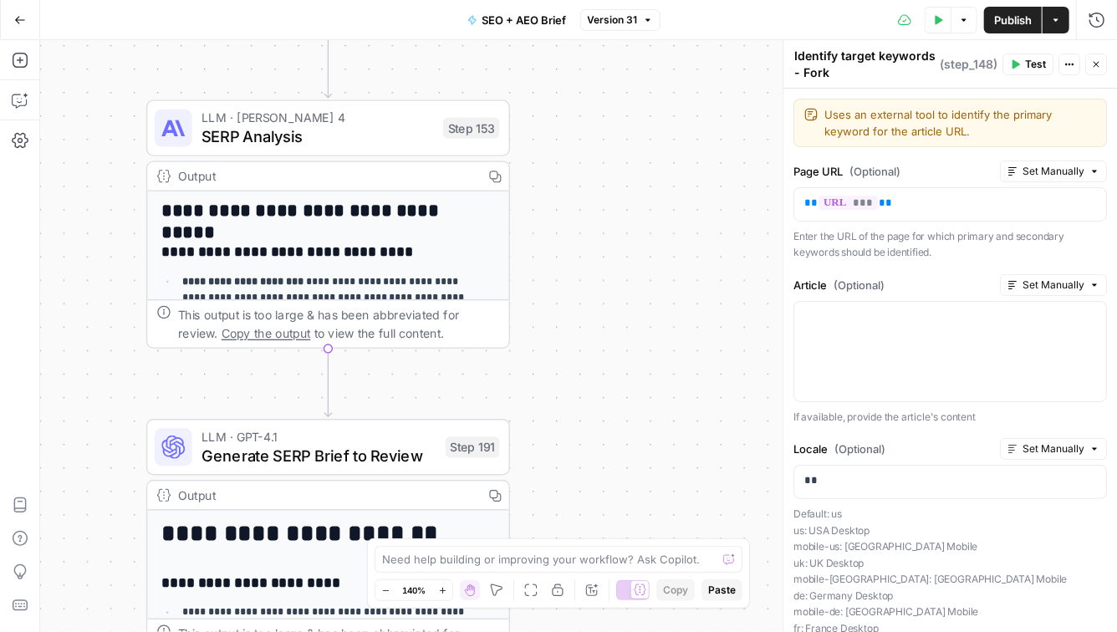
drag, startPoint x: 598, startPoint y: 321, endPoint x: 596, endPoint y: 4, distance: 316.8
click at [596, 4] on div "**********" at bounding box center [558, 316] width 1117 height 632
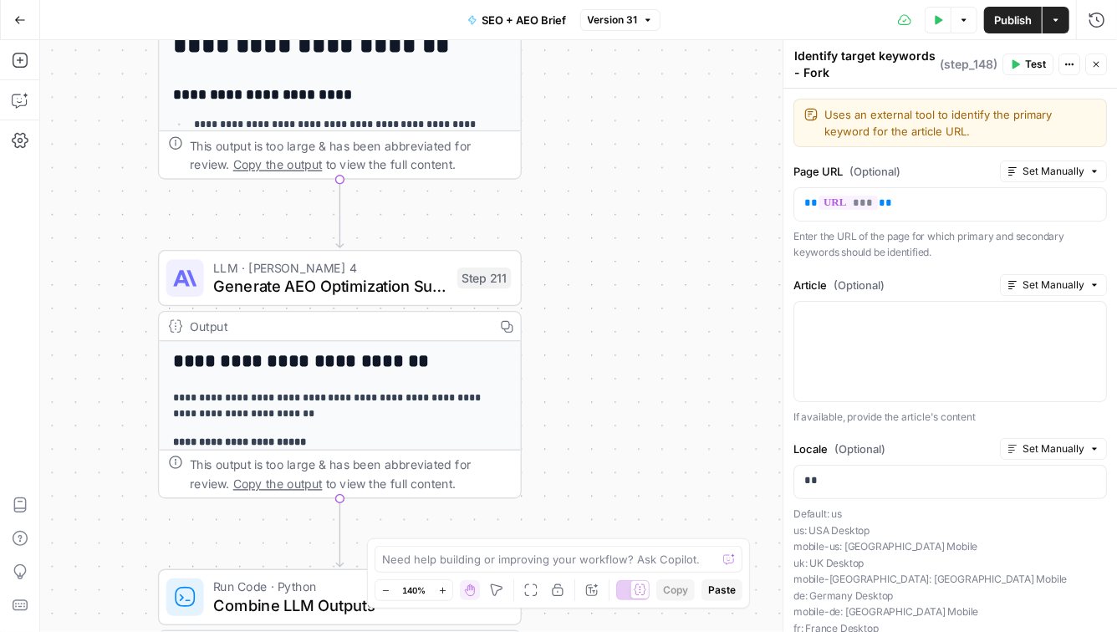
drag, startPoint x: 575, startPoint y: 449, endPoint x: 587, endPoint y: -19, distance: 468.2
click at [587, 0] on html "**********" at bounding box center [558, 316] width 1117 height 632
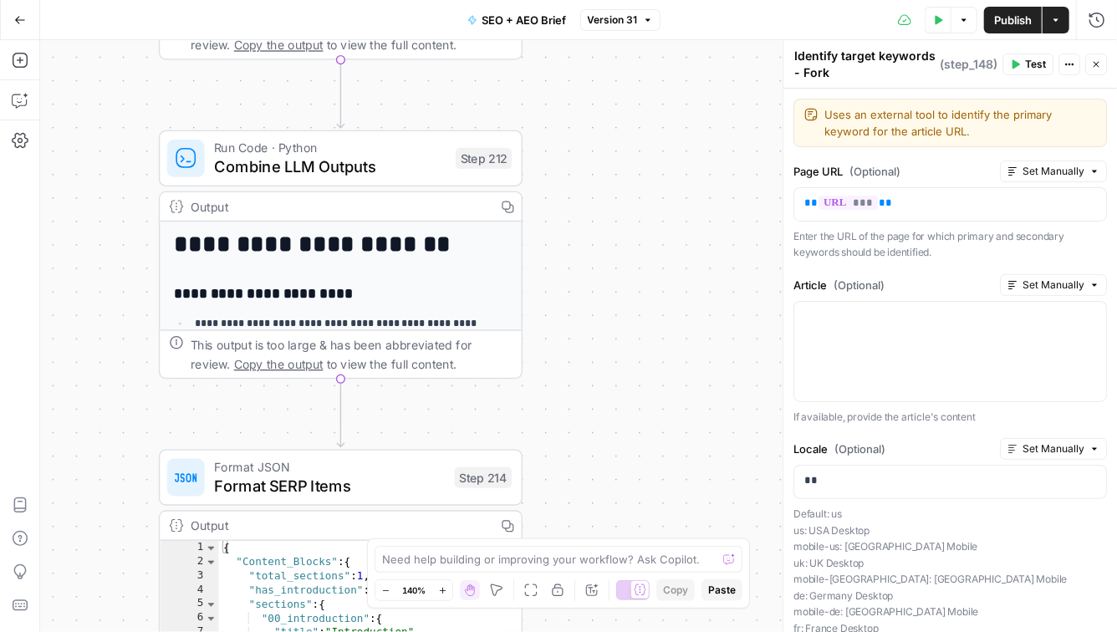
drag, startPoint x: 603, startPoint y: 405, endPoint x: 605, endPoint y: -34, distance: 439.6
click at [605, 0] on html "**********" at bounding box center [558, 316] width 1117 height 632
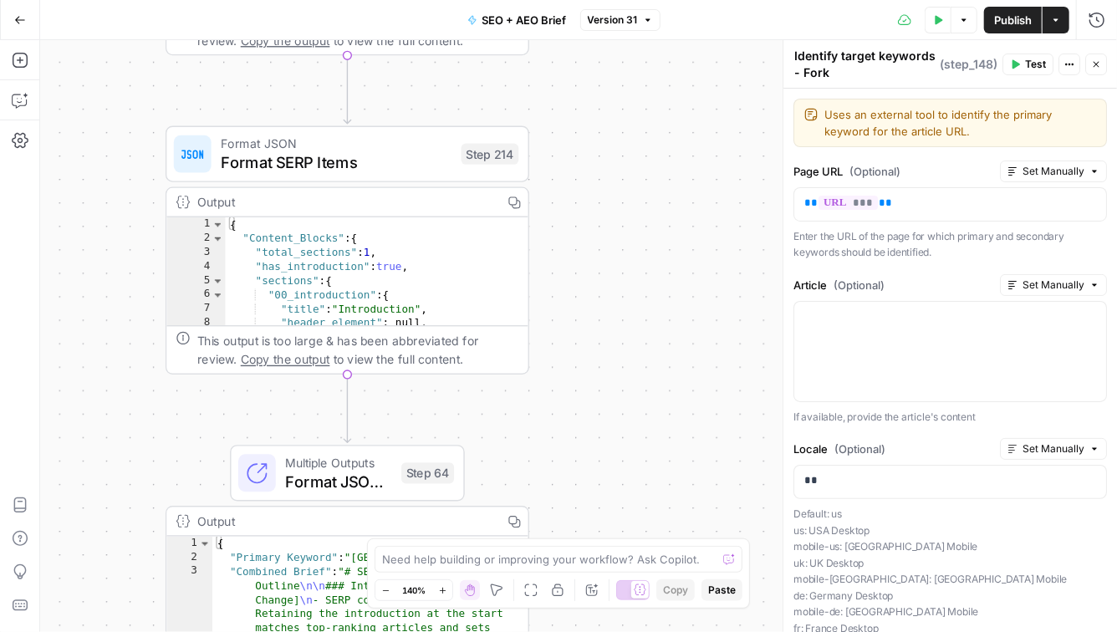
drag, startPoint x: 614, startPoint y: 386, endPoint x: 621, endPoint y: 61, distance: 325.2
click at [621, 61] on div "**********" at bounding box center [578, 336] width 1076 height 592
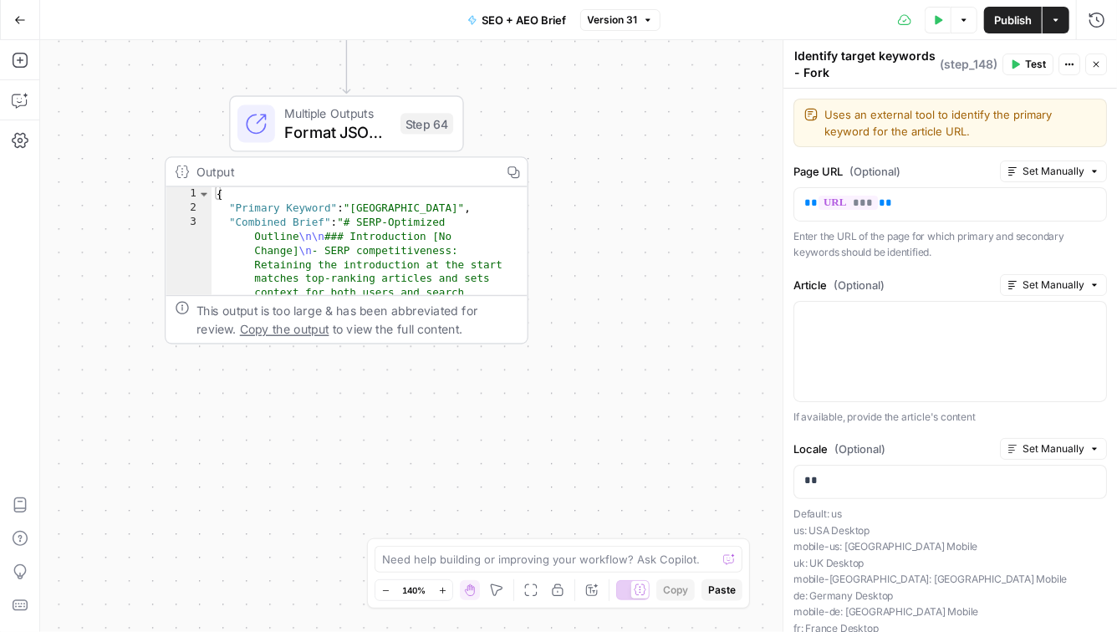
drag, startPoint x: 573, startPoint y: 353, endPoint x: 569, endPoint y: 5, distance: 347.7
click at [570, 5] on div "**********" at bounding box center [558, 316] width 1117 height 632
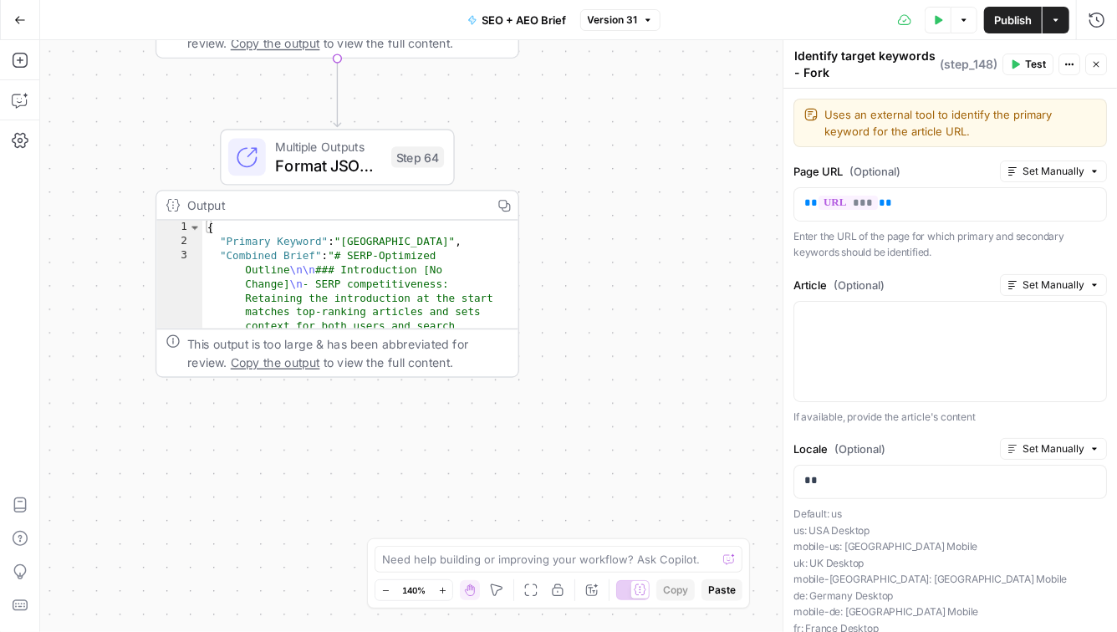
drag, startPoint x: 581, startPoint y: 214, endPoint x: 573, endPoint y: 248, distance: 35.1
click at [573, 248] on div "**********" at bounding box center [578, 336] width 1076 height 592
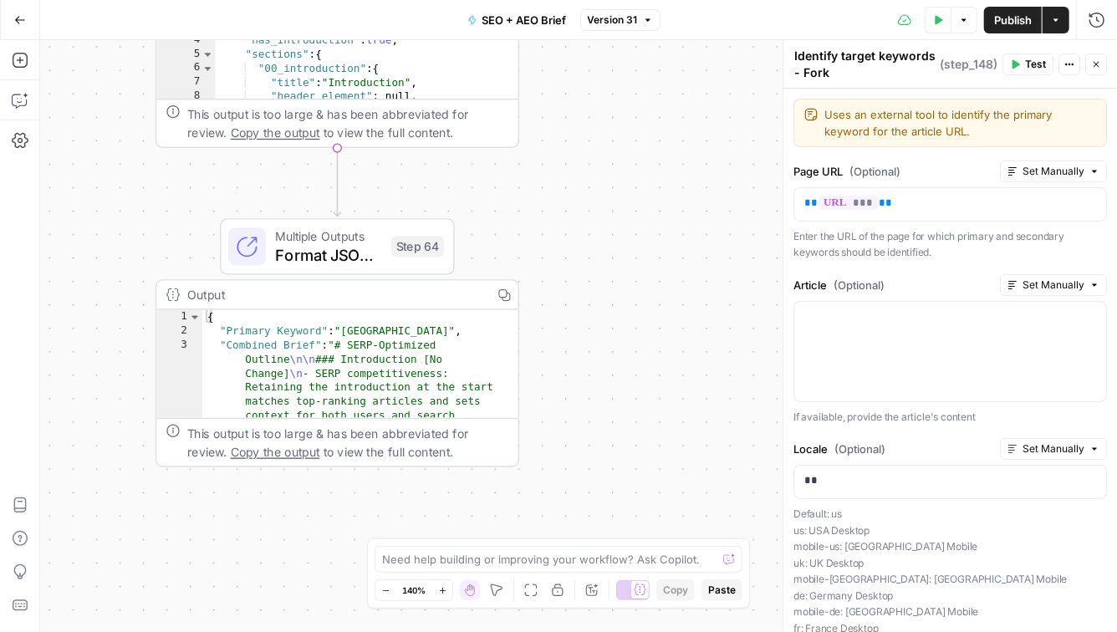
drag, startPoint x: 652, startPoint y: 279, endPoint x: 652, endPoint y: 368, distance: 88.6
click at [652, 368] on div "**********" at bounding box center [578, 336] width 1076 height 592
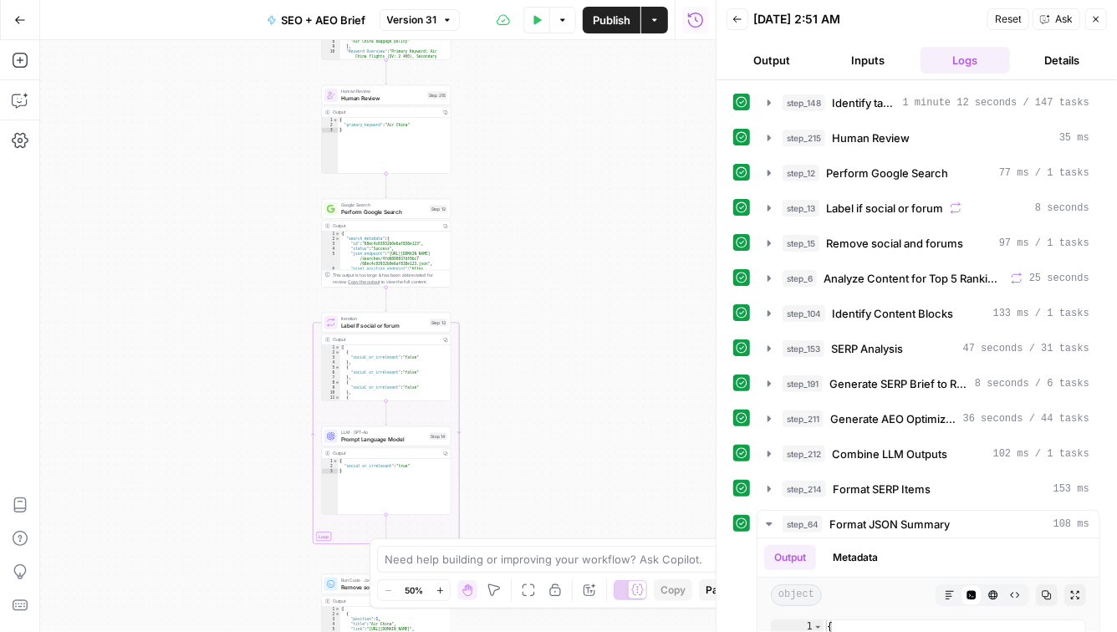
drag, startPoint x: 558, startPoint y: 335, endPoint x: 544, endPoint y: 43, distance: 292.9
click at [544, 43] on div "Workflow Input Settings Inputs Power Agent Identify target keywords - Fork Step…" at bounding box center [377, 336] width 675 height 592
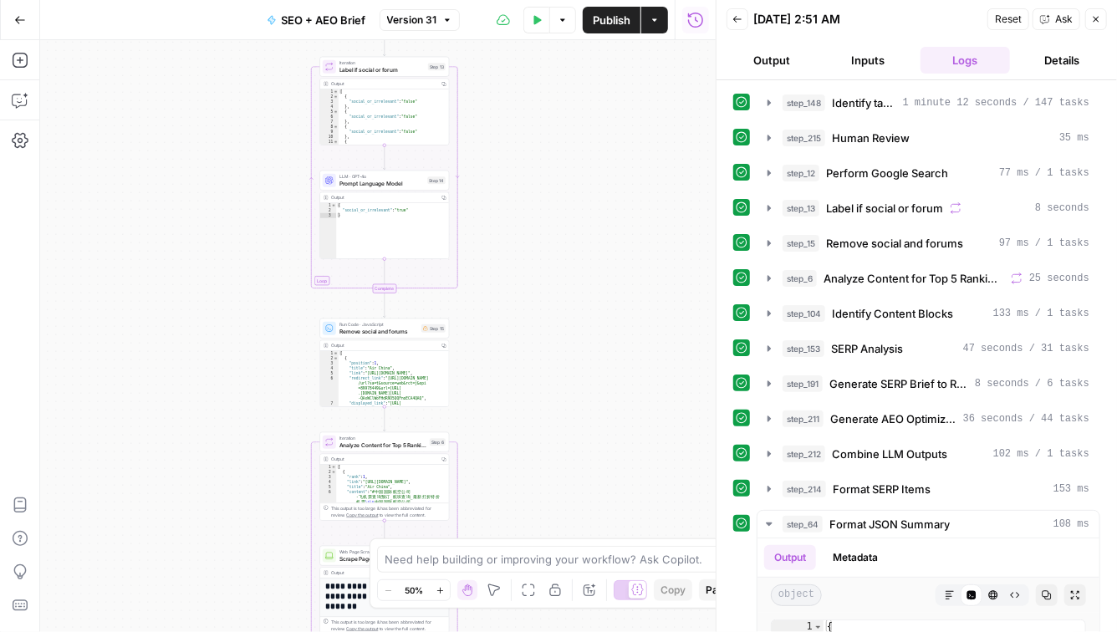
drag, startPoint x: 613, startPoint y: 430, endPoint x: 613, endPoint y: 177, distance: 252.4
click at [613, 177] on div "Workflow Input Settings Inputs Power Agent Identify target keywords - Fork Step…" at bounding box center [377, 336] width 675 height 592
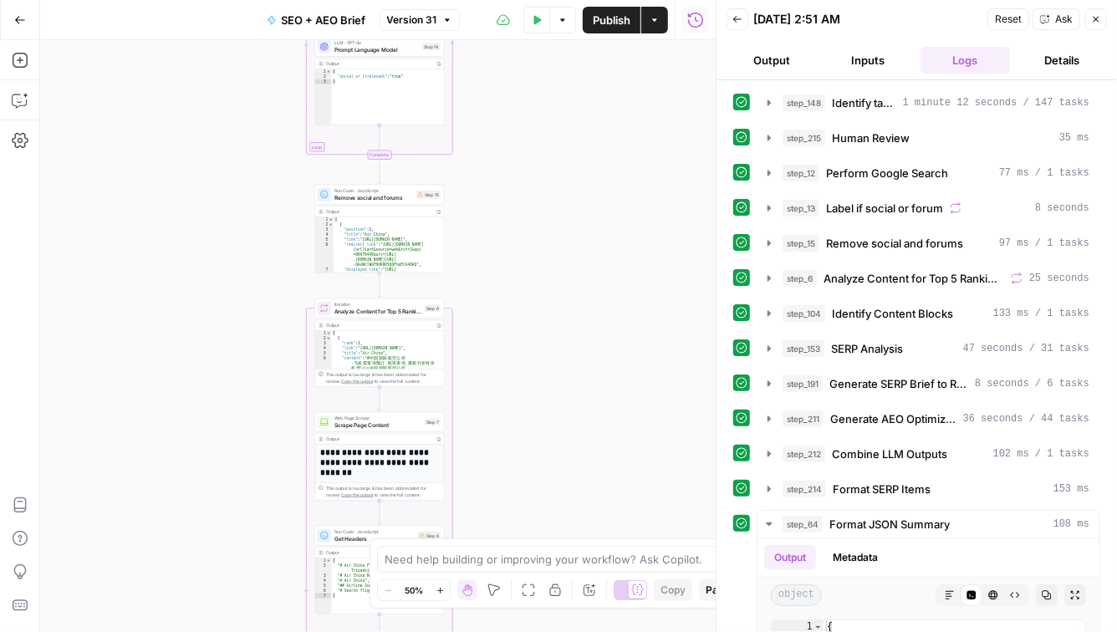
drag, startPoint x: 618, startPoint y: 402, endPoint x: 613, endPoint y: 270, distance: 132.1
click at [613, 270] on div "Workflow Input Settings Inputs Power Agent Identify target keywords - Fork Step…" at bounding box center [377, 336] width 675 height 592
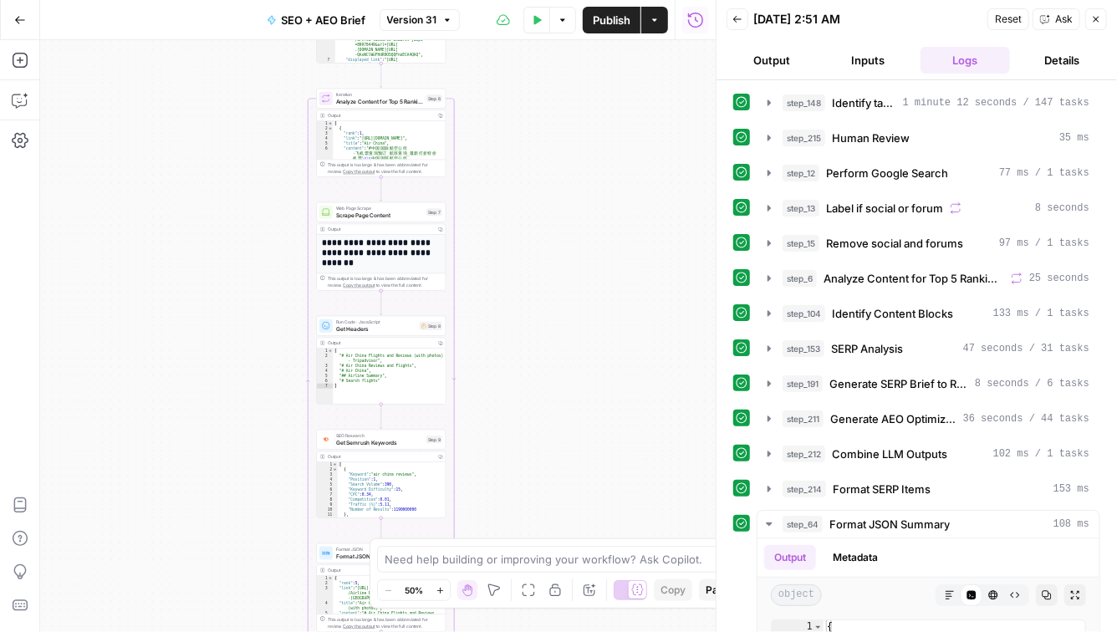
drag, startPoint x: 617, startPoint y: 487, endPoint x: 618, endPoint y: 249, distance: 238.2
click at [618, 249] on div "Workflow Input Settings Inputs Power Agent Identify target keywords - Fork Step…" at bounding box center [377, 336] width 675 height 592
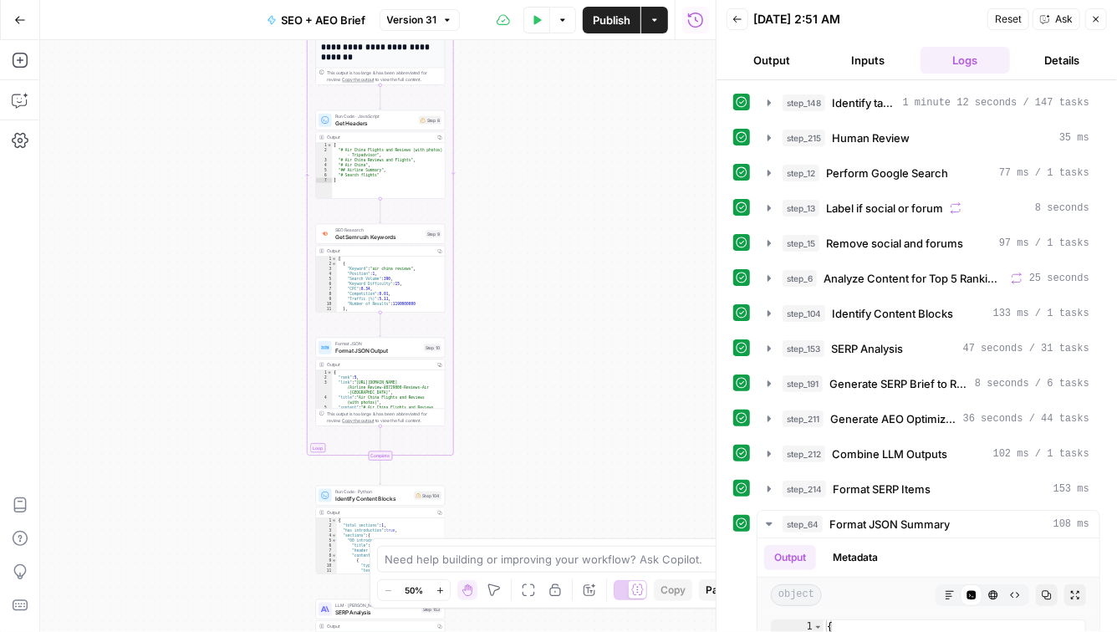
drag, startPoint x: 571, startPoint y: 481, endPoint x: 570, endPoint y: 304, distance: 177.2
click at [570, 304] on div "Workflow Input Settings Inputs Power Agent Identify target keywords - Fork Step…" at bounding box center [377, 336] width 675 height 592
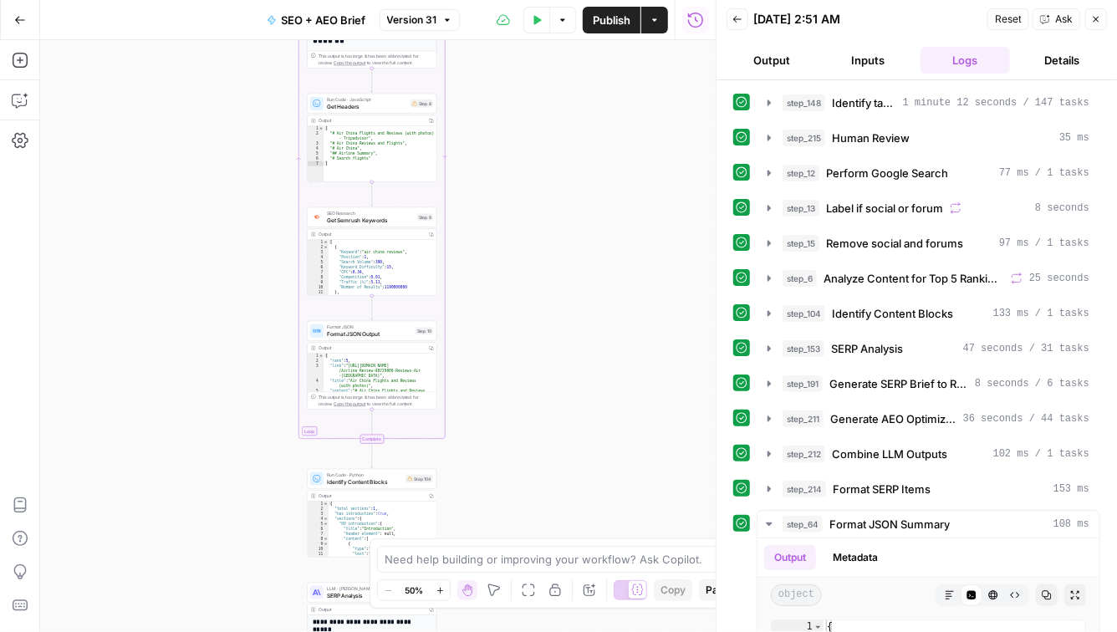
drag, startPoint x: 635, startPoint y: 444, endPoint x: 627, endPoint y: 427, distance: 18.7
click at [627, 427] on div "Workflow Input Settings Inputs Power Agent Identify target keywords - Fork Step…" at bounding box center [377, 336] width 675 height 592
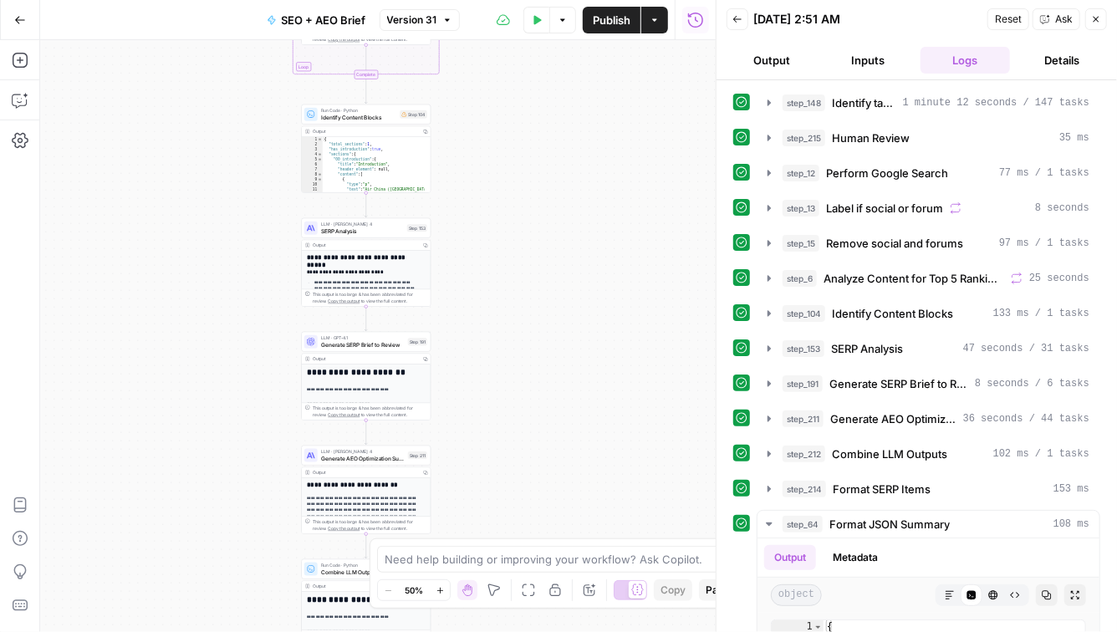
drag, startPoint x: 584, startPoint y: 461, endPoint x: 578, endPoint y: 97, distance: 364.4
click at [578, 97] on div "Workflow Input Settings Inputs Power Agent Identify target keywords - Fork Step…" at bounding box center [377, 336] width 675 height 592
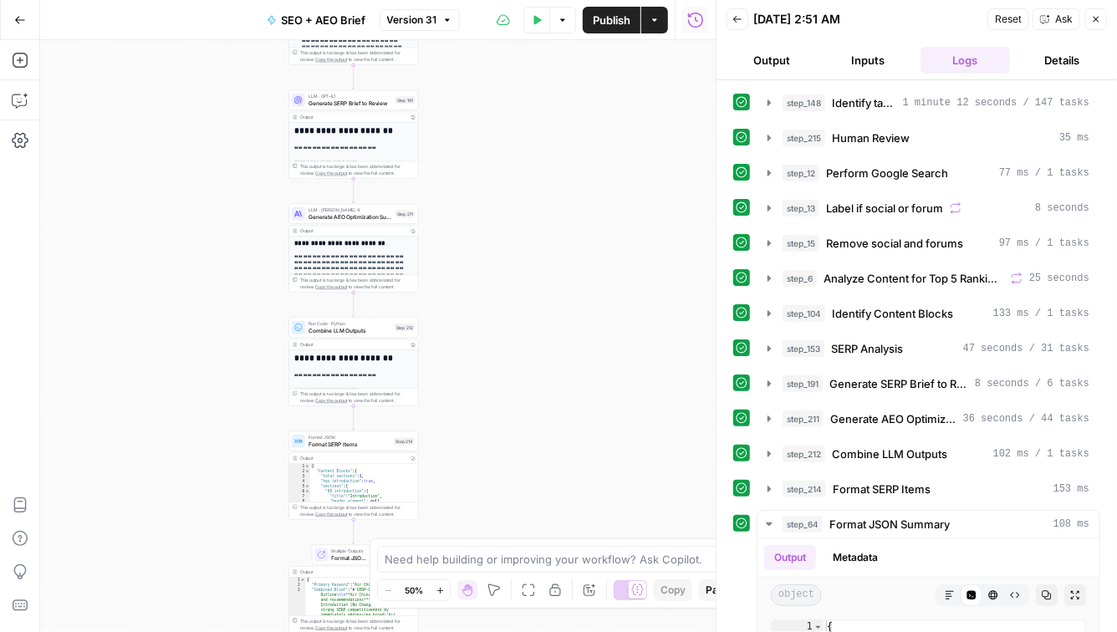
drag, startPoint x: 613, startPoint y: 469, endPoint x: 600, endPoint y: 227, distance: 241.9
click at [600, 227] on div "Workflow Input Settings Inputs Power Agent Identify target keywords - Fork Step…" at bounding box center [377, 336] width 675 height 592
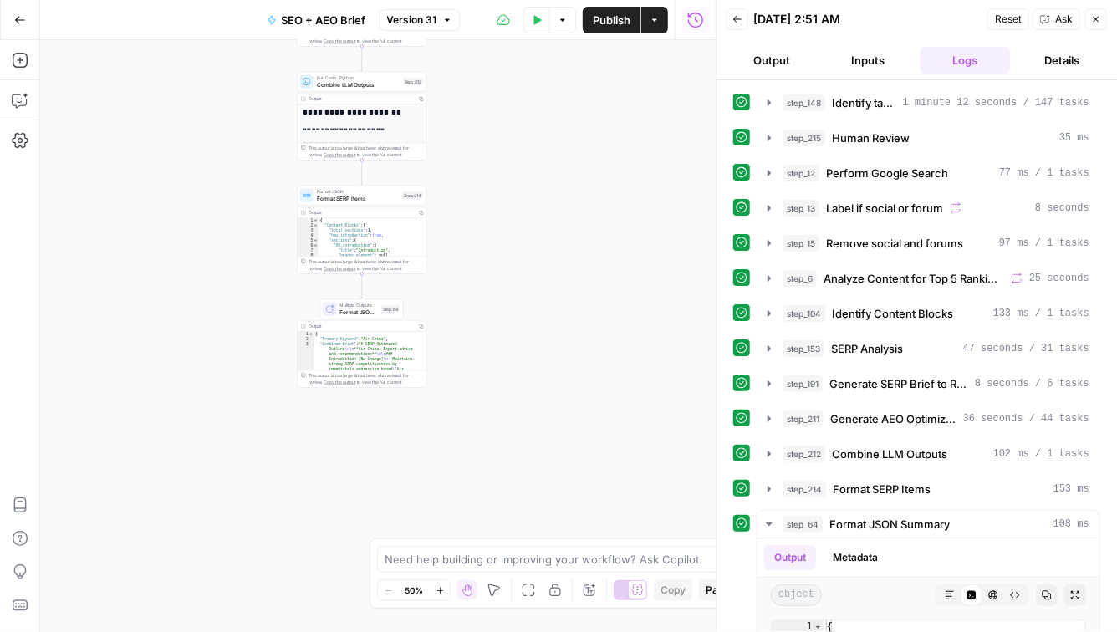
drag, startPoint x: 605, startPoint y: 456, endPoint x: 613, endPoint y: 211, distance: 245.9
click at [613, 211] on div "Workflow Input Settings Inputs Power Agent Identify target keywords - Fork Step…" at bounding box center [377, 336] width 675 height 592
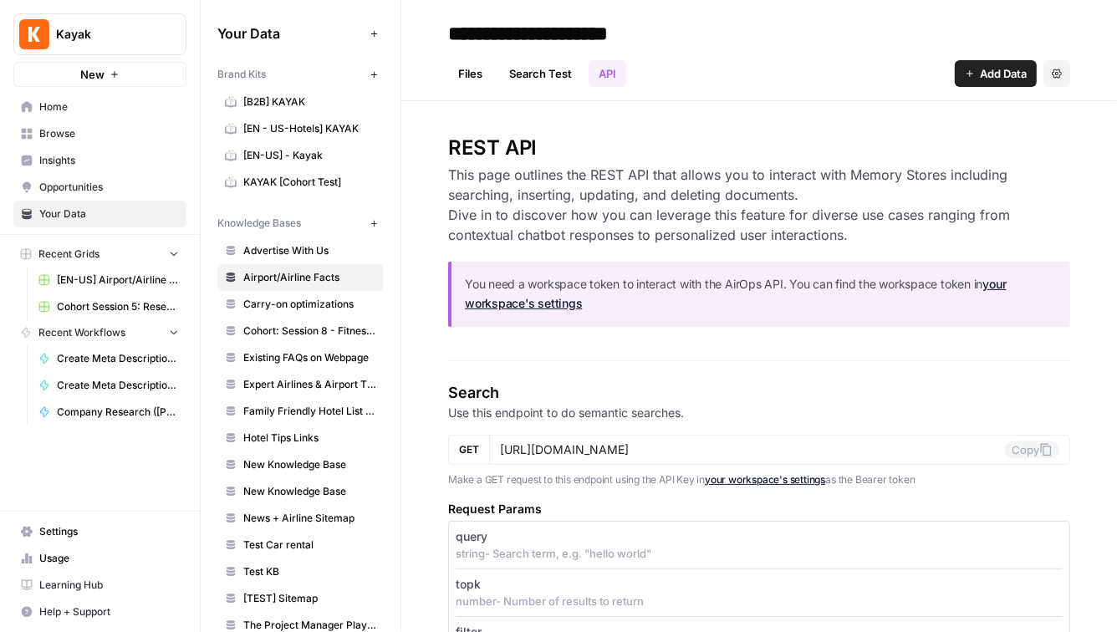
scroll to position [50, 0]
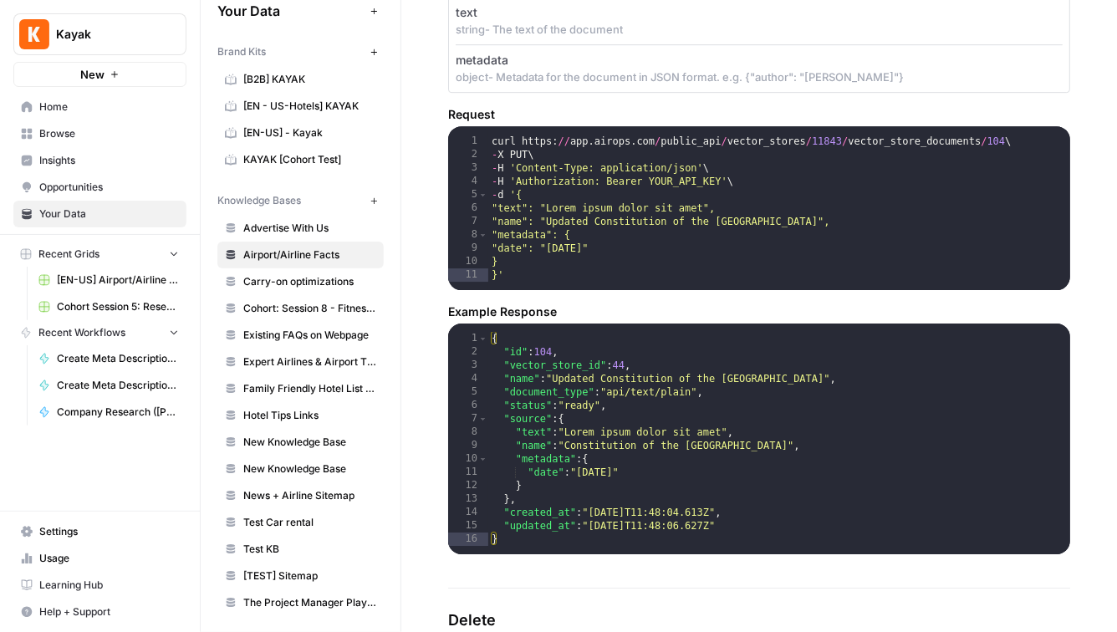
click at [298, 134] on span "[EN-US] - Kayak" at bounding box center [309, 132] width 133 height 15
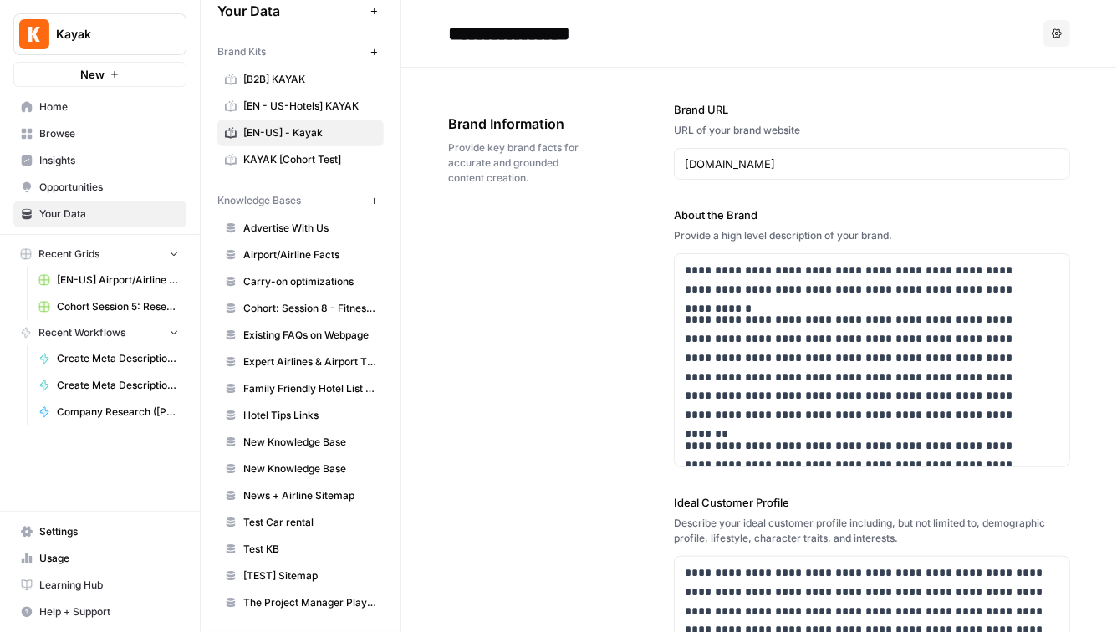
drag, startPoint x: 614, startPoint y: 38, endPoint x: 450, endPoint y: 28, distance: 164.1
click at [450, 28] on input "**********" at bounding box center [574, 33] width 267 height 33
click at [567, 424] on div "**********" at bounding box center [759, 619] width 622 height 1102
drag, startPoint x: 734, startPoint y: 107, endPoint x: 655, endPoint y: 105, distance: 78.6
click at [655, 105] on div "**********" at bounding box center [759, 619] width 622 height 1102
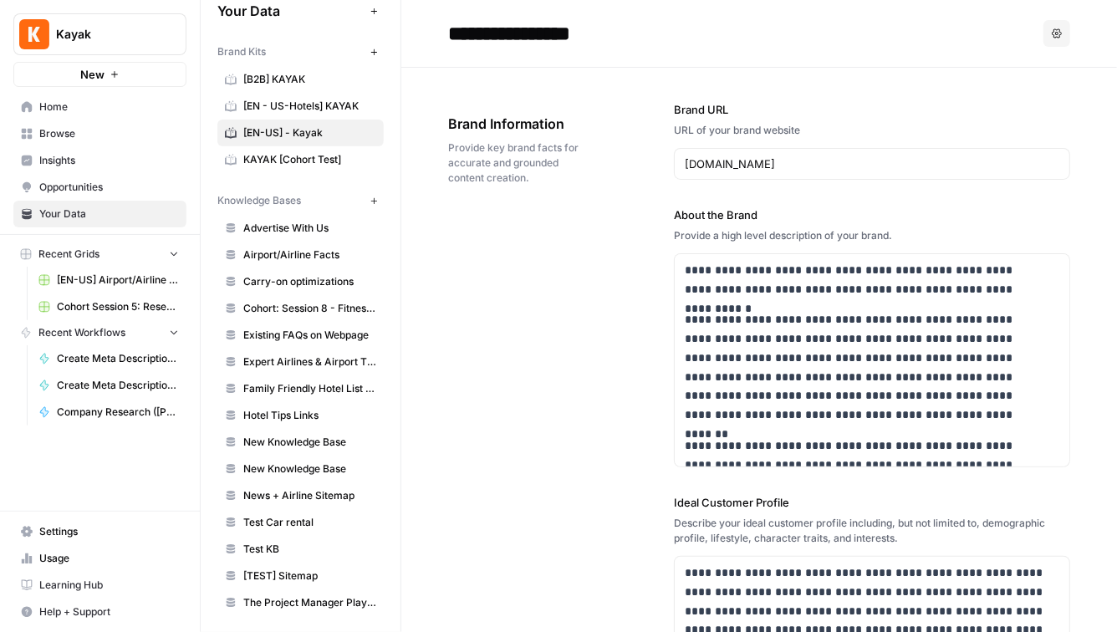
copy label "Brand URL"
drag, startPoint x: 809, startPoint y: 130, endPoint x: 628, endPoint y: 129, distance: 181.4
click at [628, 129] on div "**********" at bounding box center [759, 619] width 622 height 1102
copy div "URL of your brand website"
drag, startPoint x: 771, startPoint y: 167, endPoint x: 425, endPoint y: 167, distance: 346.0
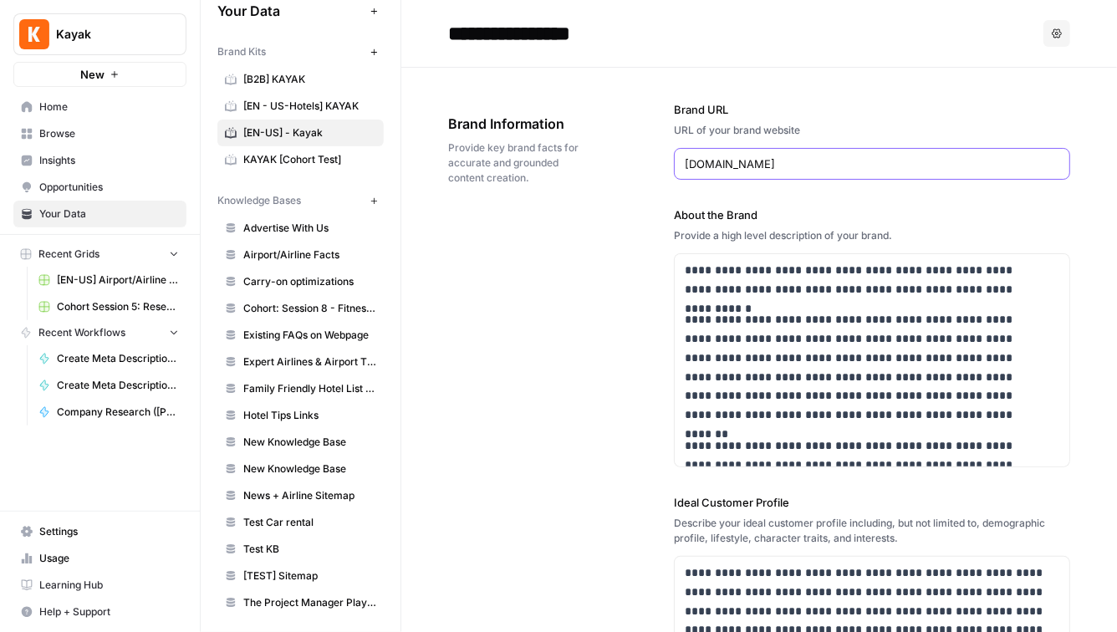
drag, startPoint x: 772, startPoint y: 221, endPoint x: 605, endPoint y: 221, distance: 167.2
click at [605, 221] on div "**********" at bounding box center [759, 619] width 622 height 1102
click at [758, 204] on div "**********" at bounding box center [872, 619] width 396 height 1102
drag, startPoint x: 761, startPoint y: 217, endPoint x: 673, endPoint y: 216, distance: 87.8
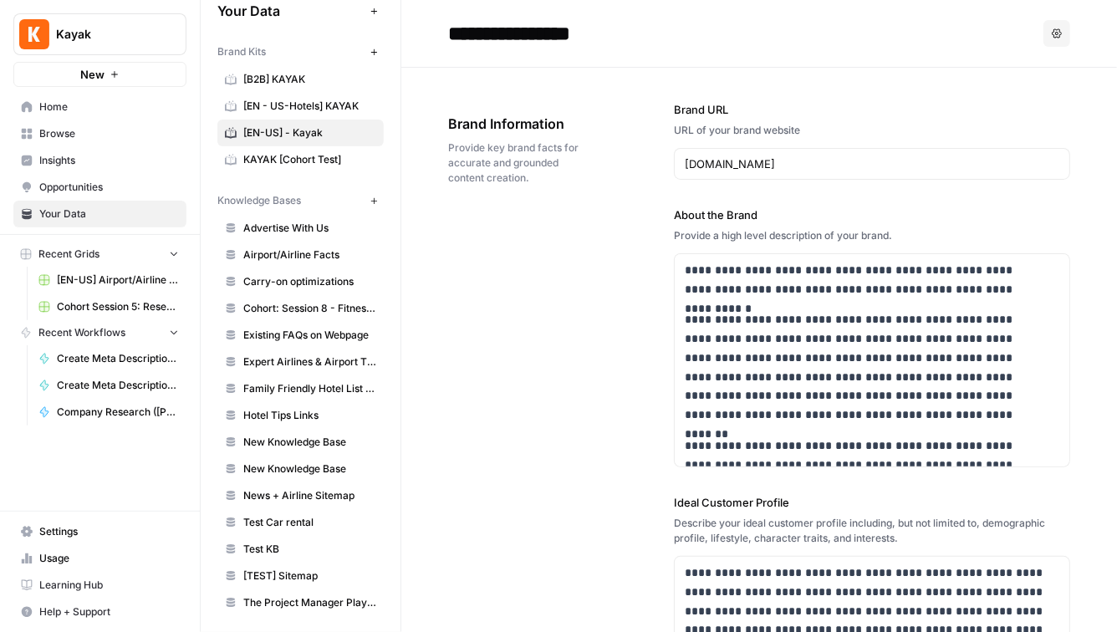
click at [674, 216] on label "About the Brand" at bounding box center [872, 214] width 396 height 17
copy label "About the Brand"
drag, startPoint x: 913, startPoint y: 233, endPoint x: 631, endPoint y: 236, distance: 281.7
click at [631, 236] on div "**********" at bounding box center [759, 619] width 622 height 1102
copy div "Provide a high level description of your brand."
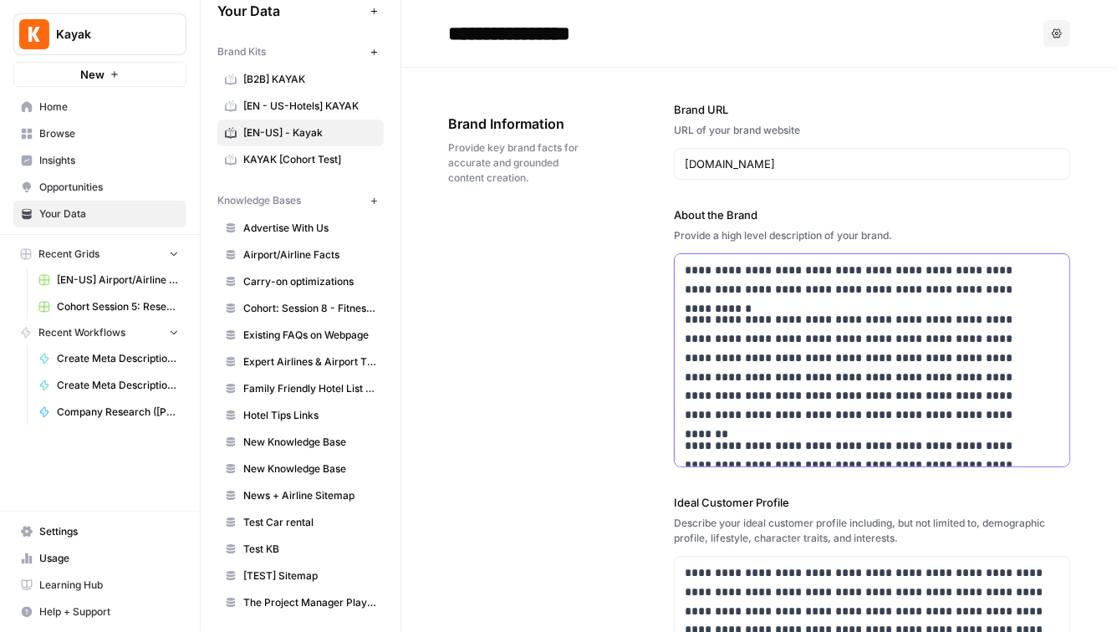
click at [769, 337] on p "**********" at bounding box center [862, 367] width 355 height 114
copy div "**********"
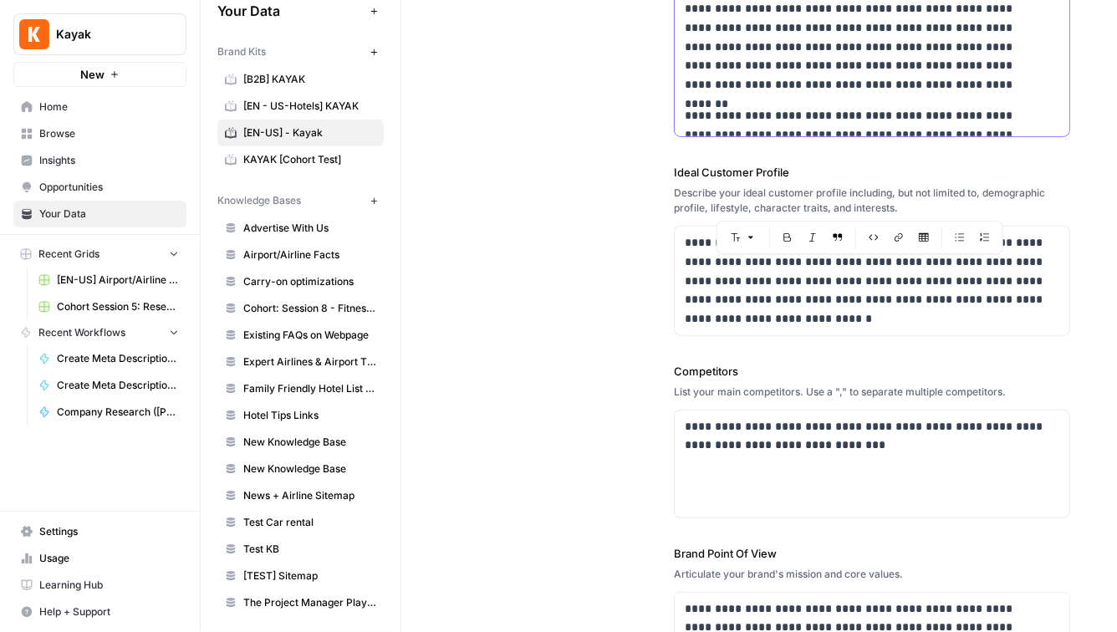
scroll to position [296, 0]
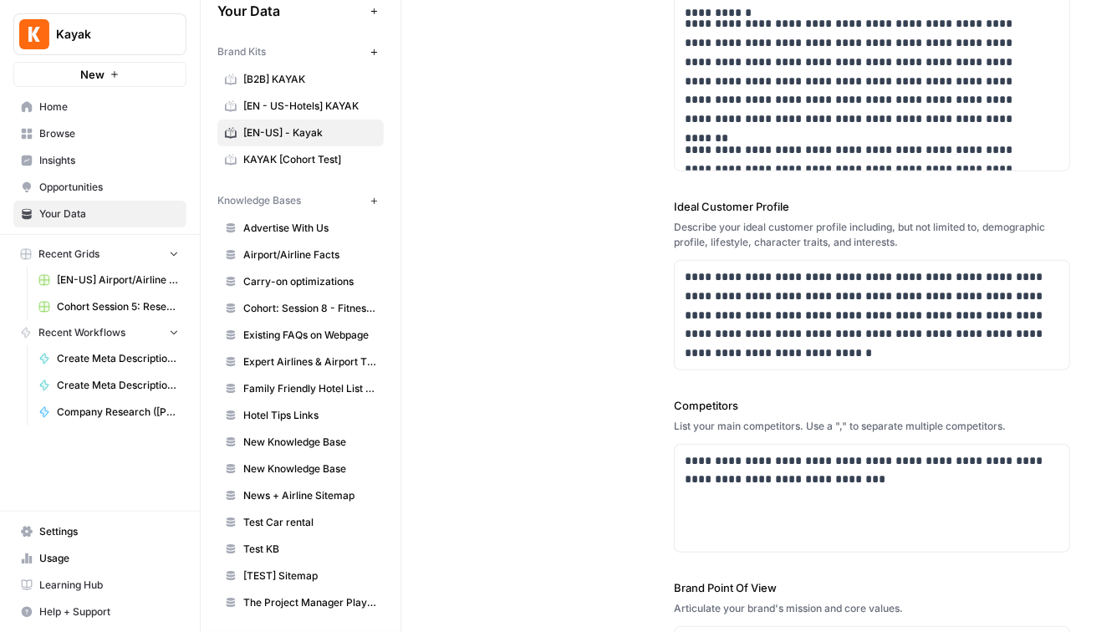
click at [699, 212] on label "Ideal Customer Profile" at bounding box center [872, 206] width 396 height 17
drag, startPoint x: 808, startPoint y: 205, endPoint x: 629, endPoint y: 205, distance: 178.9
click at [629, 205] on div "**********" at bounding box center [759, 323] width 622 height 1102
copy label "Ideal Customer Profile"
drag, startPoint x: 910, startPoint y: 249, endPoint x: 616, endPoint y: 226, distance: 295.1
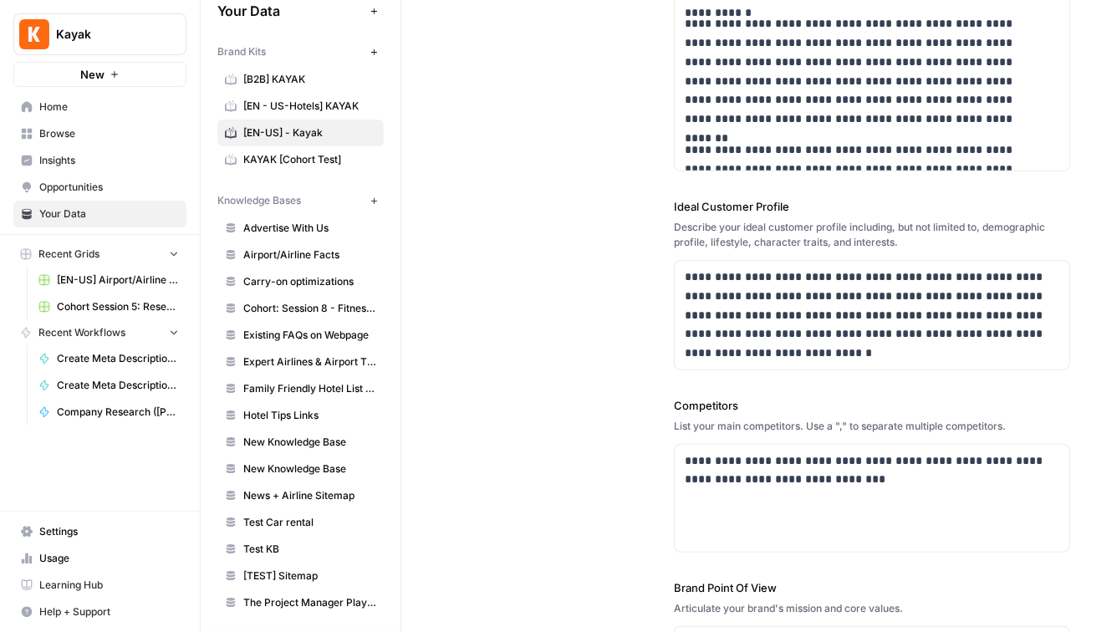
click at [616, 226] on div "**********" at bounding box center [759, 323] width 622 height 1102
copy div "Describe your ideal customer profile including, but not limited to, demographic…"
drag, startPoint x: 729, startPoint y: 357, endPoint x: 634, endPoint y: 195, distance: 188.1
click at [634, 195] on div "**********" at bounding box center [759, 323] width 622 height 1102
copy p "**********"
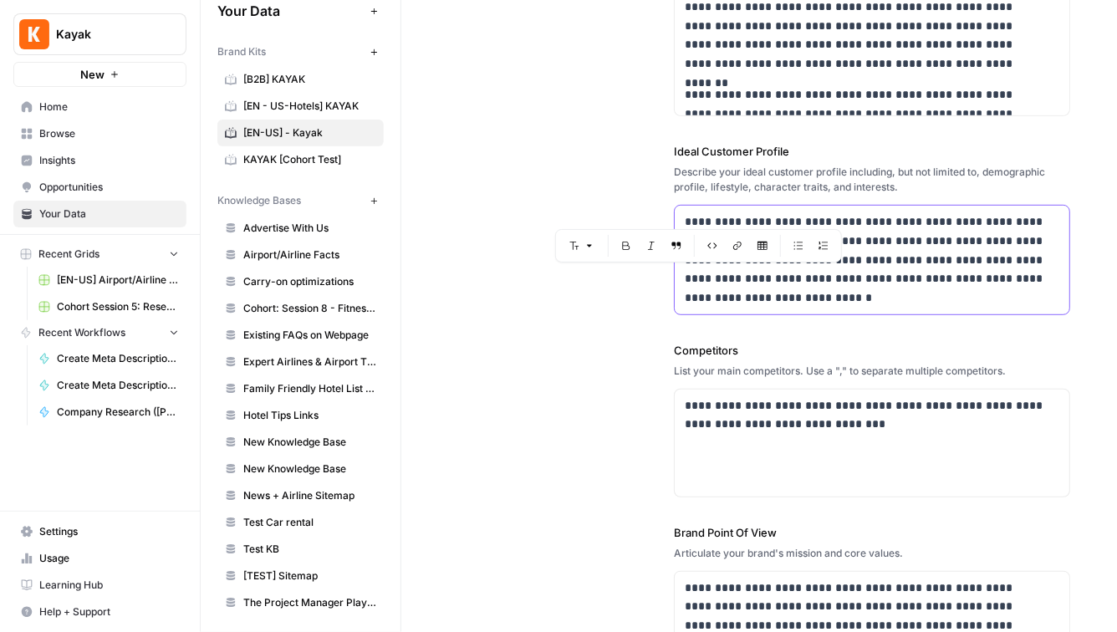
scroll to position [363, 0]
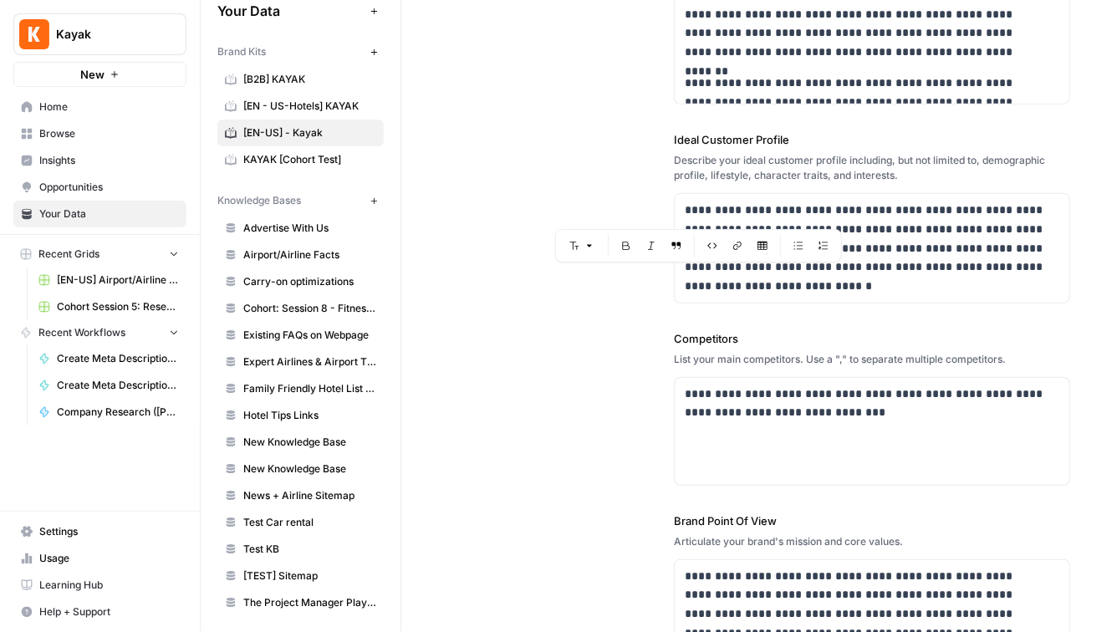
click at [526, 321] on div "**********" at bounding box center [759, 256] width 622 height 1102
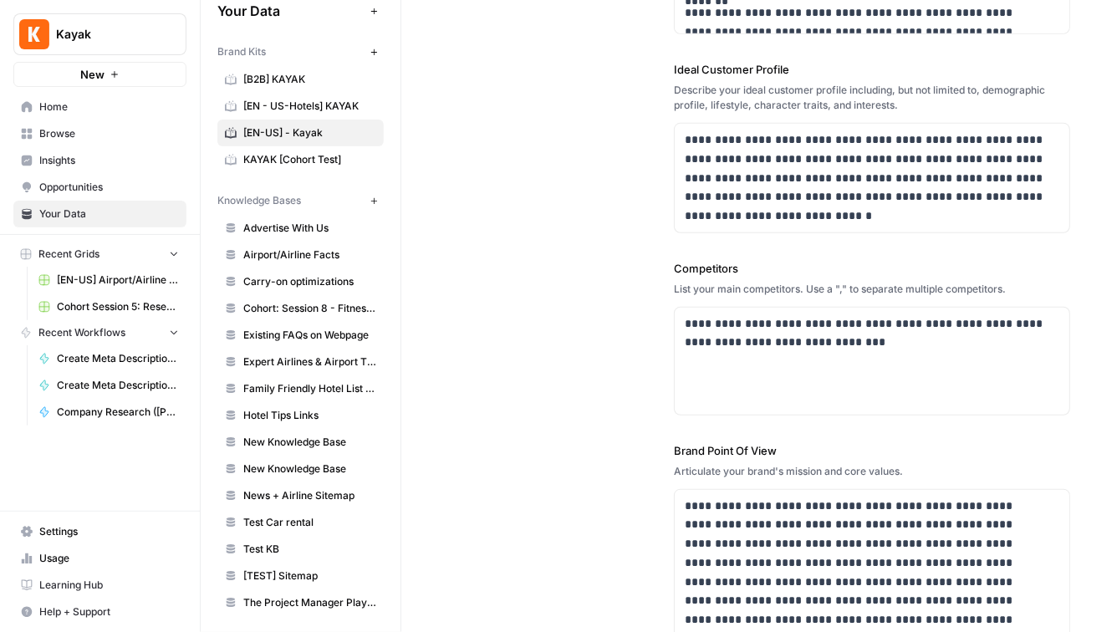
drag, startPoint x: 745, startPoint y: 271, endPoint x: 648, endPoint y: 271, distance: 97.0
click at [648, 271] on div "**********" at bounding box center [759, 186] width 622 height 1102
copy label "Competitors"
drag, startPoint x: 1012, startPoint y: 290, endPoint x: 577, endPoint y: 290, distance: 435.4
click at [577, 290] on div "**********" at bounding box center [759, 186] width 622 height 1102
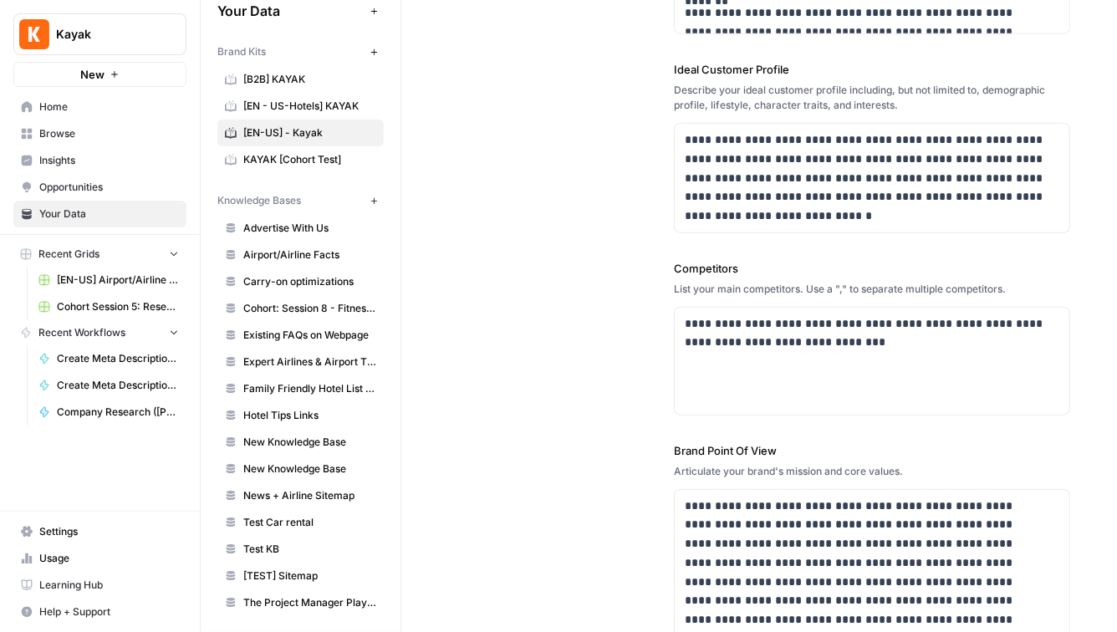
copy div "List your main competitors. Use a "," to separate multiple competitors."
drag, startPoint x: 855, startPoint y: 351, endPoint x: 548, endPoint y: 265, distance: 318.6
click at [548, 265] on div "**********" at bounding box center [759, 186] width 622 height 1102
click at [824, 368] on div "**********" at bounding box center [871, 361] width 394 height 107
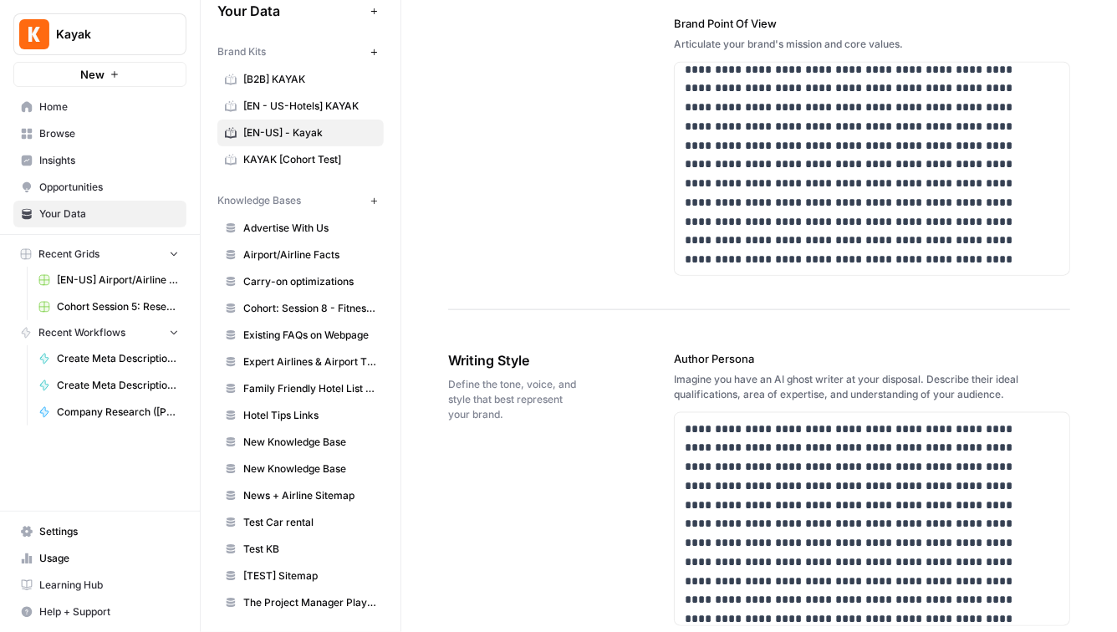
scroll to position [646, 0]
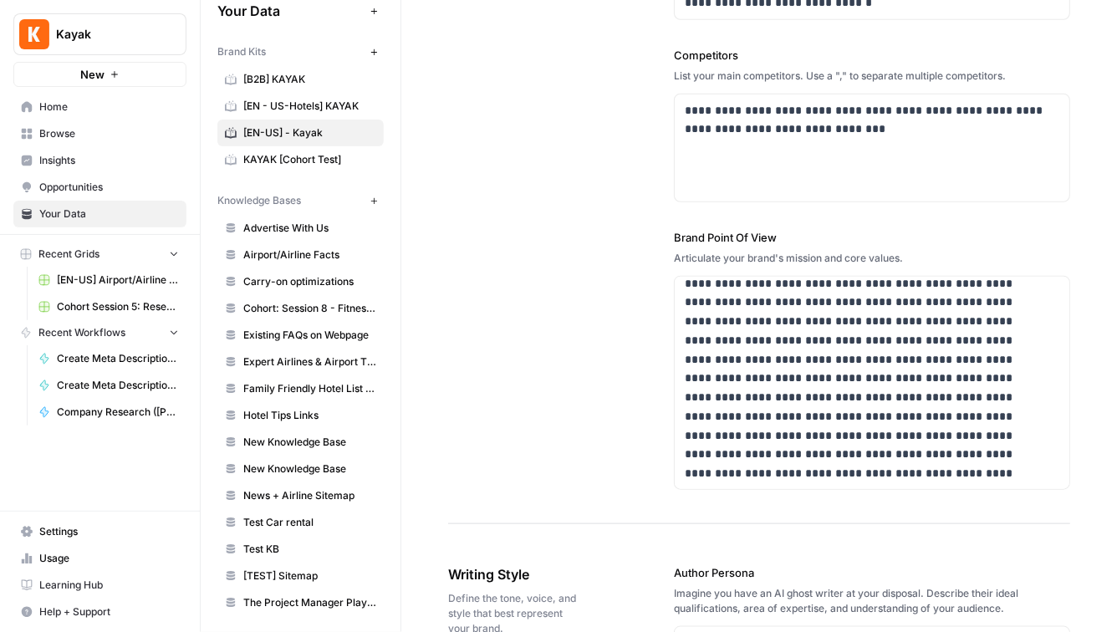
drag, startPoint x: 802, startPoint y: 232, endPoint x: 616, endPoint y: 232, distance: 186.4
drag, startPoint x: 908, startPoint y: 256, endPoint x: 633, endPoint y: 254, distance: 275.0
click at [756, 319] on p at bounding box center [862, 302] width 355 height 361
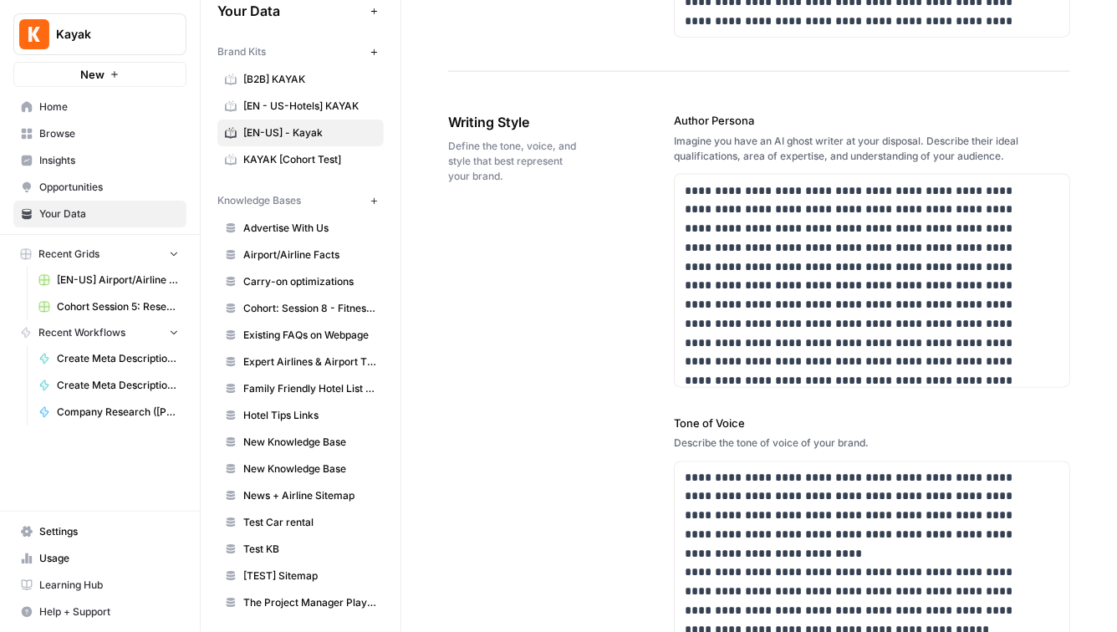
scroll to position [1100, 0]
drag, startPoint x: 539, startPoint y: 124, endPoint x: 408, endPoint y: 121, distance: 131.2
drag, startPoint x: 755, startPoint y: 121, endPoint x: 621, endPoint y: 121, distance: 133.7
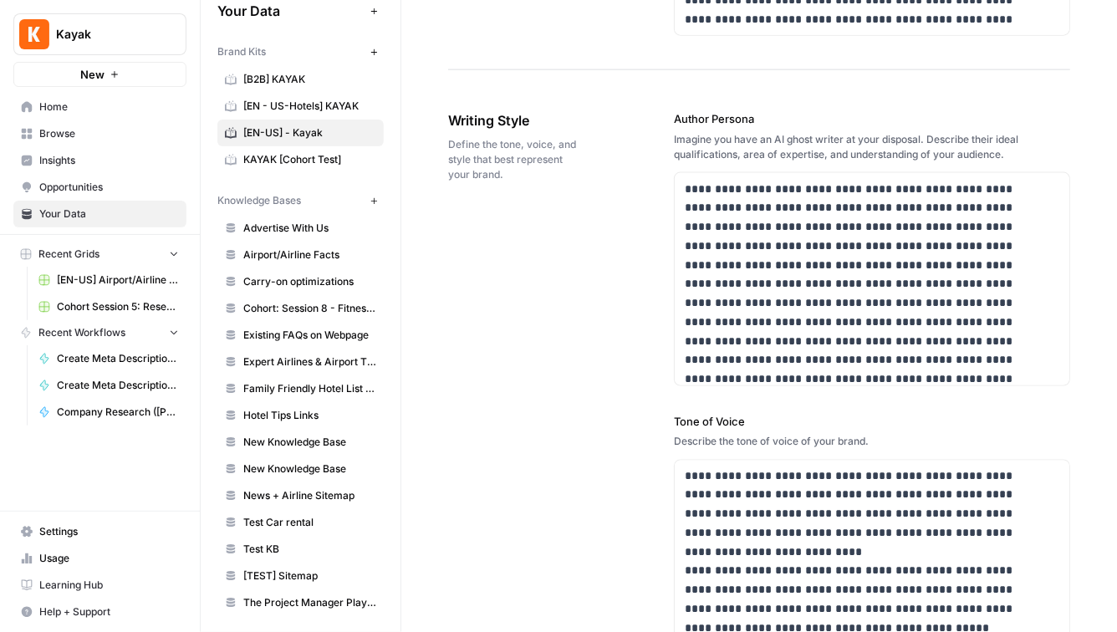
click at [718, 138] on div "Imagine you have an AI ghost writer at your disposal. Describe their ideal qual…" at bounding box center [872, 147] width 396 height 30
drag, startPoint x: 756, startPoint y: 118, endPoint x: 631, endPoint y: 118, distance: 125.4
drag, startPoint x: 1021, startPoint y: 160, endPoint x: 658, endPoint y: 140, distance: 364.1
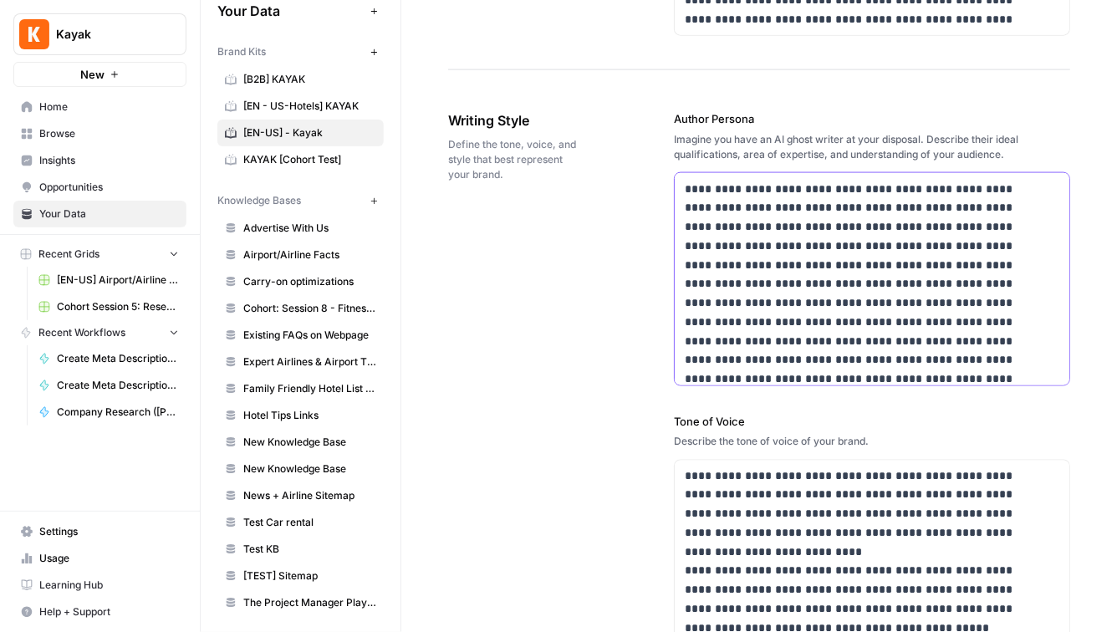
click at [832, 292] on p at bounding box center [862, 351] width 355 height 342
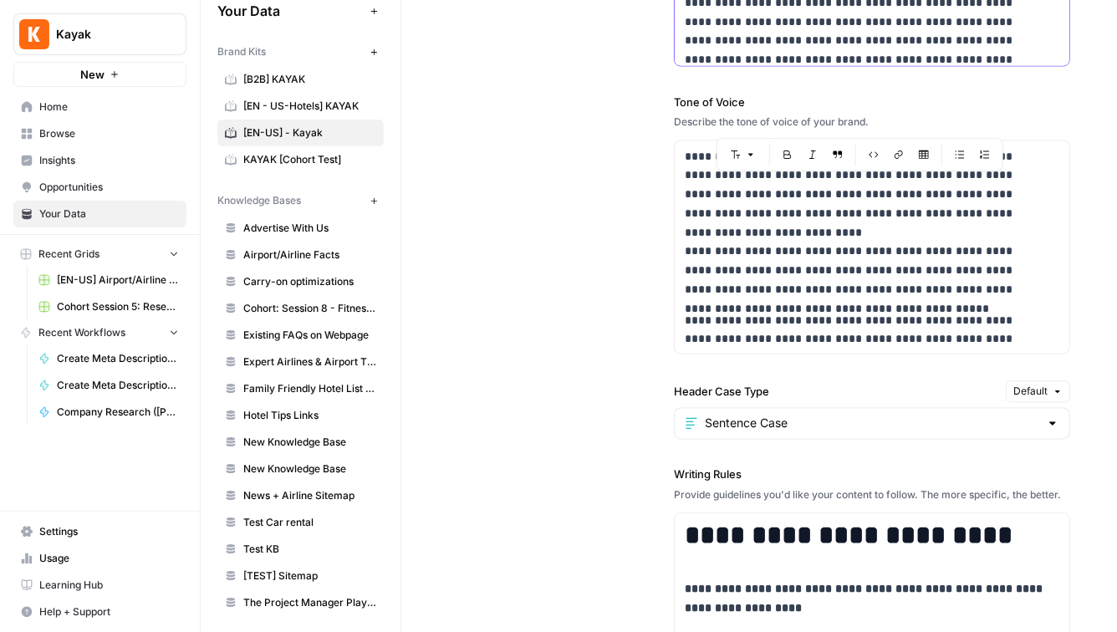
scroll to position [1428, 0]
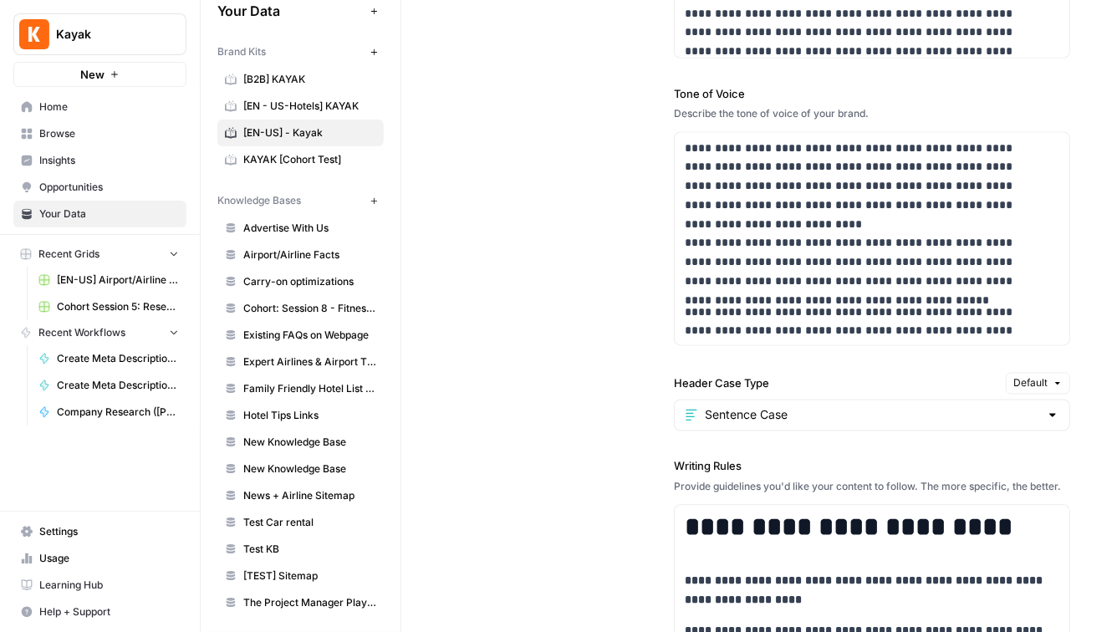
drag, startPoint x: 745, startPoint y: 88, endPoint x: 617, endPoint y: 88, distance: 127.9
click at [617, 88] on div "**********" at bounding box center [759, 356] width 622 height 1214
drag, startPoint x: 865, startPoint y: 116, endPoint x: 651, endPoint y: 116, distance: 214.0
click at [651, 116] on div "**********" at bounding box center [759, 356] width 622 height 1214
click at [824, 186] on p "**********" at bounding box center [862, 216] width 355 height 152
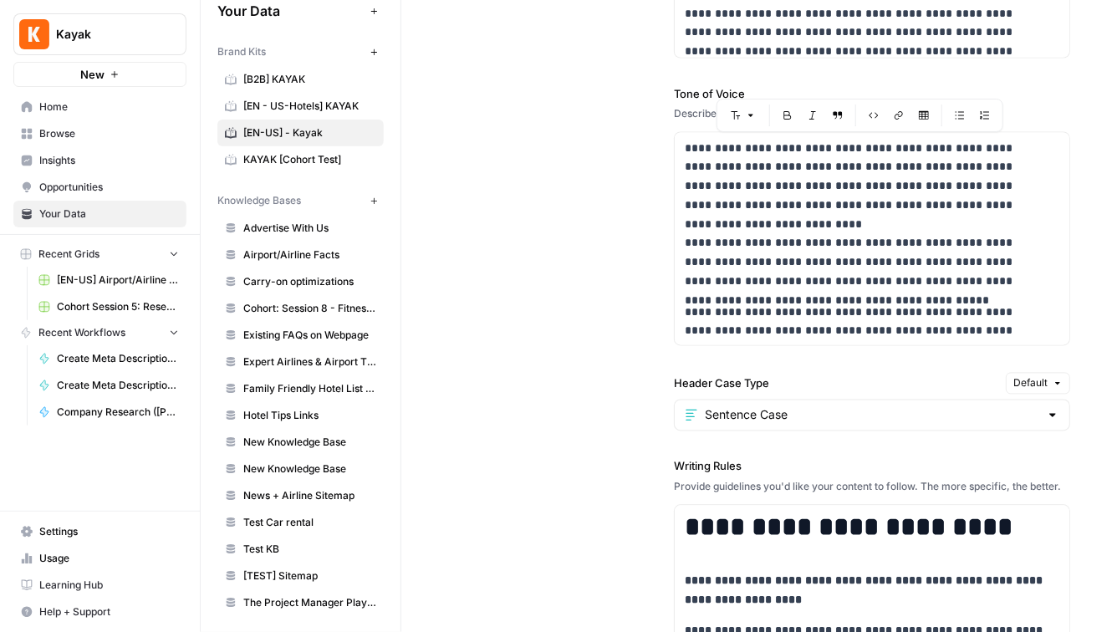
click at [597, 280] on div "**********" at bounding box center [759, 356] width 622 height 1214
drag, startPoint x: 882, startPoint y: 115, endPoint x: 503, endPoint y: 115, distance: 378.6
click at [503, 115] on div "**********" at bounding box center [759, 356] width 622 height 1214
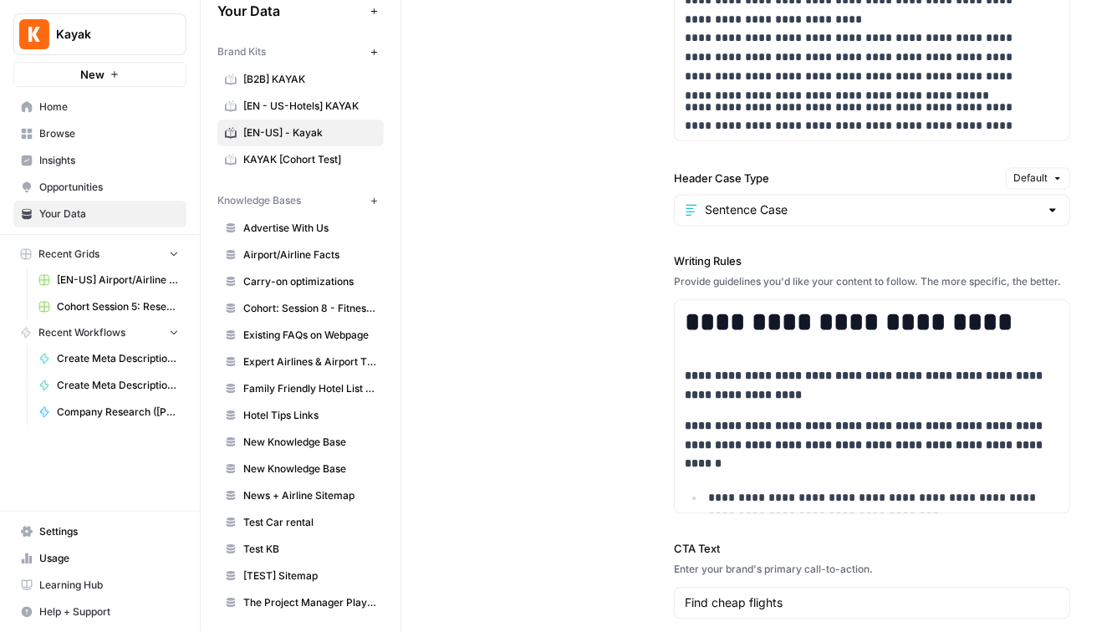
click at [824, 216] on div "Sentence Case" at bounding box center [872, 210] width 396 height 32
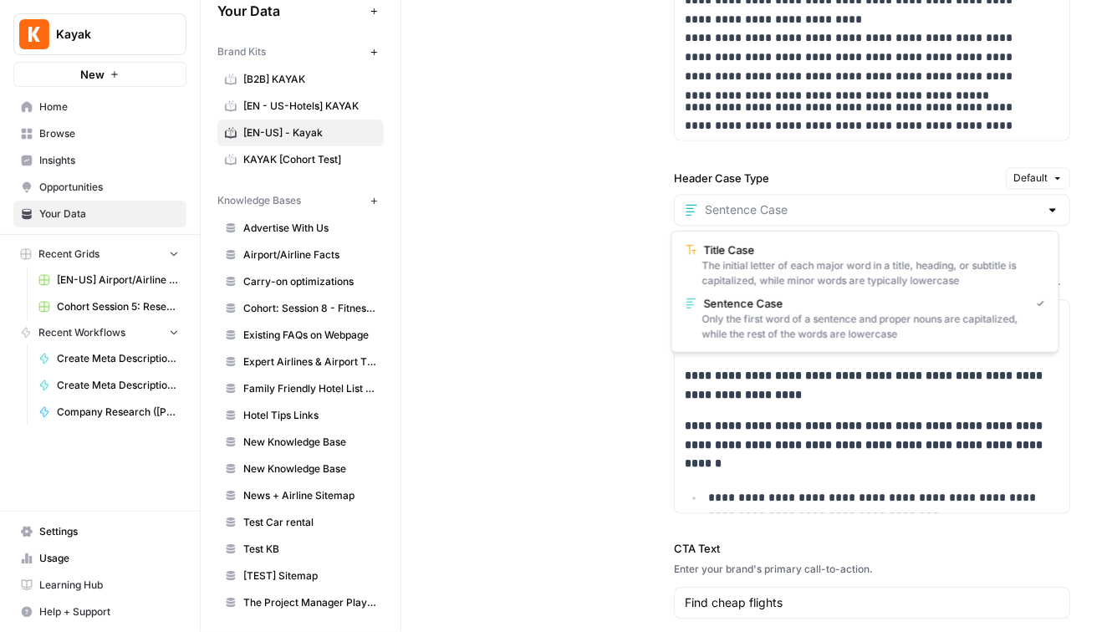
type input "Sentence Case"
click at [537, 225] on div "**********" at bounding box center [759, 151] width 622 height 1214
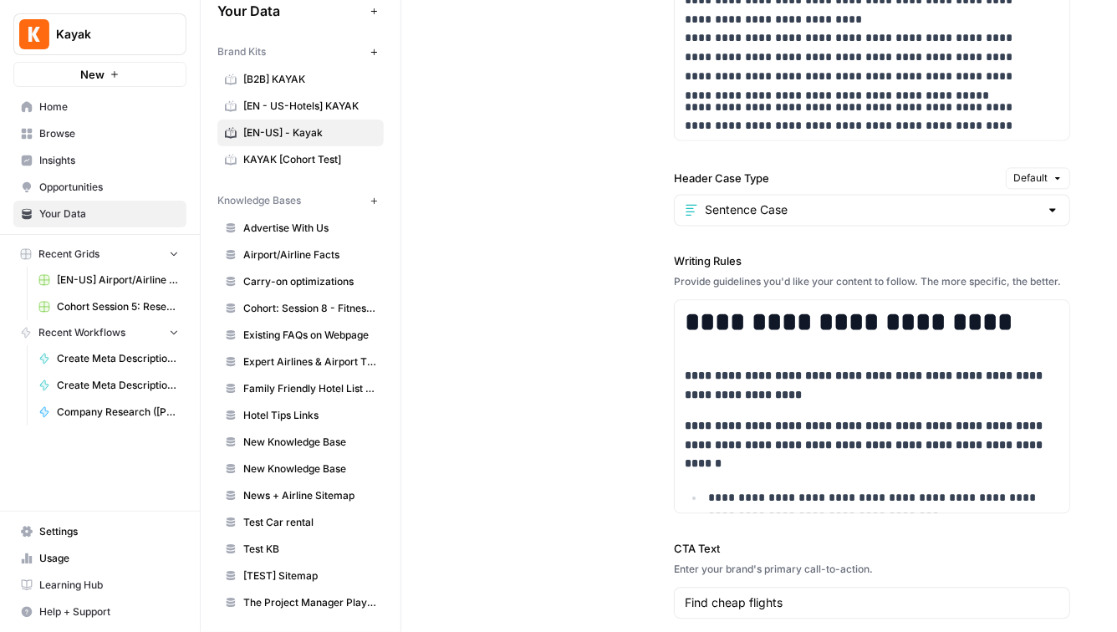
drag, startPoint x: 799, startPoint y: 173, endPoint x: 619, endPoint y: 173, distance: 179.7
click at [619, 173] on div "**********" at bounding box center [759, 151] width 622 height 1214
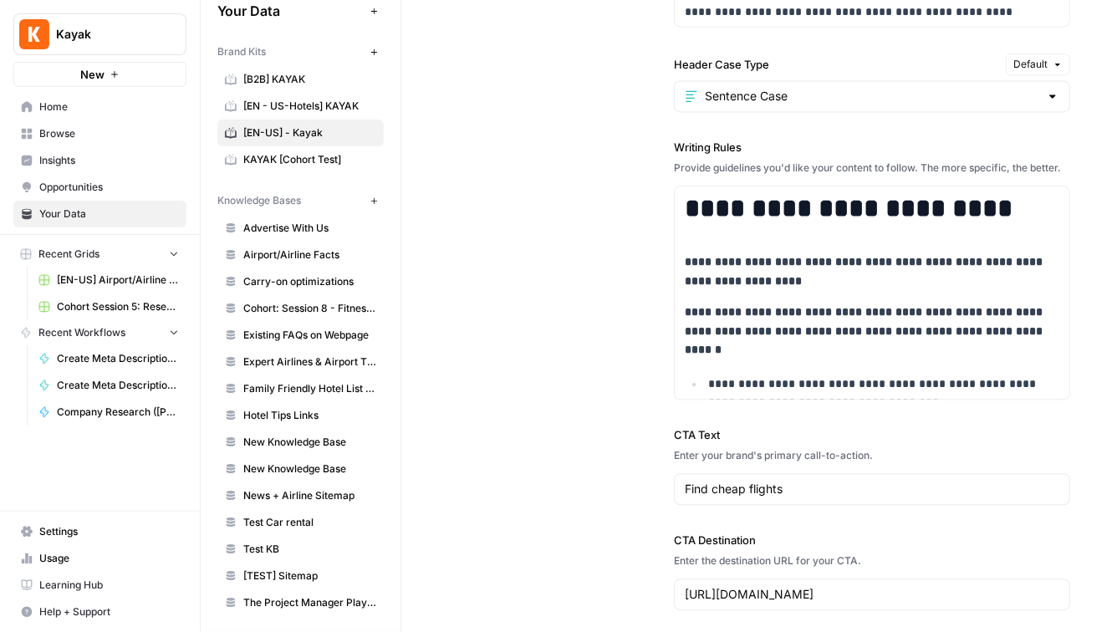
scroll to position [1738, 0]
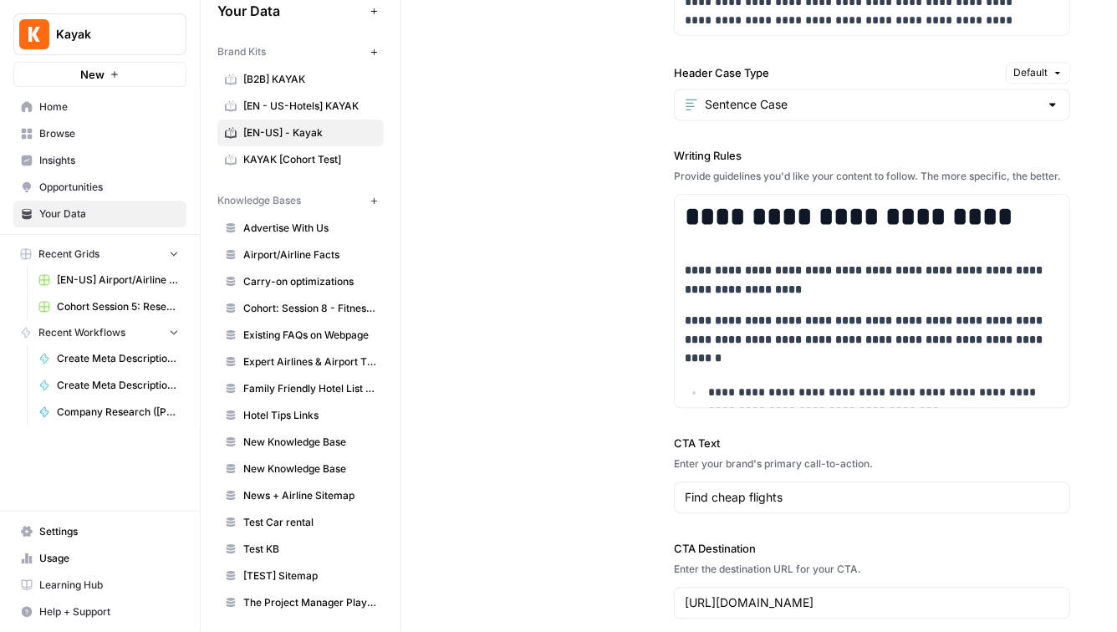
drag, startPoint x: 762, startPoint y: 151, endPoint x: 638, endPoint y: 150, distance: 124.5
click at [638, 150] on div "**********" at bounding box center [759, 45] width 622 height 1214
drag, startPoint x: 724, startPoint y: 188, endPoint x: 661, endPoint y: 169, distance: 65.6
click at [661, 169] on div "**********" at bounding box center [759, 45] width 622 height 1214
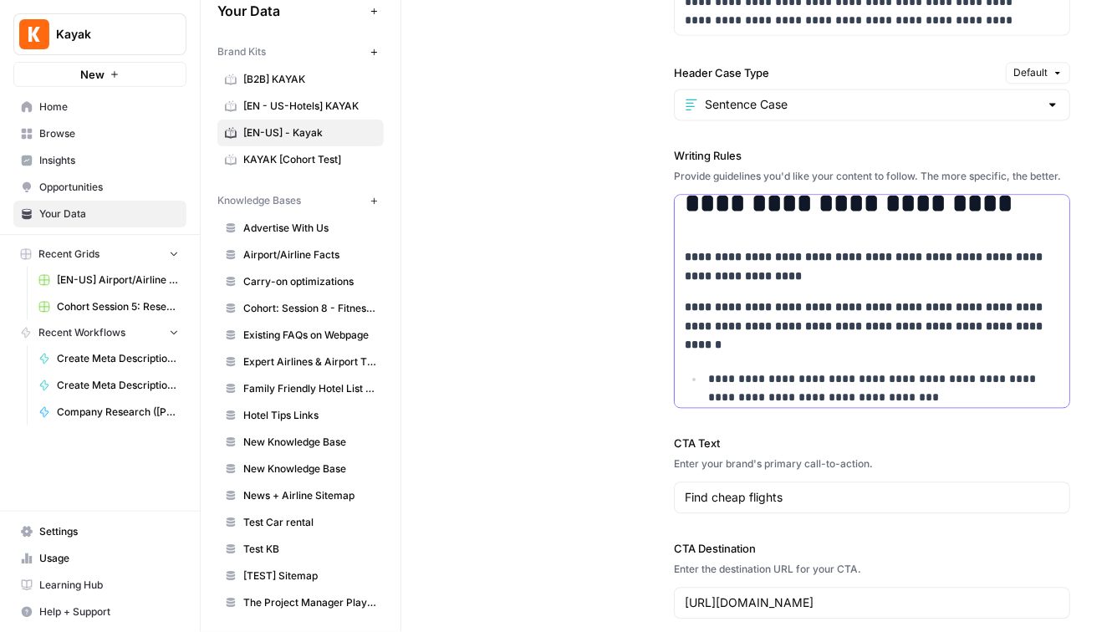
click at [787, 317] on strong "**********" at bounding box center [865, 326] width 361 height 50
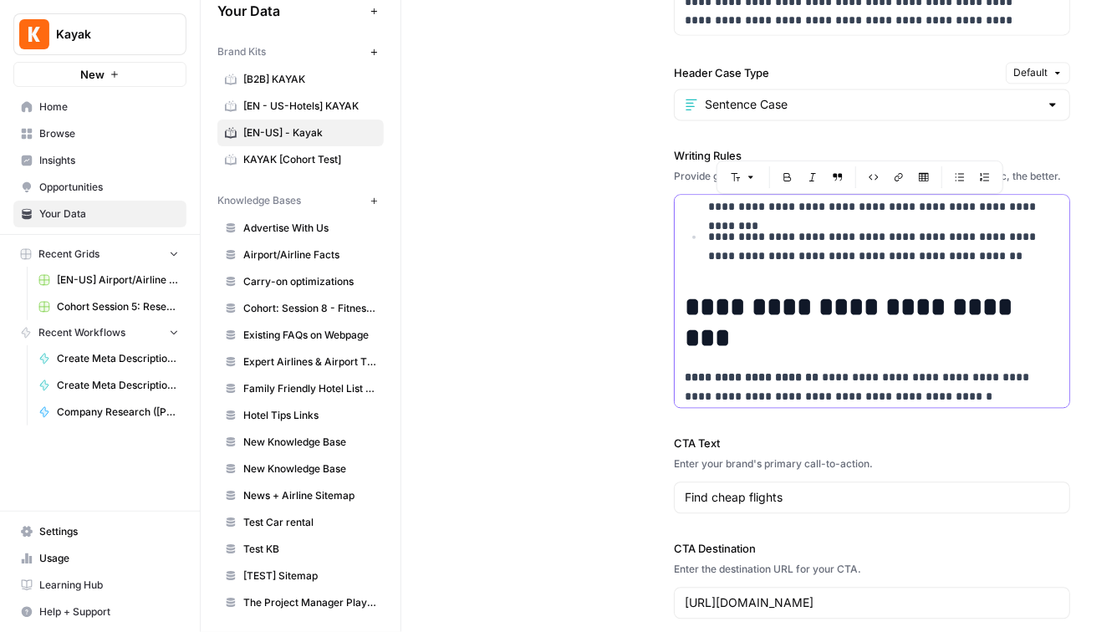
scroll to position [642, 0]
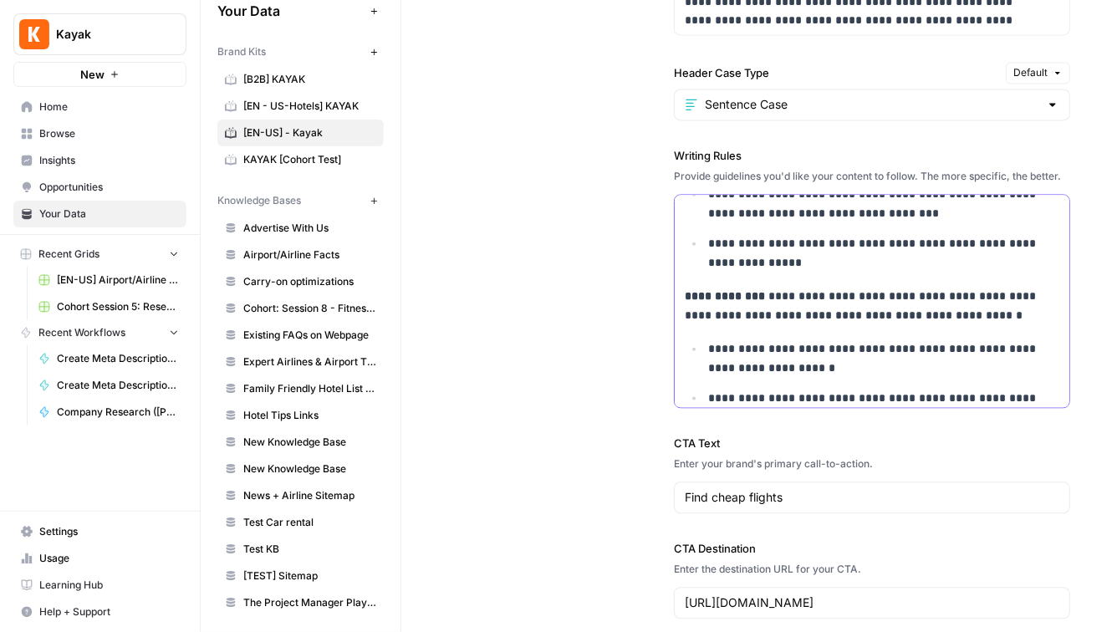
click at [827, 364] on p "**********" at bounding box center [874, 357] width 332 height 38
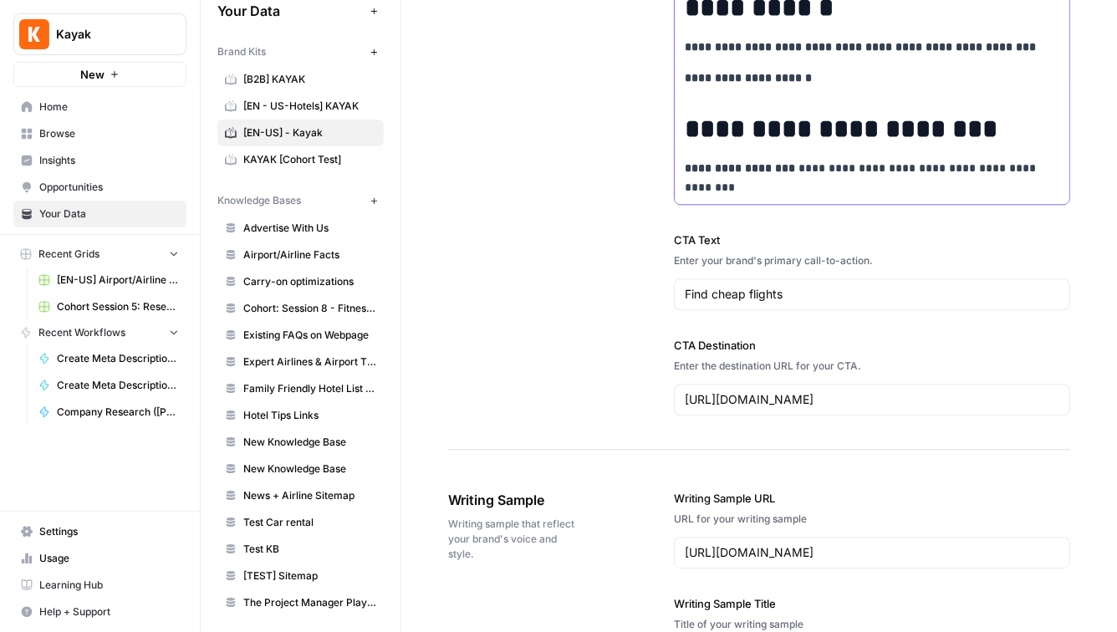
scroll to position [1957, 0]
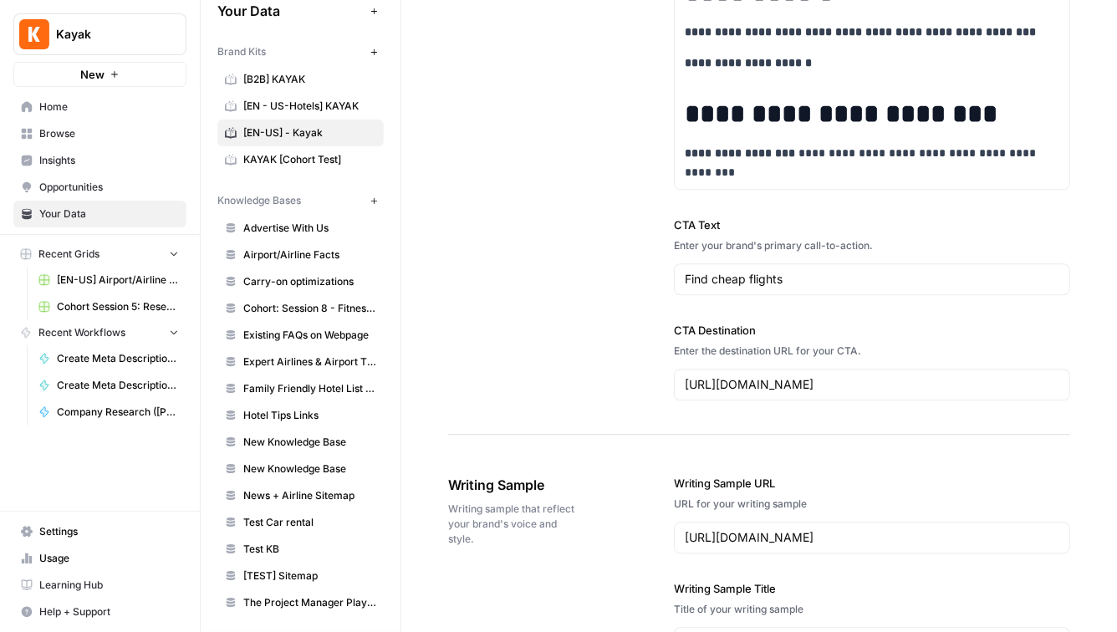
drag, startPoint x: 727, startPoint y: 237, endPoint x: 649, endPoint y: 237, distance: 77.7
drag, startPoint x: 873, startPoint y: 261, endPoint x: 603, endPoint y: 261, distance: 270.0
drag, startPoint x: 800, startPoint y: 297, endPoint x: 399, endPoint y: 297, distance: 401.2
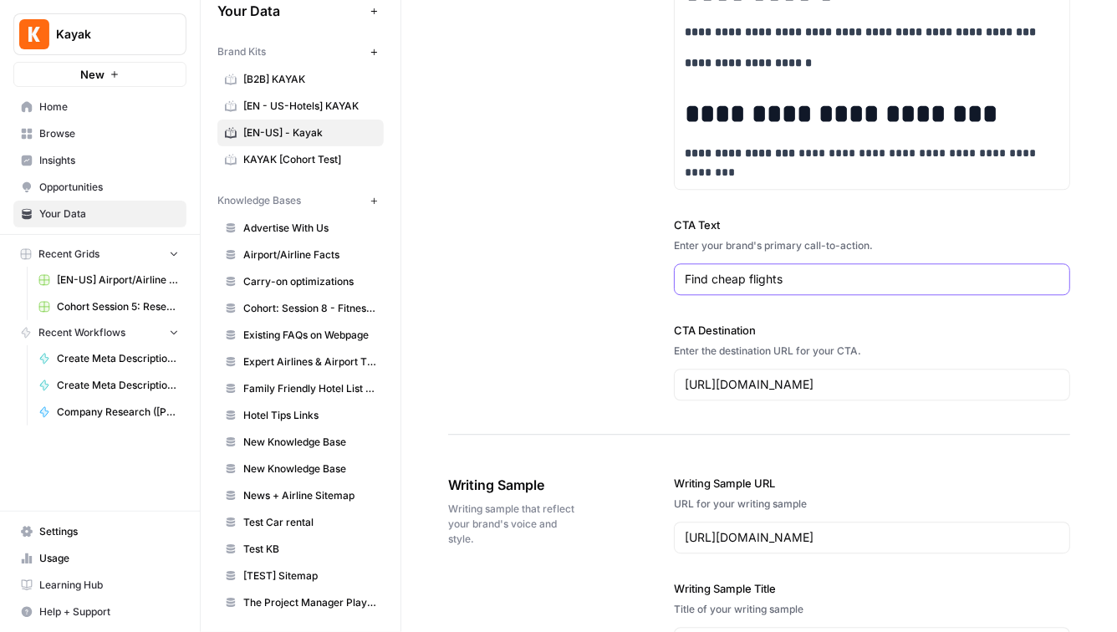
click at [399, 297] on div "**********" at bounding box center [659, 316] width 916 height 632
drag, startPoint x: 761, startPoint y: 353, endPoint x: 661, endPoint y: 344, distance: 99.9
drag, startPoint x: 864, startPoint y: 366, endPoint x: 569, endPoint y: 364, distance: 295.0
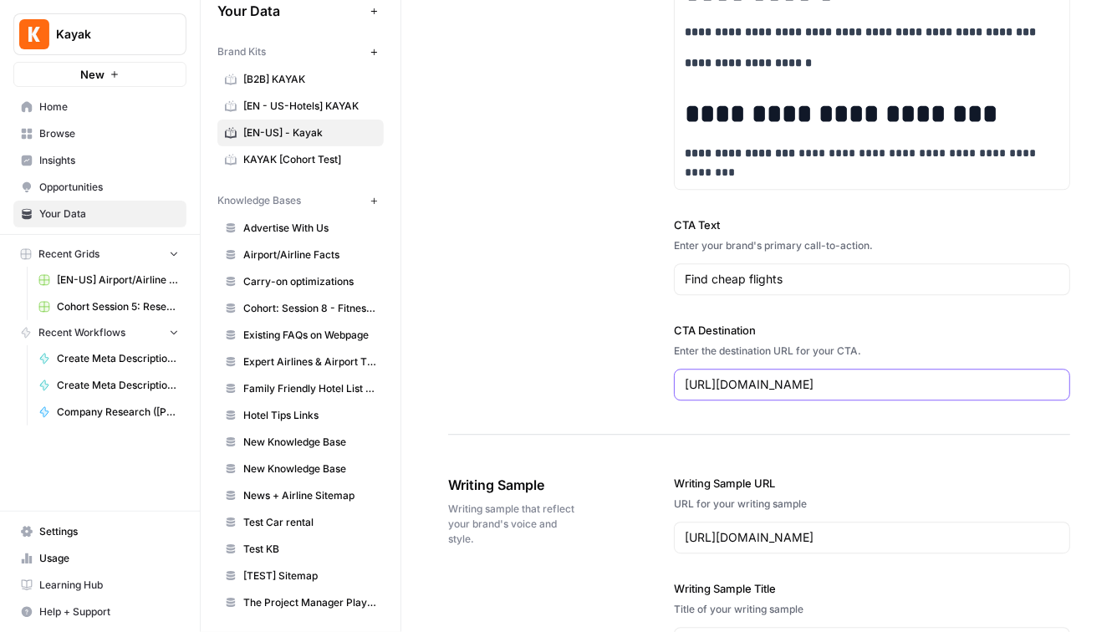
drag, startPoint x: 847, startPoint y: 397, endPoint x: 321, endPoint y: 397, distance: 526.5
click at [325, 397] on div "**********" at bounding box center [659, 316] width 916 height 632
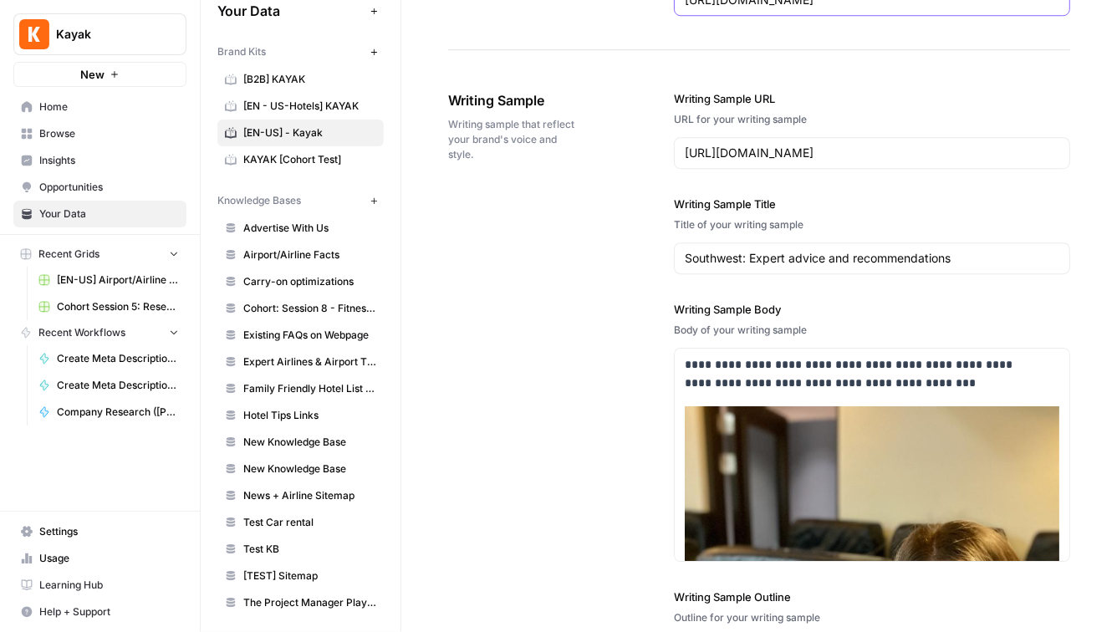
scroll to position [2348, 0]
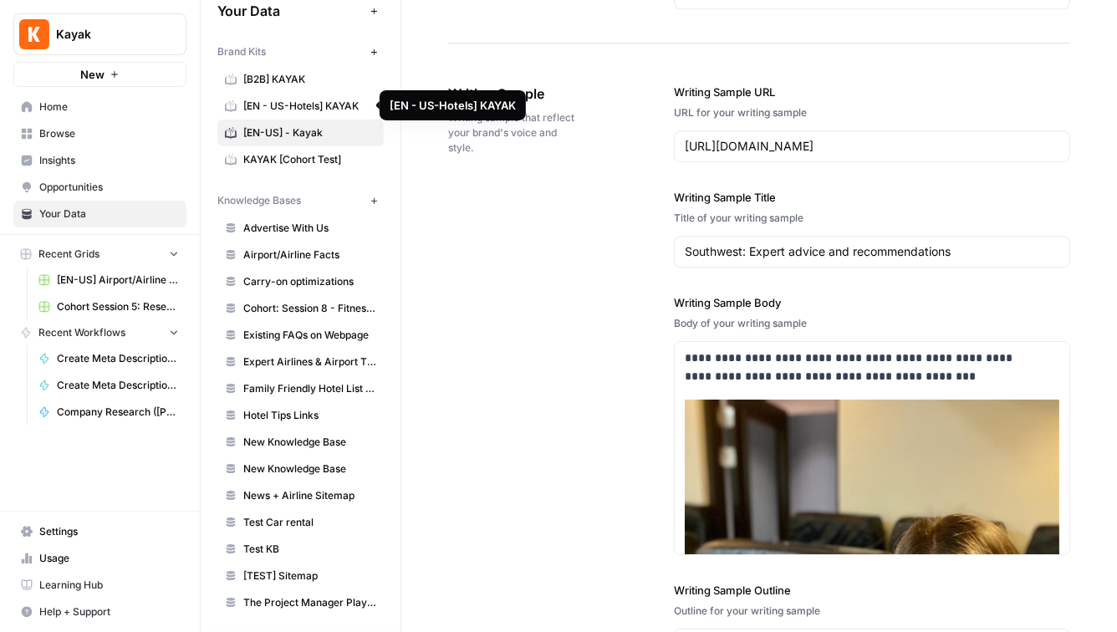
drag, startPoint x: 575, startPoint y: 106, endPoint x: 523, endPoint y: 114, distance: 52.4
click at [523, 114] on body "**********" at bounding box center [558, 316] width 1117 height 632
click at [576, 104] on span "Writing Sample" at bounding box center [514, 94] width 132 height 20
drag, startPoint x: 552, startPoint y: 113, endPoint x: 451, endPoint y: 109, distance: 101.2
click at [451, 104] on span "Writing Sample" at bounding box center [514, 94] width 132 height 20
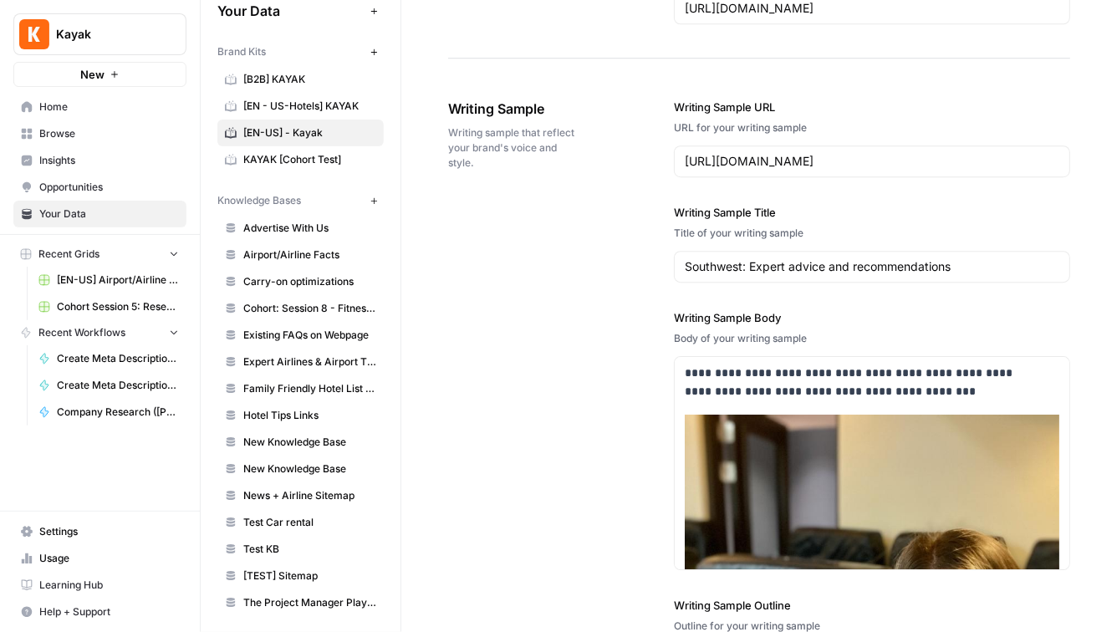
scroll to position [2339, 0]
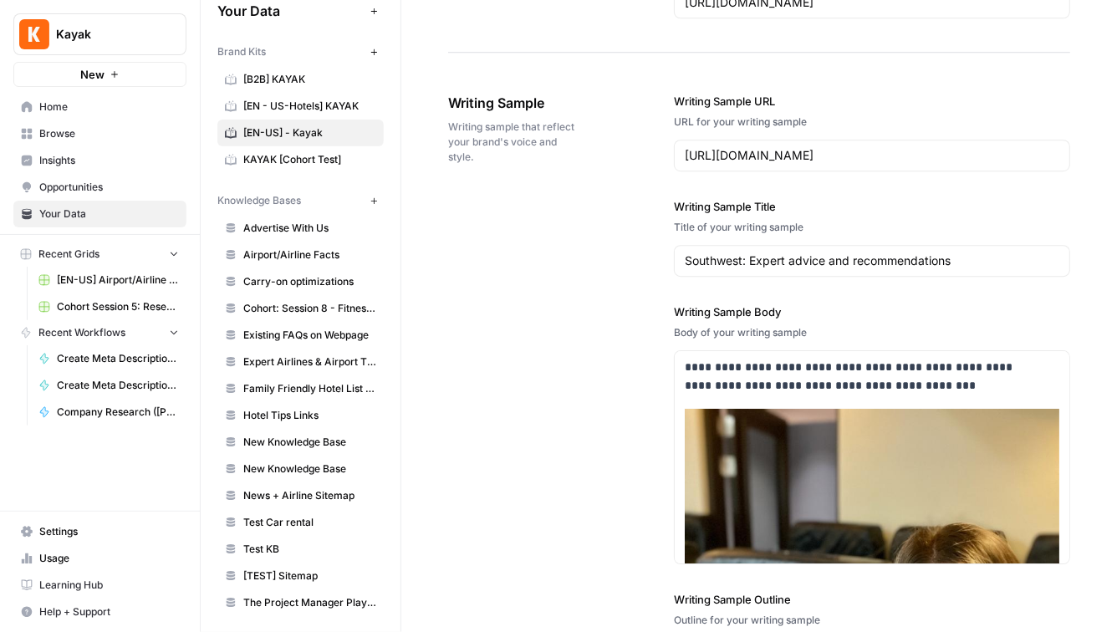
drag, startPoint x: 489, startPoint y: 176, endPoint x: 445, endPoint y: 140, distance: 56.4
click at [445, 140] on div "**********" at bounding box center [758, 79] width 715 height 4701
drag, startPoint x: 799, startPoint y: 111, endPoint x: 654, endPoint y: 111, distance: 145.4
click at [654, 111] on div "**********" at bounding box center [759, 472] width 622 height 827
drag, startPoint x: 825, startPoint y: 133, endPoint x: 648, endPoint y: 131, distance: 177.2
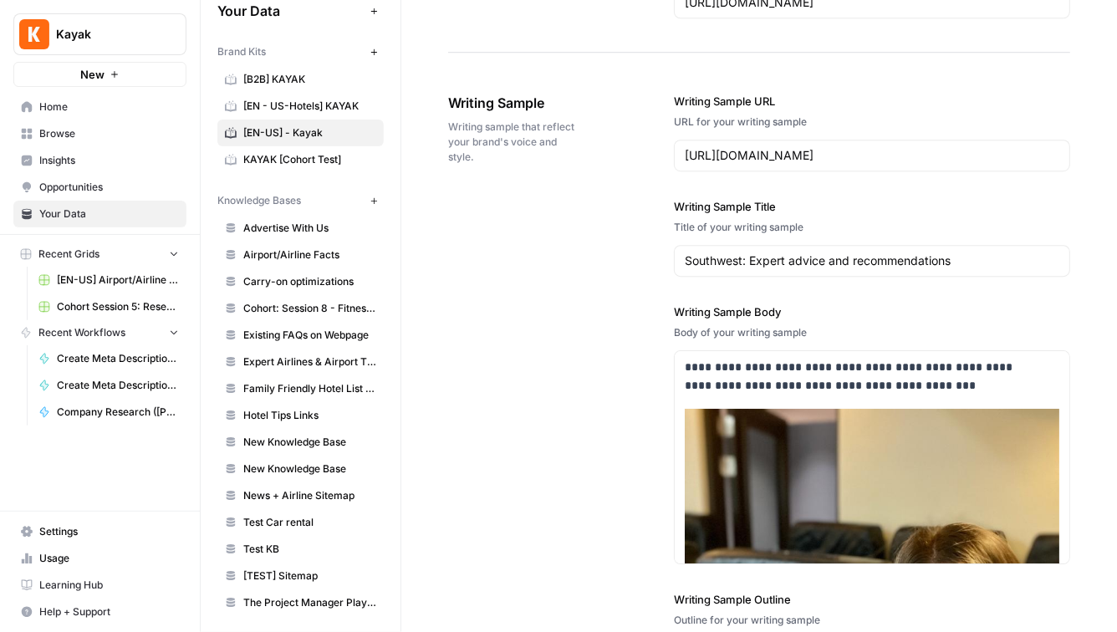
click at [648, 131] on div "**********" at bounding box center [759, 472] width 622 height 827
click at [888, 164] on input "https://www.kayak.com/Southwest.WN.airline.html" at bounding box center [872, 155] width 374 height 17
click at [896, 199] on div "**********" at bounding box center [872, 472] width 396 height 826
drag, startPoint x: 778, startPoint y: 217, endPoint x: 603, endPoint y: 216, distance: 175.5
click at [603, 216] on div "**********" at bounding box center [759, 472] width 622 height 827
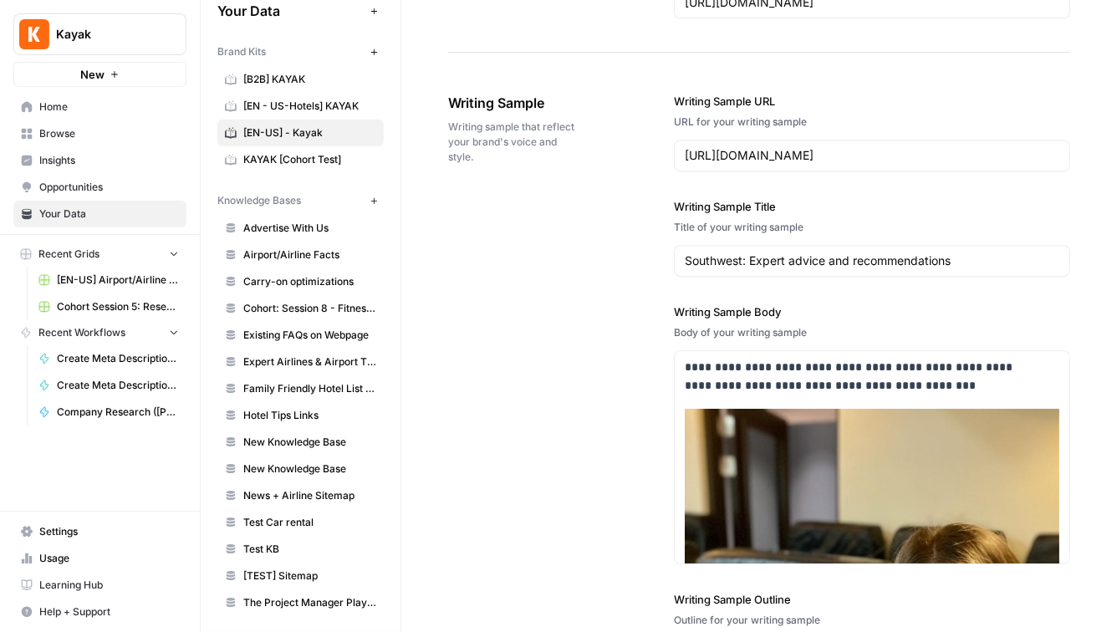
click at [778, 215] on label "Writing Sample Title" at bounding box center [872, 206] width 396 height 17
click at [778, 252] on input "Southwest: Expert advice and recommendations" at bounding box center [872, 260] width 374 height 17
drag, startPoint x: 777, startPoint y: 218, endPoint x: 669, endPoint y: 217, distance: 108.7
click at [669, 217] on div "**********" at bounding box center [759, 472] width 622 height 827
drag, startPoint x: 812, startPoint y: 239, endPoint x: 658, endPoint y: 244, distance: 154.7
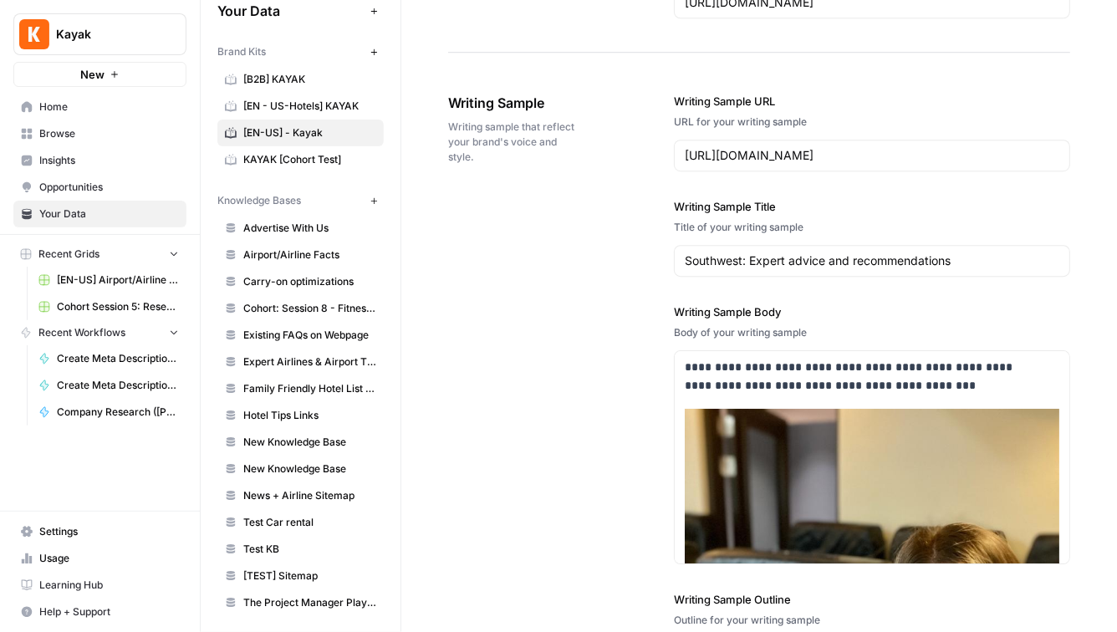
click at [658, 244] on div "**********" at bounding box center [759, 472] width 622 height 827
click at [746, 269] on input "Southwest: Expert advice and recommendations" at bounding box center [872, 260] width 374 height 17
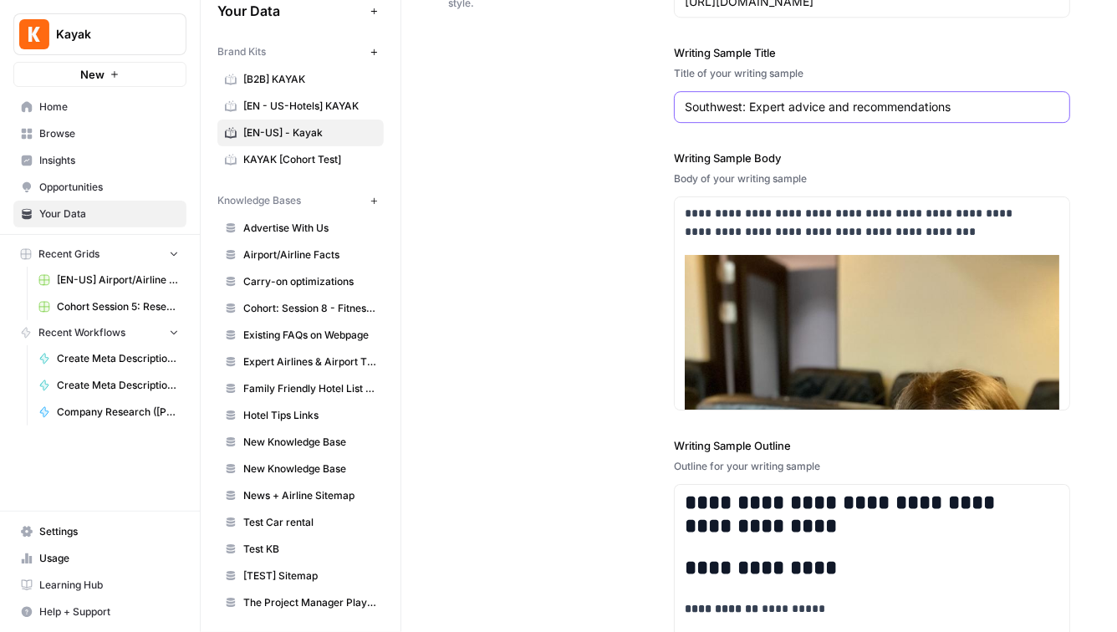
scroll to position [2493, 0]
drag, startPoint x: 804, startPoint y: 166, endPoint x: 790, endPoint y: 166, distance: 14.2
click at [790, 165] on label "Writing Sample Body" at bounding box center [872, 157] width 396 height 17
drag, startPoint x: 812, startPoint y: 174, endPoint x: 639, endPoint y: 173, distance: 173.0
click at [639, 173] on div "**********" at bounding box center [759, 318] width 622 height 827
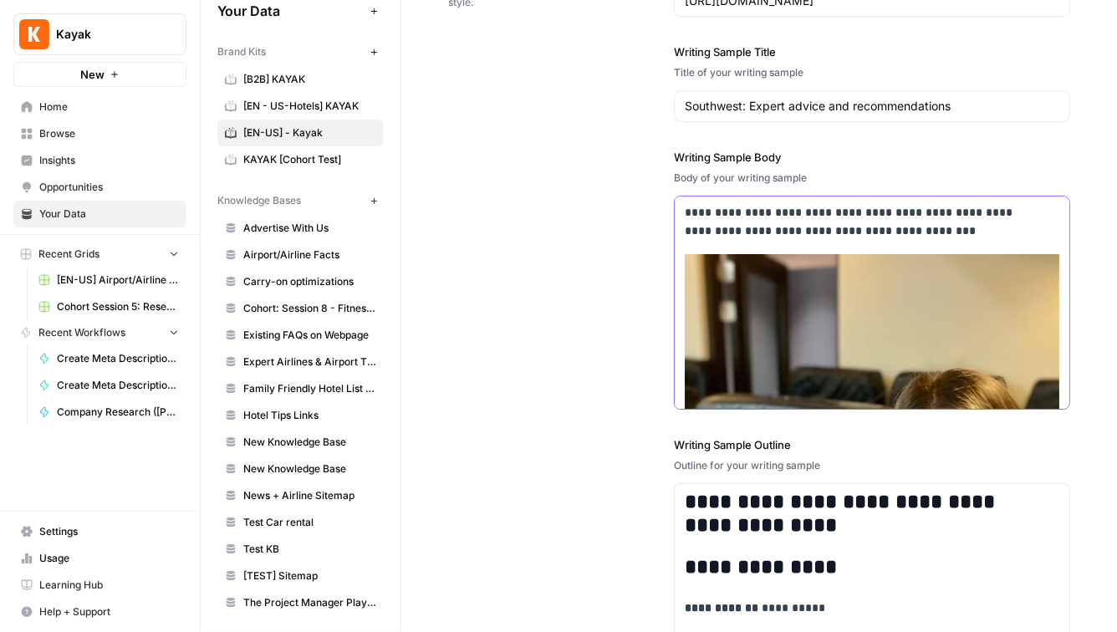
drag, startPoint x: 904, startPoint y: 249, endPoint x: 596, endPoint y: 210, distance: 310.9
click at [596, 210] on div "**********" at bounding box center [759, 318] width 622 height 827
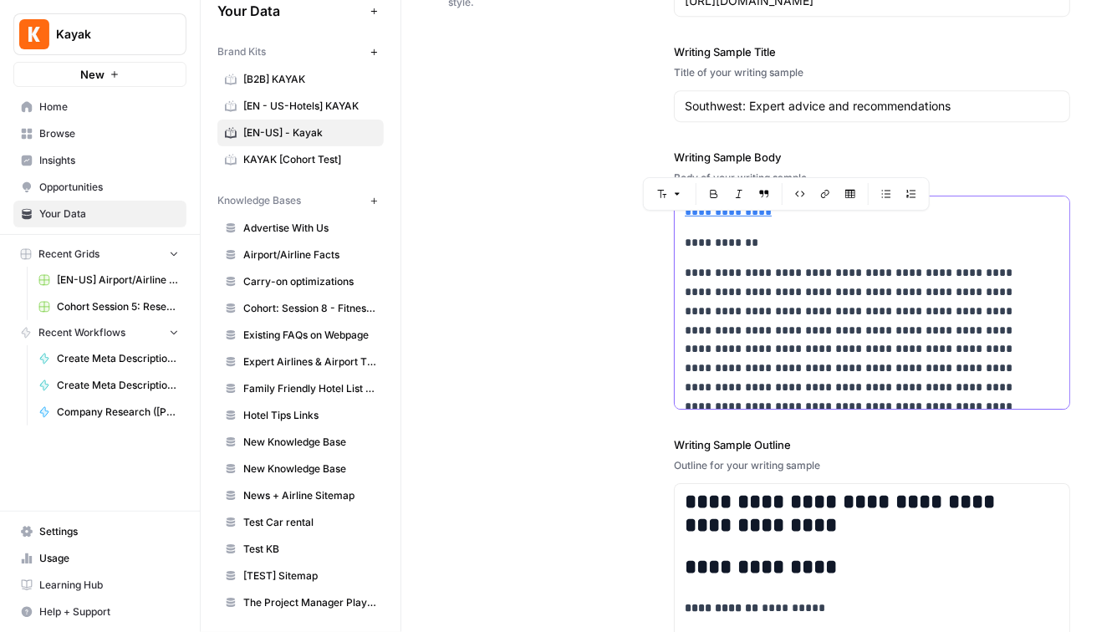
scroll to position [1022, 0]
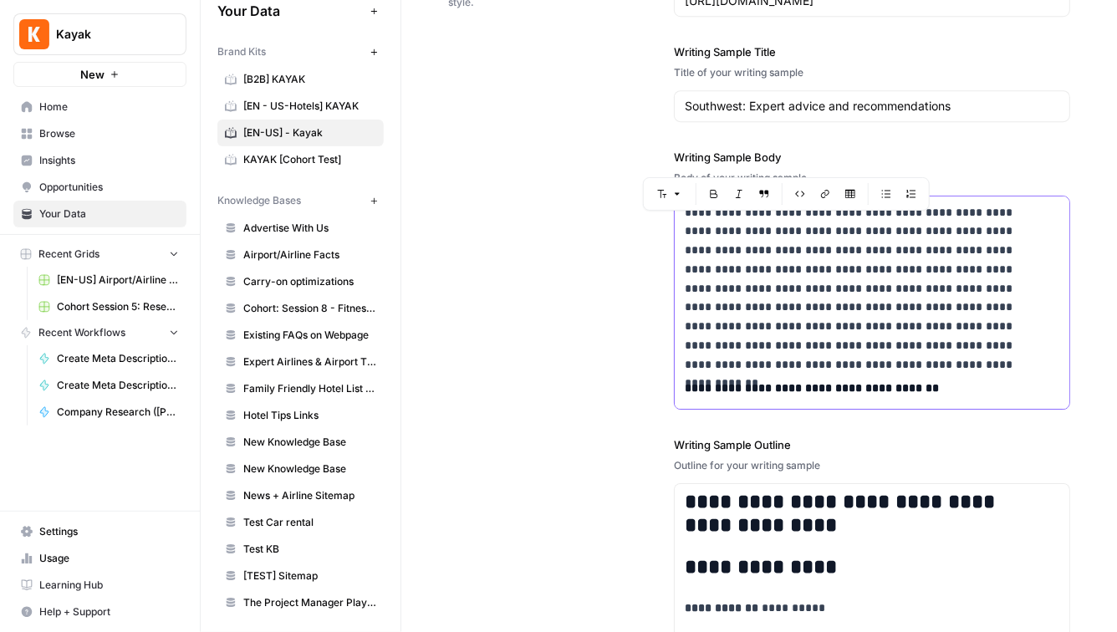
click at [895, 341] on p "**********" at bounding box center [862, 260] width 355 height 190
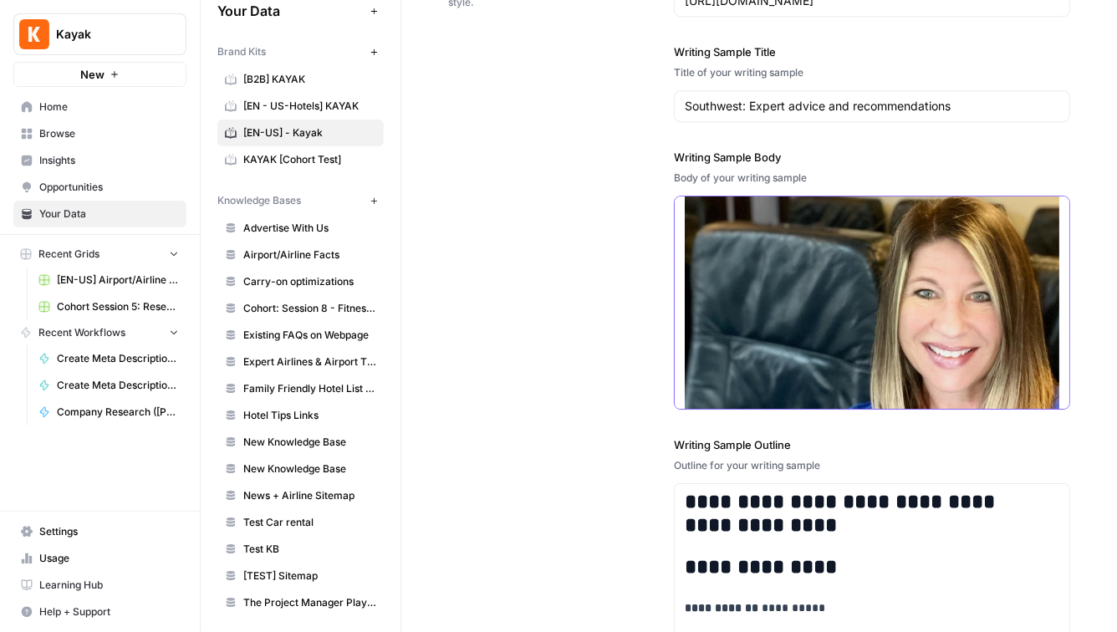
scroll to position [157, 0]
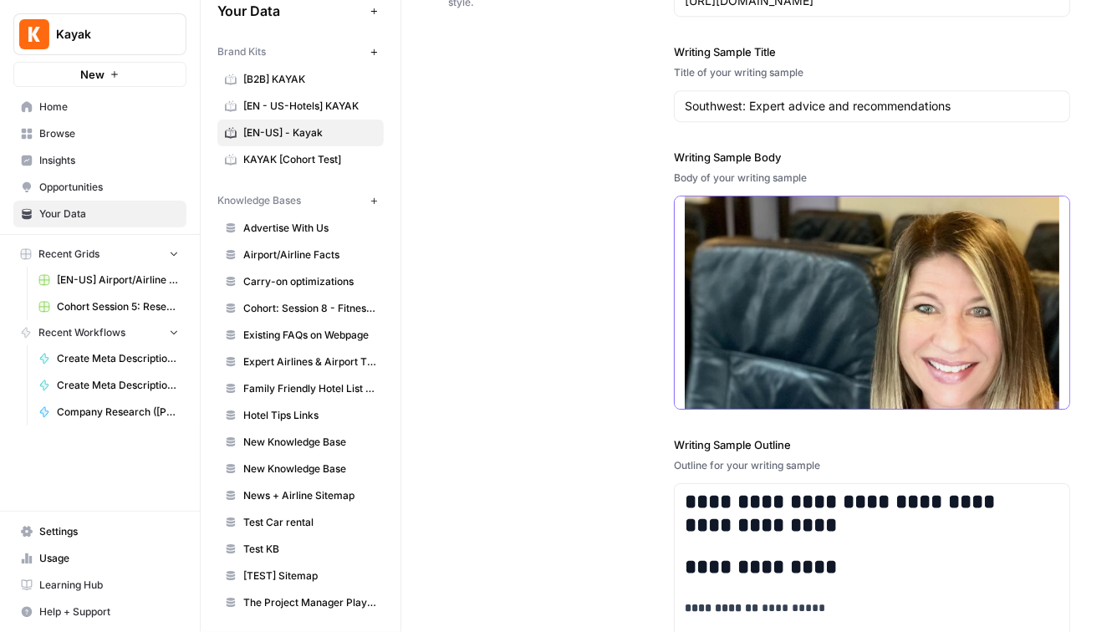
click at [863, 345] on img at bounding box center [872, 284] width 374 height 374
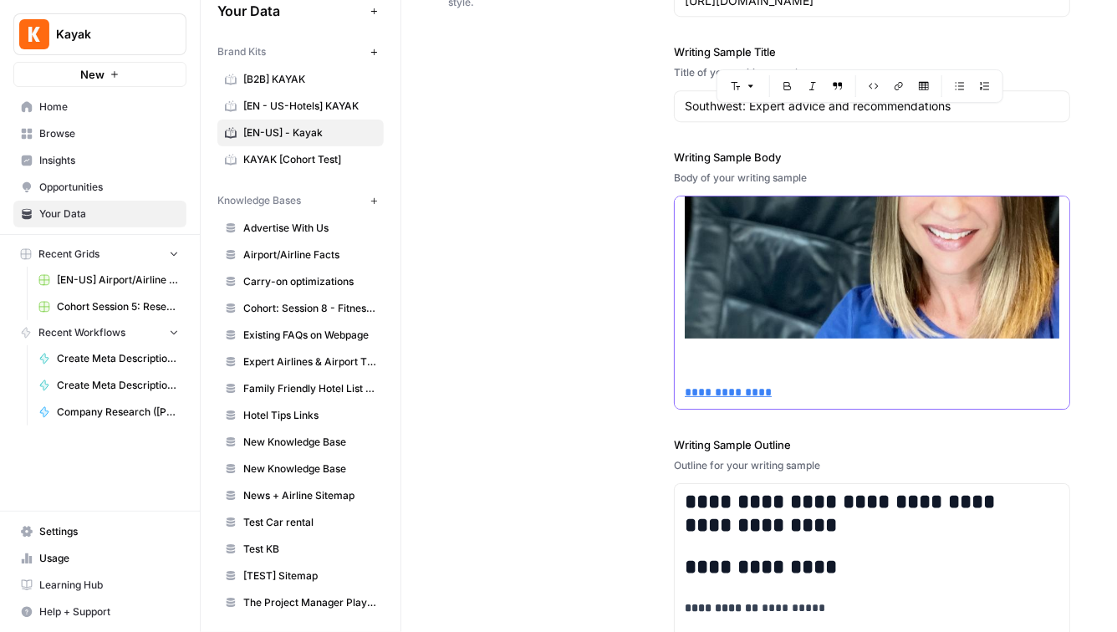
scroll to position [292, 0]
click at [766, 335] on p at bounding box center [872, 165] width 374 height 407
drag, startPoint x: 705, startPoint y: 348, endPoint x: 838, endPoint y: 298, distance: 141.7
click at [838, 298] on p at bounding box center [872, 165] width 374 height 407
click at [838, 298] on img at bounding box center [872, 149] width 374 height 374
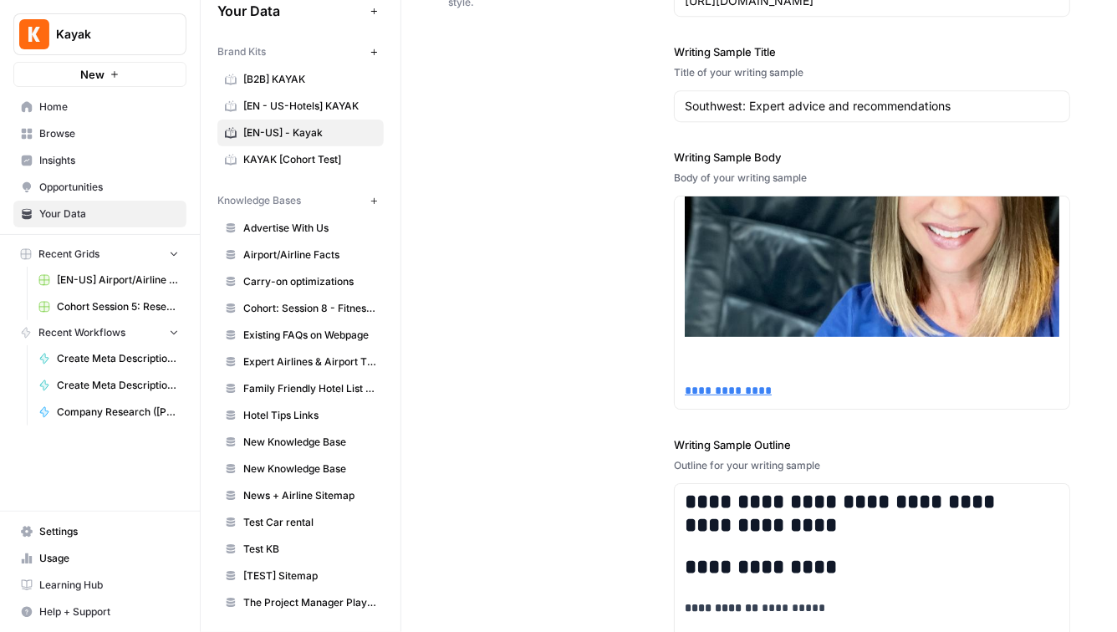
drag, startPoint x: 821, startPoint y: 186, endPoint x: 629, endPoint y: 186, distance: 192.2
click at [629, 186] on div "**********" at bounding box center [759, 318] width 622 height 827
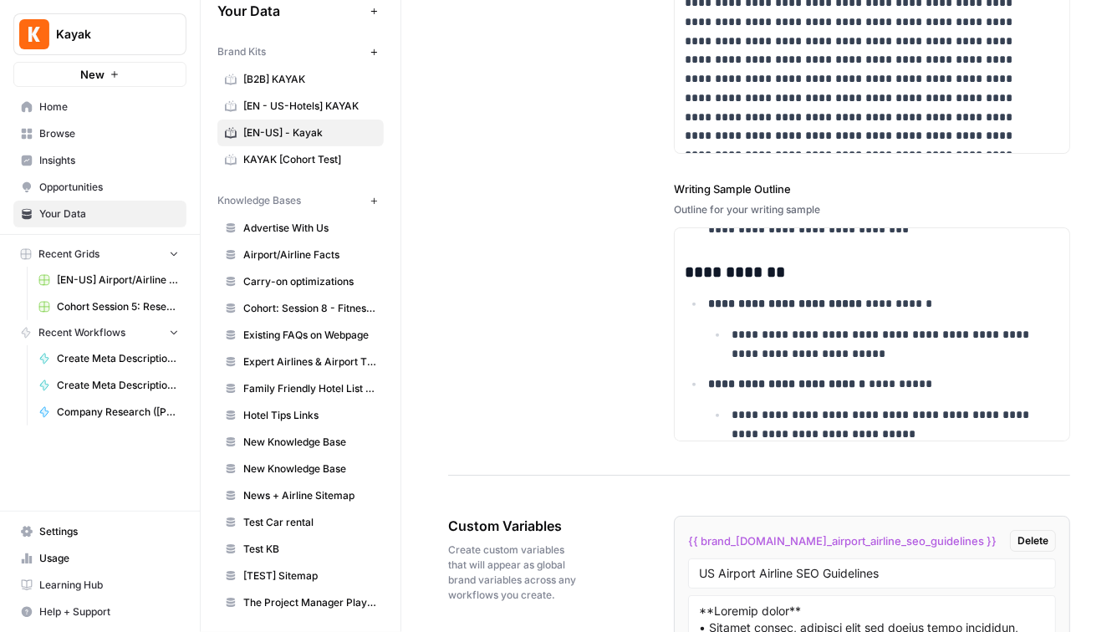
scroll to position [331, 0]
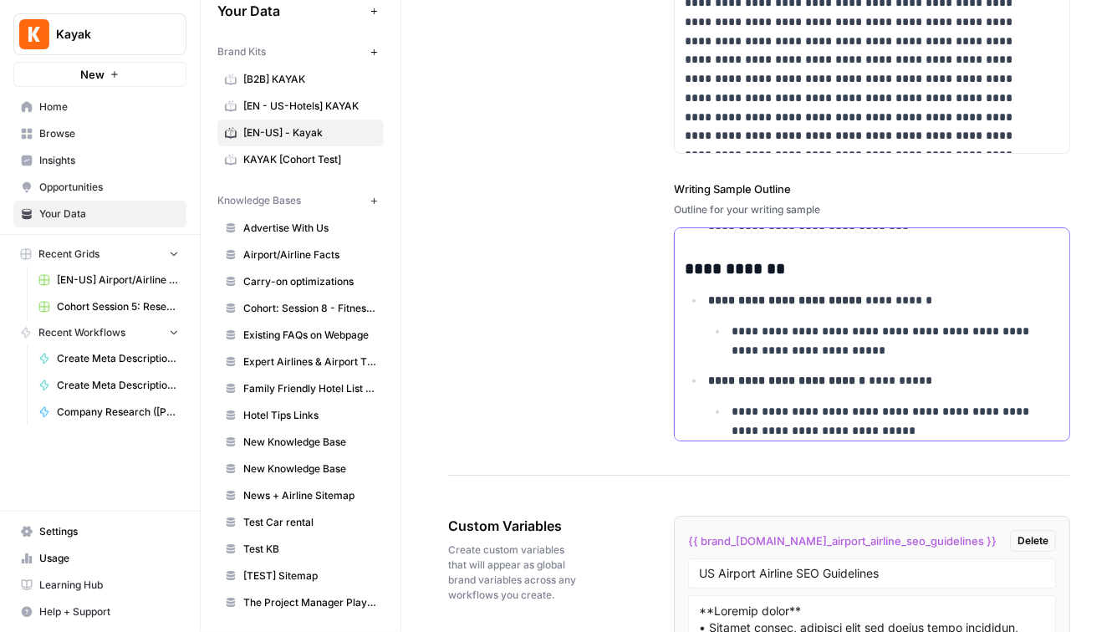
click at [735, 359] on p "**********" at bounding box center [885, 341] width 308 height 38
drag, startPoint x: 792, startPoint y: 205, endPoint x: 670, endPoint y: 204, distance: 122.0
click at [670, 204] on div "**********" at bounding box center [759, 62] width 622 height 827
drag, startPoint x: 838, startPoint y: 224, endPoint x: 639, endPoint y: 224, distance: 198.9
click at [639, 224] on div "**********" at bounding box center [759, 62] width 622 height 827
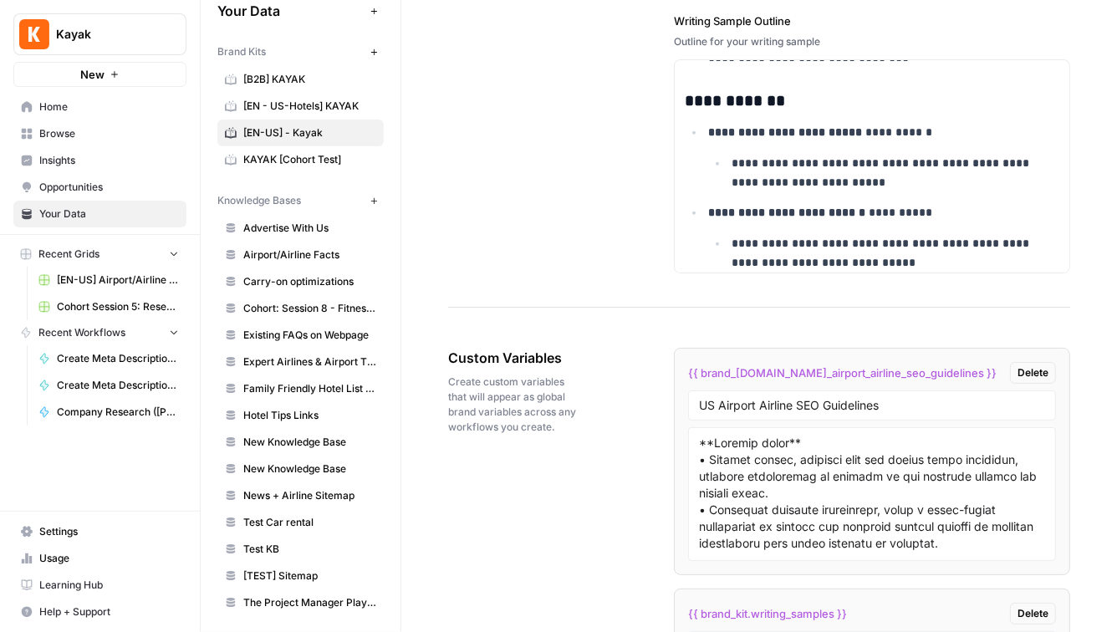
scroll to position [2917, 0]
click at [820, 191] on p "**********" at bounding box center [885, 173] width 308 height 38
click at [874, 167] on p "**********" at bounding box center [885, 173] width 308 height 38
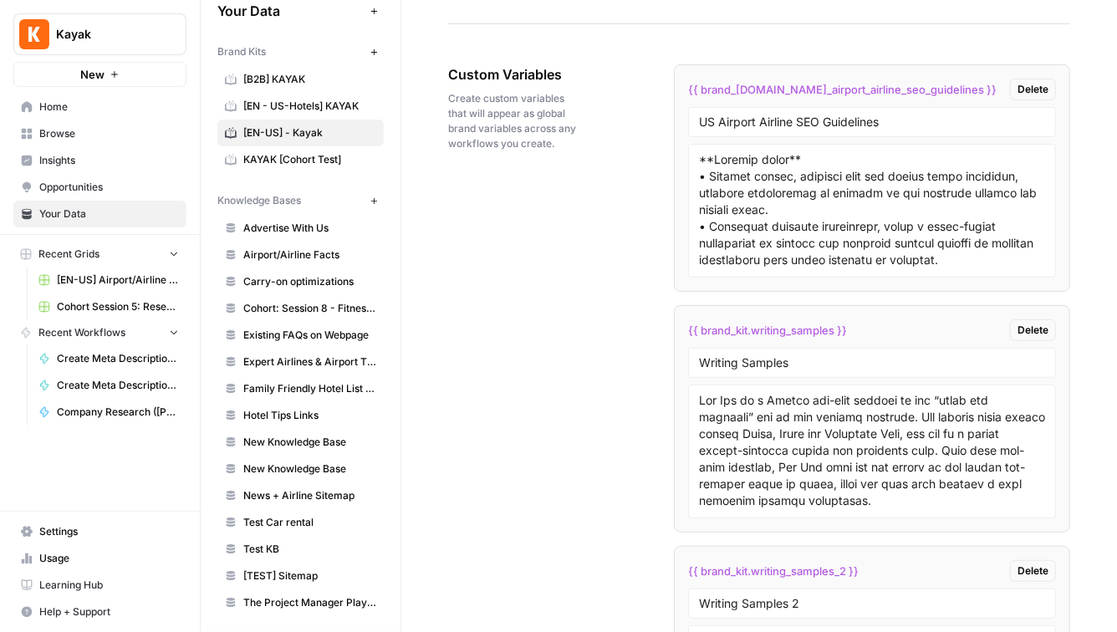
scroll to position [3199, 0]
drag, startPoint x: 581, startPoint y: 86, endPoint x: 429, endPoint y: 86, distance: 152.1
drag, startPoint x: 560, startPoint y: 160, endPoint x: 442, endPoint y: 118, distance: 125.3
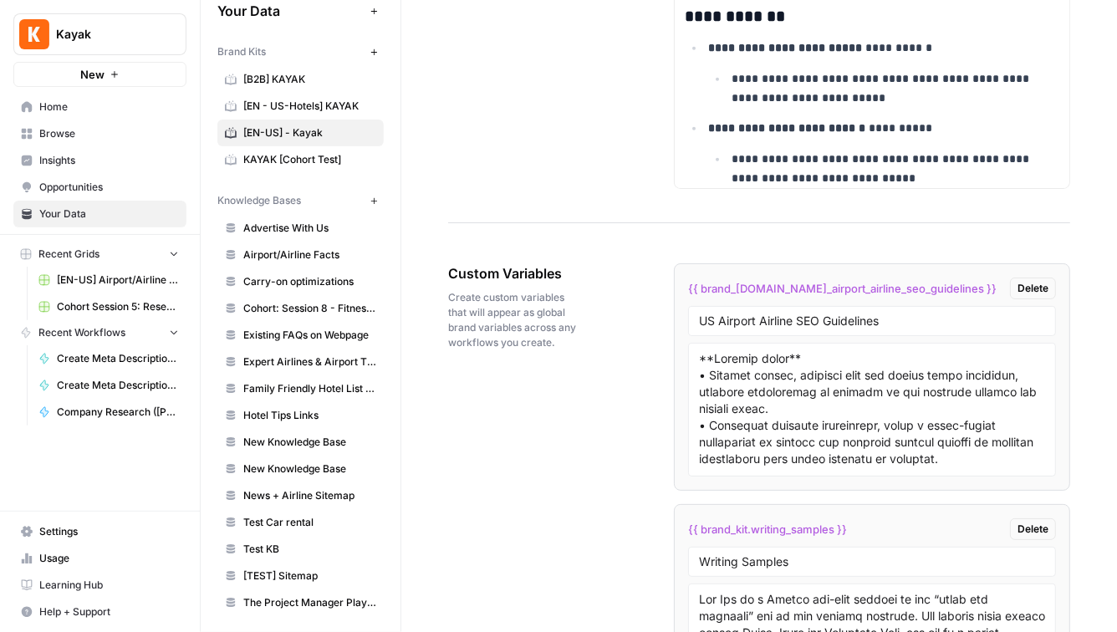
scroll to position [3006, 0]
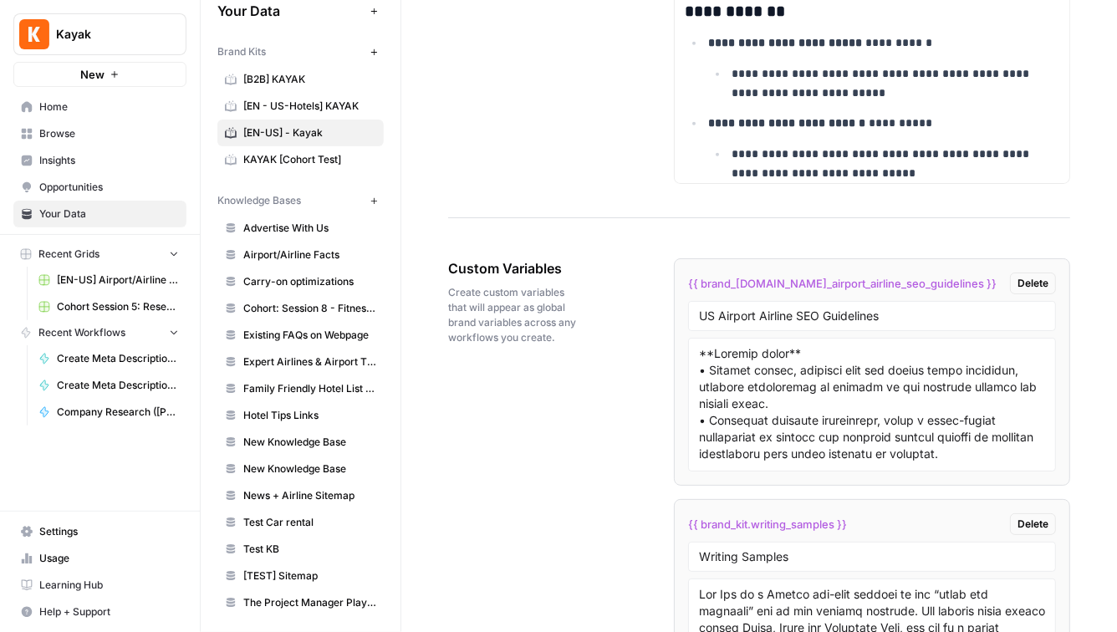
drag, startPoint x: 944, startPoint y: 298, endPoint x: 724, endPoint y: 282, distance: 220.3
click at [724, 282] on li "{{ brand_kit.us_airport_airline_seo_guidelines }} Delete US Airport Airline SEO…" at bounding box center [872, 371] width 396 height 227
drag, startPoint x: 899, startPoint y: 335, endPoint x: 622, endPoint y: 326, distance: 277.6
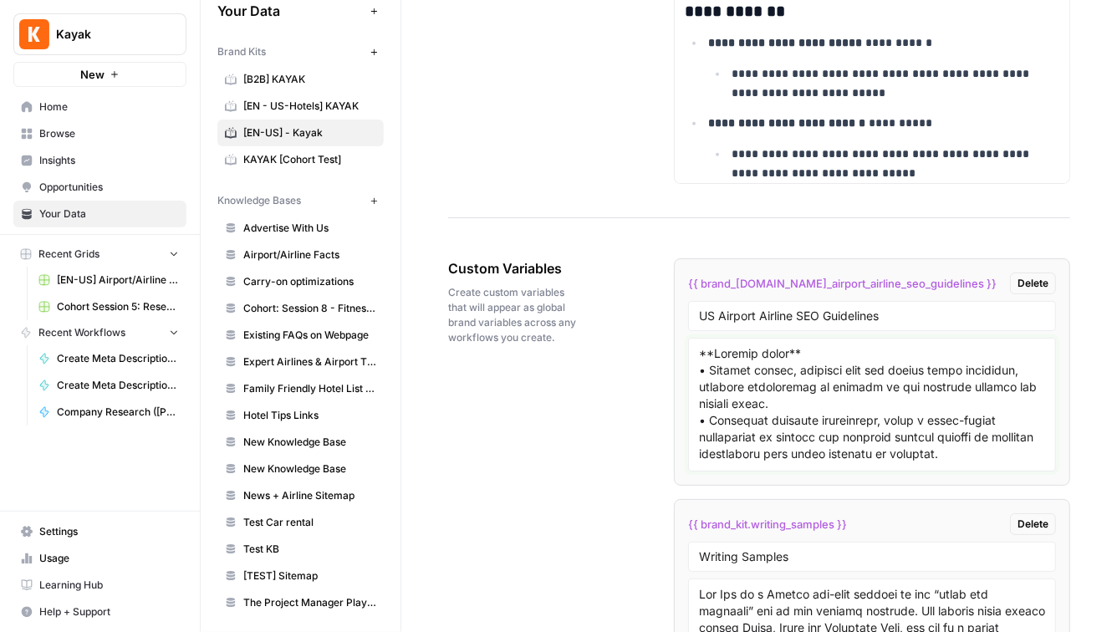
drag, startPoint x: 998, startPoint y: 469, endPoint x: 670, endPoint y: 354, distance: 347.3
click at [674, 354] on li "{{ brand_kit.us_airport_airline_seo_guidelines }} Delete US Airport Airline SEO…" at bounding box center [872, 371] width 396 height 227
click at [764, 405] on textarea at bounding box center [872, 404] width 346 height 119
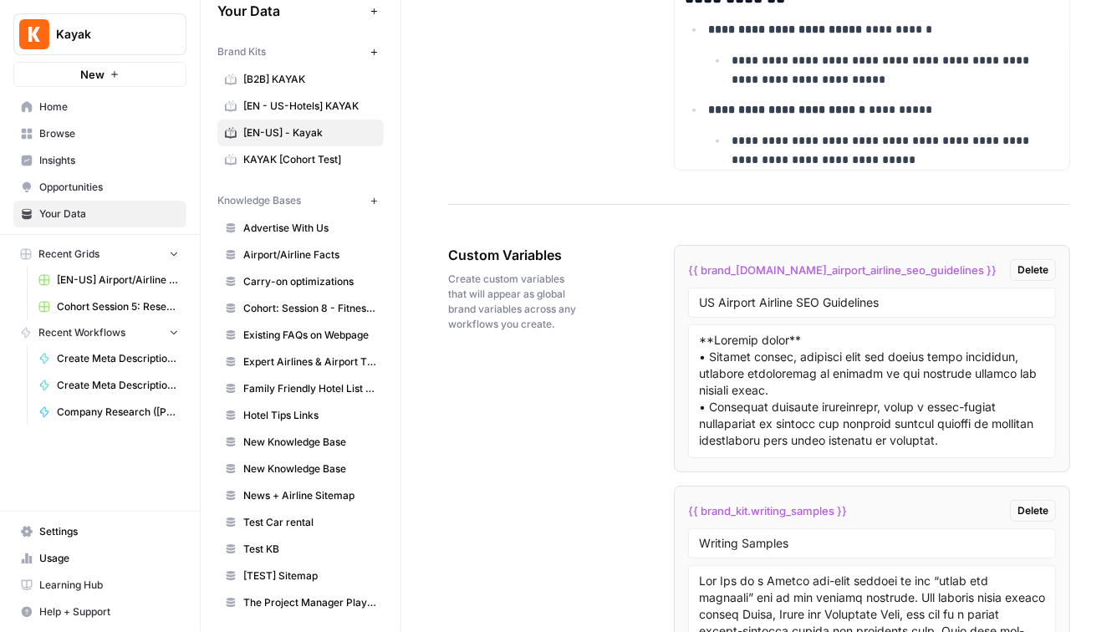
scroll to position [3021, 0]
click at [830, 390] on textarea at bounding box center [872, 390] width 346 height 119
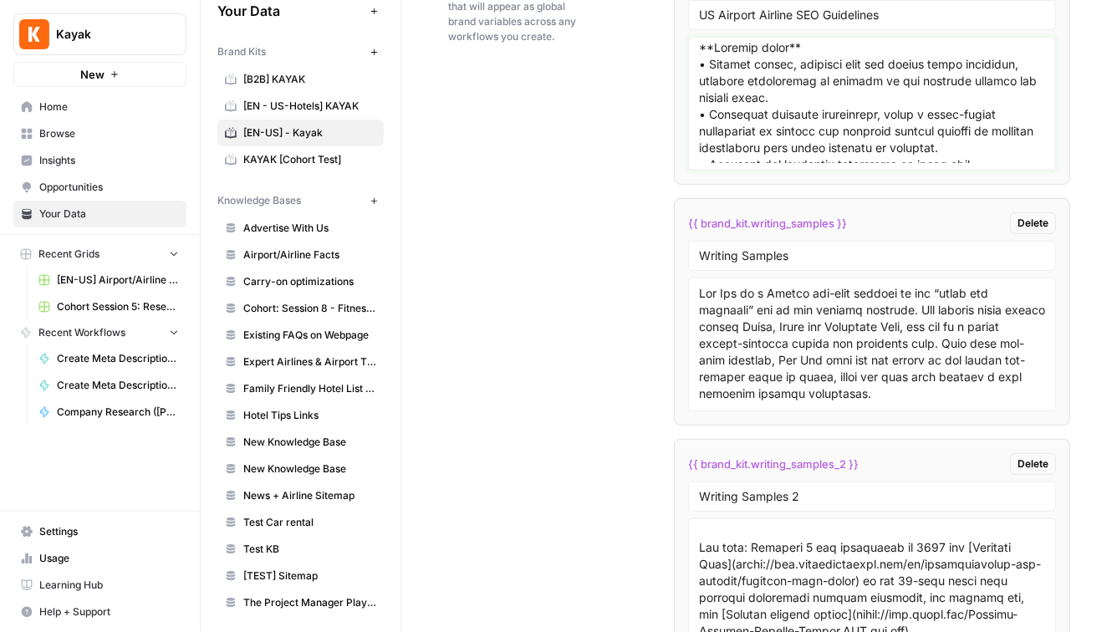
scroll to position [3394, 0]
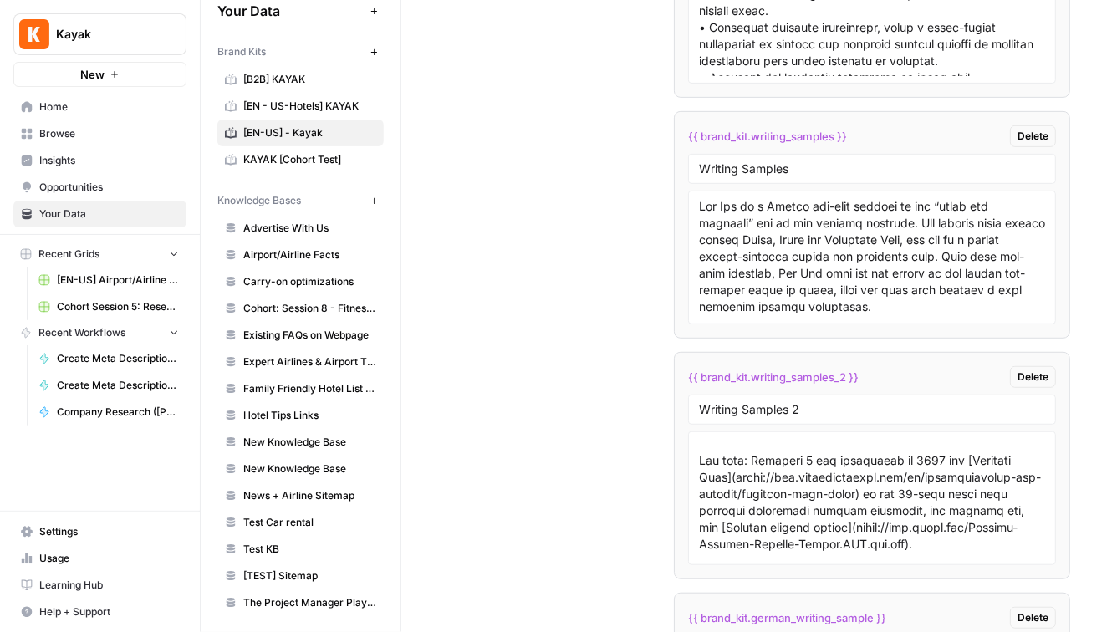
drag, startPoint x: 891, startPoint y: 141, endPoint x: 654, endPoint y: 140, distance: 237.4
click at [654, 140] on div "Custom Variables Create custom variables that will appear as global brand varia…" at bounding box center [759, 606] width 622 height 1538
drag, startPoint x: 819, startPoint y: 183, endPoint x: 384, endPoint y: 181, distance: 434.6
click at [392, 181] on div "**********" at bounding box center [659, 316] width 916 height 632
click at [820, 278] on textarea at bounding box center [872, 257] width 346 height 119
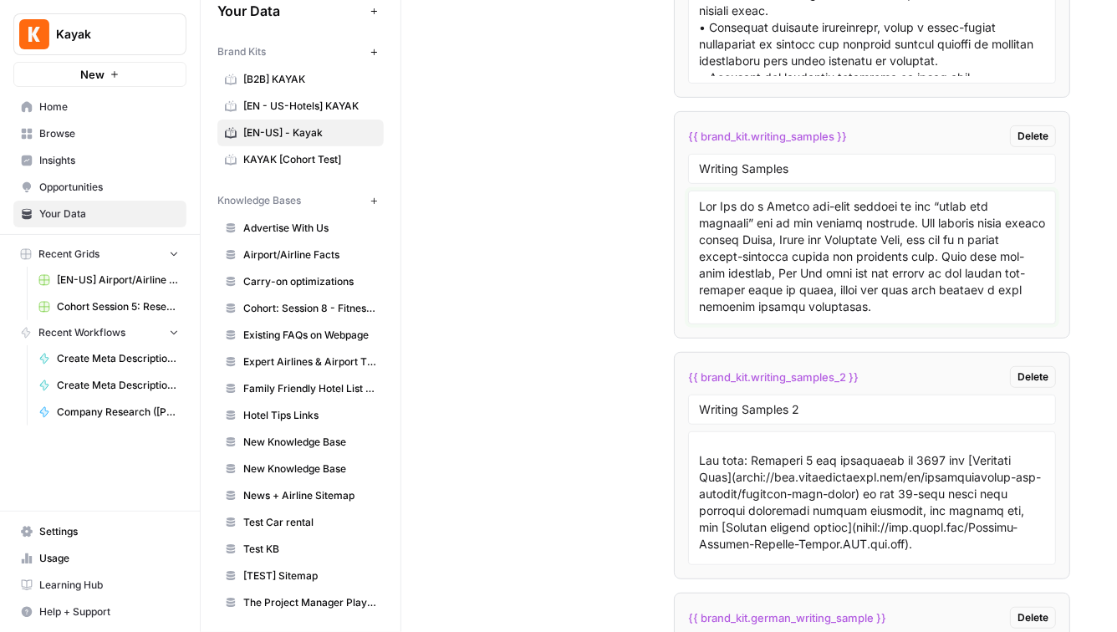
click at [820, 278] on textarea at bounding box center [872, 257] width 346 height 119
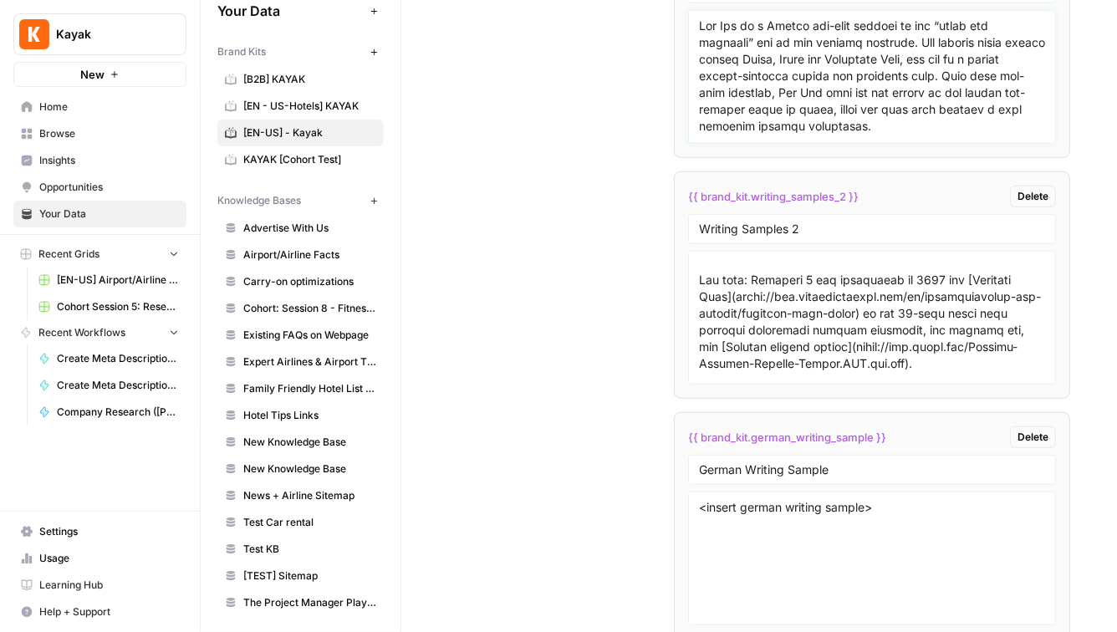
scroll to position [3575, 0]
drag, startPoint x: 891, startPoint y: 209, endPoint x: 622, endPoint y: 208, distance: 269.1
click at [622, 208] on div "Custom Variables Create custom variables that will appear as global brand varia…" at bounding box center [759, 425] width 622 height 1538
drag, startPoint x: 700, startPoint y: 235, endPoint x: 379, endPoint y: 235, distance: 320.9
click at [380, 235] on div "**********" at bounding box center [659, 316] width 916 height 632
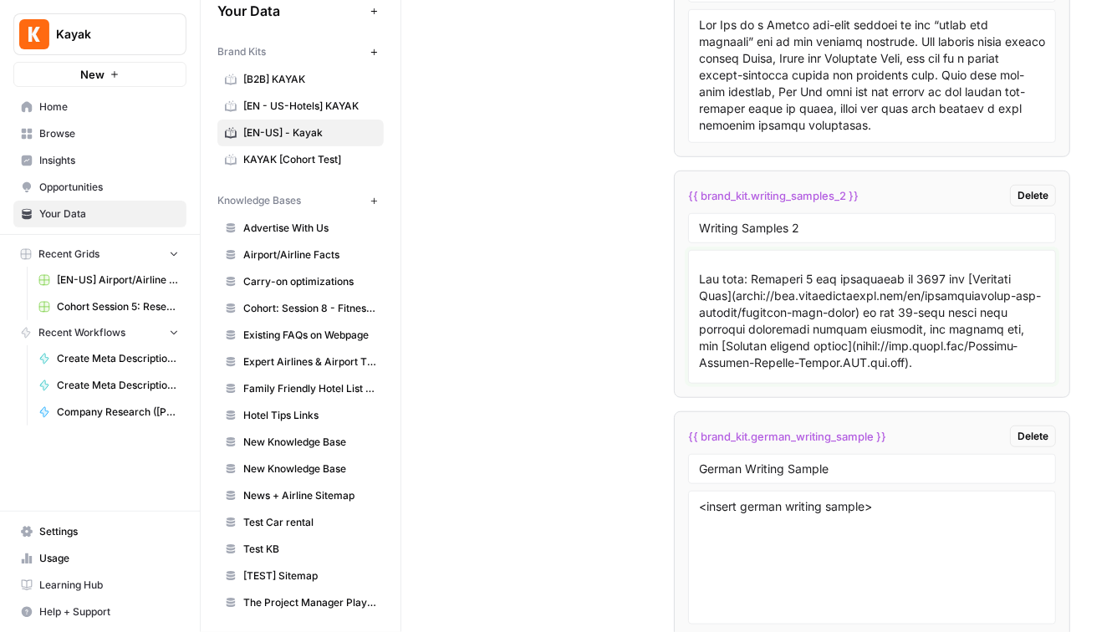
click at [720, 313] on textarea at bounding box center [872, 316] width 346 height 119
drag, startPoint x: 895, startPoint y: 447, endPoint x: 324, endPoint y: 447, distance: 570.8
click at [324, 447] on div "**********" at bounding box center [659, 316] width 916 height 632
click at [743, 484] on div "German Writing Sample" at bounding box center [872, 469] width 368 height 30
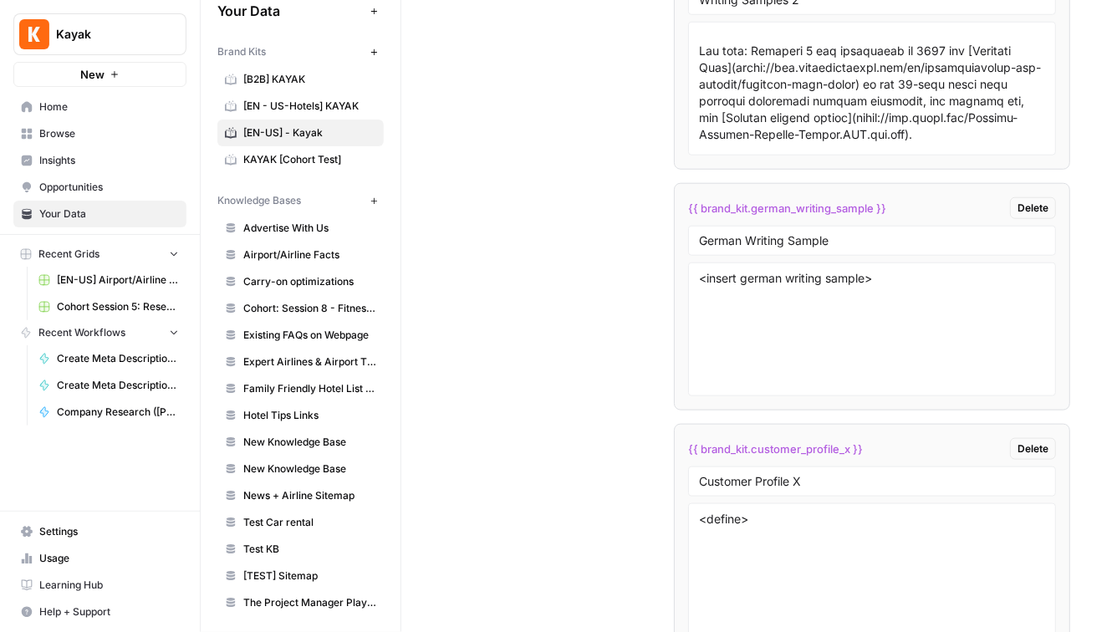
scroll to position [3805, 0]
drag, startPoint x: 901, startPoint y: 216, endPoint x: 682, endPoint y: 211, distance: 219.0
click at [682, 211] on li "{{ brand_kit.german_writing_sample }} Delete German Writing Sample <insert germ…" at bounding box center [872, 294] width 396 height 227
drag, startPoint x: 854, startPoint y: 257, endPoint x: 477, endPoint y: 257, distance: 376.9
click at [477, 257] on div "Custom Variables Create custom variables that will appear as global brand varia…" at bounding box center [759, 195] width 622 height 1538
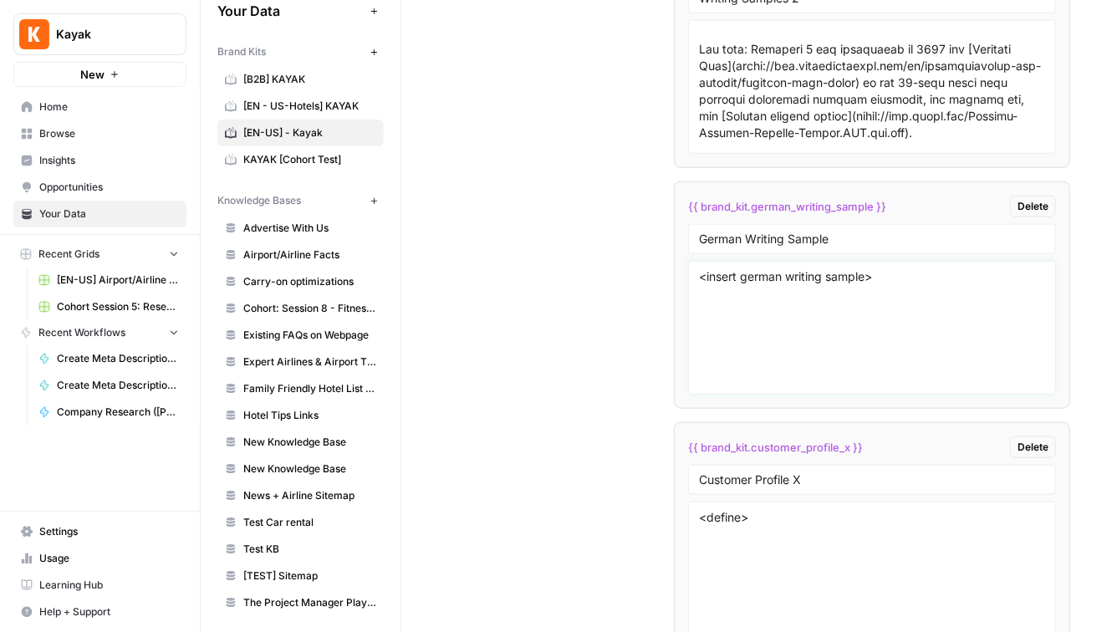
click at [836, 303] on textarea "<insert german writing sample>" at bounding box center [872, 327] width 346 height 119
drag, startPoint x: 890, startPoint y: 291, endPoint x: 463, endPoint y: 291, distance: 427.1
click at [463, 291] on div "Custom Variables Create custom variables that will appear as global brand varia…" at bounding box center [759, 195] width 622 height 1538
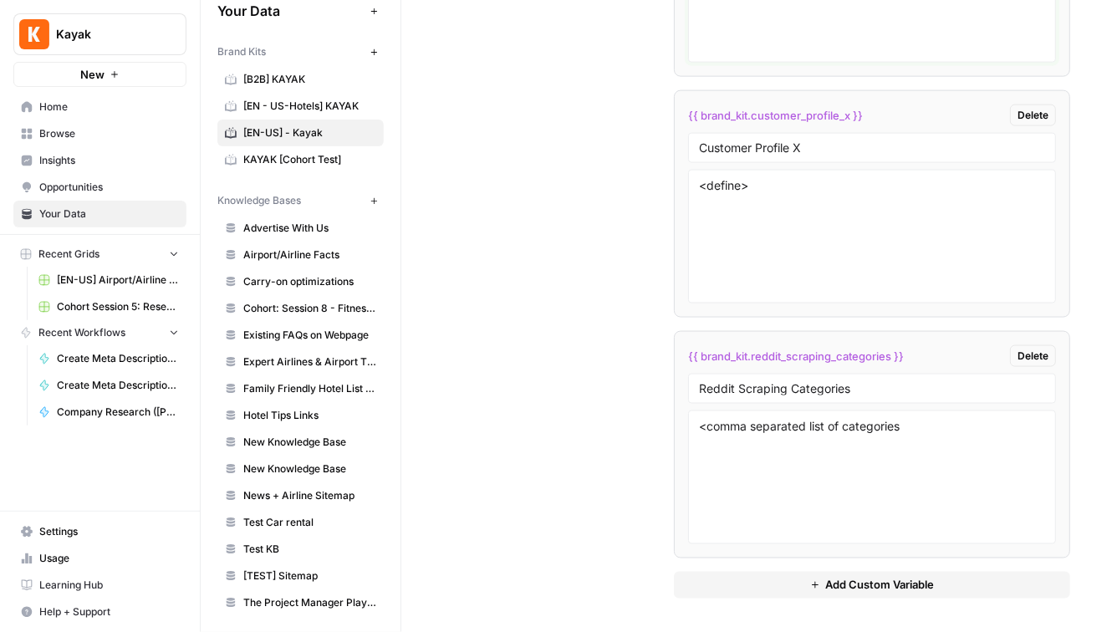
scroll to position [4139, 0]
drag, startPoint x: 878, startPoint y: 127, endPoint x: 661, endPoint y: 125, distance: 217.3
drag, startPoint x: 868, startPoint y: 401, endPoint x: 340, endPoint y: 401, distance: 527.4
click at [340, 401] on div "**********" at bounding box center [659, 316] width 916 height 632
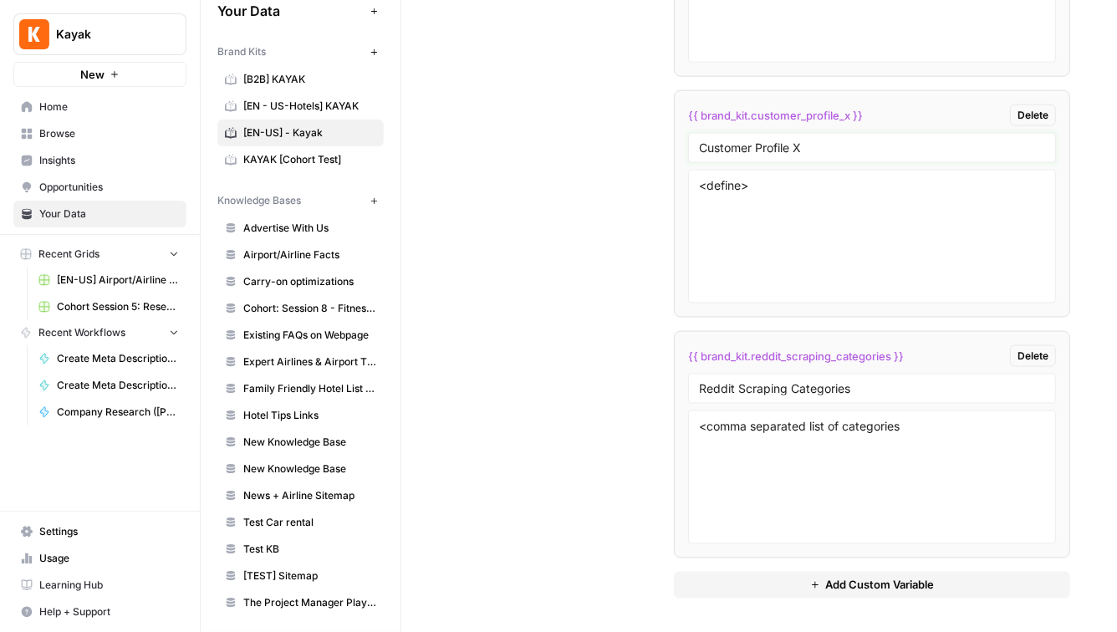
drag, startPoint x: 884, startPoint y: 159, endPoint x: 382, endPoint y: 151, distance: 502.4
click at [389, 151] on div "**********" at bounding box center [659, 316] width 916 height 632
click at [777, 174] on li "{{ brand_kit.customer_profile_x }} Delete Customer Profile X <define>" at bounding box center [872, 203] width 396 height 227
drag, startPoint x: 777, startPoint y: 196, endPoint x: 436, endPoint y: 196, distance: 341.0
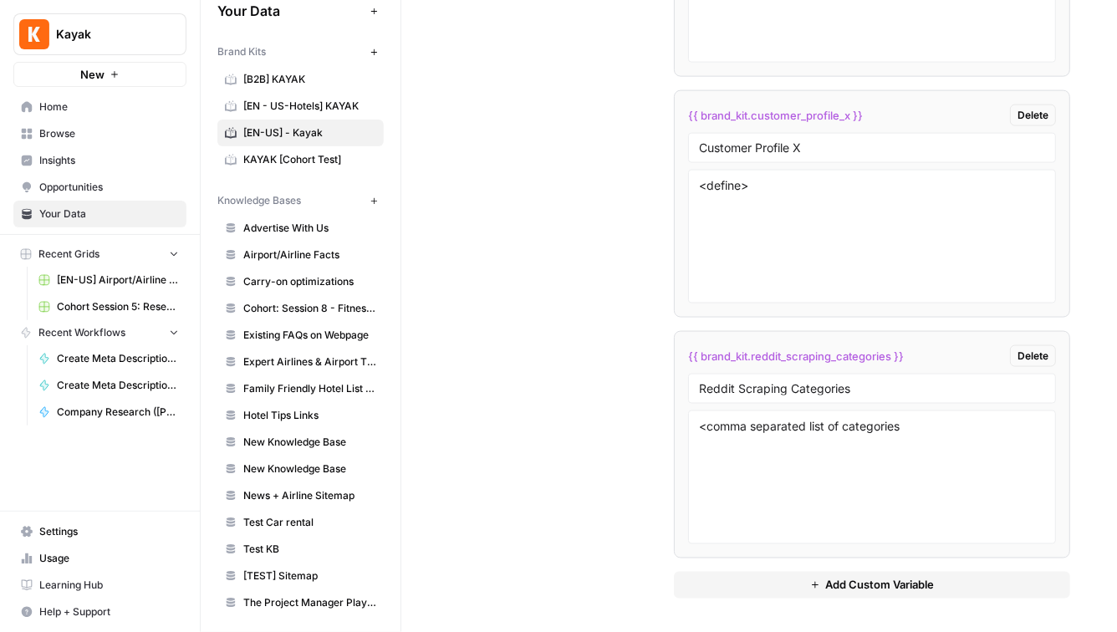
drag, startPoint x: 918, startPoint y: 360, endPoint x: 506, endPoint y: 360, distance: 412.0
drag, startPoint x: 864, startPoint y: 407, endPoint x: 476, endPoint y: 406, distance: 388.6
drag, startPoint x: 908, startPoint y: 397, endPoint x: 430, endPoint y: 397, distance: 478.1
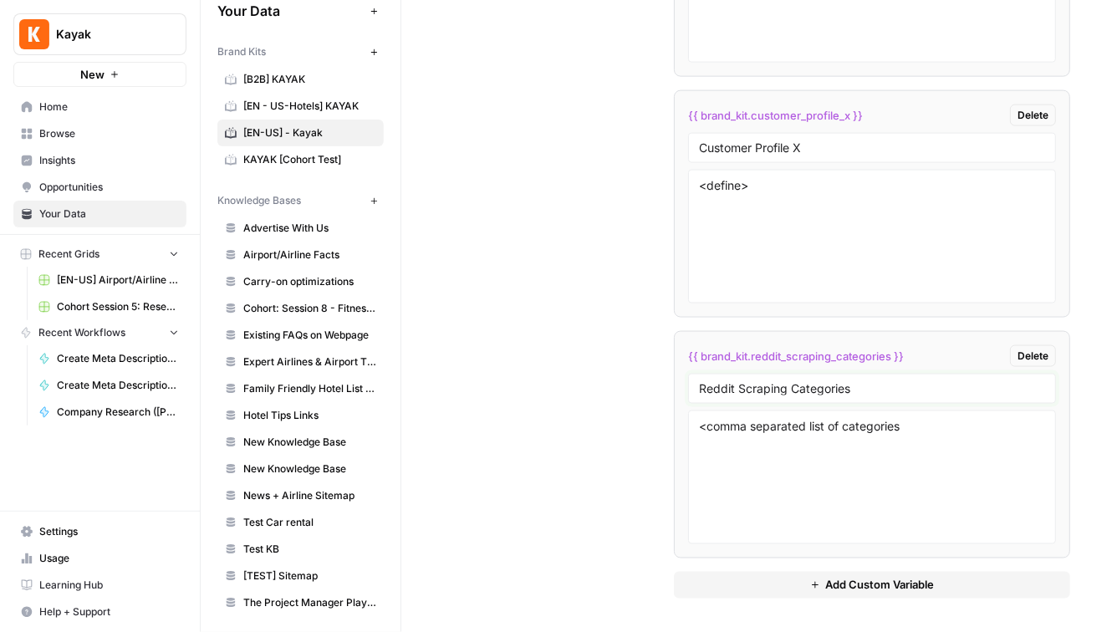
click at [929, 441] on textarea "<comma separated list of categories" at bounding box center [872, 477] width 346 height 119
click at [699, 435] on textarea "<comma separated list of categories" at bounding box center [872, 477] width 346 height 119
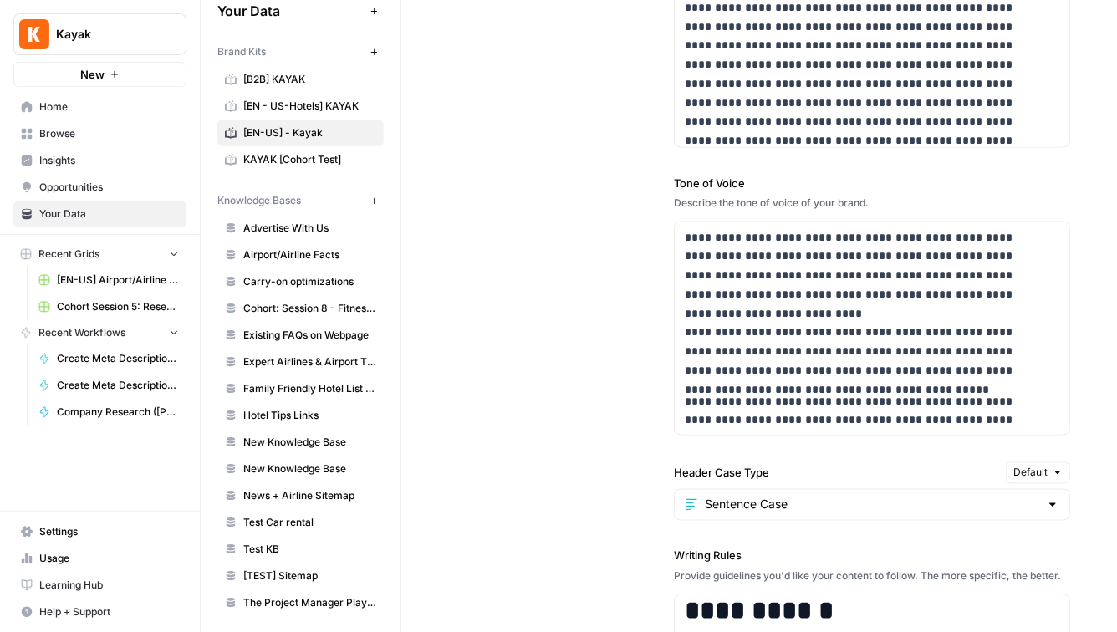
scroll to position [1335, 0]
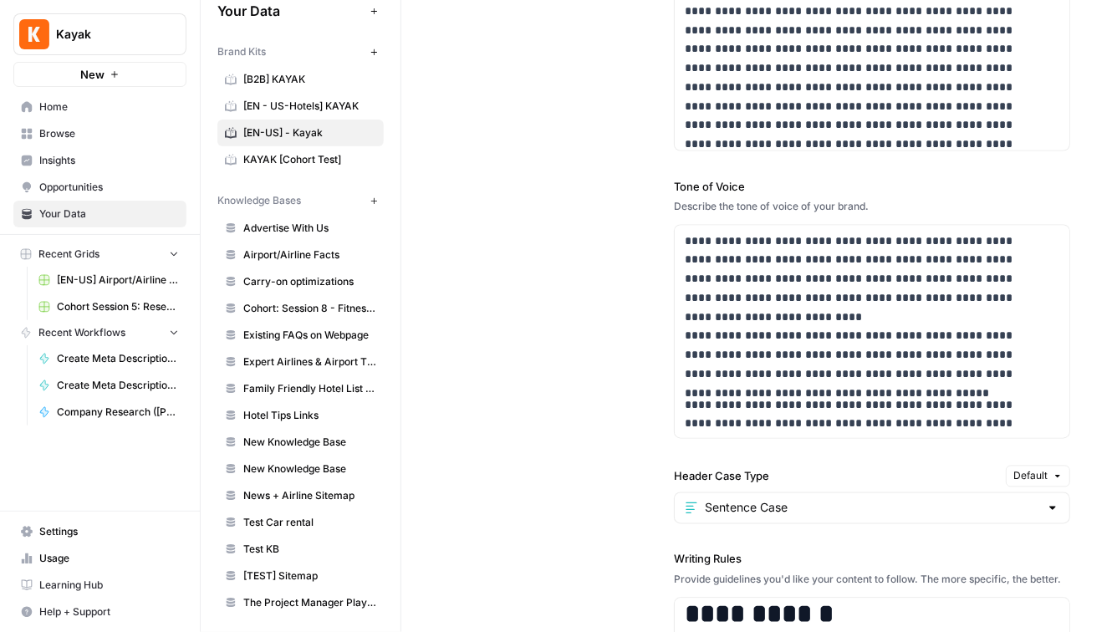
click at [254, 99] on span "[EN - US-Hotels] KAYAK" at bounding box center [309, 106] width 133 height 15
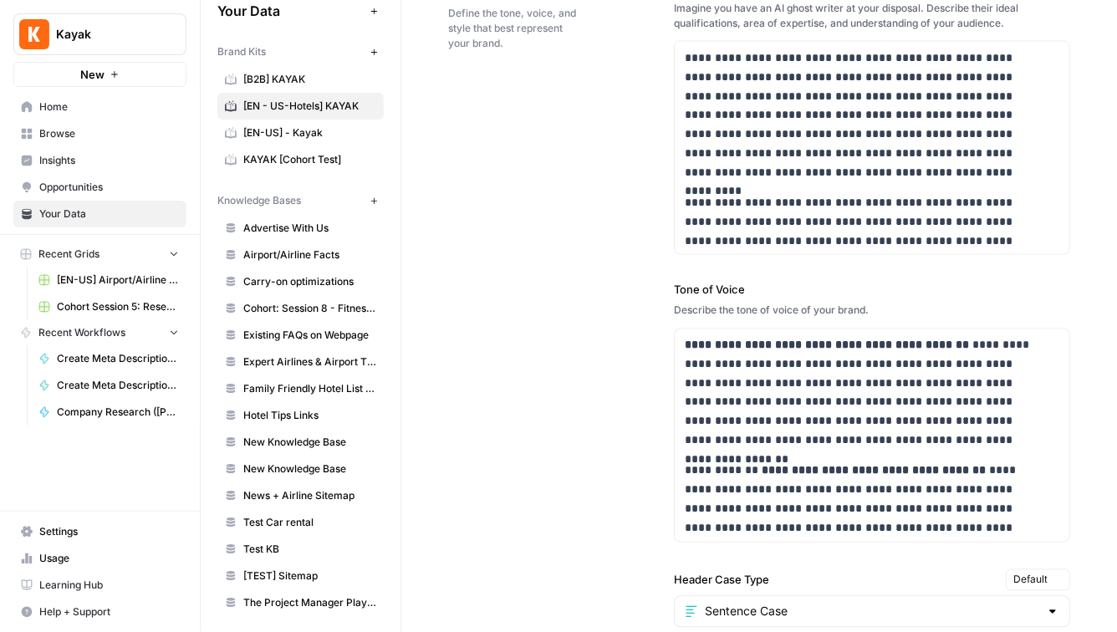
scroll to position [1756, 0]
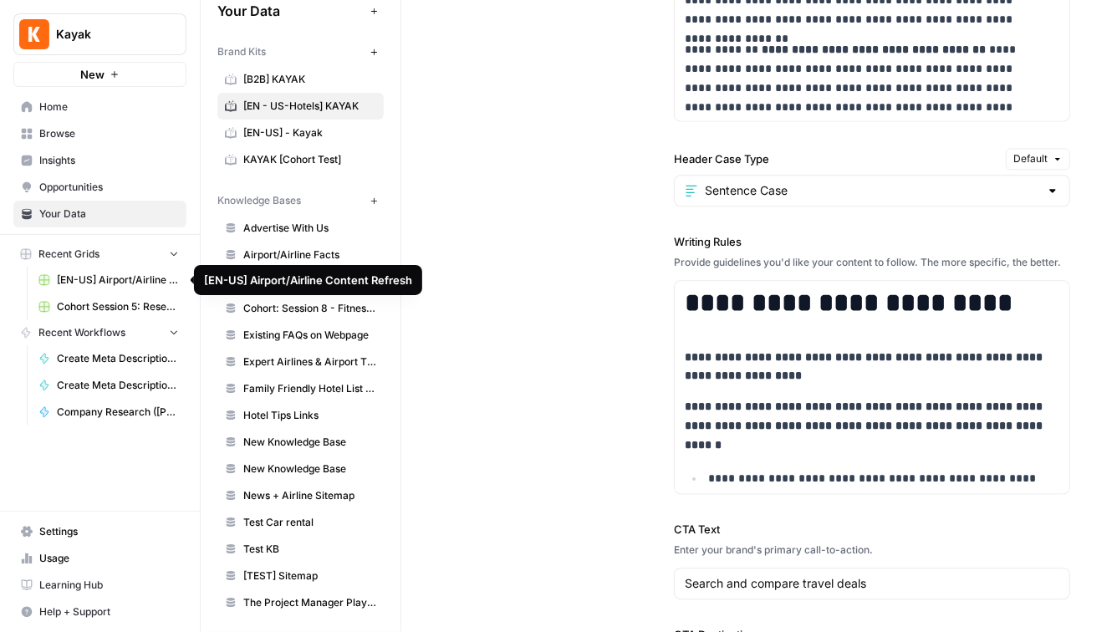
click at [122, 286] on span "[EN-US] Airport/Airline Content Refresh" at bounding box center [118, 279] width 122 height 15
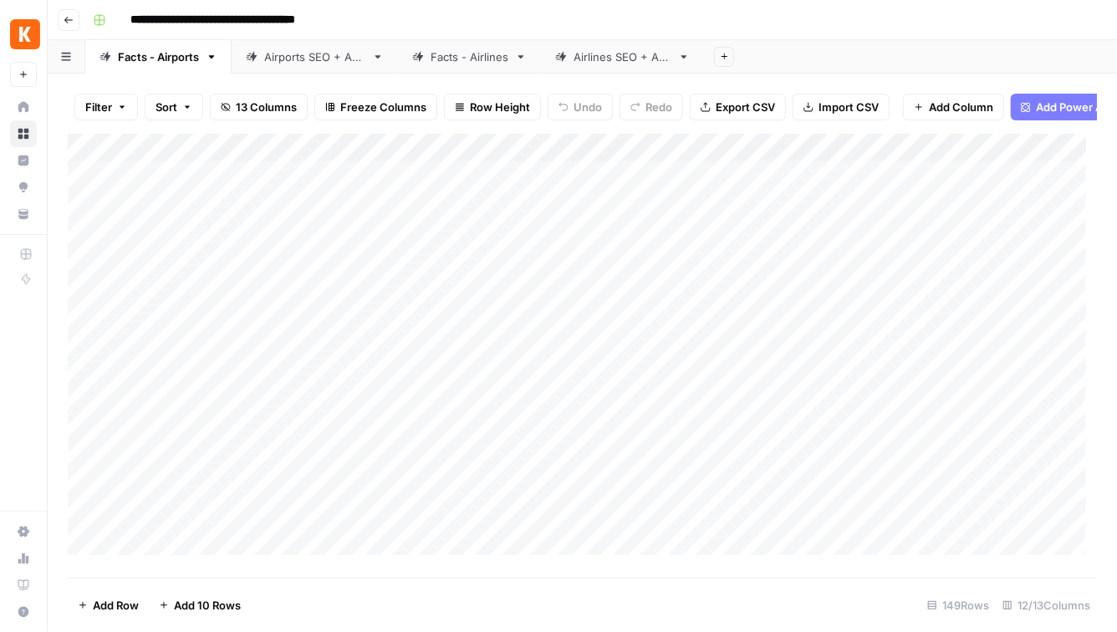
click at [322, 16] on input "**********" at bounding box center [243, 20] width 240 height 27
click at [400, 18] on div "**********" at bounding box center [593, 20] width 1014 height 27
drag, startPoint x: 182, startPoint y: 186, endPoint x: 1068, endPoint y: 192, distance: 885.9
click at [1068, 192] on div "Add Column" at bounding box center [582, 350] width 1029 height 433
click at [172, 252] on div "Add Column" at bounding box center [582, 350] width 1029 height 433
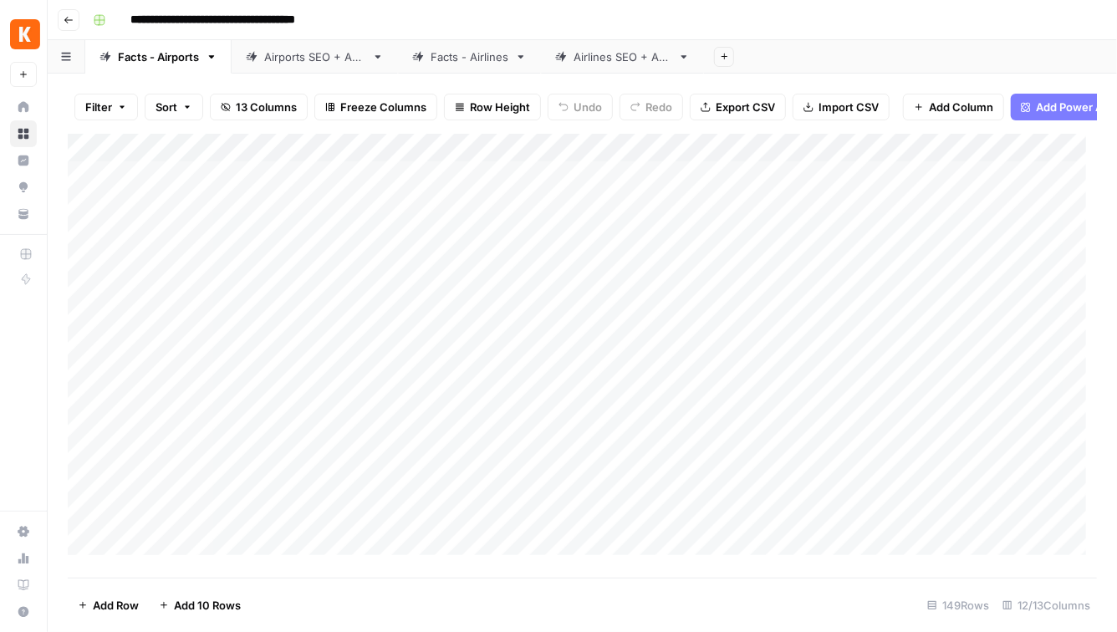
click at [152, 190] on div "Add Column" at bounding box center [582, 350] width 1029 height 433
drag, startPoint x: 158, startPoint y: 159, endPoint x: 289, endPoint y: 159, distance: 131.2
click at [210, 159] on div "Add Column" at bounding box center [582, 350] width 1029 height 433
drag, startPoint x: 573, startPoint y: 159, endPoint x: 180, endPoint y: 180, distance: 393.4
click at [180, 181] on div "Add Column" at bounding box center [582, 350] width 1029 height 433
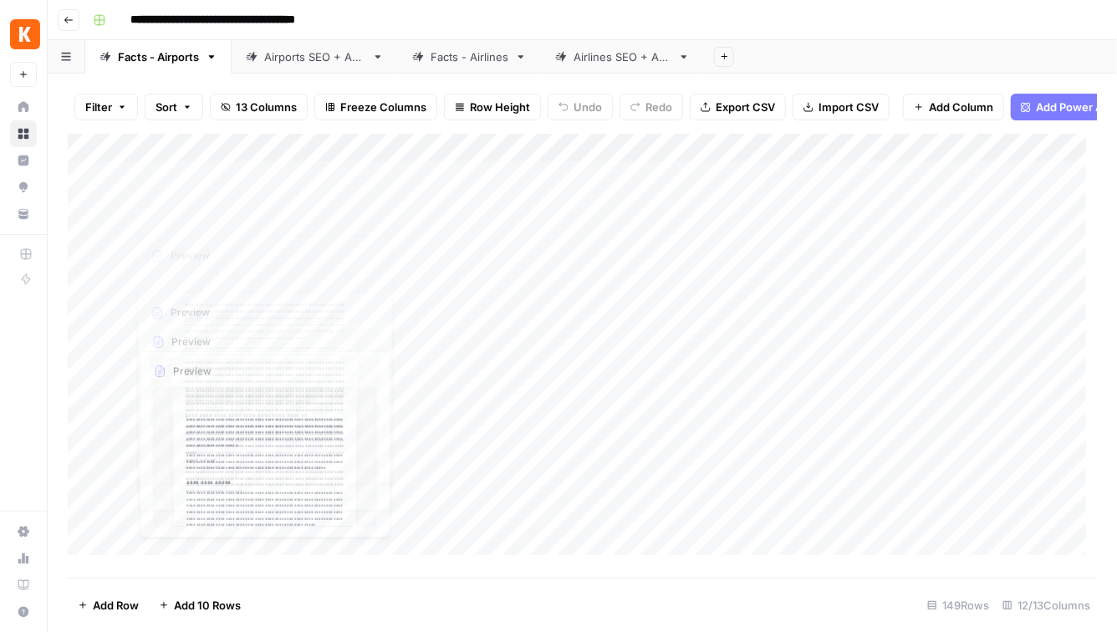
click at [568, 359] on div "Add Column" at bounding box center [582, 350] width 1029 height 433
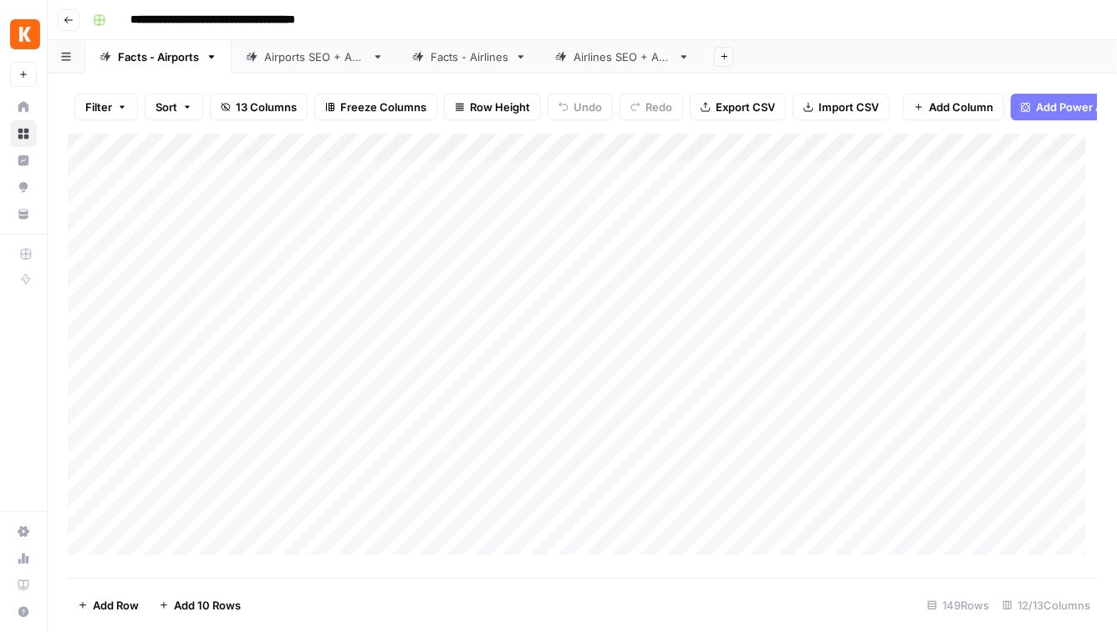
click at [277, 59] on div "Airports SEO + AEO" at bounding box center [314, 56] width 101 height 17
click at [460, 58] on div "Facts - Airlines" at bounding box center [469, 56] width 78 height 17
click at [130, 60] on div "Facts - Airports" at bounding box center [158, 56] width 81 height 17
click at [209, 158] on div "Add Column" at bounding box center [582, 350] width 1029 height 433
drag, startPoint x: 237, startPoint y: 160, endPoint x: 336, endPoint y: 165, distance: 98.8
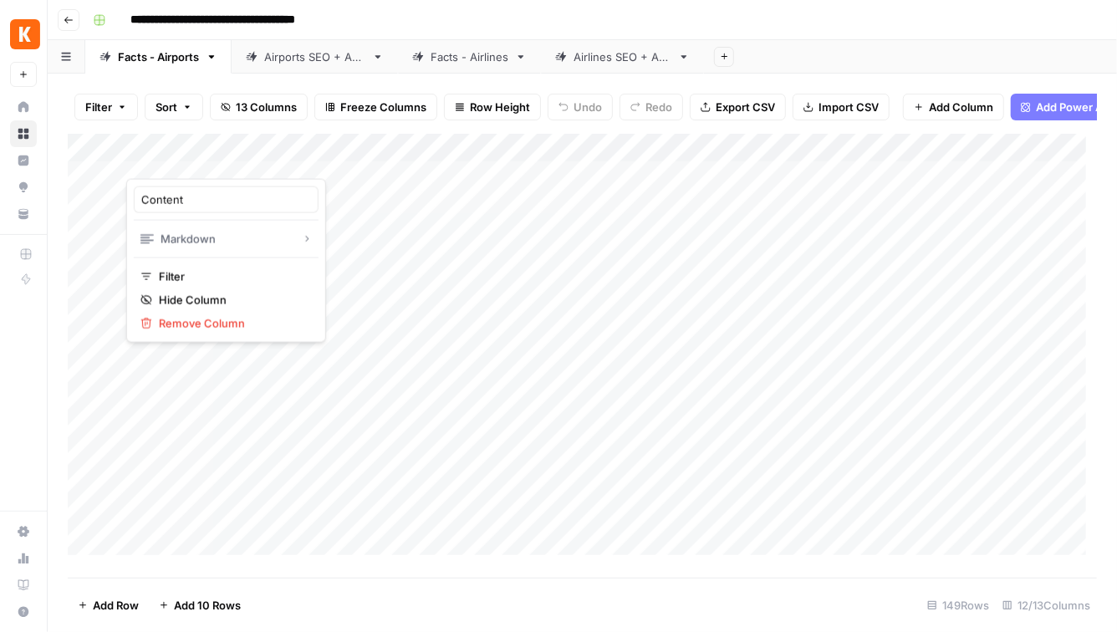
click at [336, 166] on div at bounding box center [247, 161] width 242 height 33
drag, startPoint x: 277, startPoint y: 160, endPoint x: 459, endPoint y: 165, distance: 182.3
click at [459, 165] on body "**********" at bounding box center [558, 316] width 1117 height 632
click at [509, 271] on div "Add Column" at bounding box center [582, 350] width 1029 height 433
click at [245, 156] on div "Add Column" at bounding box center [582, 350] width 1029 height 433
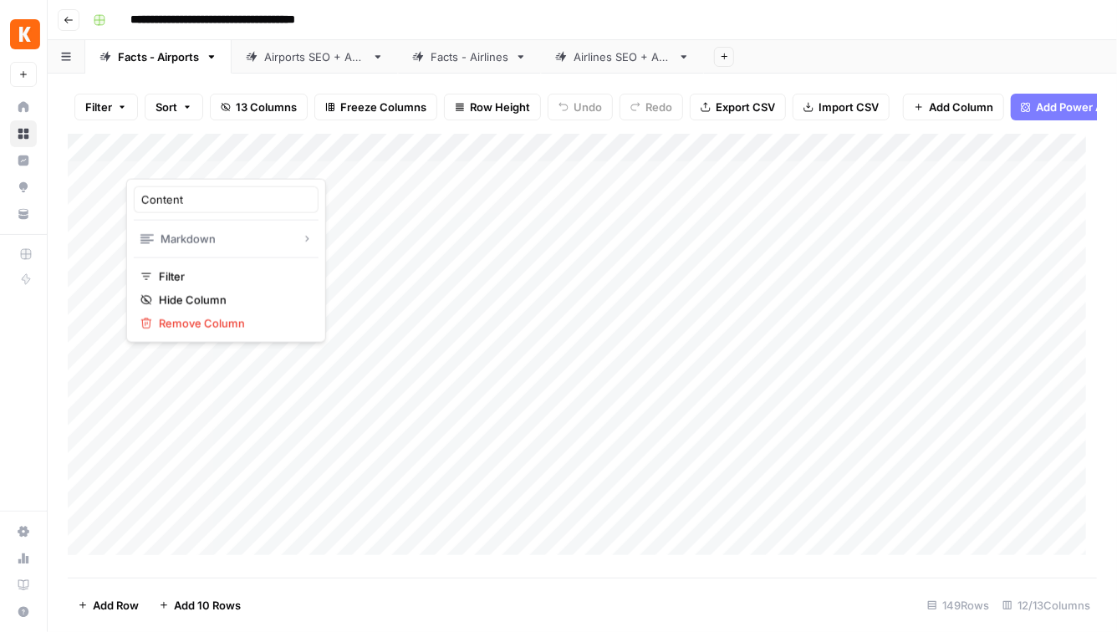
click at [293, 154] on div at bounding box center [247, 161] width 242 height 33
click at [360, 164] on div at bounding box center [247, 161] width 242 height 33
click at [267, 162] on div at bounding box center [247, 161] width 242 height 33
click at [140, 66] on link "Facts - Airports" at bounding box center [158, 56] width 146 height 33
drag, startPoint x: 152, startPoint y: 153, endPoint x: 748, endPoint y: 155, distance: 595.9
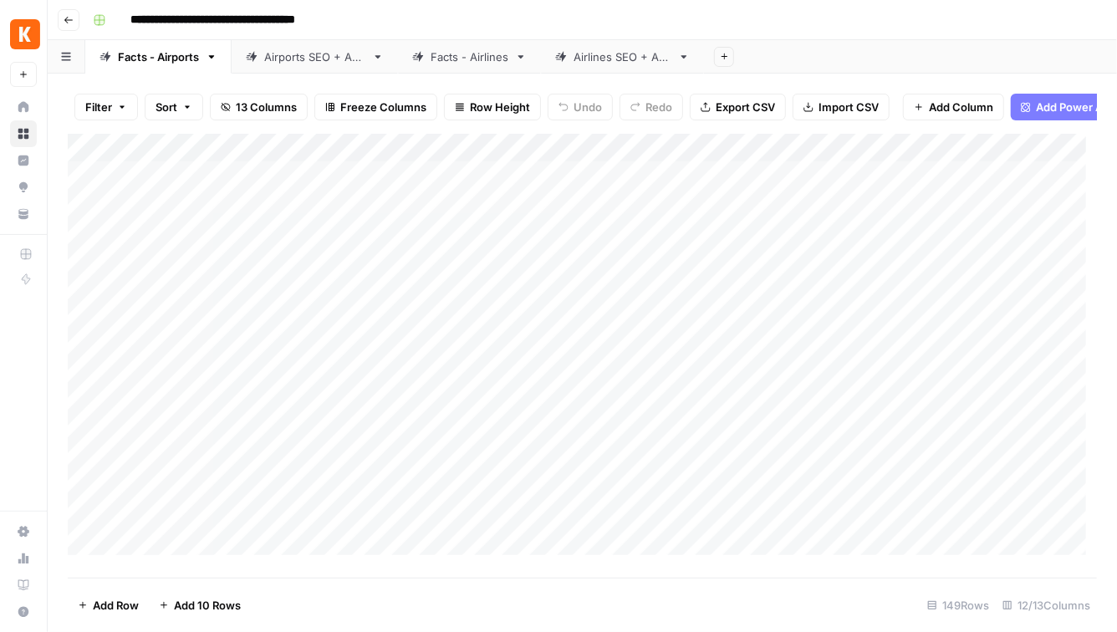
click at [749, 155] on div "Add Column" at bounding box center [582, 350] width 1029 height 433
click at [67, 18] on icon "button" at bounding box center [69, 20] width 10 height 10
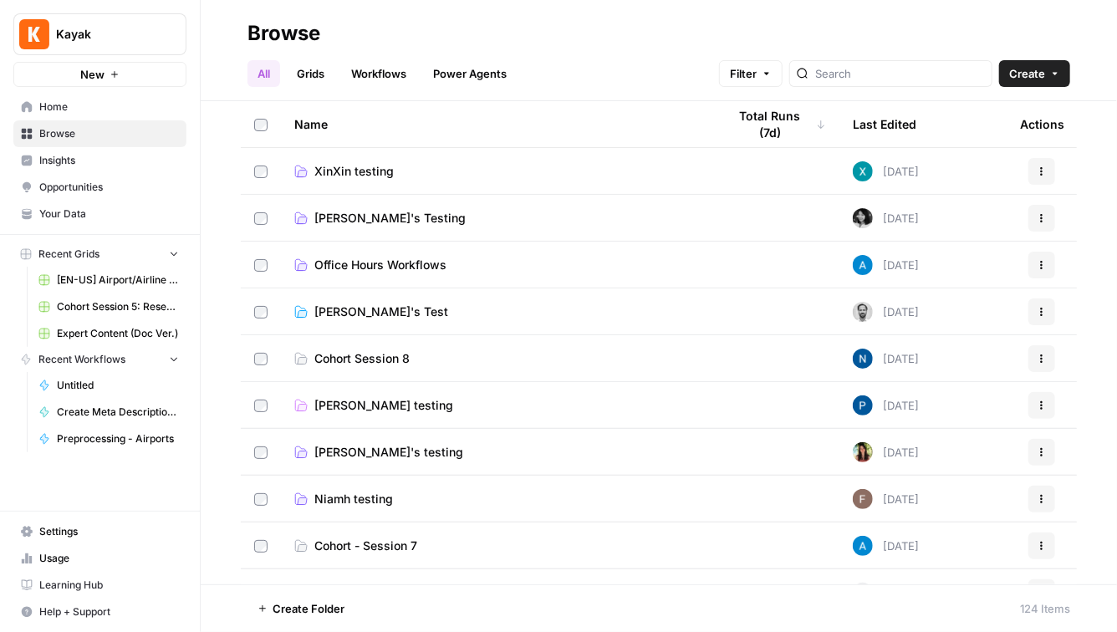
click at [653, 190] on td "XinXin testing" at bounding box center [497, 171] width 433 height 46
click at [620, 173] on link "XinXin testing" at bounding box center [497, 171] width 406 height 17
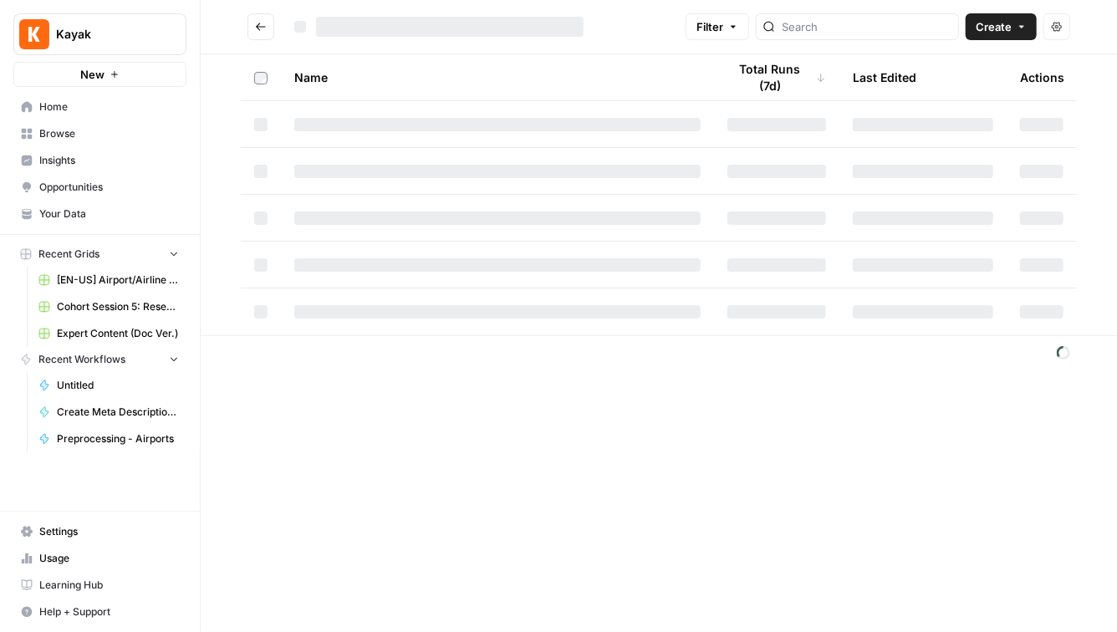
click at [620, 173] on div at bounding box center [497, 171] width 406 height 13
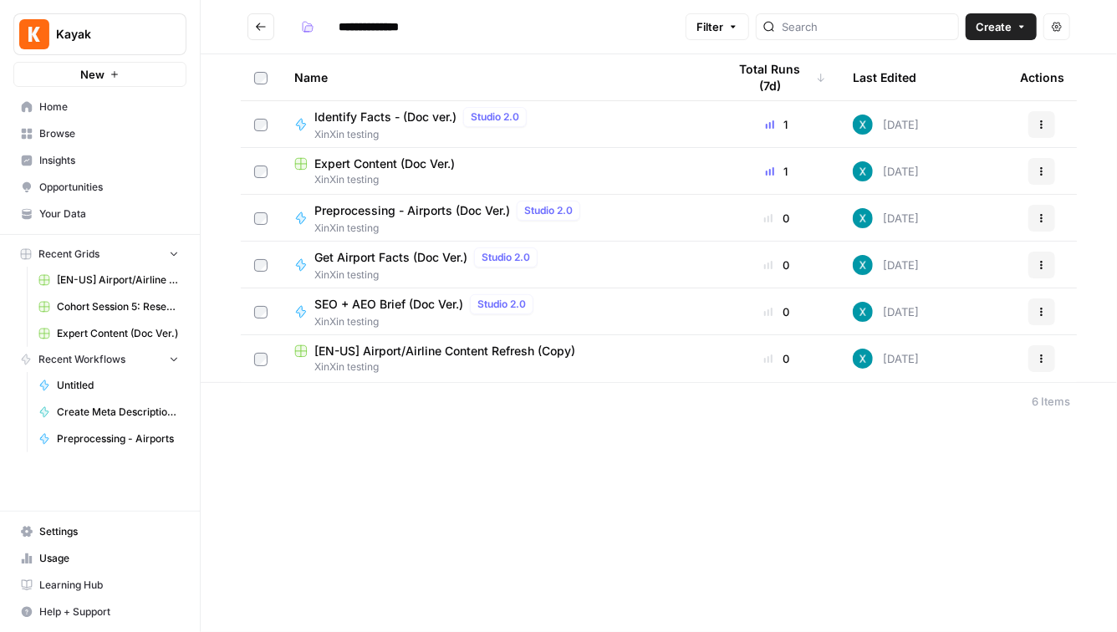
click at [367, 356] on span "[EN-US] Airport/Airline Content Refresh (Copy)" at bounding box center [444, 351] width 261 height 17
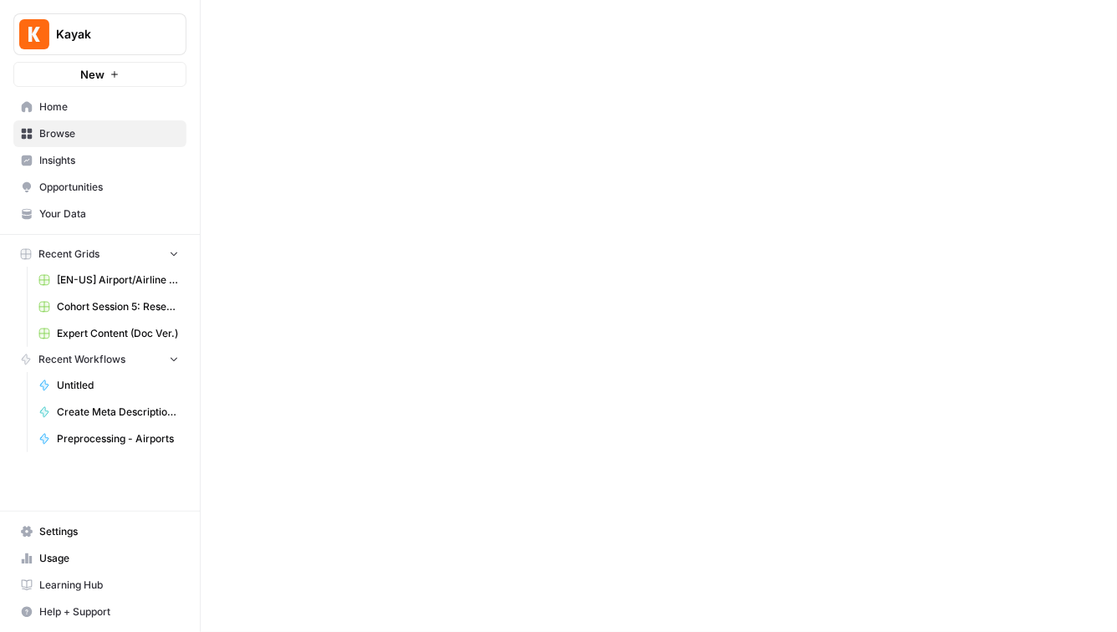
click at [367, 356] on div at bounding box center [659, 316] width 916 height 632
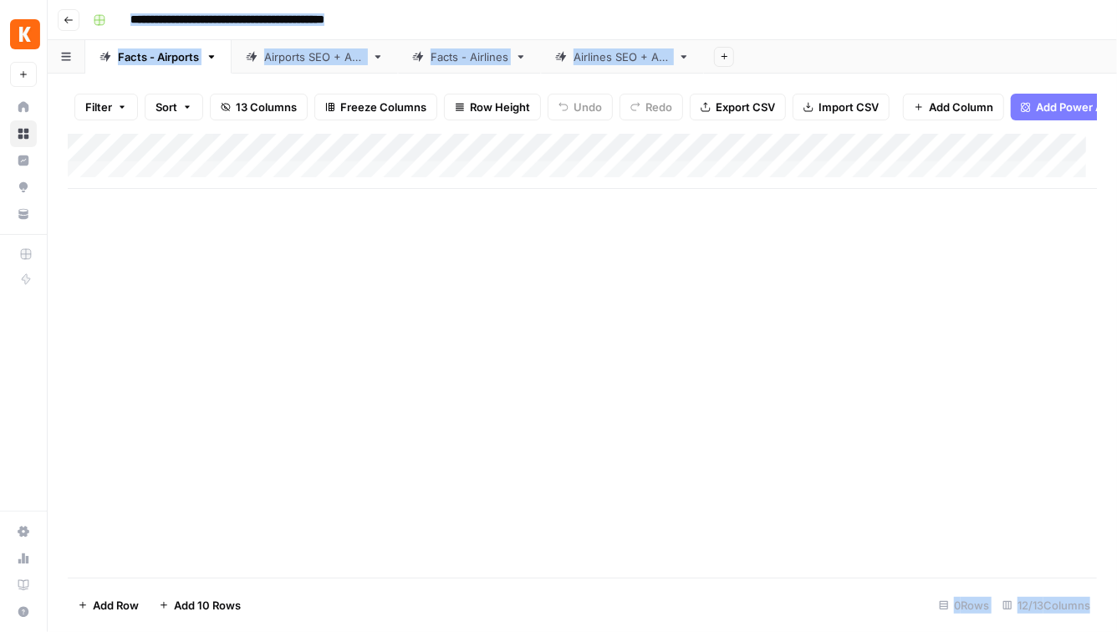
click at [596, 12] on div "**********" at bounding box center [593, 20] width 1014 height 27
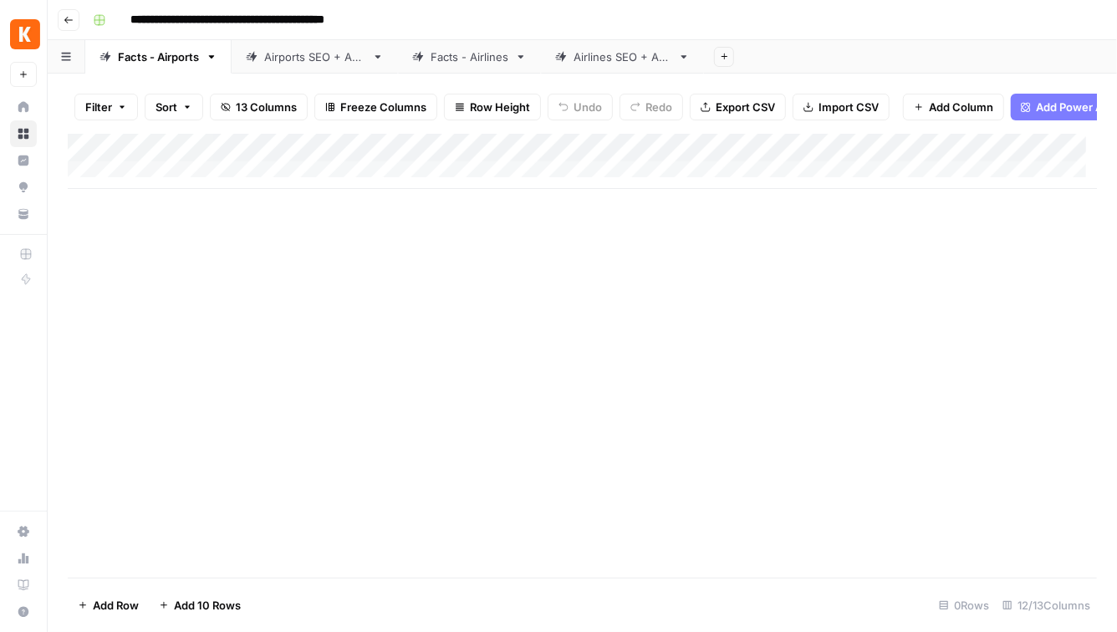
click at [62, 20] on button "Go back" at bounding box center [69, 20] width 22 height 22
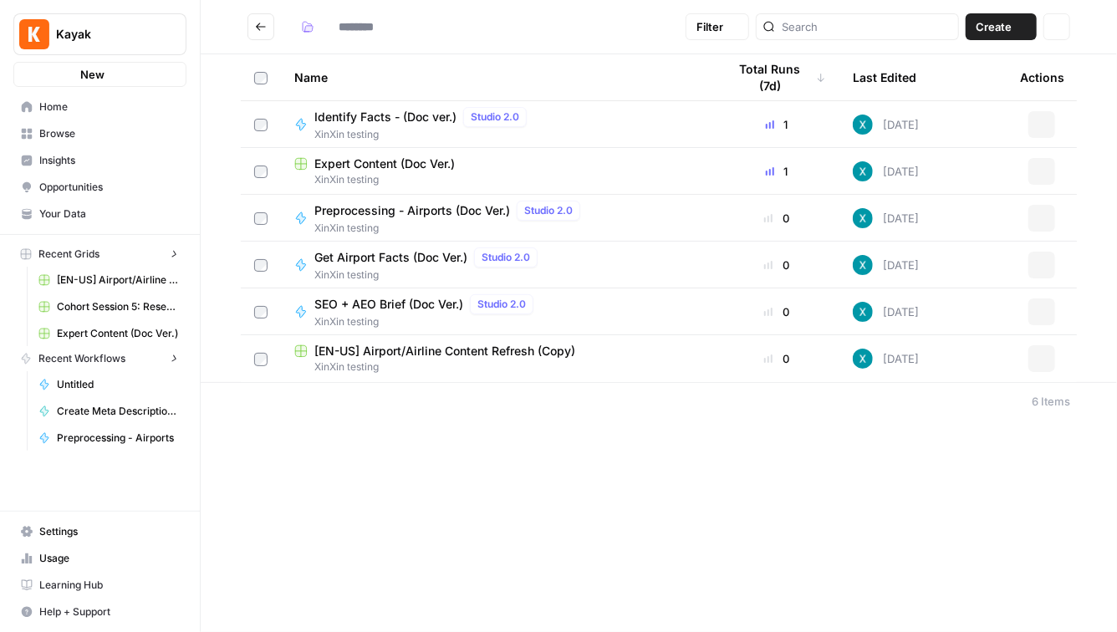
type input "**********"
click at [264, 25] on icon "Go back" at bounding box center [261, 27] width 12 height 12
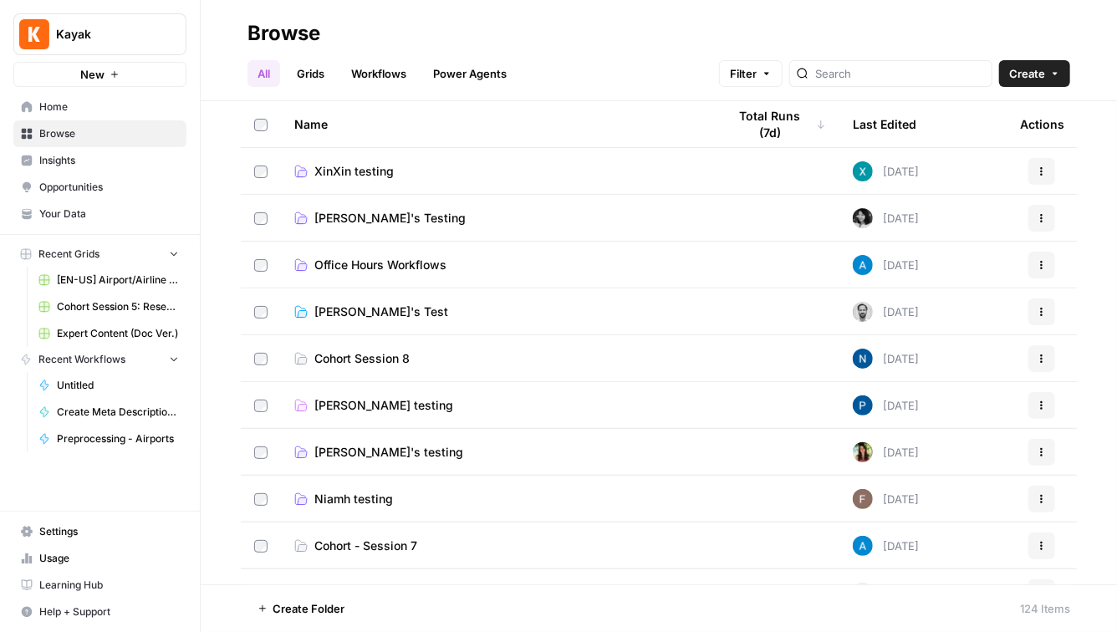
click at [315, 70] on link "Grids" at bounding box center [311, 73] width 48 height 27
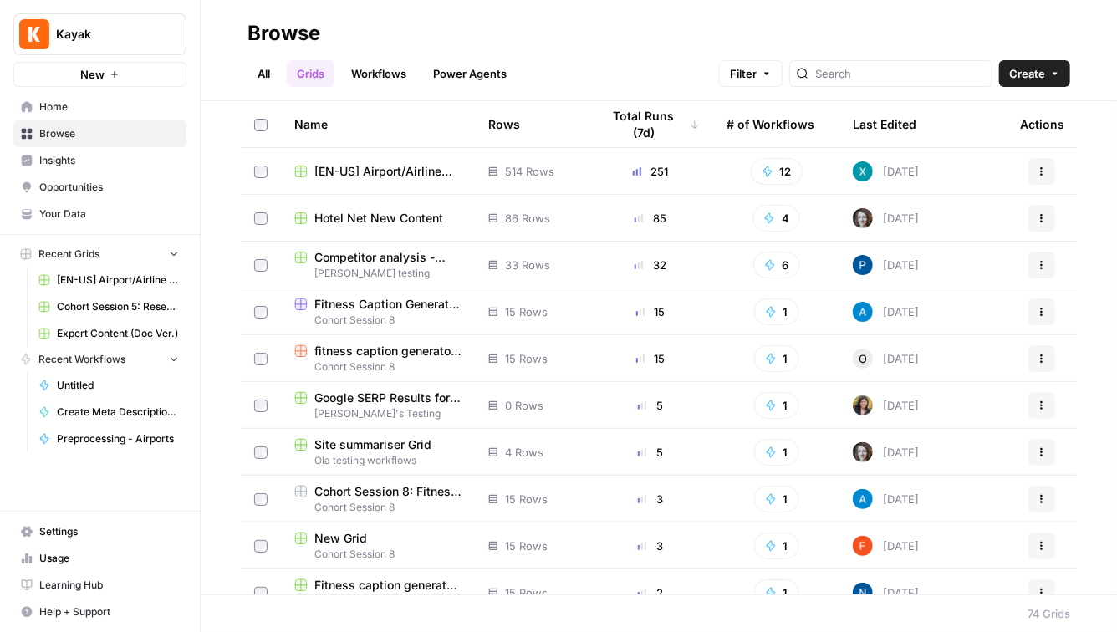
click at [379, 181] on td "[EN-US] Airport/Airline Content Refresh" at bounding box center [378, 171] width 194 height 46
click at [344, 167] on span "[EN-US] Airport/Airline Content Refresh" at bounding box center [387, 171] width 147 height 17
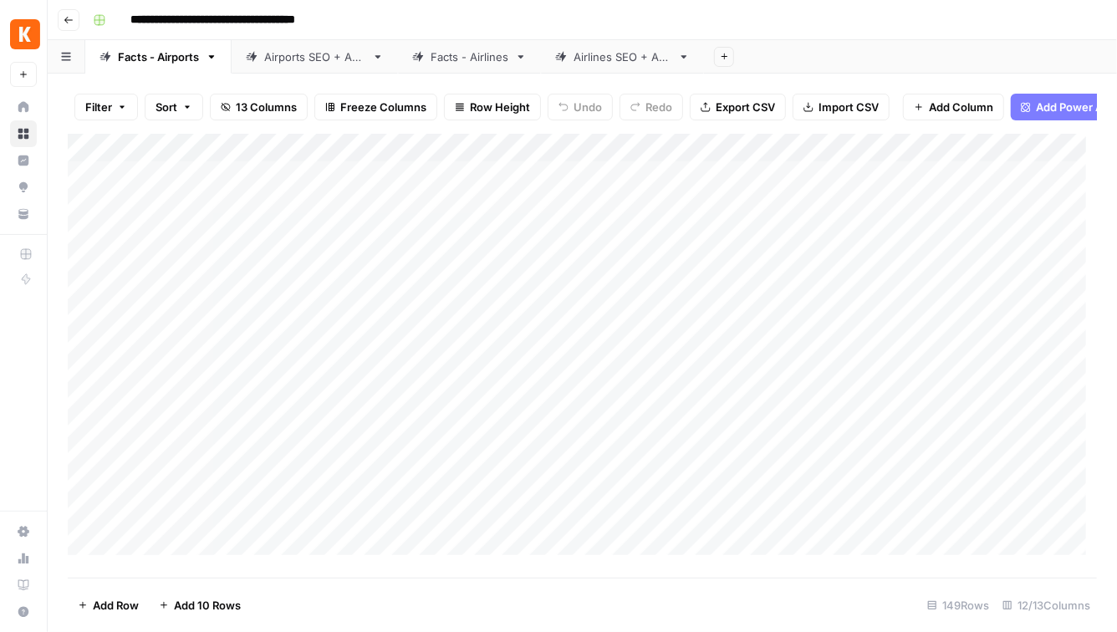
click at [471, 631] on div "Close" at bounding box center [558, 632] width 1117 height 0
click at [159, 187] on div "Add Column" at bounding box center [582, 350] width 1029 height 433
drag, startPoint x: 173, startPoint y: 160, endPoint x: 461, endPoint y: 171, distance: 287.7
click at [461, 171] on div "Add Column" at bounding box center [582, 350] width 1029 height 433
drag, startPoint x: 516, startPoint y: 162, endPoint x: 194, endPoint y: 156, distance: 321.8
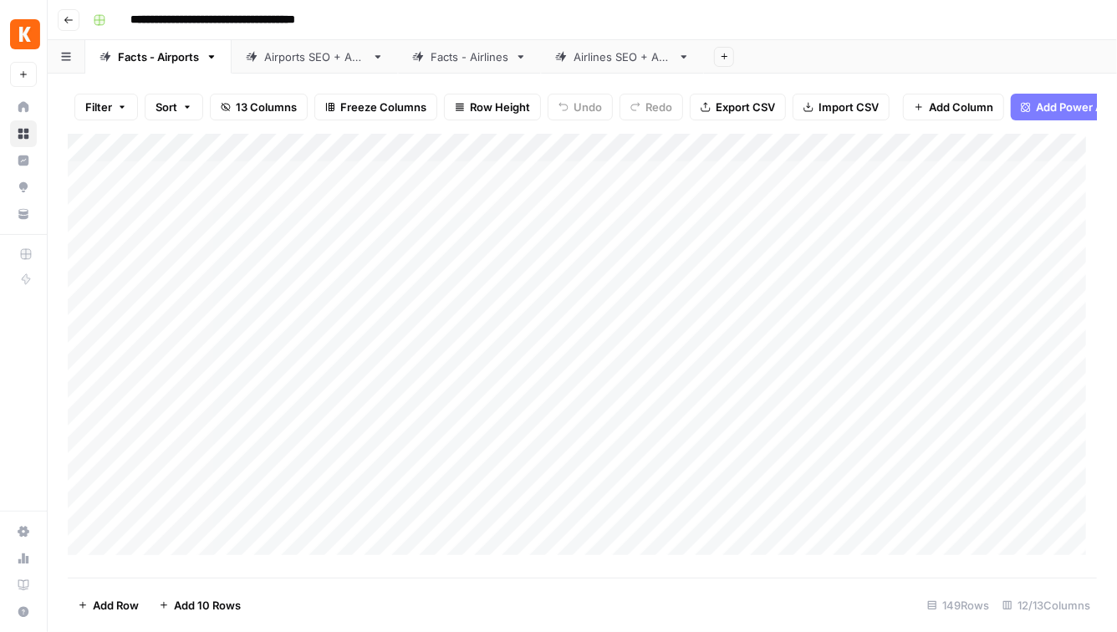
click at [194, 156] on div "Add Column" at bounding box center [582, 350] width 1029 height 433
click at [168, 188] on div "Add Column" at bounding box center [582, 350] width 1029 height 433
drag, startPoint x: 176, startPoint y: 188, endPoint x: 1114, endPoint y: 309, distance: 945.5
click at [1114, 309] on div "Filter Sort 13 Columns Freeze Columns Row Height Undo Redo Export CSV Import CS…" at bounding box center [582, 353] width 1069 height 558
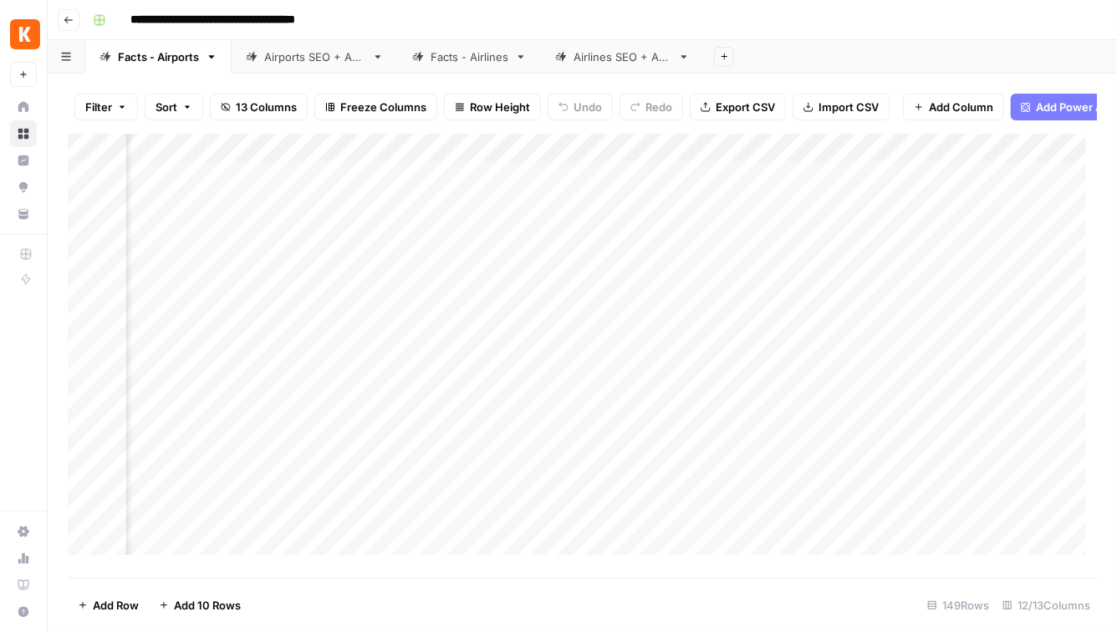
scroll to position [0, 541]
click at [471, 57] on div "Facts - Airlines" at bounding box center [469, 56] width 78 height 17
drag, startPoint x: 58, startPoint y: 185, endPoint x: 72, endPoint y: 272, distance: 88.1
click at [72, 272] on div "Filter Sort 13 Columns Freeze Columns Row Height Undo Redo Export CSV Import CS…" at bounding box center [582, 353] width 1069 height 558
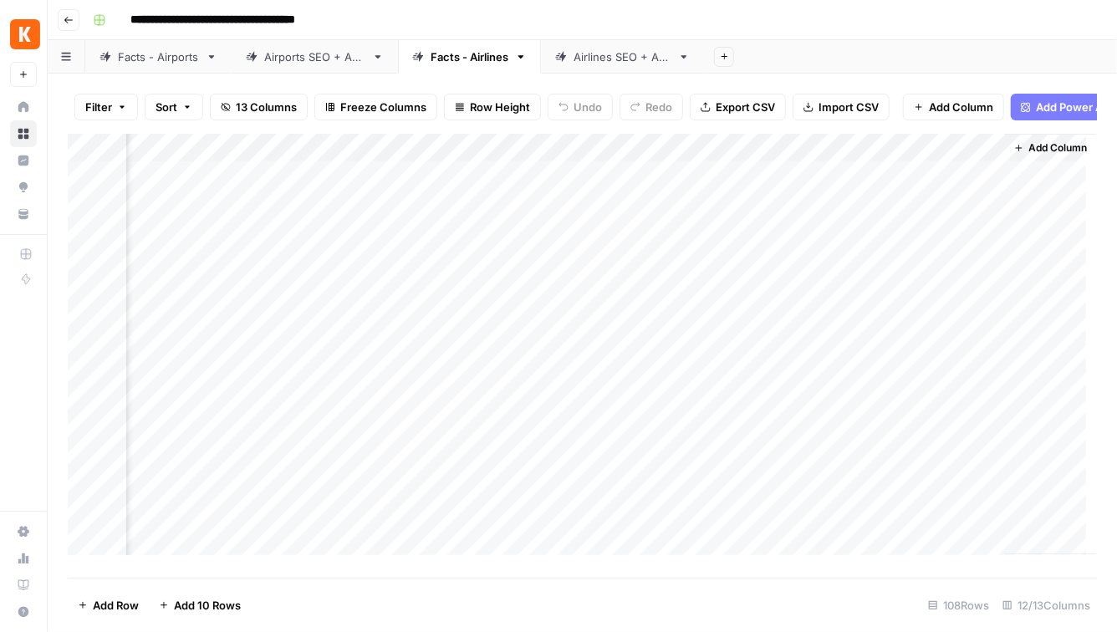
drag, startPoint x: 177, startPoint y: 186, endPoint x: 1067, endPoint y: 306, distance: 898.1
click at [1067, 306] on div "Add Column" at bounding box center [582, 350] width 1029 height 433
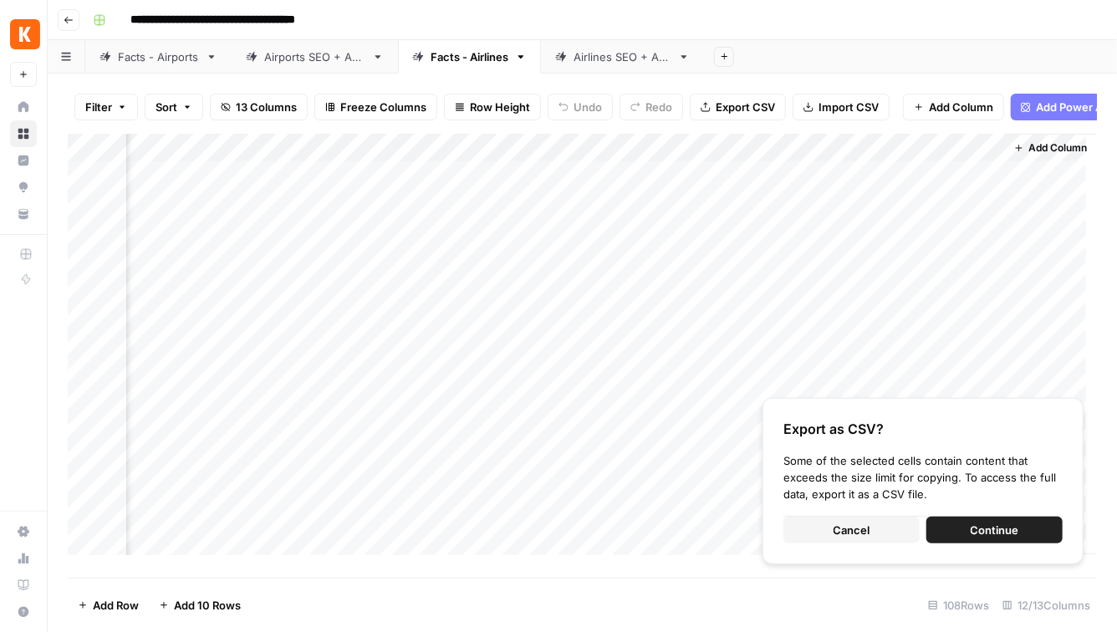
click at [61, 178] on div "Filter Sort 13 Columns Freeze Columns Row Height Undo Redo Export CSV Import CS…" at bounding box center [582, 353] width 1069 height 558
click at [1021, 318] on div "Add Column" at bounding box center [1051, 344] width 92 height 420
click at [1022, 328] on div "Add Column" at bounding box center [1051, 344] width 92 height 420
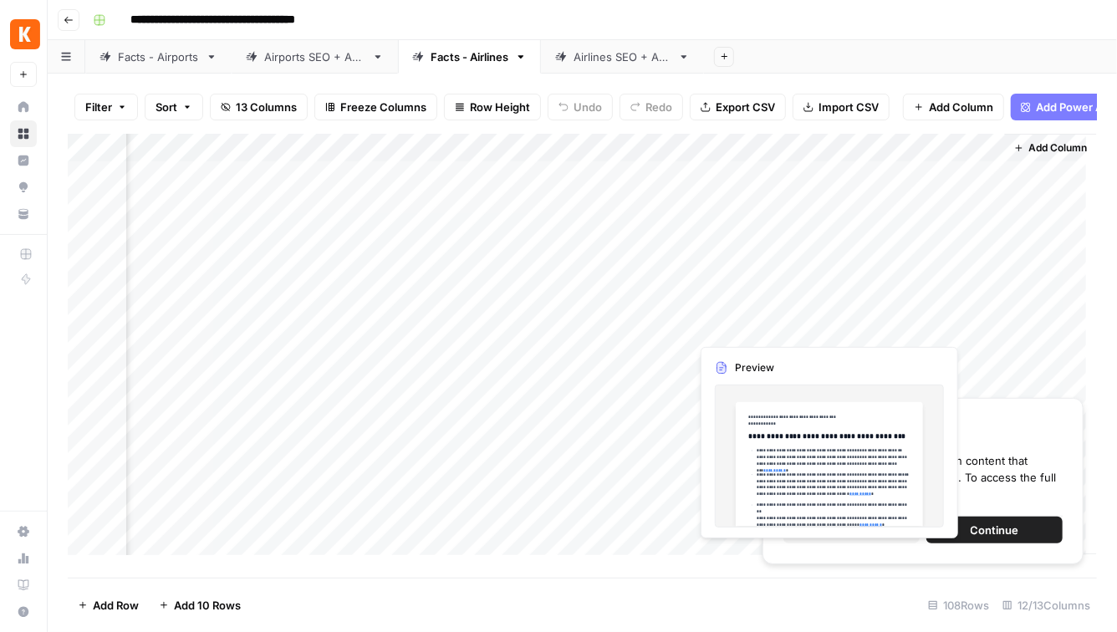
click at [817, 559] on div "Export as CSV? Some of the selected cells contain content that exceeds the size…" at bounding box center [922, 481] width 321 height 166
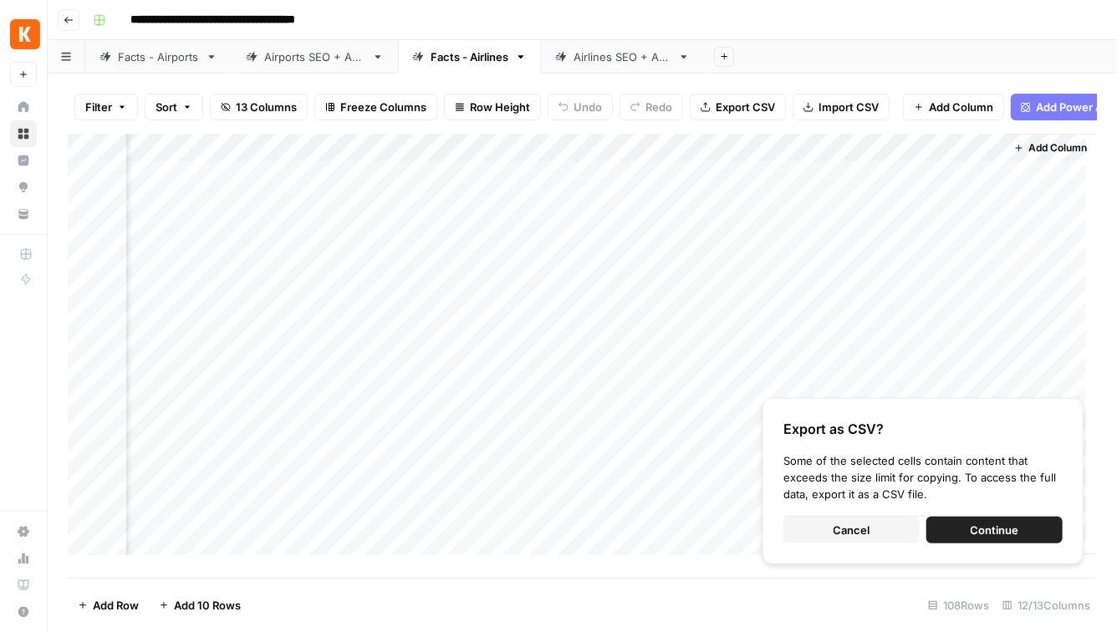
click at [873, 534] on button "Cancel" at bounding box center [851, 530] width 136 height 27
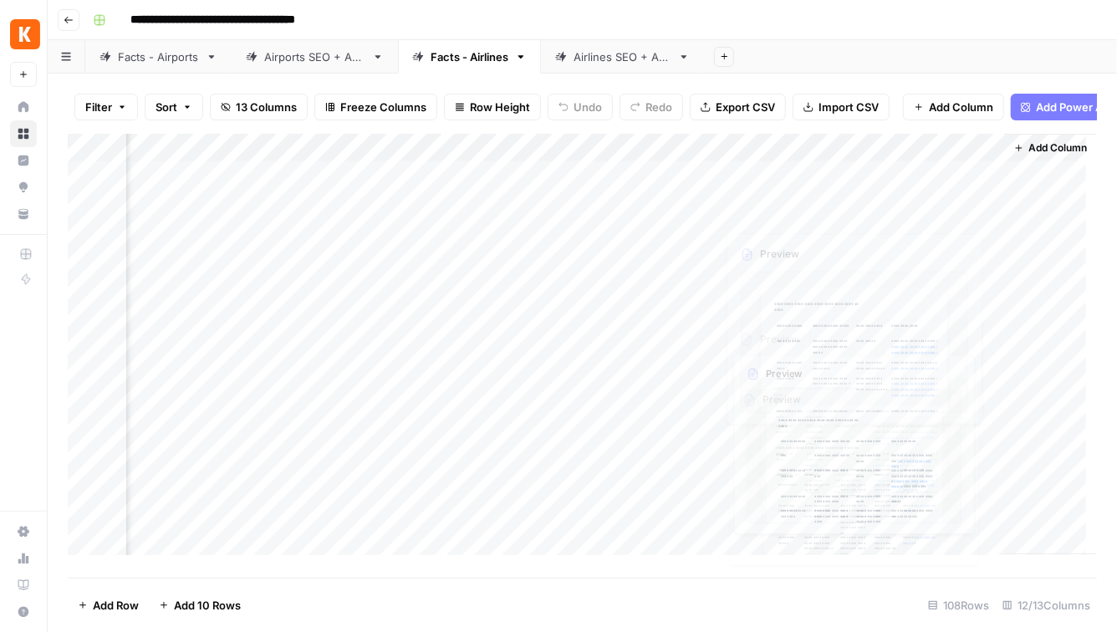
click at [1010, 286] on div "Add Column" at bounding box center [1051, 344] width 92 height 420
click at [887, 333] on div "Add Column" at bounding box center [582, 350] width 1029 height 433
click at [938, 291] on div "Add Column" at bounding box center [582, 350] width 1029 height 433
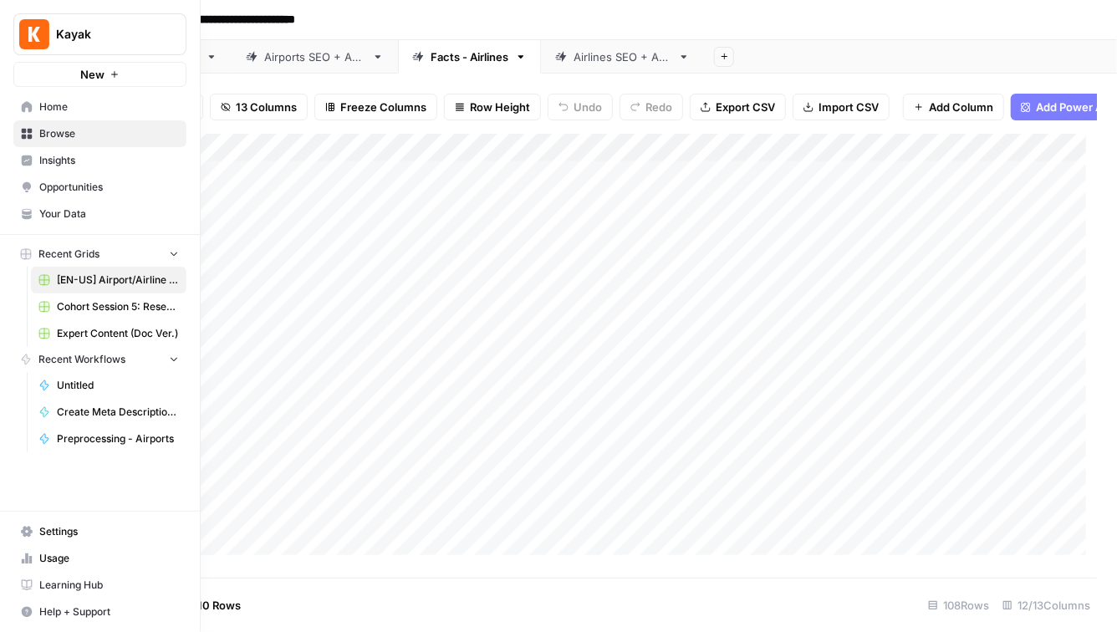
scroll to position [0, 0]
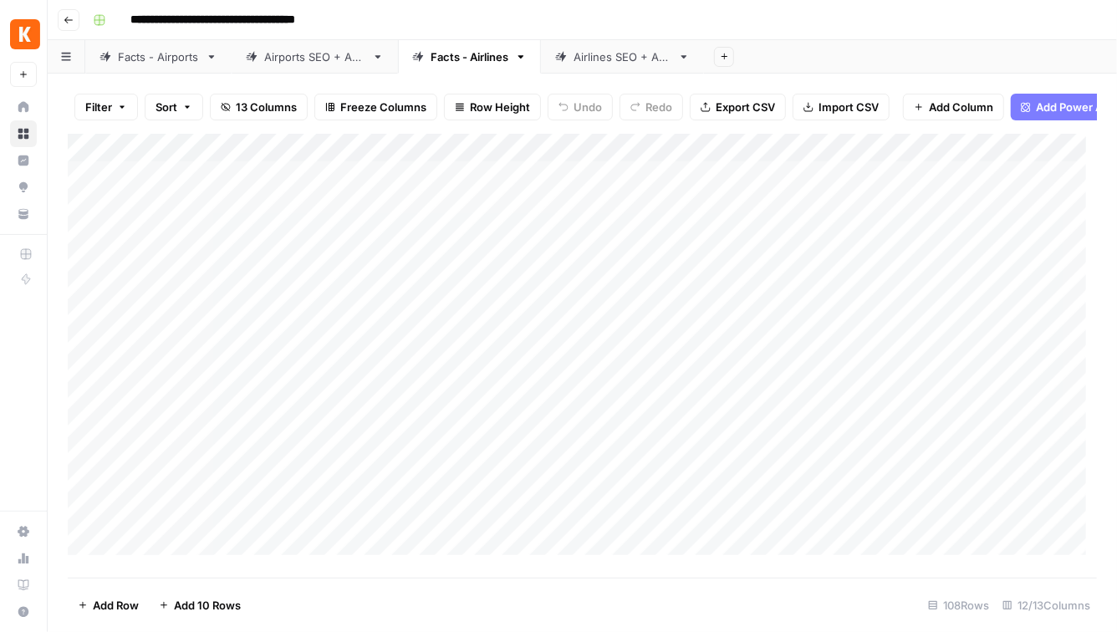
drag, startPoint x: 938, startPoint y: 291, endPoint x: 145, endPoint y: 178, distance: 800.3
click at [145, 178] on div "Add Column" at bounding box center [582, 350] width 1029 height 433
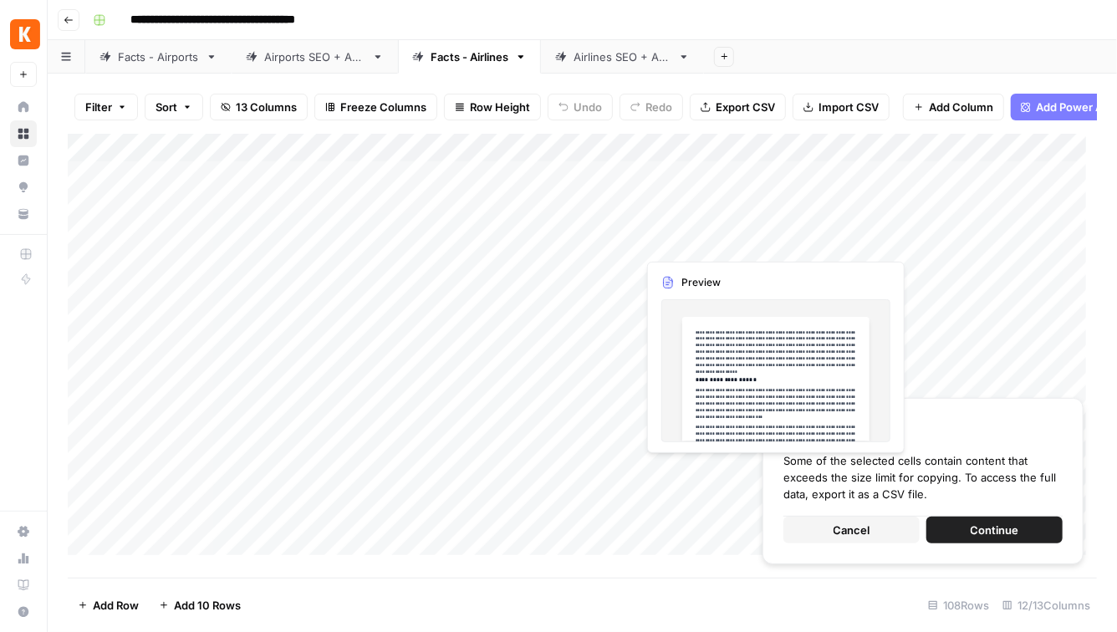
click at [885, 532] on button "Cancel" at bounding box center [851, 530] width 136 height 27
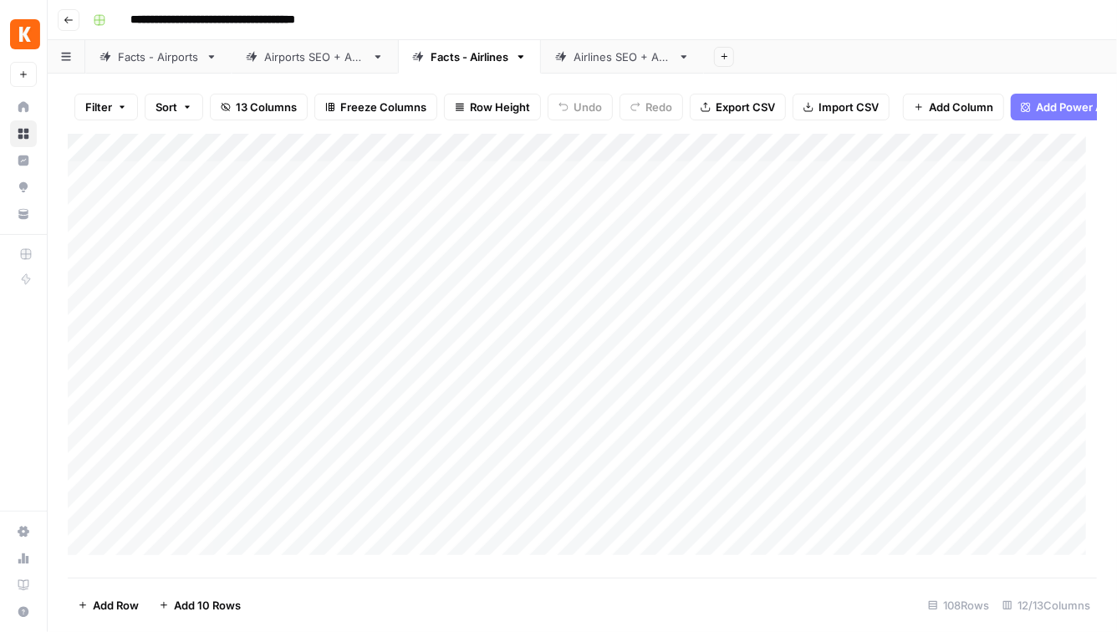
click at [135, 64] on div "Facts - Airports" at bounding box center [158, 56] width 81 height 17
